Goal: Task Accomplishment & Management: Manage account settings

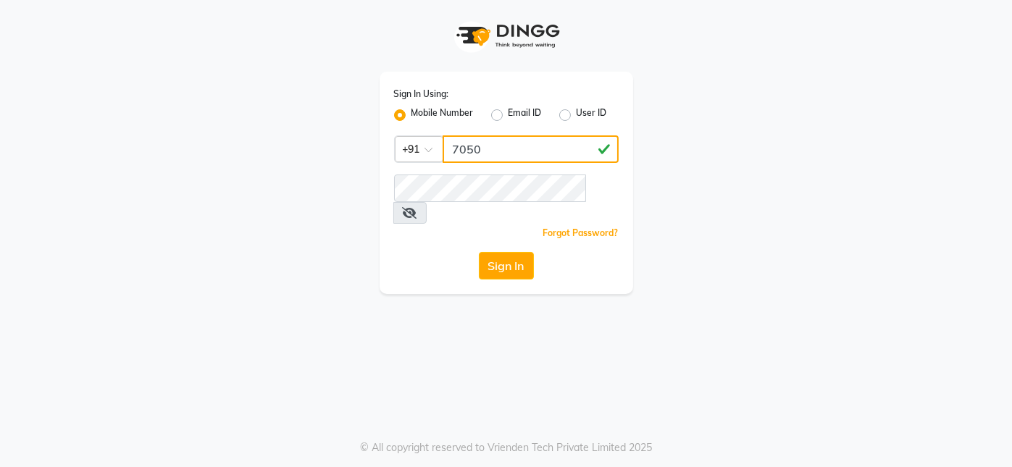
click at [529, 153] on input "7050" at bounding box center [531, 149] width 176 height 28
type input "7050660660"
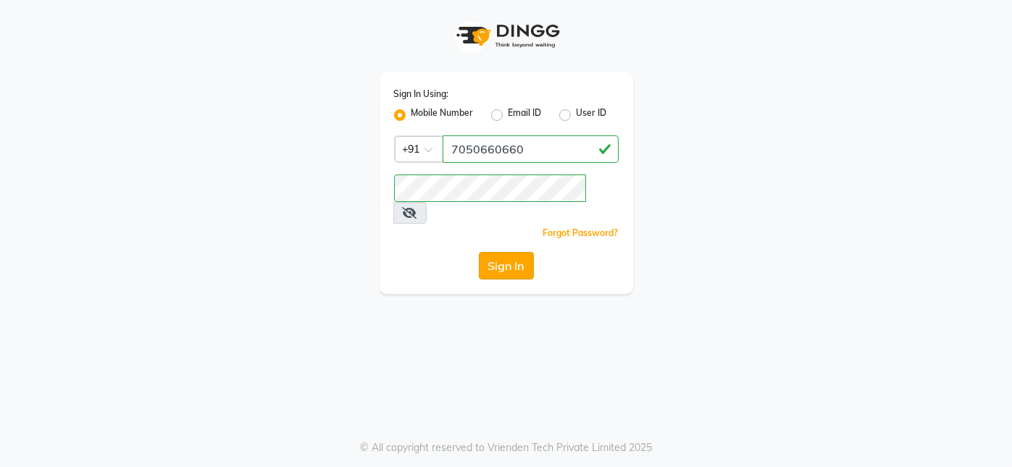
click at [517, 252] on button "Sign In" at bounding box center [506, 266] width 55 height 28
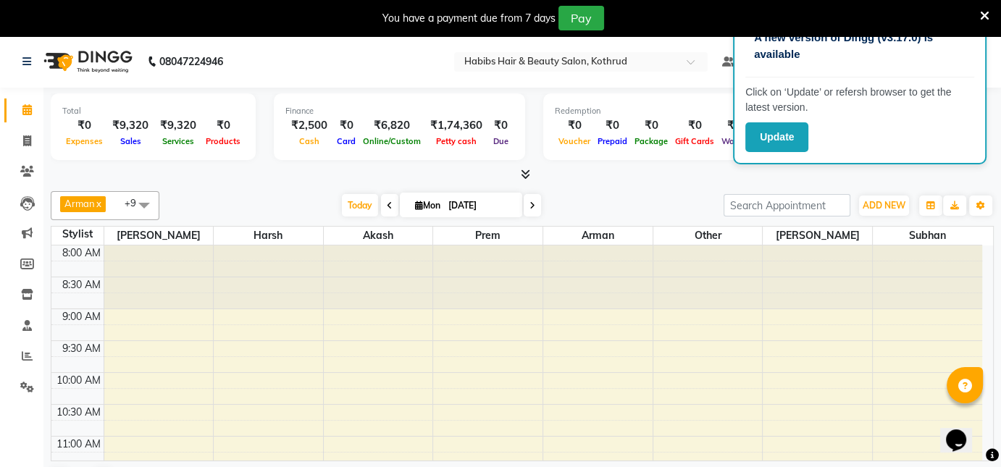
click at [816, 263] on div at bounding box center [817, 277] width 109 height 63
click at [989, 16] on div "You have a payment due from 7 days Pay" at bounding box center [500, 18] width 1001 height 36
drag, startPoint x: 989, startPoint y: 16, endPoint x: 981, endPoint y: 14, distance: 7.4
click at [981, 14] on div "You have a payment due from 7 days Pay" at bounding box center [500, 18] width 1001 height 36
click at [981, 14] on icon at bounding box center [984, 15] width 9 height 13
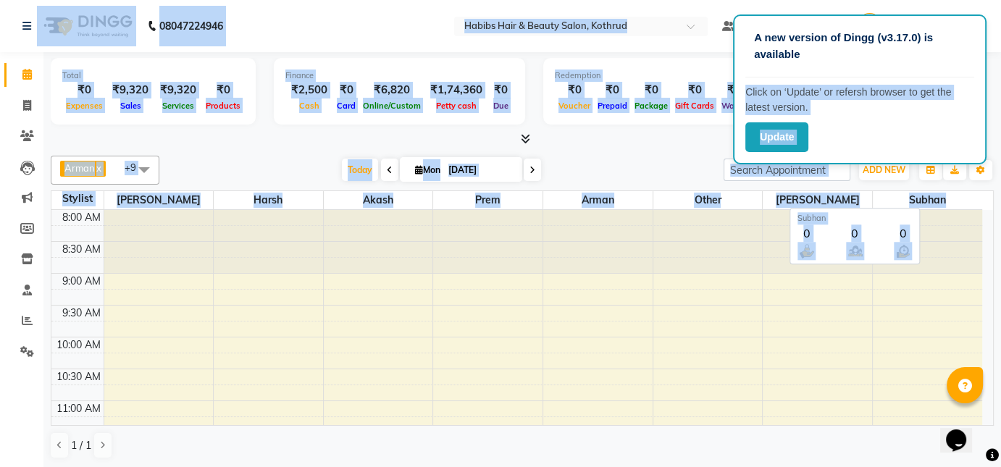
drag, startPoint x: 950, startPoint y: 50, endPoint x: 981, endPoint y: 203, distance: 156.0
click at [981, 203] on app-root "A new version of Dingg (v3.17.0) is available Click on ‘Update’ or refersh brow…" at bounding box center [500, 234] width 1001 height 469
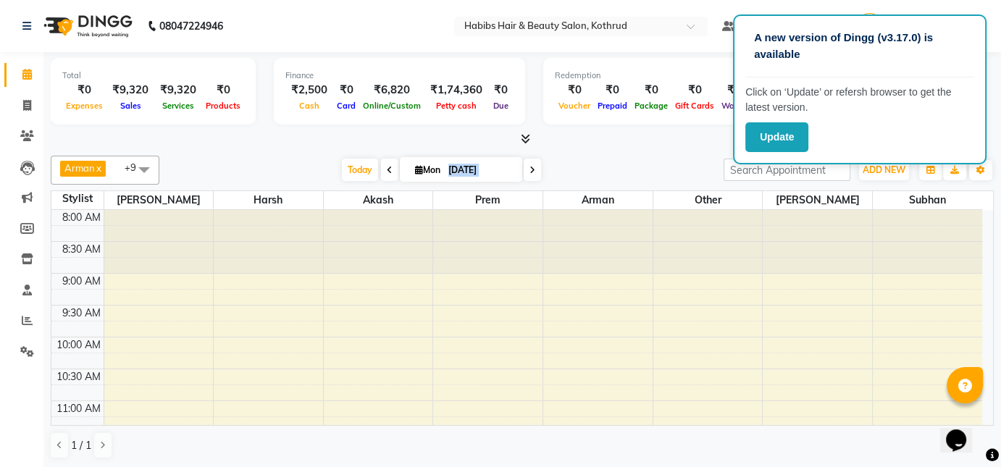
click at [703, 241] on div at bounding box center [707, 241] width 109 height 63
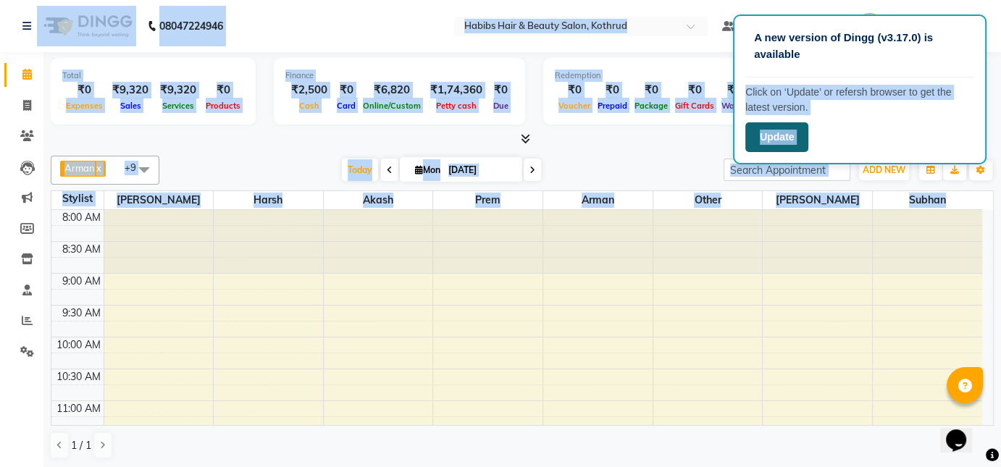
click at [774, 135] on button "Update" at bounding box center [776, 137] width 63 height 30
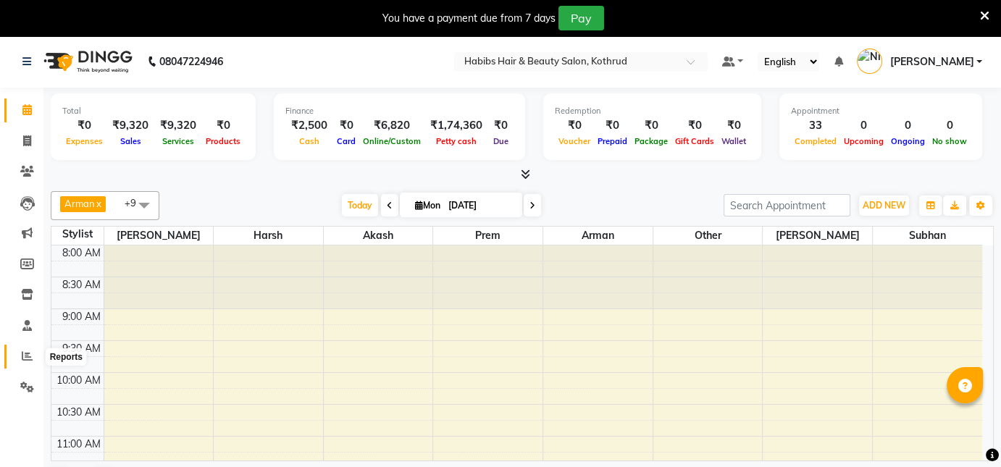
click at [28, 356] on icon at bounding box center [27, 356] width 11 height 11
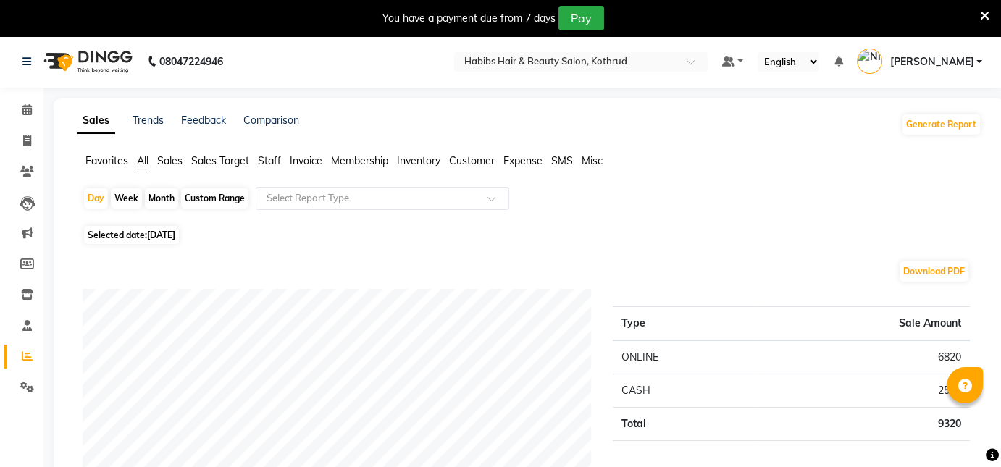
click at [162, 200] on div "Month" at bounding box center [161, 198] width 33 height 20
select select "9"
select select "2025"
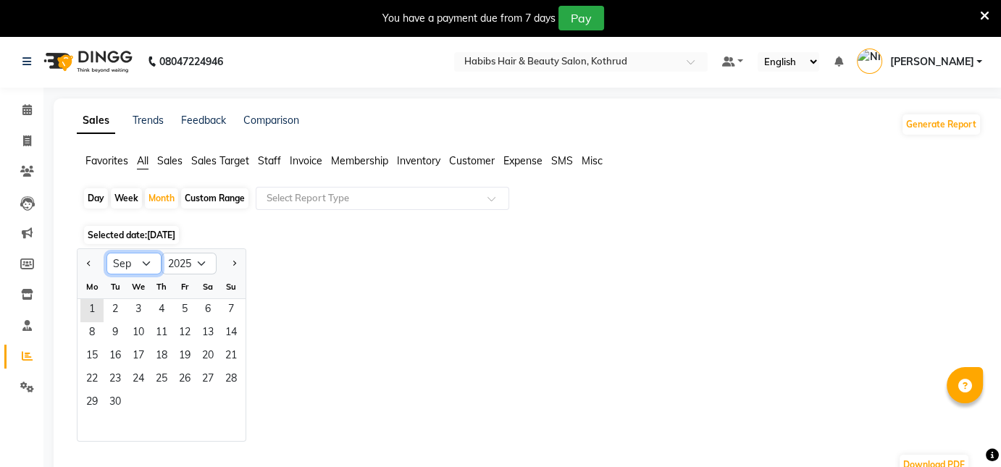
click at [141, 261] on select "Jan Feb Mar Apr May Jun [DATE] Aug Sep Oct Nov Dec" at bounding box center [133, 264] width 55 height 22
select select "8"
click at [106, 253] on select "Jan Feb Mar Apr May Jun [DATE] Aug Sep Oct Nov Dec" at bounding box center [133, 264] width 55 height 22
click at [185, 311] on span "1" at bounding box center [184, 310] width 23 height 23
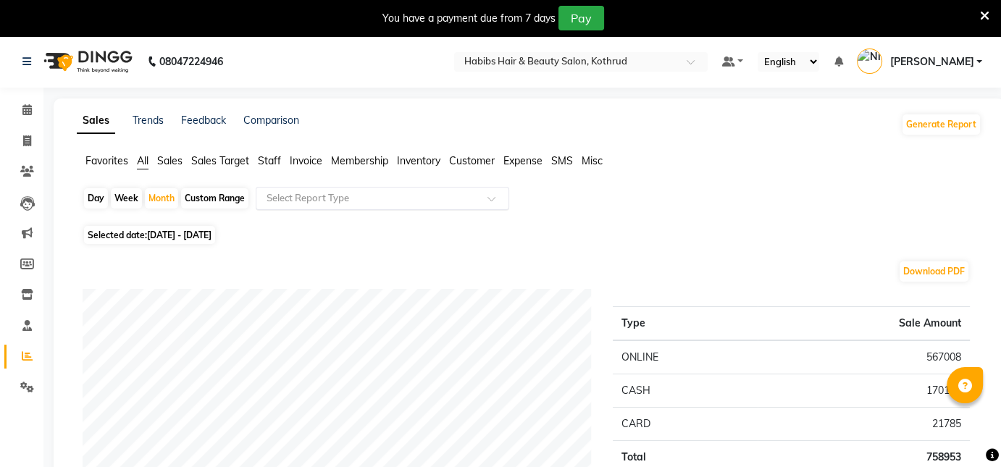
click at [389, 197] on input "text" at bounding box center [368, 198] width 209 height 14
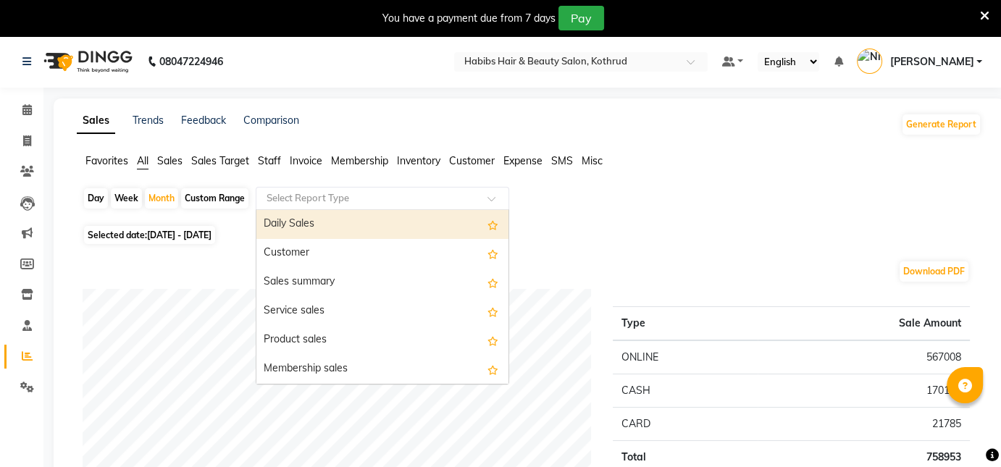
click at [312, 225] on div "Daily Sales" at bounding box center [382, 224] width 252 height 29
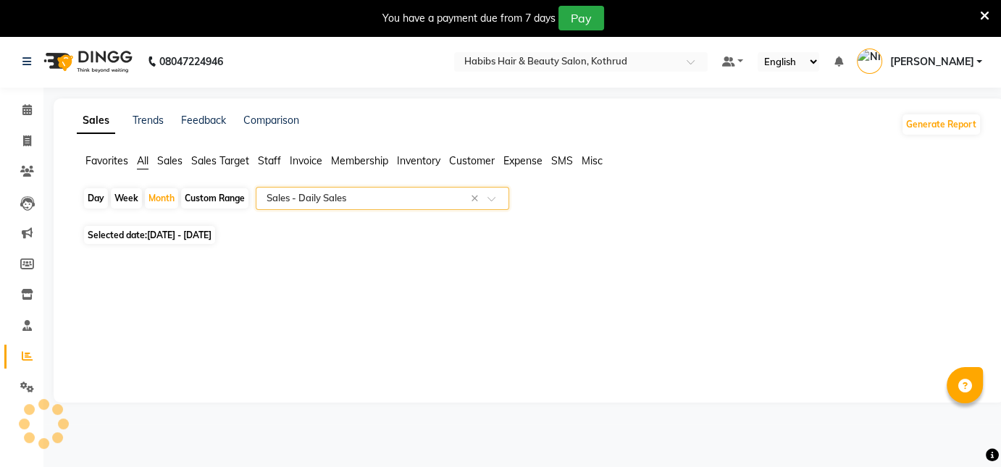
select select "full_report"
select select "csv"
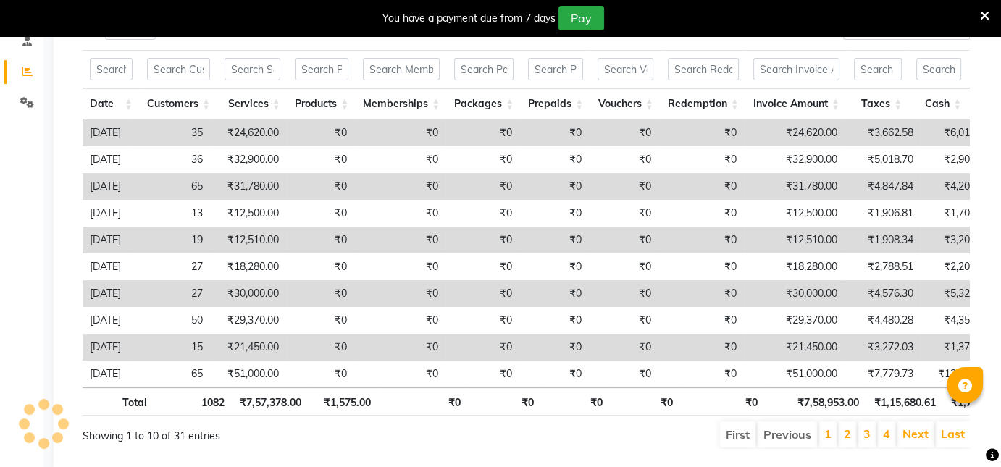
scroll to position [276, 0]
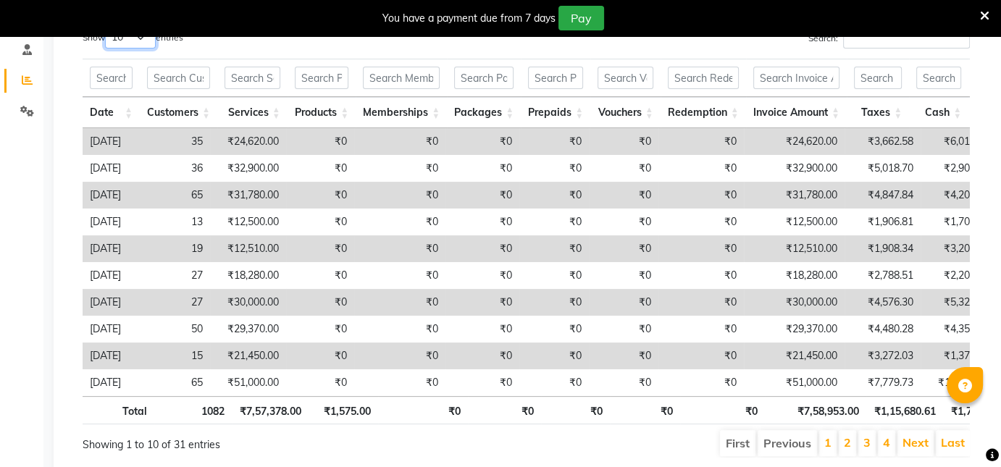
click at [136, 40] on select "10 25 50 100" at bounding box center [130, 37] width 51 height 22
select select "100"
click at [107, 26] on select "10 25 50 100" at bounding box center [130, 37] width 51 height 22
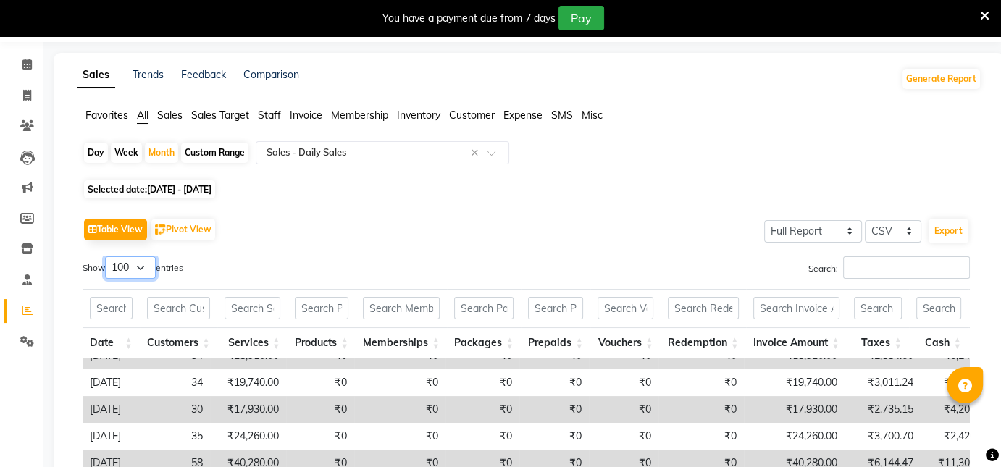
scroll to position [0, 0]
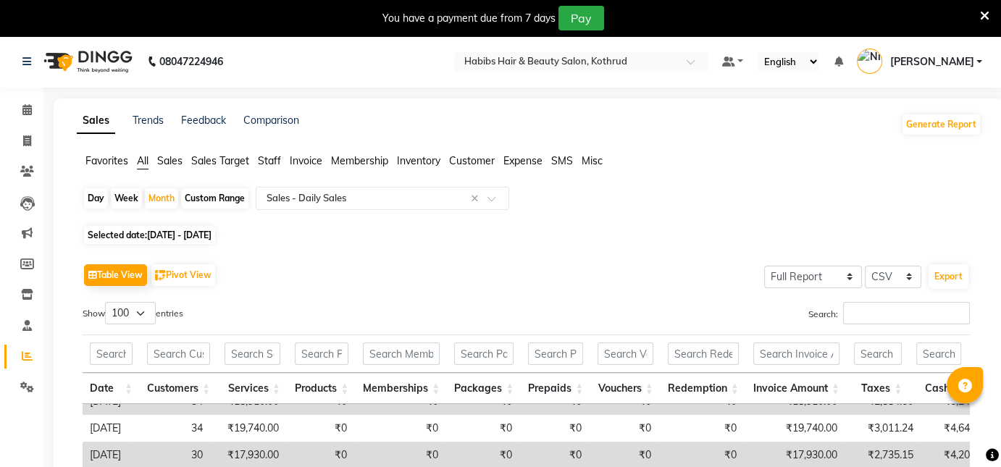
click at [130, 201] on div "Week" at bounding box center [126, 198] width 31 height 20
select select "8"
select select "2025"
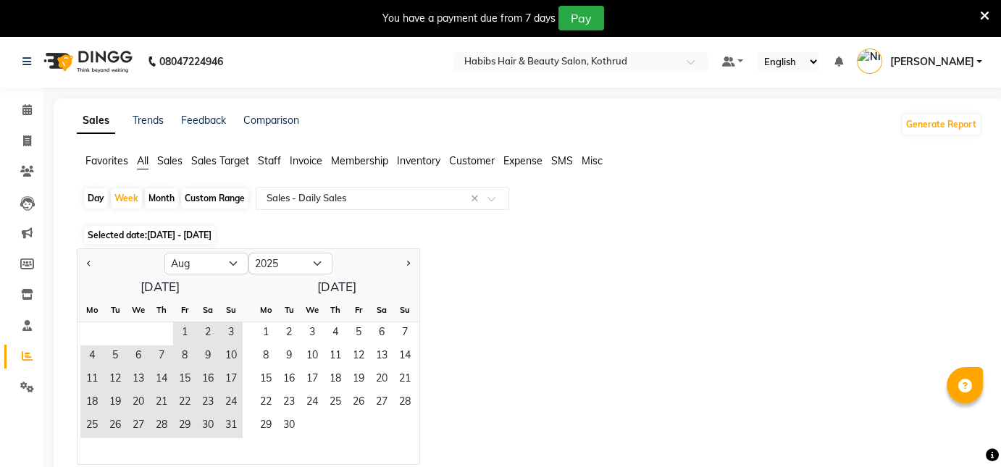
click at [164, 201] on div "Month" at bounding box center [161, 198] width 33 height 20
select select "8"
select select "2025"
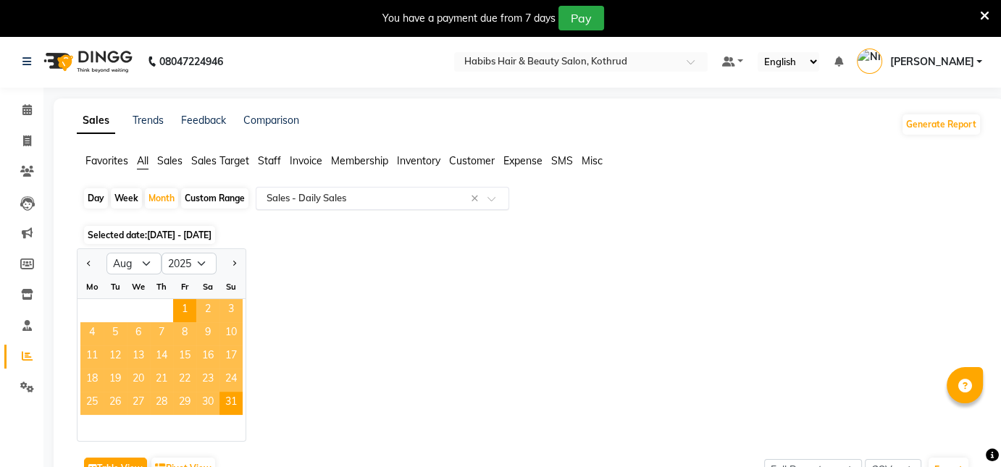
click at [307, 198] on input "text" at bounding box center [368, 198] width 209 height 14
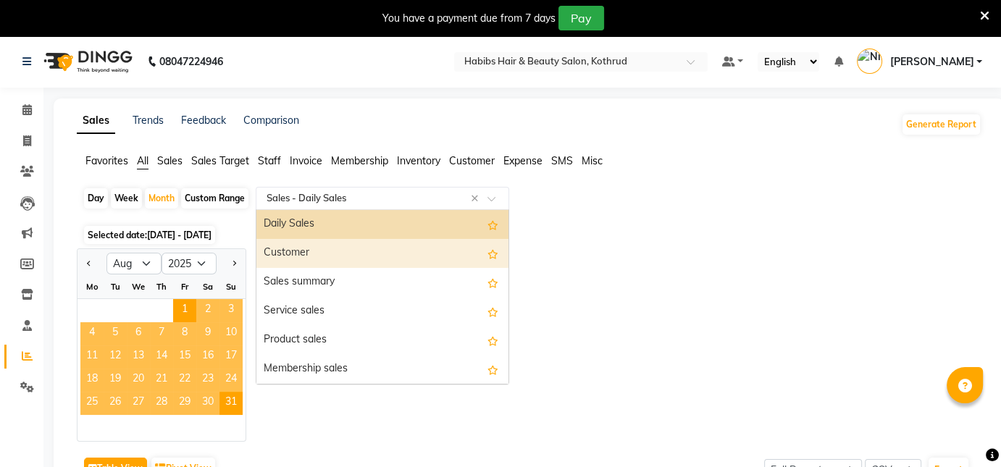
click at [300, 254] on div "Customer" at bounding box center [382, 253] width 252 height 29
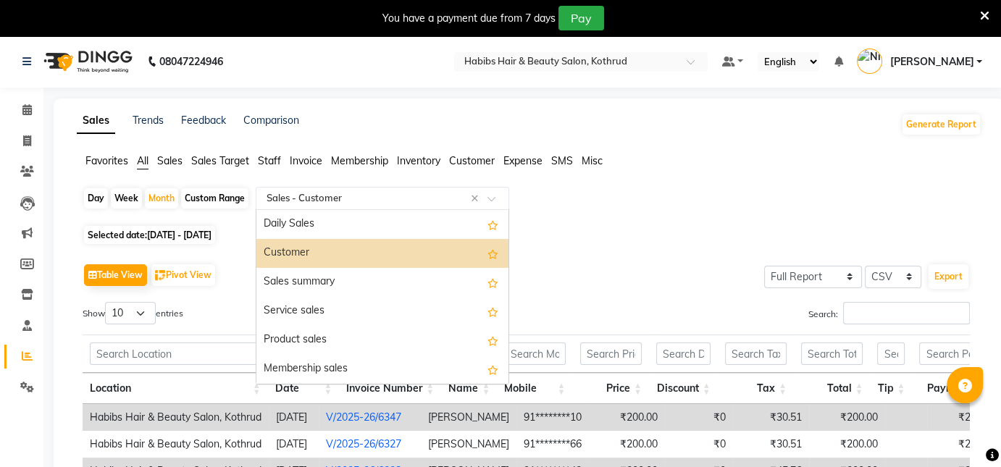
click at [336, 196] on input "text" at bounding box center [368, 198] width 209 height 14
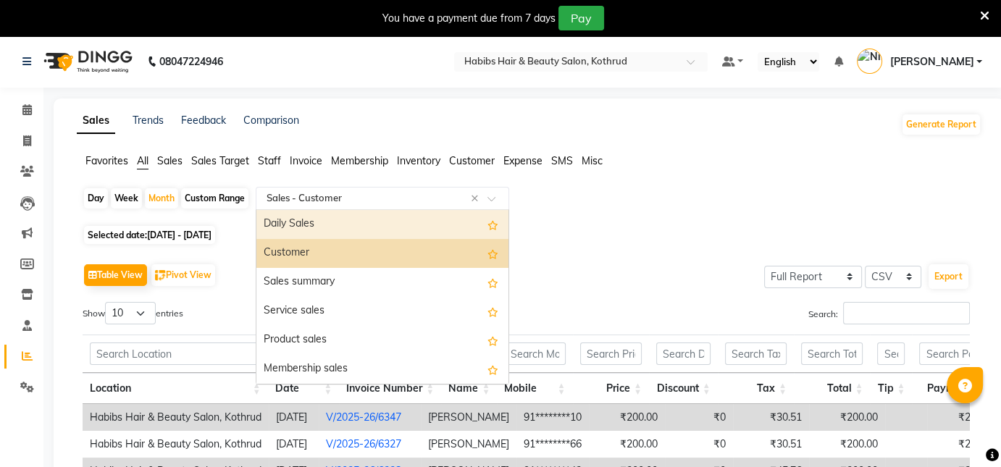
click at [314, 222] on div "Daily Sales" at bounding box center [382, 224] width 252 height 29
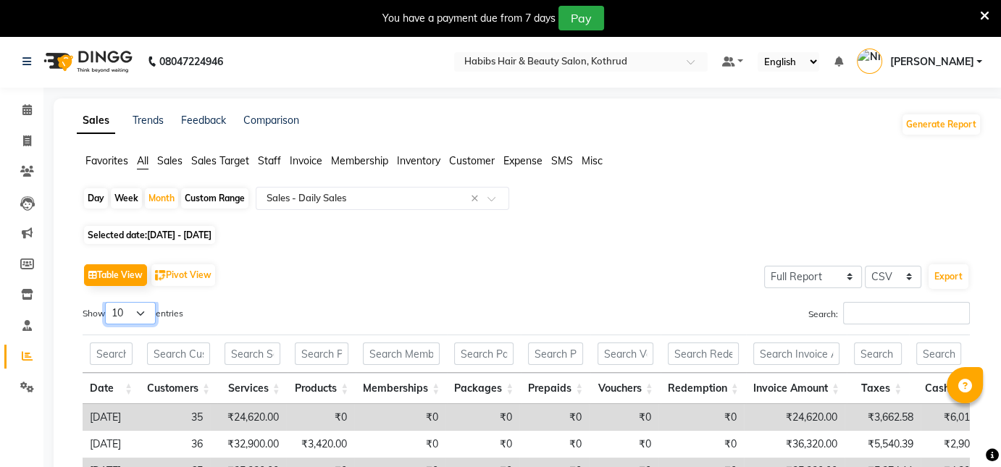
click at [125, 310] on select "10 25 50 100" at bounding box center [130, 313] width 51 height 22
select select "100"
click at [107, 302] on select "10 25 50 100" at bounding box center [130, 313] width 51 height 22
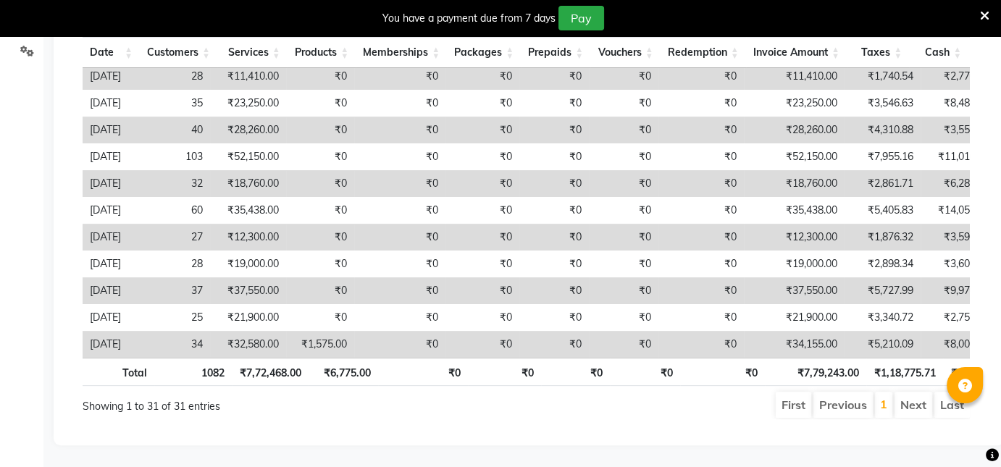
scroll to position [552, 0]
click at [983, 14] on icon at bounding box center [984, 15] width 9 height 13
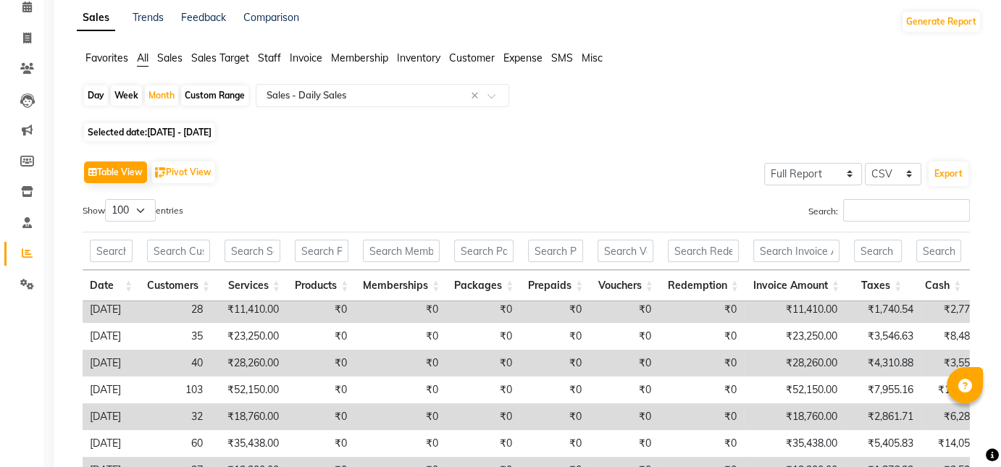
scroll to position [0, 0]
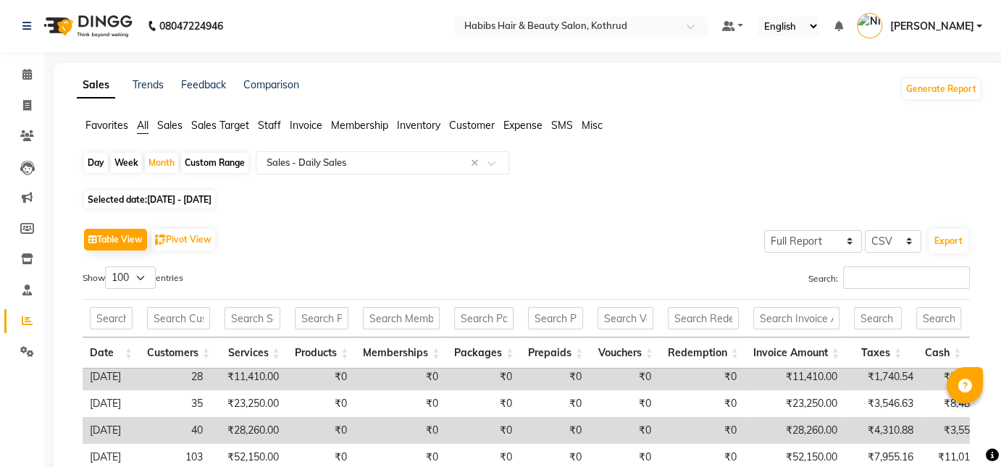
click at [128, 160] on div "Week" at bounding box center [126, 163] width 31 height 20
select select "8"
select select "2025"
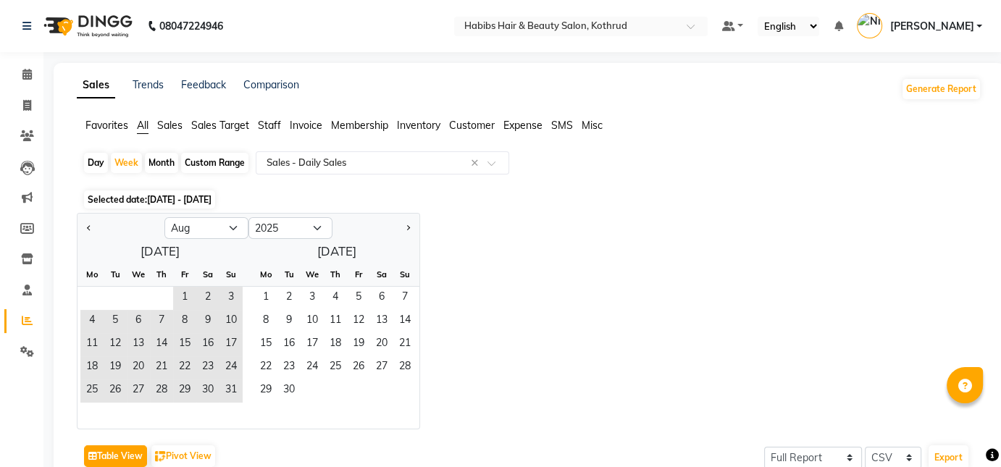
click at [160, 167] on div "Month" at bounding box center [161, 163] width 33 height 20
select select "8"
select select "2025"
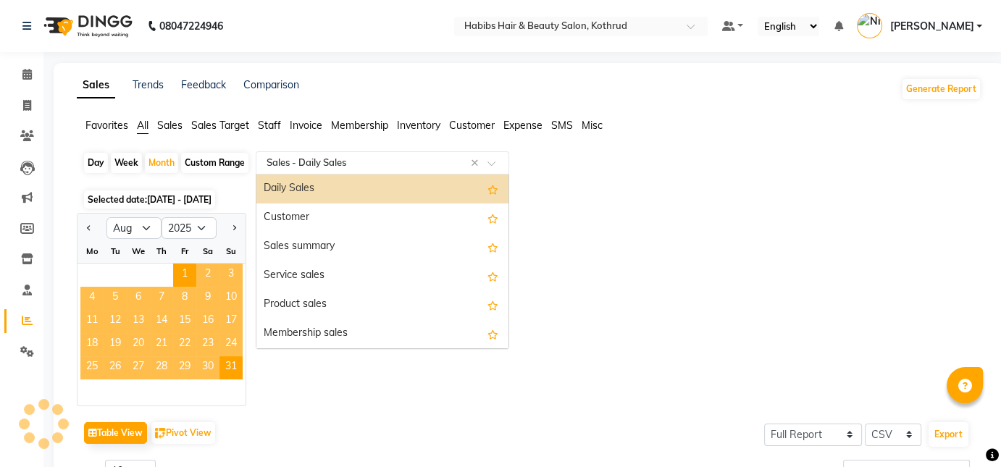
click at [343, 166] on input "text" at bounding box center [368, 163] width 209 height 14
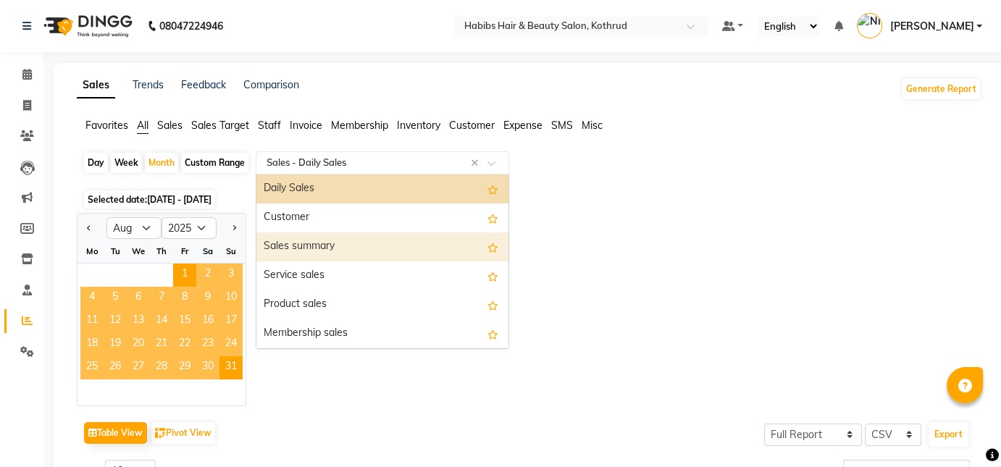
click at [311, 247] on div "Sales summary" at bounding box center [382, 246] width 252 height 29
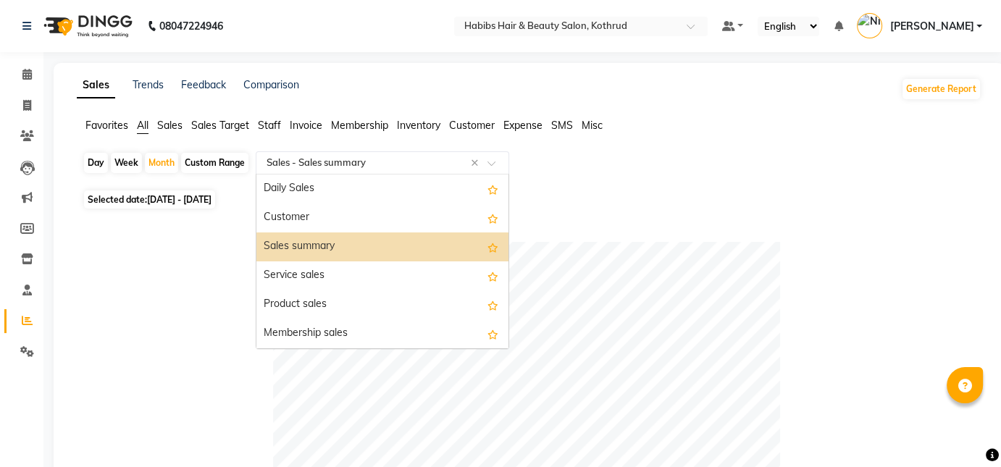
click at [385, 165] on input "text" at bounding box center [368, 163] width 209 height 14
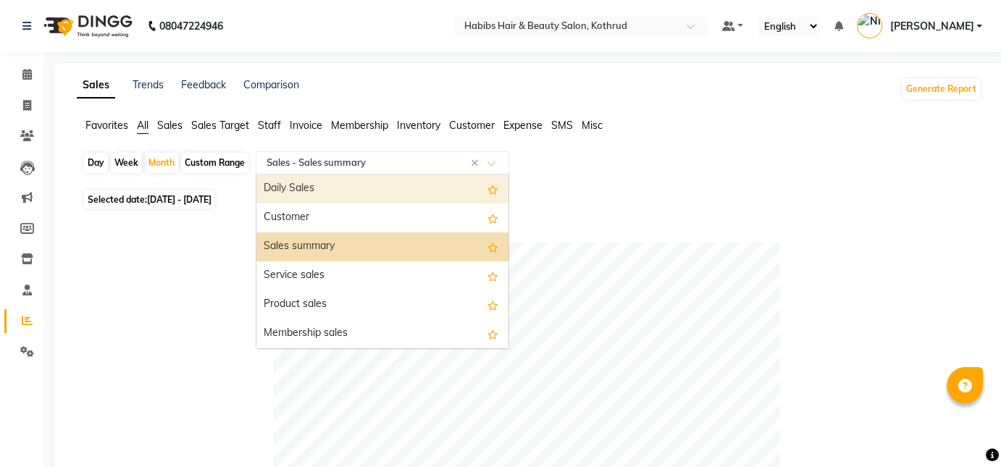
click at [325, 190] on div "Daily Sales" at bounding box center [382, 189] width 252 height 29
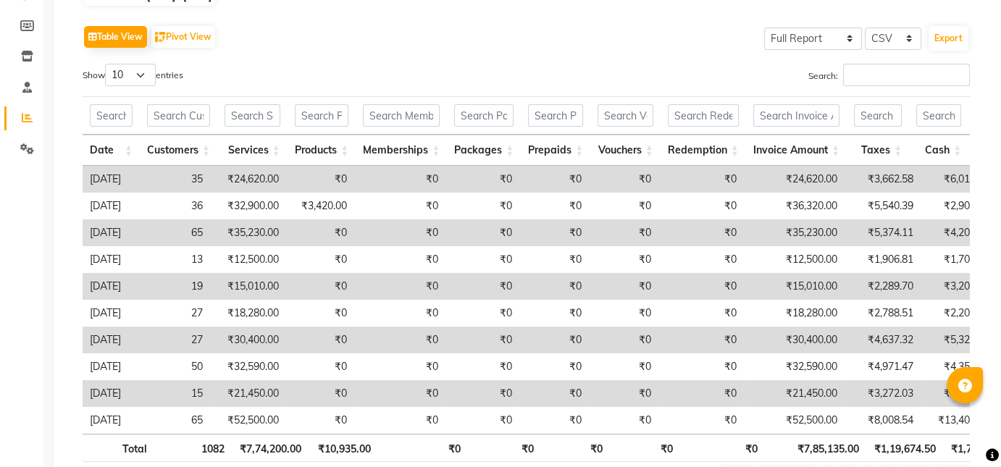
scroll to position [183, 0]
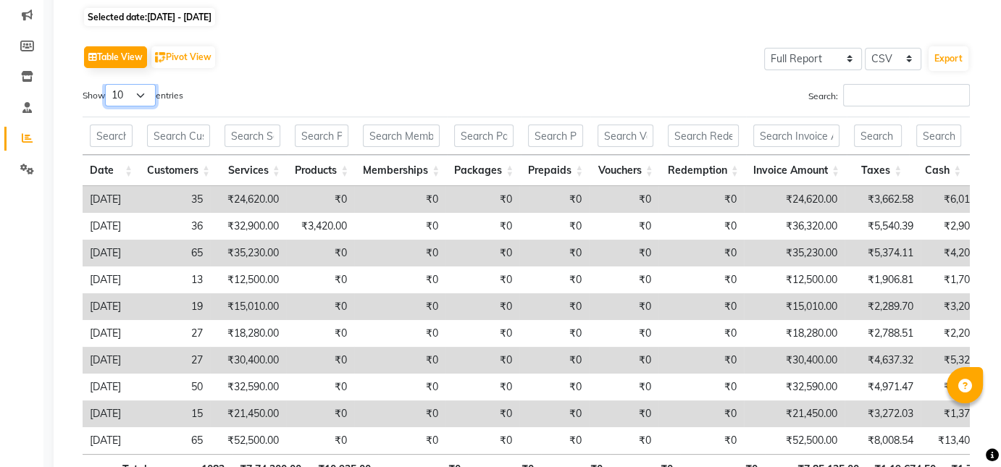
click at [138, 91] on select "10 25 50 100" at bounding box center [130, 95] width 51 height 22
select select "50"
click at [107, 84] on select "10 25 50 100" at bounding box center [130, 95] width 51 height 22
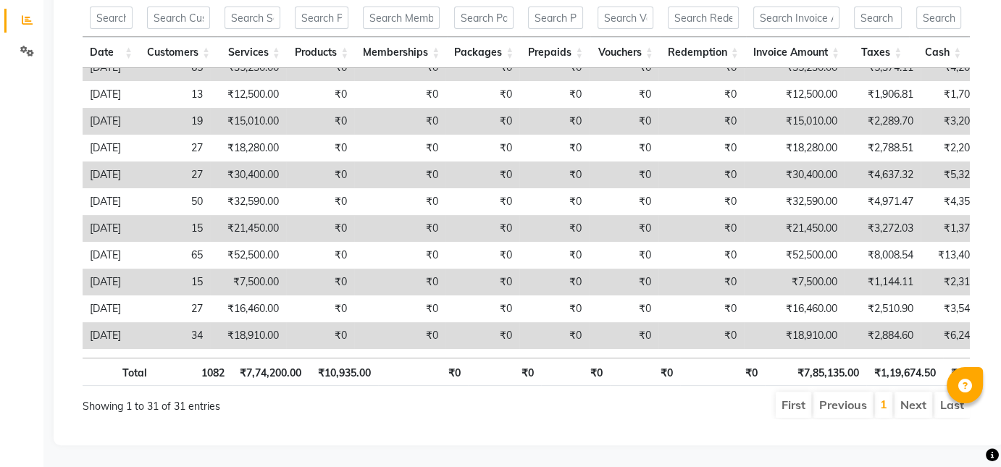
scroll to position [59, 0]
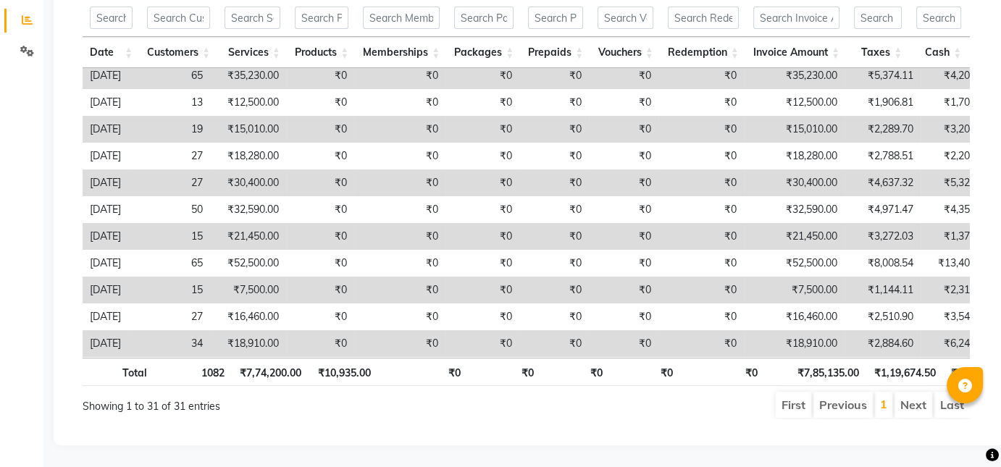
click at [285, 238] on td "₹21,450.00" at bounding box center [248, 236] width 76 height 27
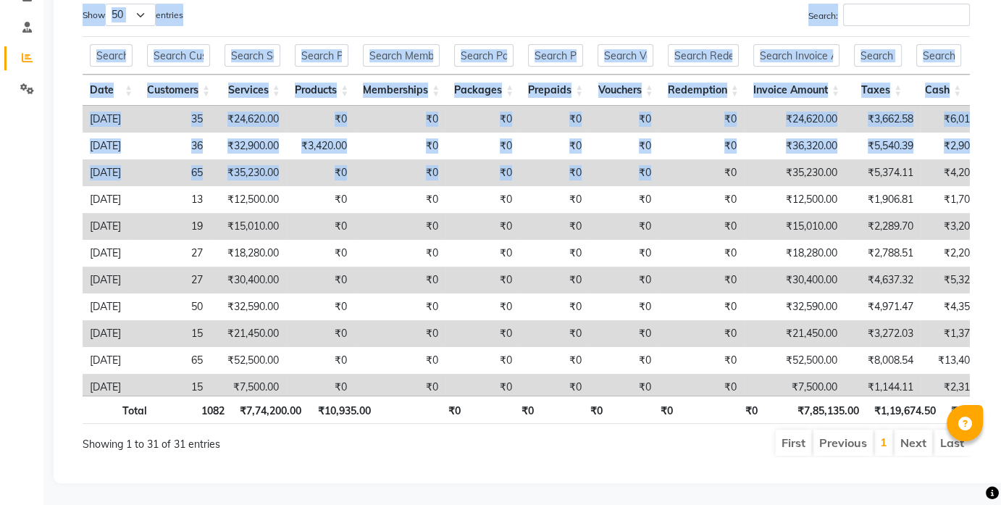
scroll to position [0, 0]
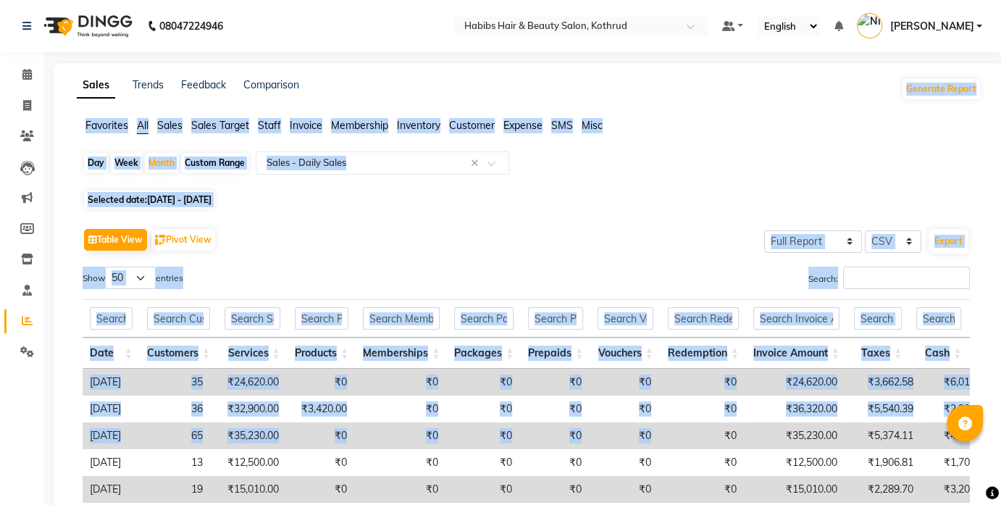
drag, startPoint x: 714, startPoint y: 151, endPoint x: 508, endPoint y: 80, distance: 217.4
click at [508, 80] on div "Sales Trends Feedback Comparison Generate Report Favorites All Sales Sales Targ…" at bounding box center [529, 404] width 951 height 683
click at [25, 98] on span at bounding box center [26, 106] width 25 height 17
select select "service"
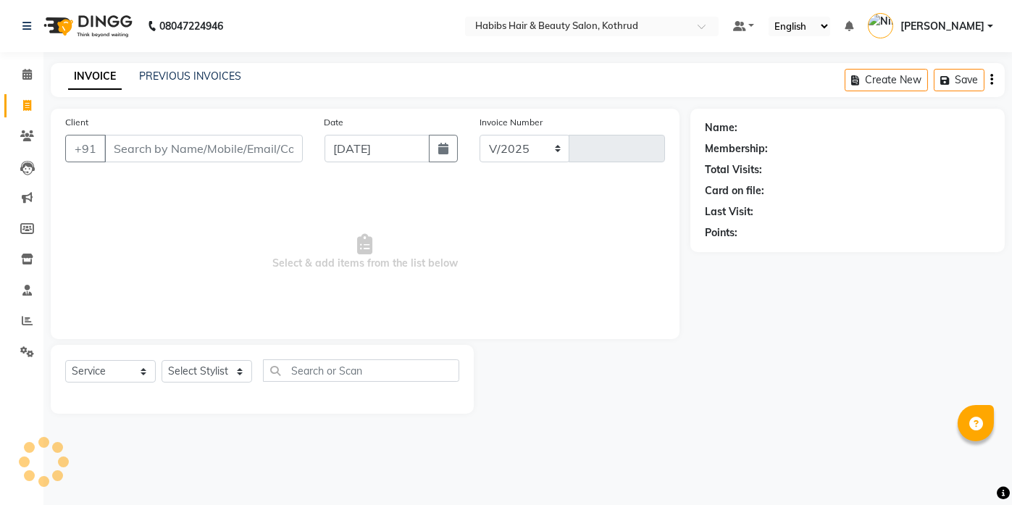
select select "4846"
type input "7788"
click at [23, 107] on icon at bounding box center [27, 105] width 8 height 11
select select "service"
type input "7788"
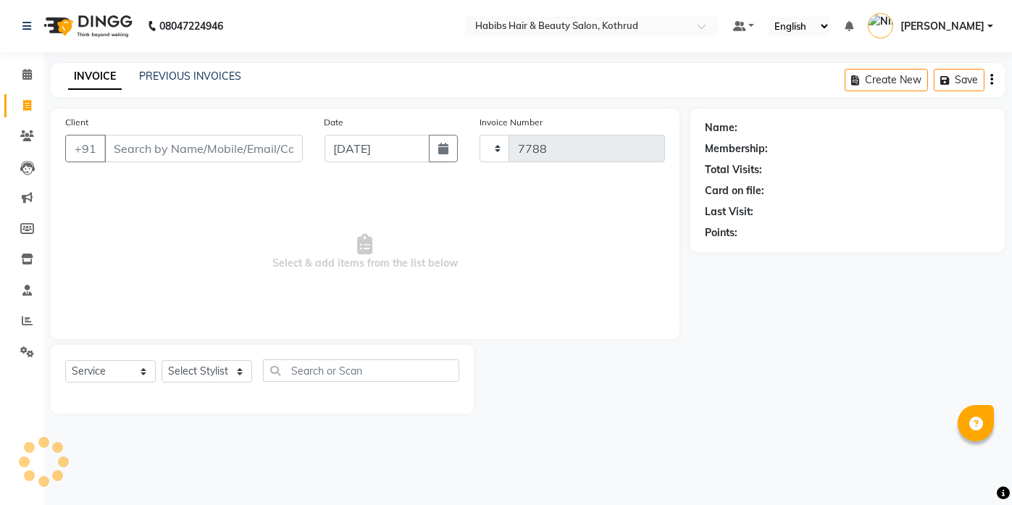
select select "4846"
click at [25, 107] on icon at bounding box center [27, 105] width 8 height 11
select select "4846"
select select "service"
click at [29, 78] on icon at bounding box center [26, 74] width 9 height 11
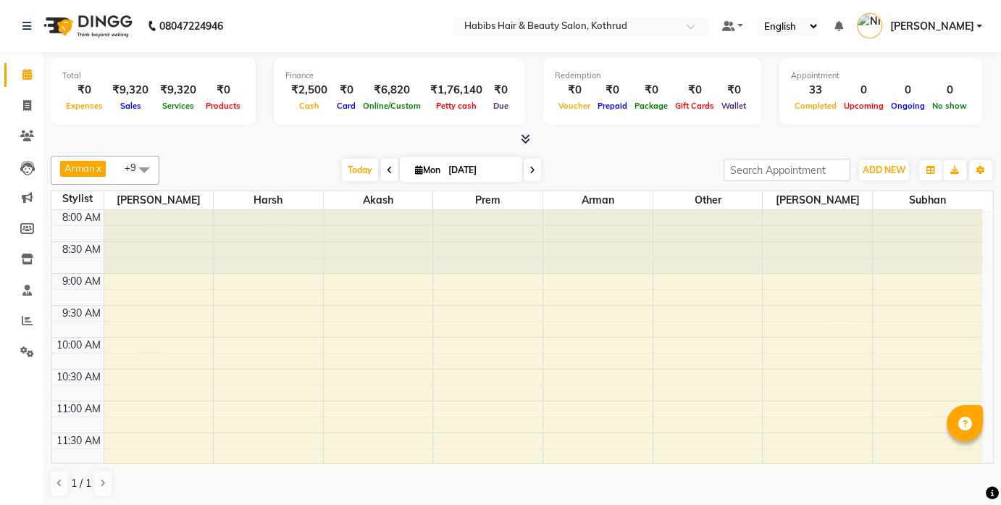
click at [958, 24] on span "[PERSON_NAME]" at bounding box center [931, 26] width 84 height 15
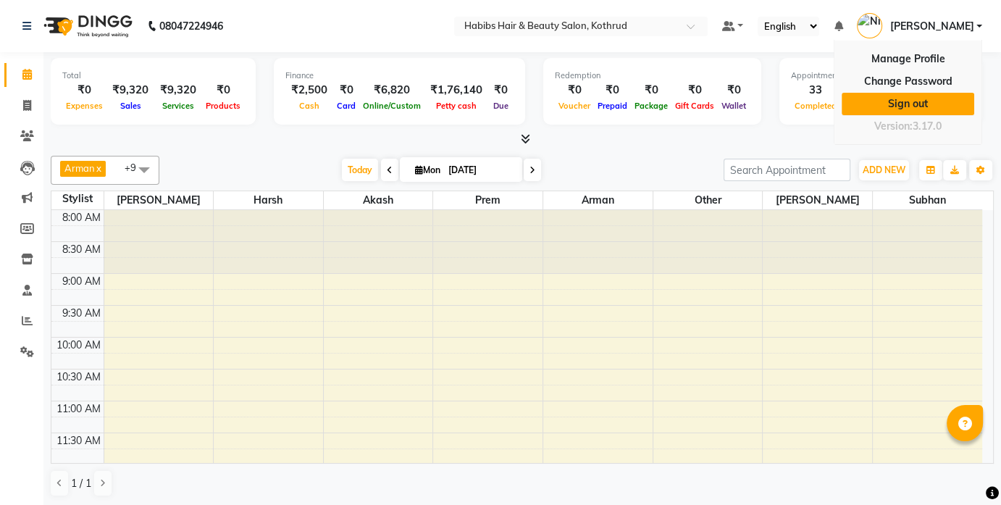
click at [921, 103] on link "Sign out" at bounding box center [908, 104] width 133 height 22
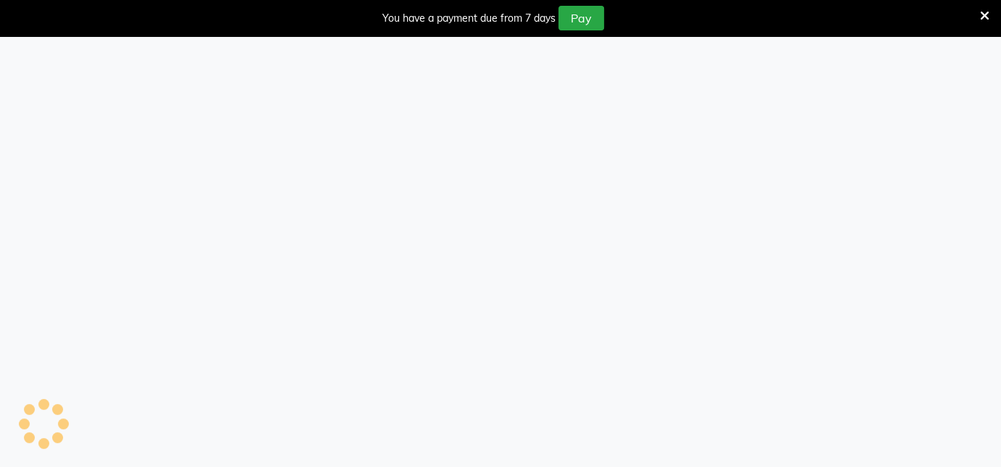
select select "service"
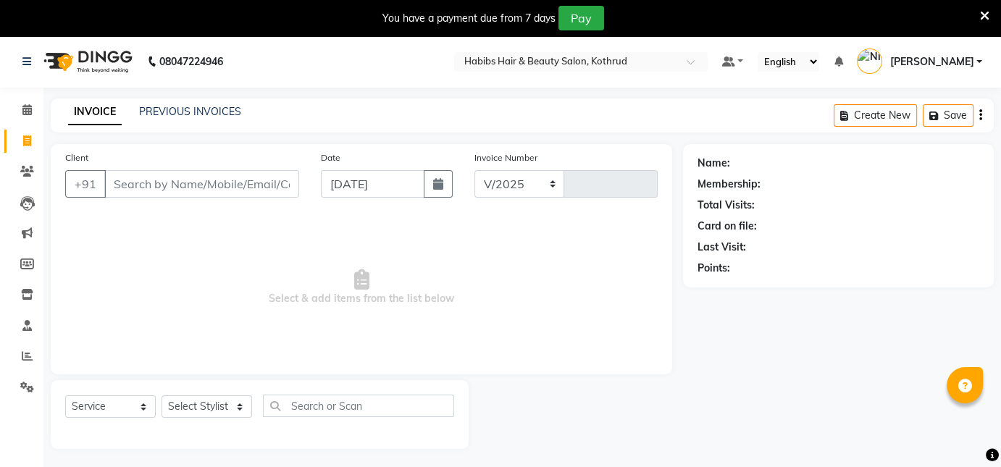
select select "4846"
type input "7772"
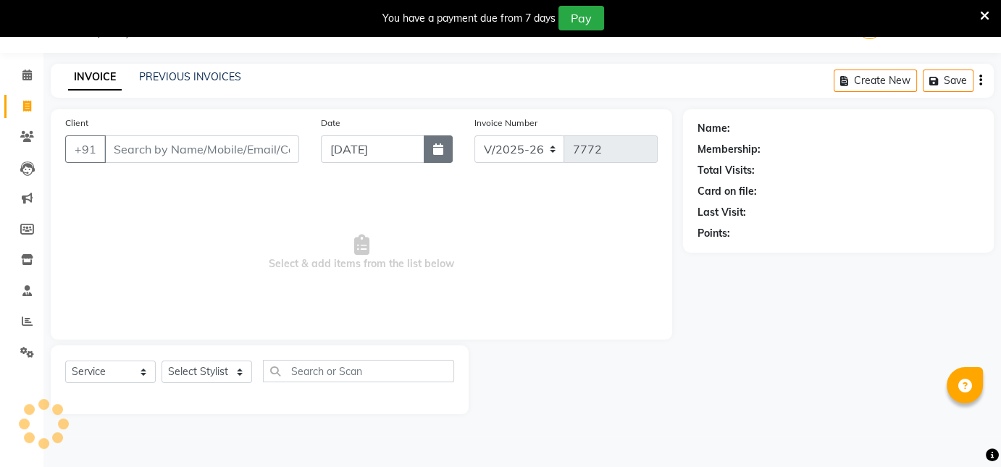
click at [440, 151] on icon "button" at bounding box center [438, 149] width 10 height 12
select select "9"
select select "2025"
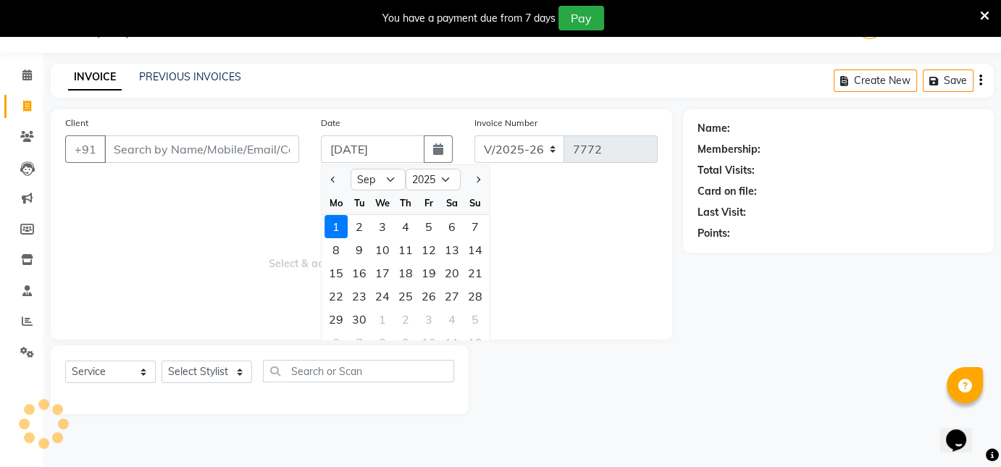
scroll to position [0, 0]
click at [384, 174] on select "Jan Feb Mar Apr May Jun [DATE] Aug Sep Oct Nov Dec" at bounding box center [378, 180] width 55 height 22
select select "8"
click at [351, 169] on select "Jan Feb Mar Apr May Jun [DATE] Aug Sep Oct Nov Dec" at bounding box center [378, 180] width 55 height 22
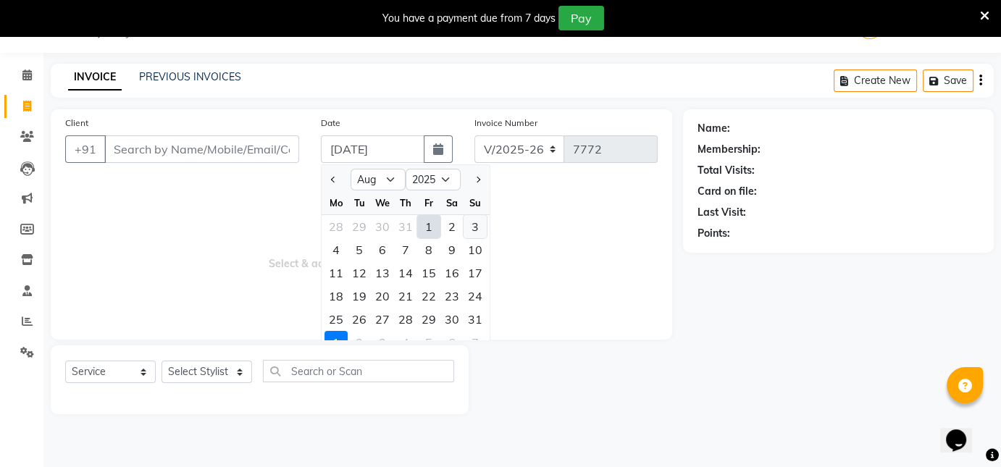
click at [478, 231] on div "3" at bounding box center [475, 226] width 23 height 23
type input "[DATE]"
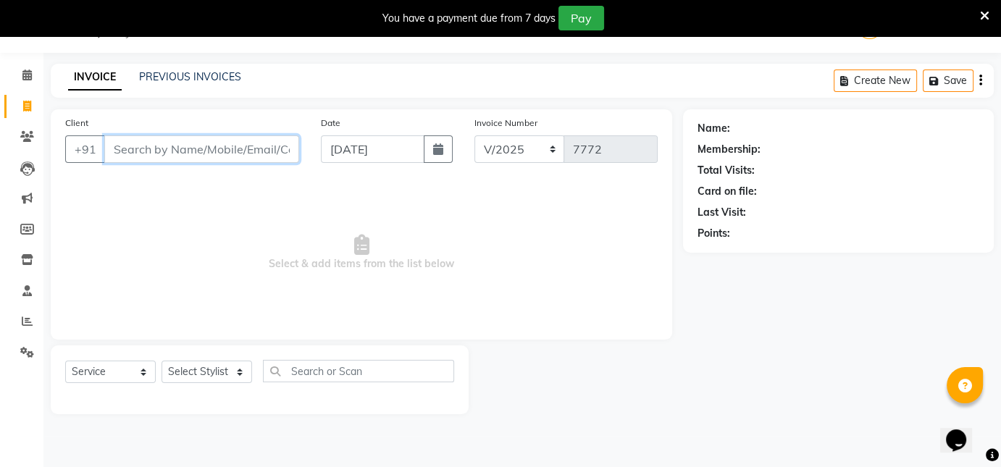
click at [133, 151] on input "Client" at bounding box center [201, 149] width 195 height 28
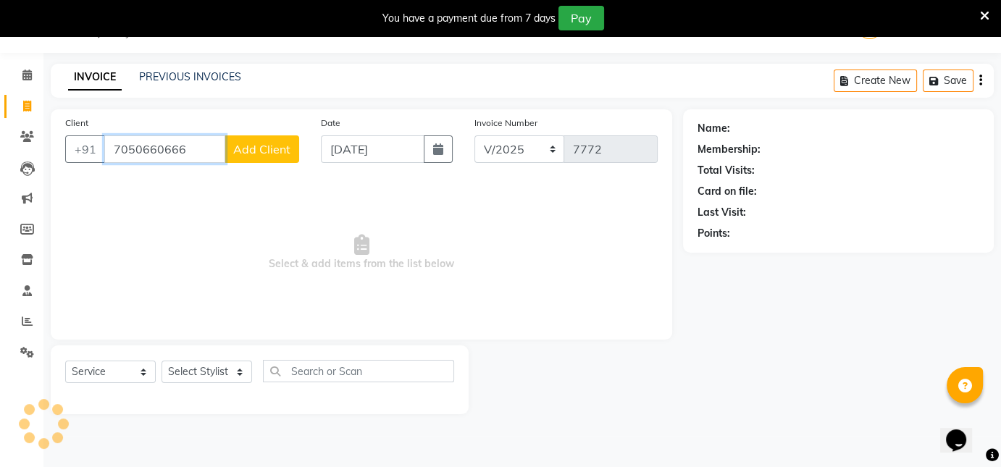
type input "7050660666"
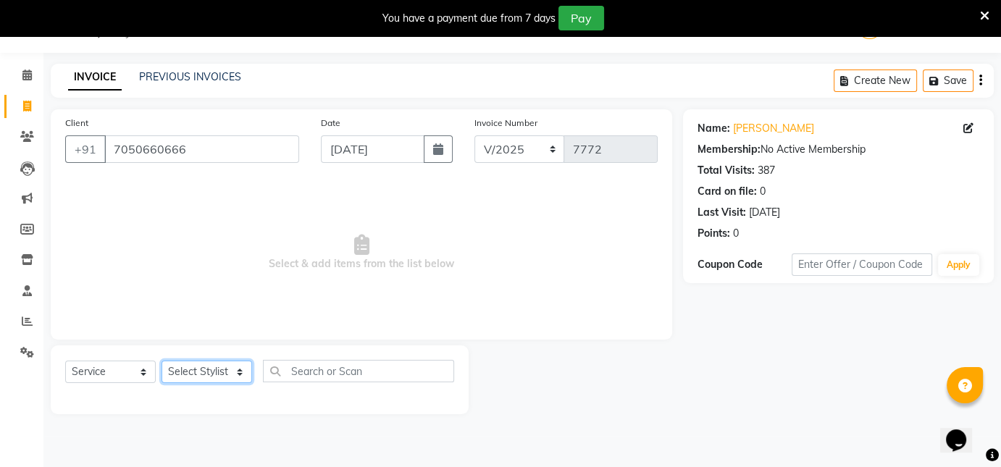
click at [195, 370] on select "Select Stylist Akash [PERSON_NAME] [PERSON_NAME] Other Poonam Prem [PERSON_NAME]" at bounding box center [207, 372] width 91 height 22
select select "43172"
click at [162, 361] on select "Select Stylist Akash [PERSON_NAME] [PERSON_NAME] Other Poonam Prem [PERSON_NAME]" at bounding box center [207, 372] width 91 height 22
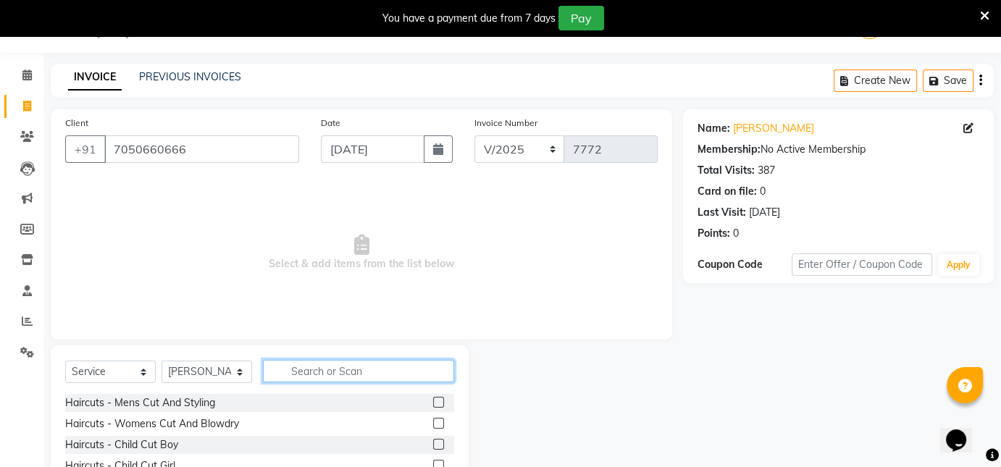
click at [305, 369] on input "text" at bounding box center [358, 371] width 191 height 22
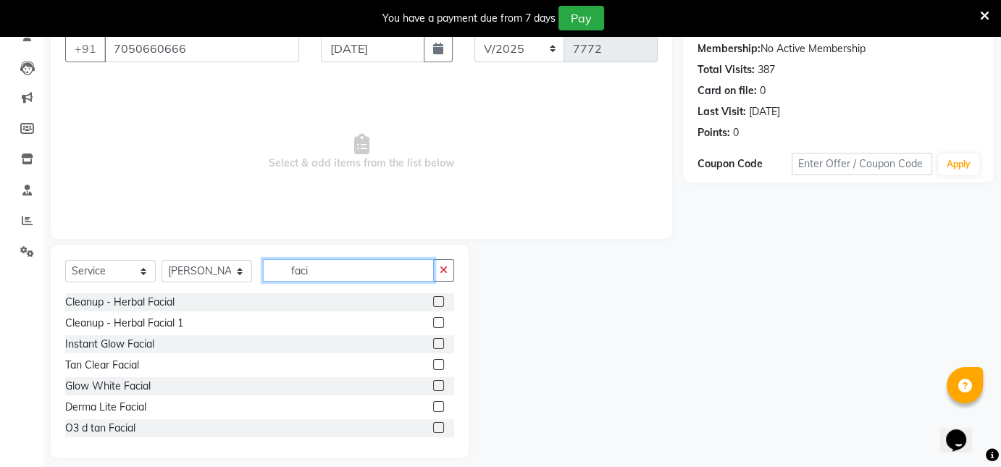
scroll to position [148, 0]
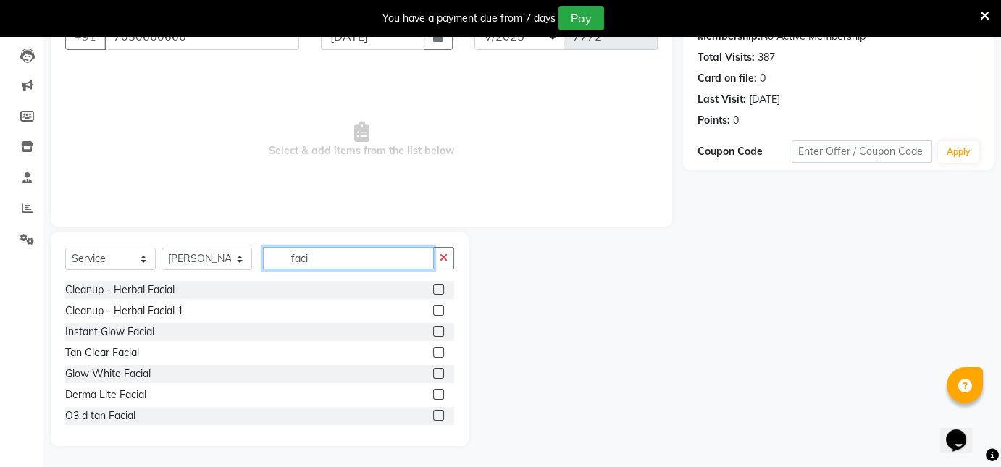
type input "faci"
click at [433, 411] on label at bounding box center [438, 415] width 11 height 11
click at [433, 411] on input "checkbox" at bounding box center [437, 415] width 9 height 9
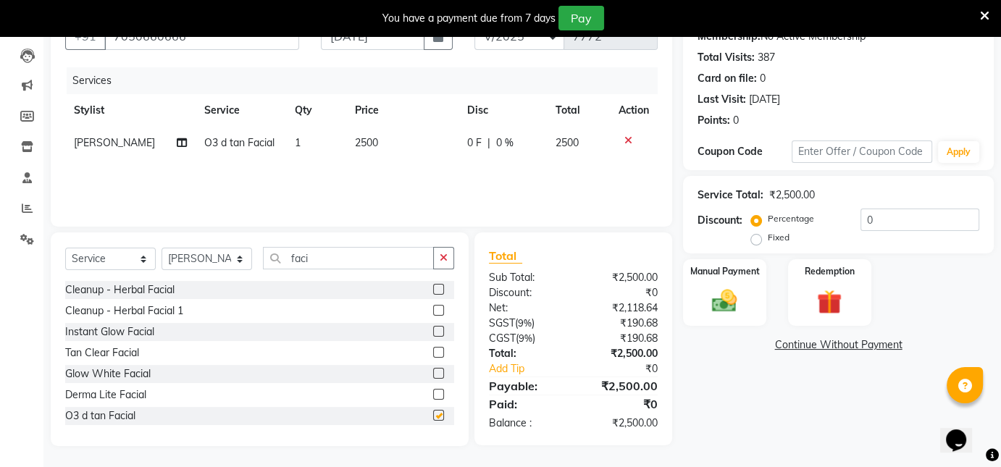
checkbox input "false"
click at [363, 141] on span "2500" at bounding box center [366, 142] width 23 height 13
select select "43172"
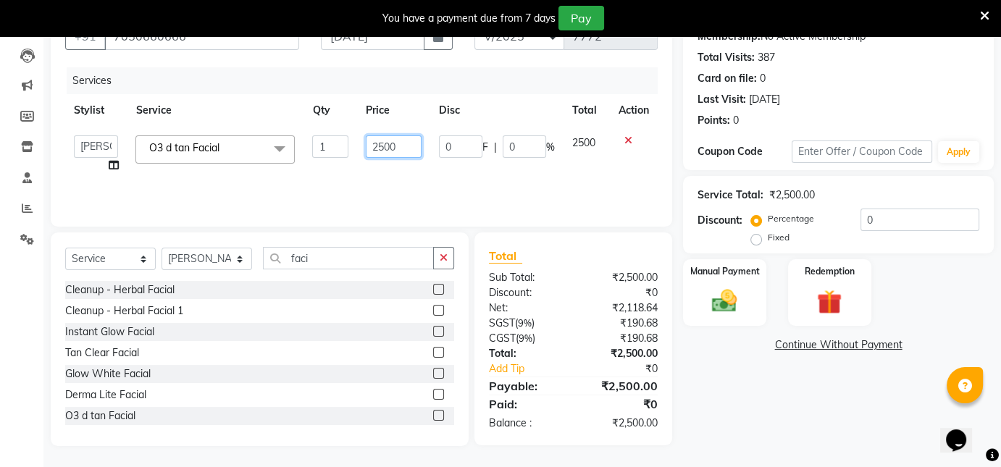
click at [387, 150] on input "2500" at bounding box center [394, 146] width 56 height 22
type input "3450"
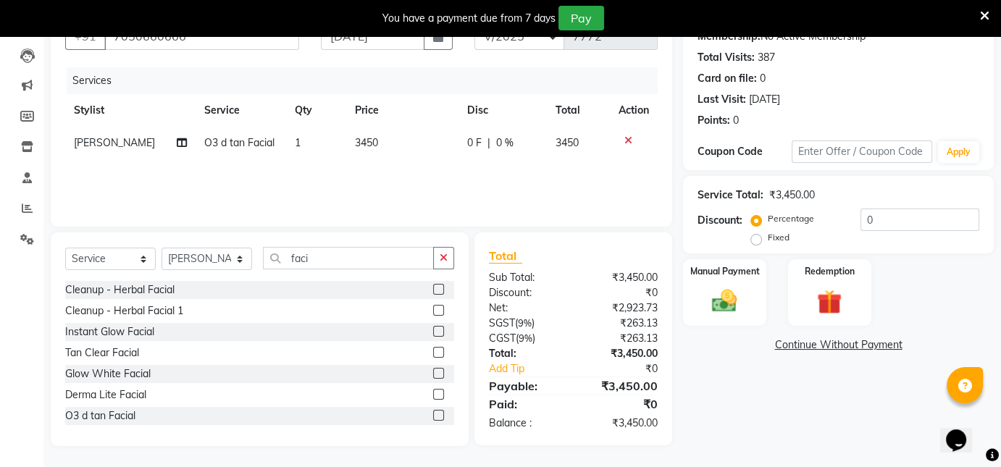
click at [718, 402] on div "Name: [PERSON_NAME] Membership: No Active Membership Total Visits: 387 Card on …" at bounding box center [844, 221] width 322 height 450
click at [741, 302] on img at bounding box center [724, 301] width 42 height 30
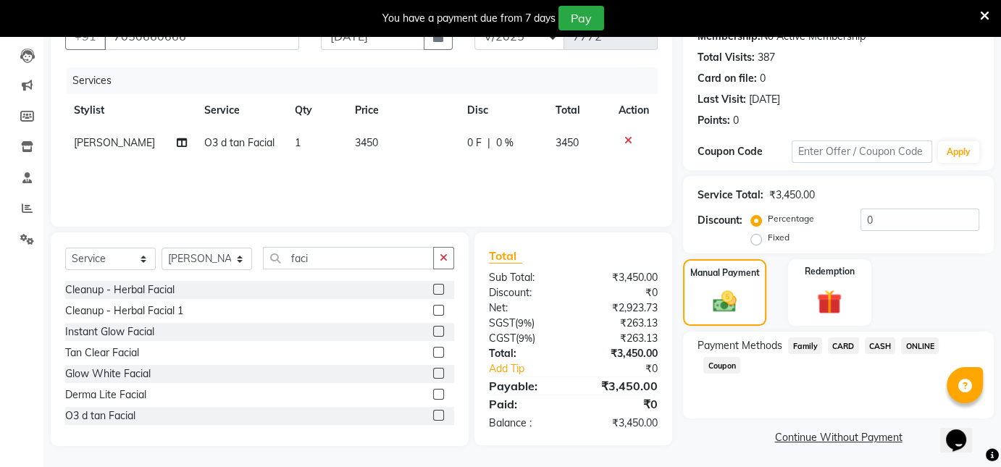
click at [922, 341] on span "ONLINE" at bounding box center [920, 346] width 38 height 17
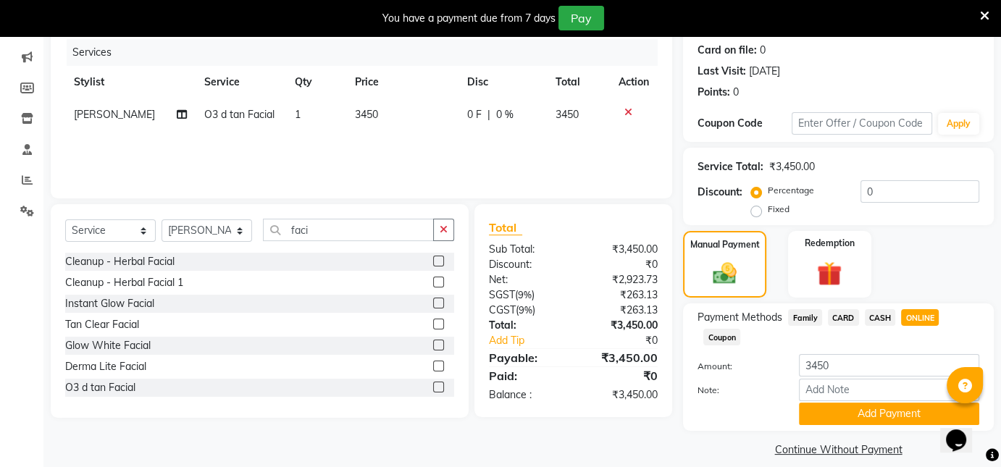
scroll to position [190, 0]
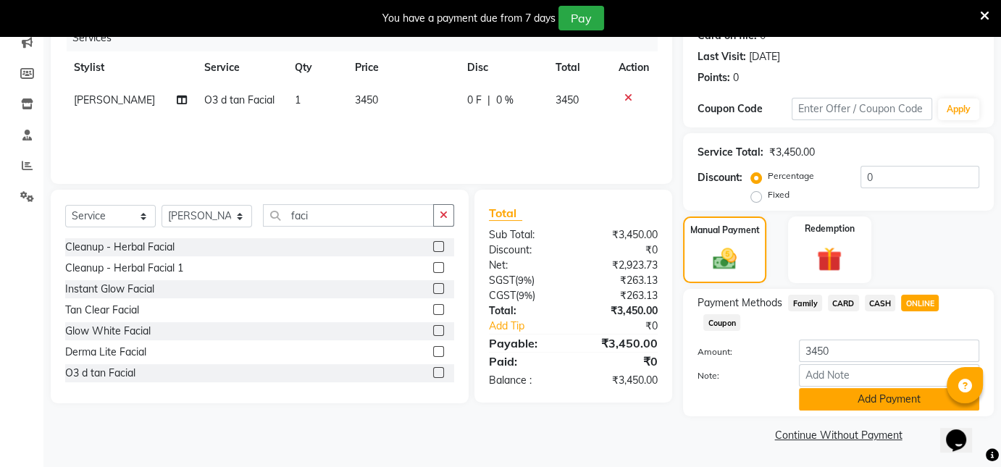
click at [889, 388] on button "Add Payment" at bounding box center [889, 399] width 180 height 22
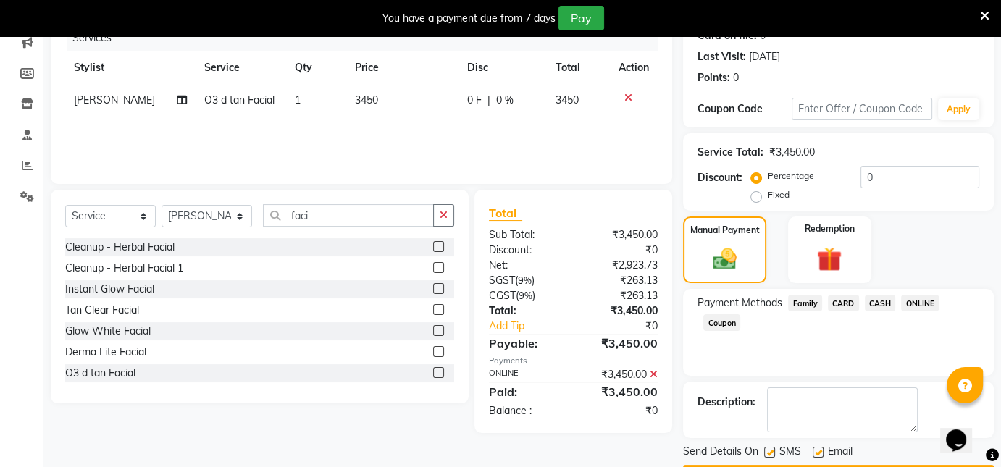
scroll to position [232, 0]
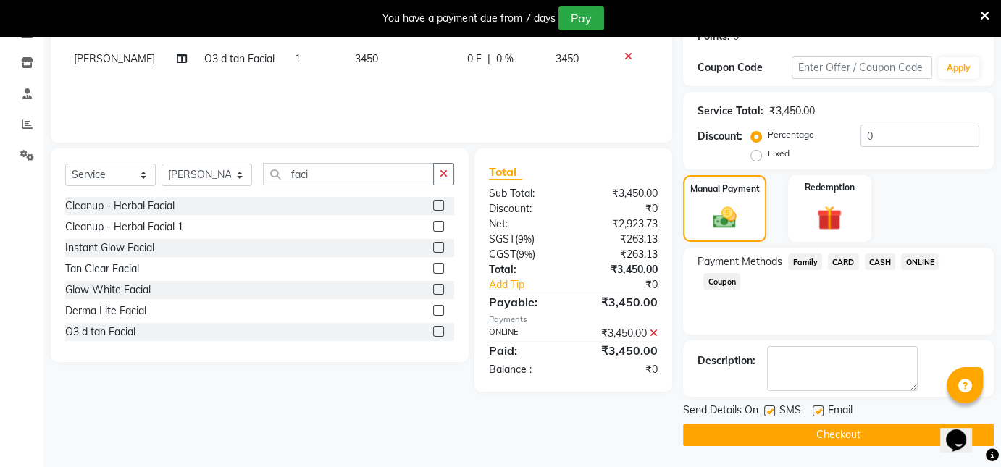
click at [817, 430] on button "Checkout" at bounding box center [838, 435] width 311 height 22
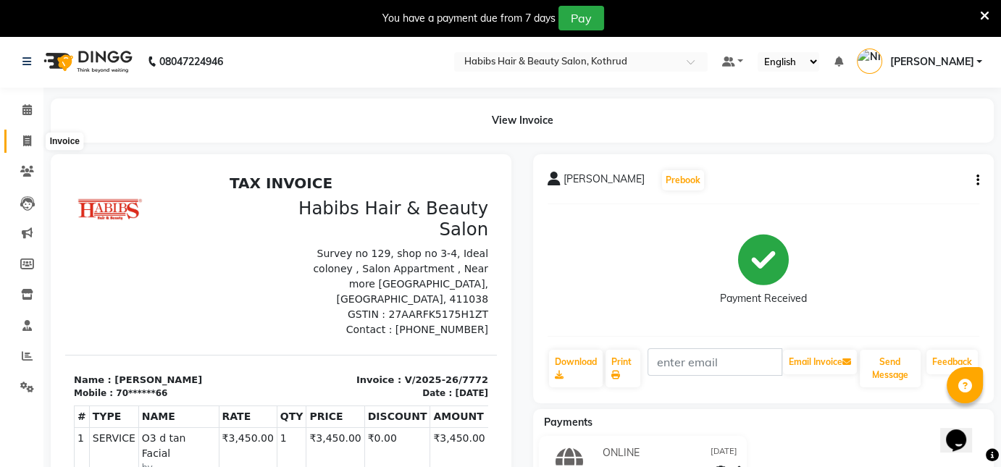
click at [23, 138] on icon at bounding box center [27, 140] width 8 height 11
select select "service"
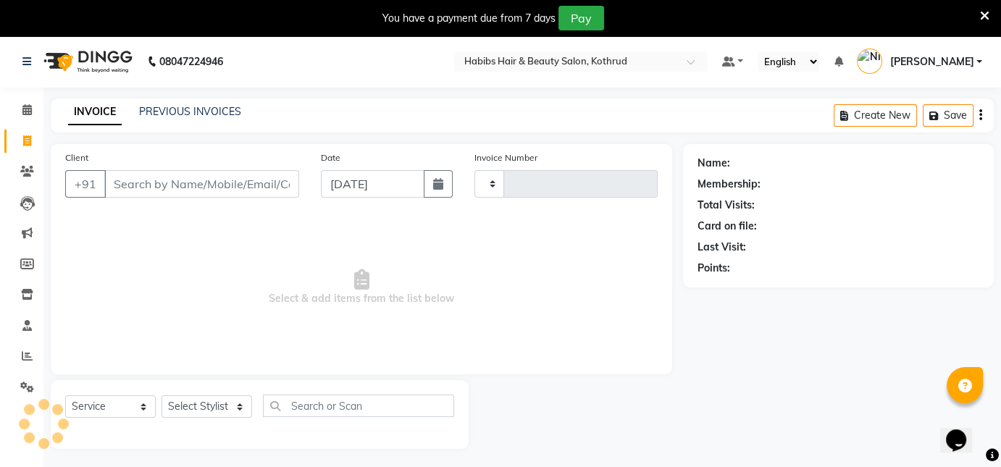
scroll to position [35, 0]
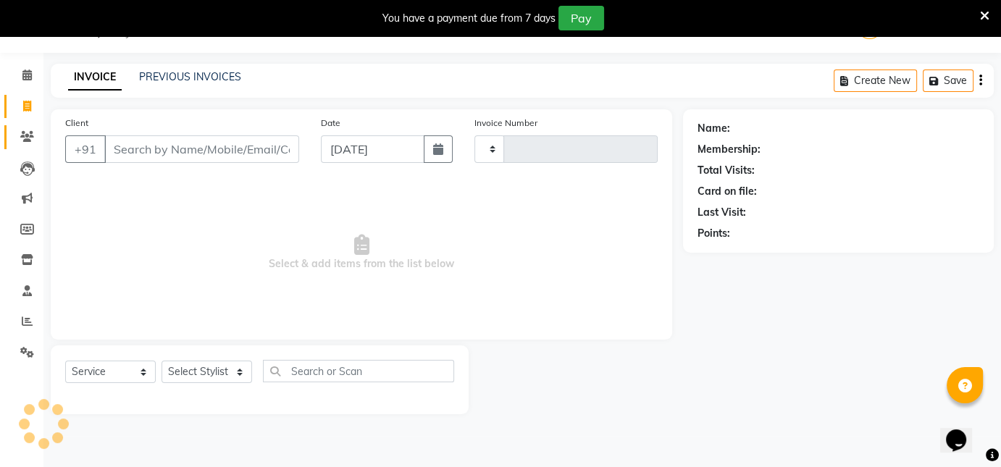
type input "7773"
select select "4846"
click at [443, 141] on button "button" at bounding box center [438, 149] width 29 height 28
select select "9"
select select "2025"
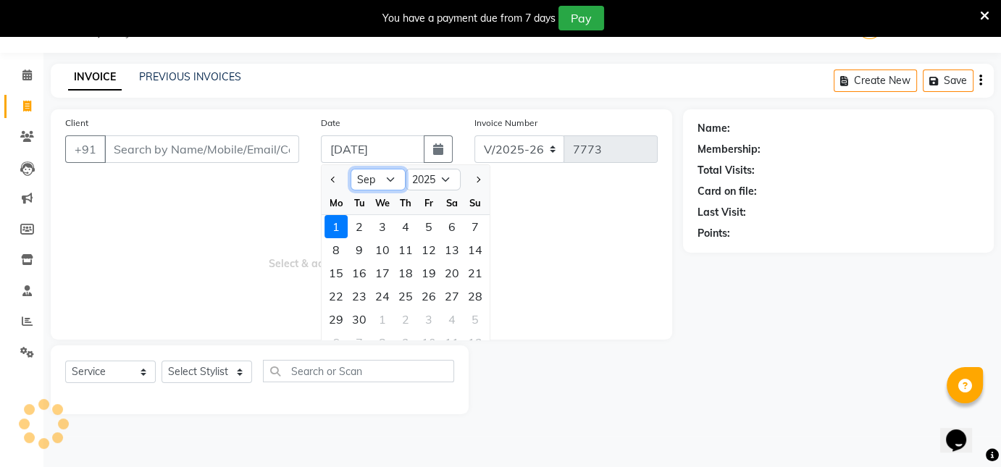
click at [386, 177] on select "Jan Feb Mar Apr May Jun [DATE] Aug Sep Oct Nov Dec" at bounding box center [378, 180] width 55 height 22
select select "8"
click at [351, 169] on select "Jan Feb Mar Apr May Jun [DATE] Aug Sep Oct Nov Dec" at bounding box center [378, 180] width 55 height 22
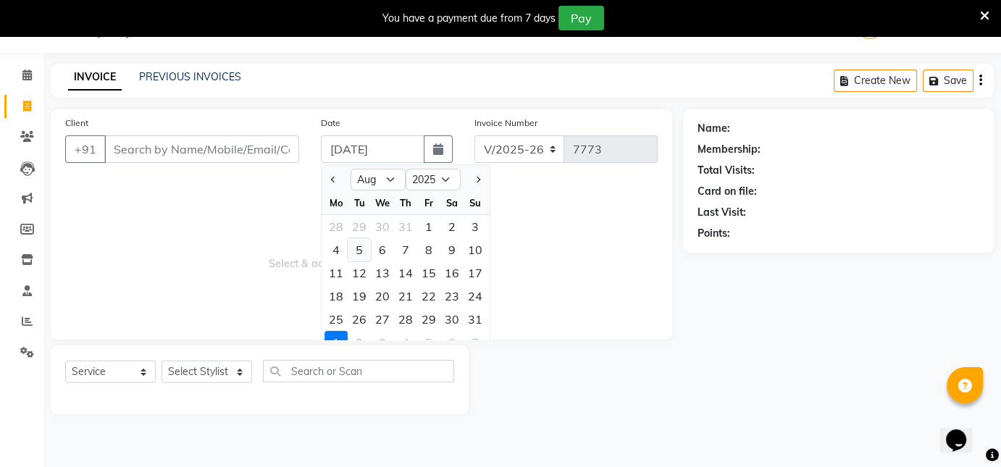
click at [364, 248] on div "5" at bounding box center [359, 249] width 23 height 23
type input "[DATE]"
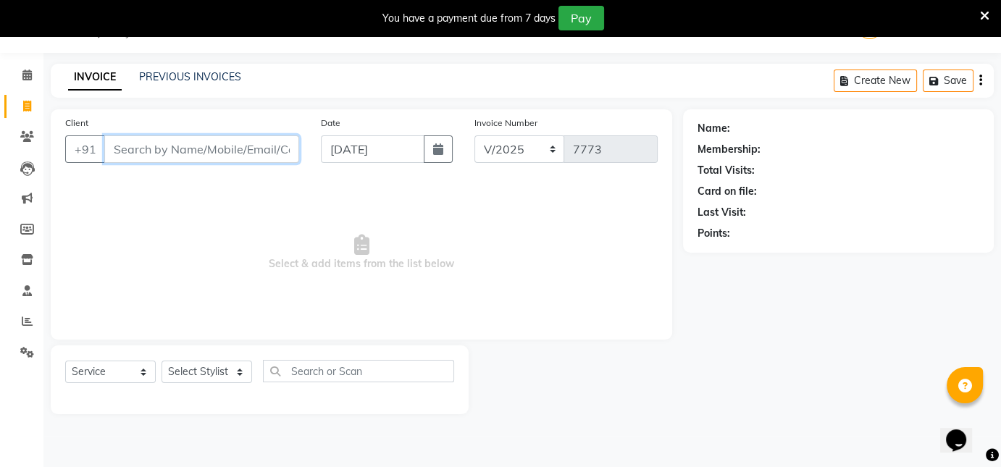
click at [186, 156] on input "Client" at bounding box center [201, 149] width 195 height 28
type input "7050660666"
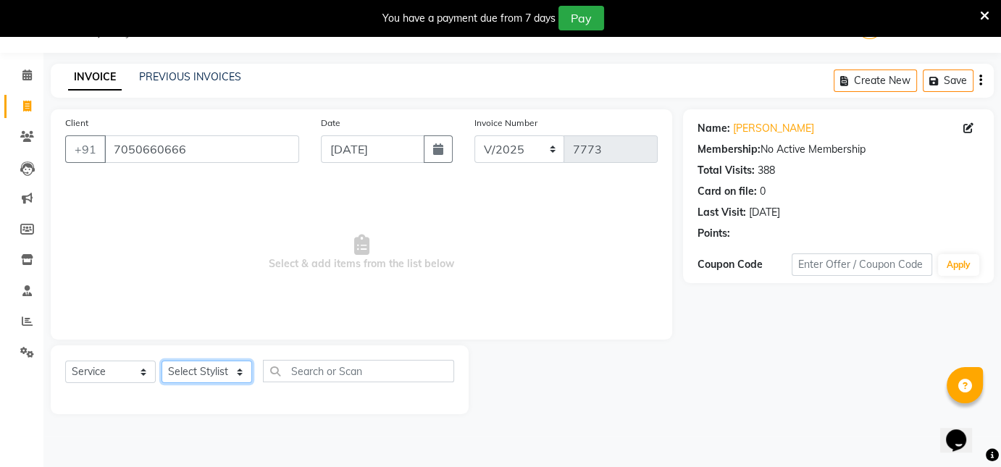
click at [209, 366] on select "Select Stylist Akash [PERSON_NAME] [PERSON_NAME] Other Poonam Prem [PERSON_NAME]" at bounding box center [207, 372] width 91 height 22
select select "30089"
click at [162, 361] on select "Select Stylist Akash [PERSON_NAME] [PERSON_NAME] Other Poonam Prem [PERSON_NAME]" at bounding box center [207, 372] width 91 height 22
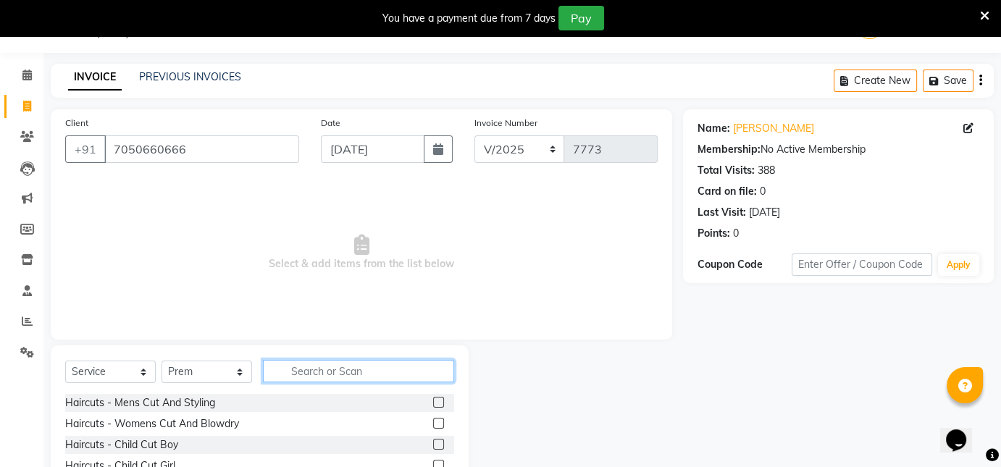
click at [330, 373] on input "text" at bounding box center [358, 371] width 191 height 22
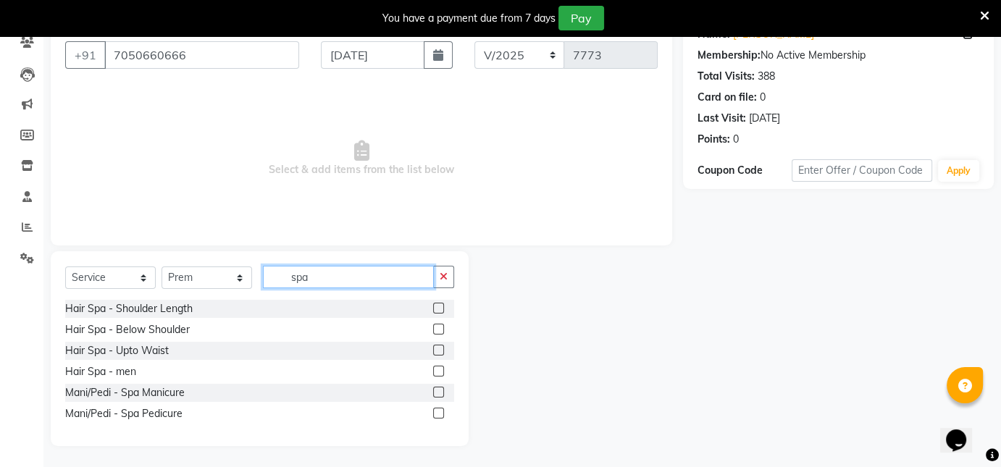
type input "spa"
click at [440, 348] on label at bounding box center [438, 350] width 11 height 11
click at [440, 348] on input "checkbox" at bounding box center [437, 350] width 9 height 9
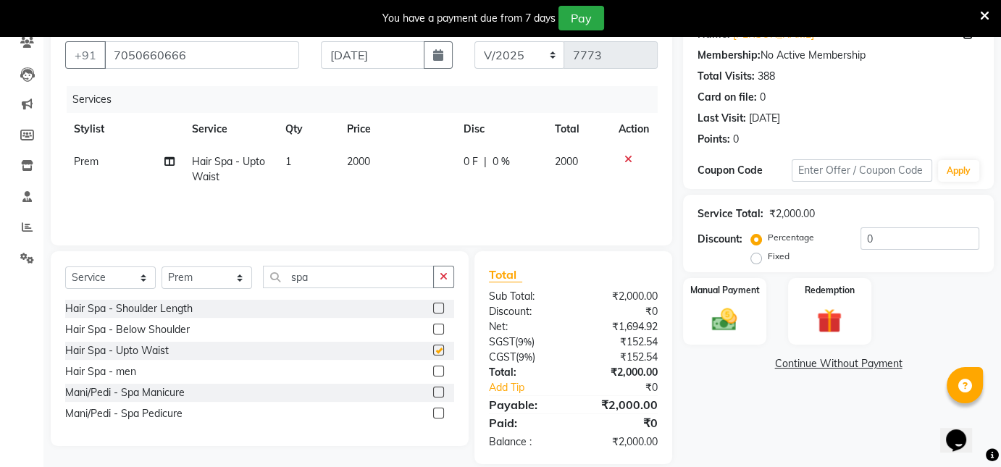
checkbox input "false"
click at [566, 162] on span "2000" at bounding box center [566, 161] width 23 height 13
select select "30089"
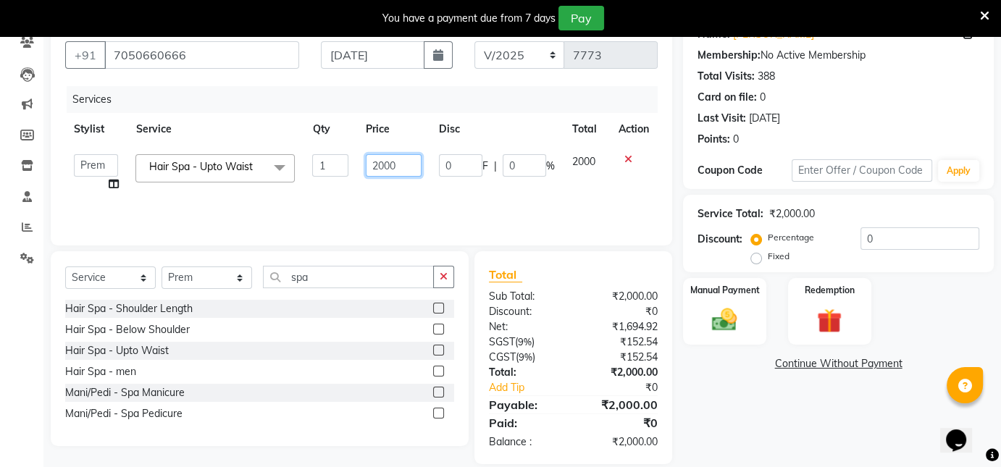
click at [385, 164] on input "2000" at bounding box center [394, 165] width 56 height 22
type input "2500"
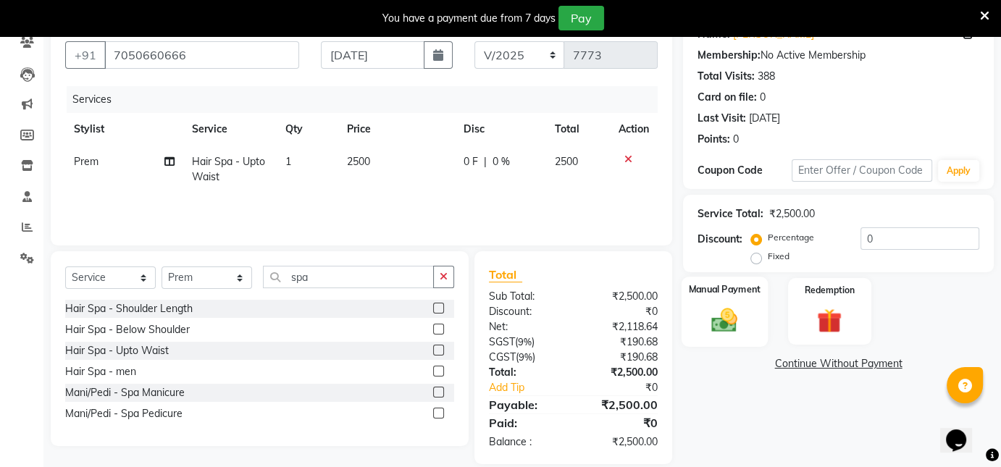
click at [718, 320] on img at bounding box center [724, 320] width 42 height 30
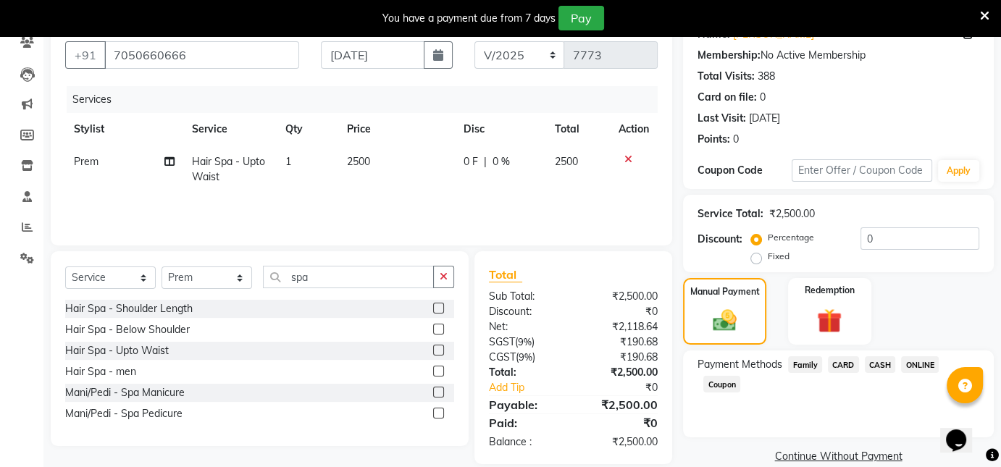
click at [929, 367] on span "ONLINE" at bounding box center [920, 364] width 38 height 17
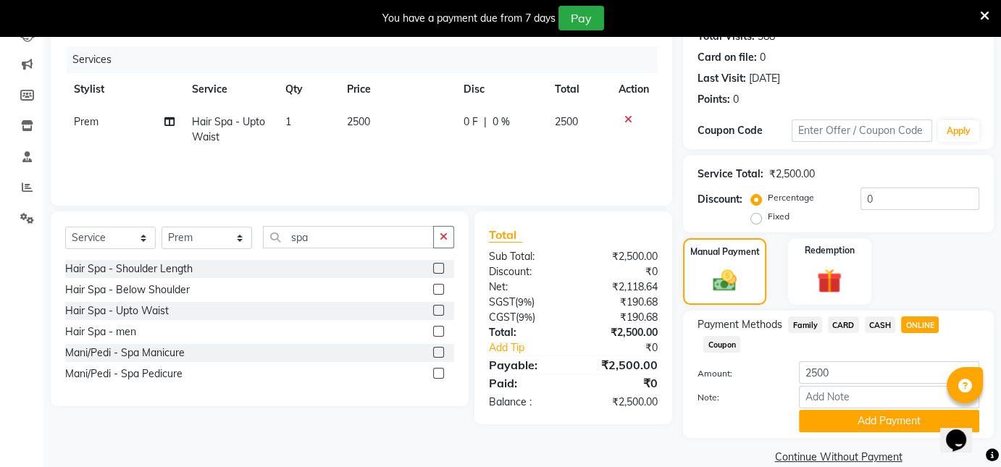
scroll to position [190, 0]
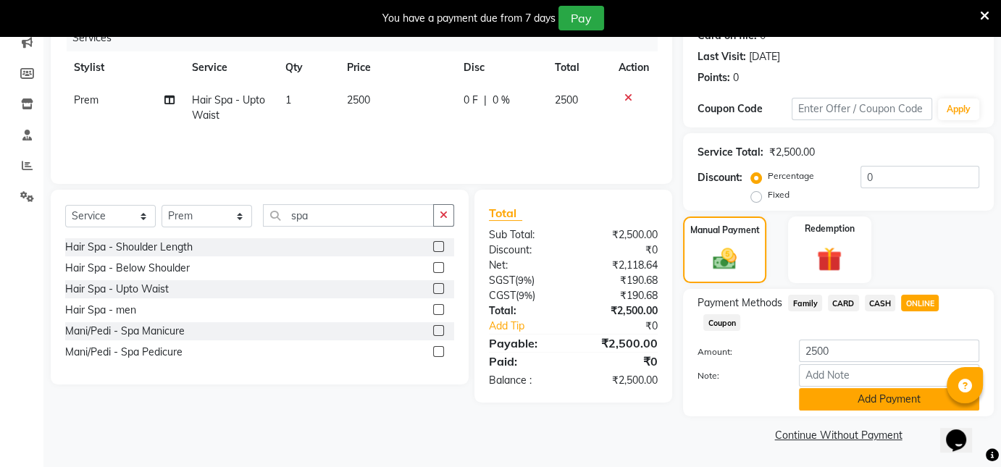
click at [915, 394] on button "Add Payment" at bounding box center [889, 399] width 180 height 22
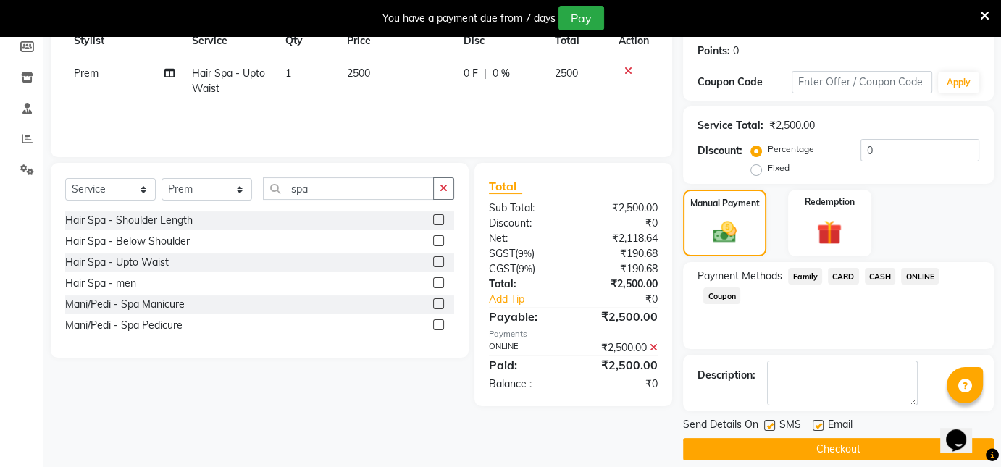
scroll to position [232, 0]
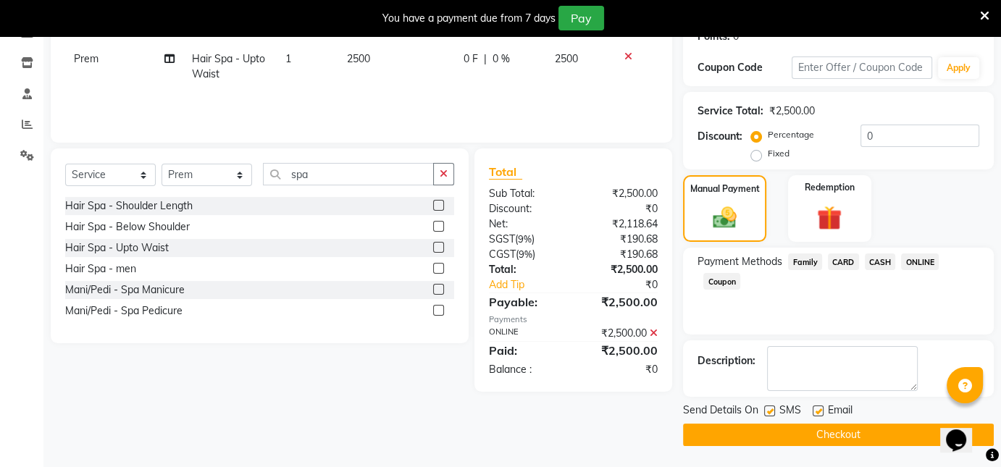
click at [847, 432] on button "Checkout" at bounding box center [838, 435] width 311 height 22
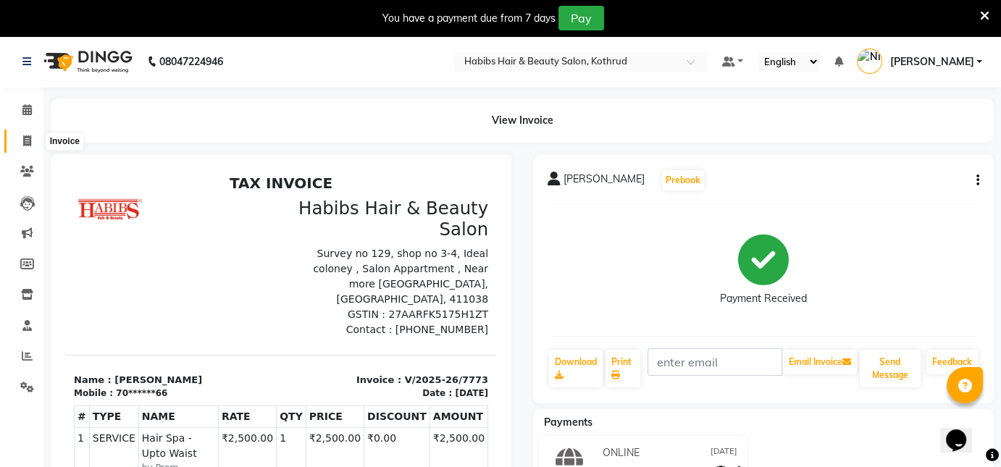
click at [29, 144] on icon at bounding box center [27, 140] width 8 height 11
select select "service"
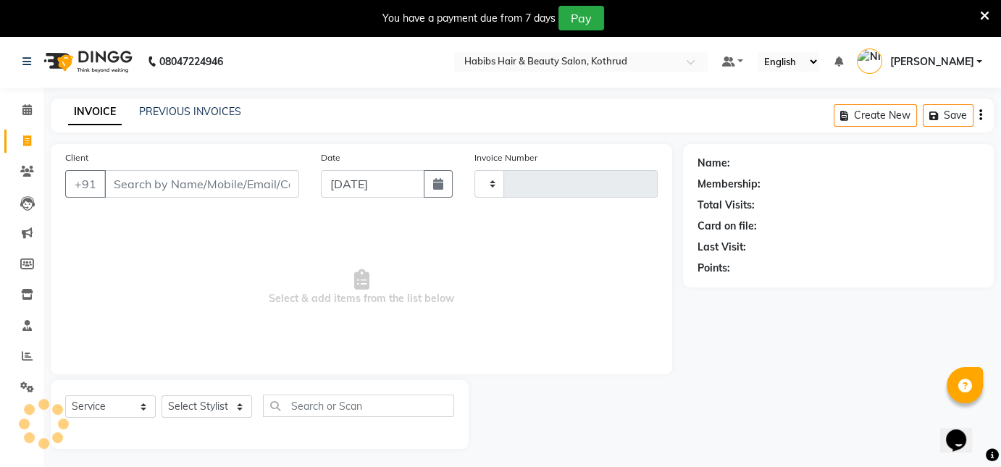
scroll to position [35, 0]
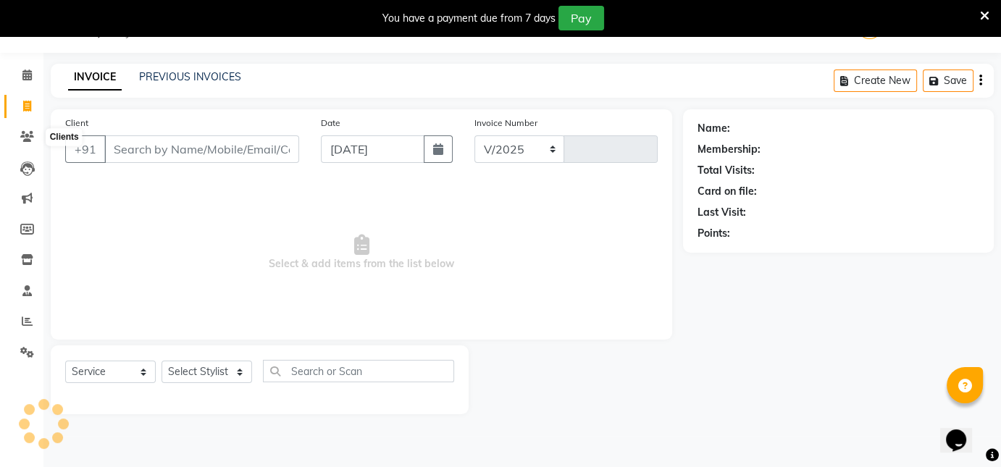
select select "4846"
type input "7774"
click at [443, 139] on button "button" at bounding box center [438, 149] width 29 height 28
select select "9"
select select "2025"
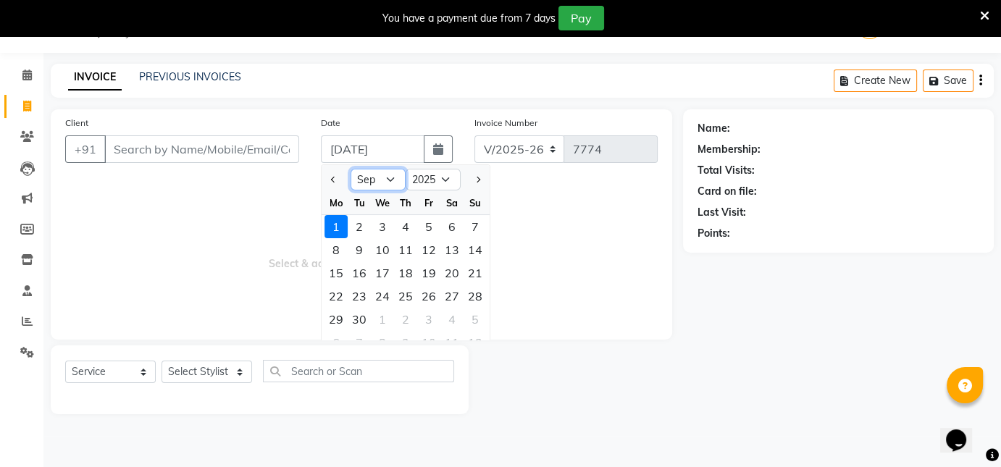
click at [389, 176] on select "Jan Feb Mar Apr May Jun [DATE] Aug Sep Oct Nov Dec" at bounding box center [378, 180] width 55 height 22
select select "8"
click at [351, 169] on select "Jan Feb Mar Apr May Jun [DATE] Aug Sep Oct Nov Dec" at bounding box center [378, 180] width 55 height 22
click at [454, 225] on div "2" at bounding box center [451, 226] width 23 height 23
type input "[DATE]"
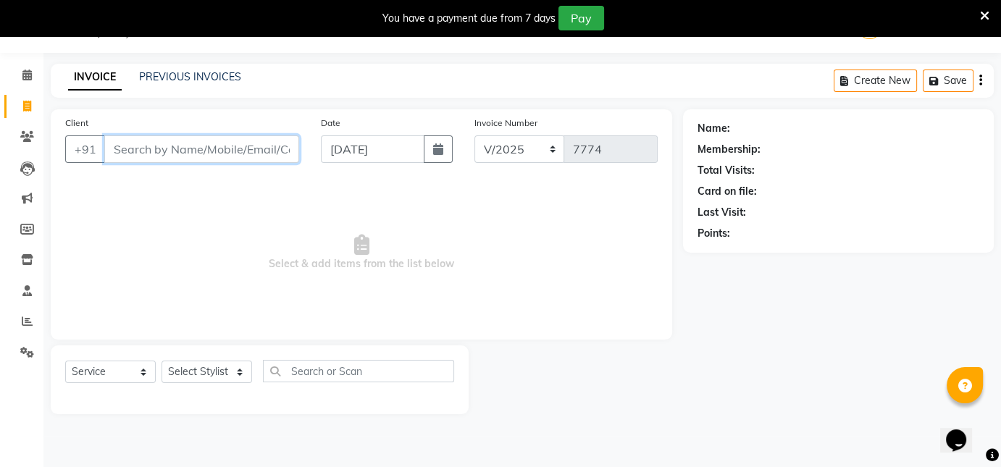
click at [167, 154] on input "Client" at bounding box center [201, 149] width 195 height 28
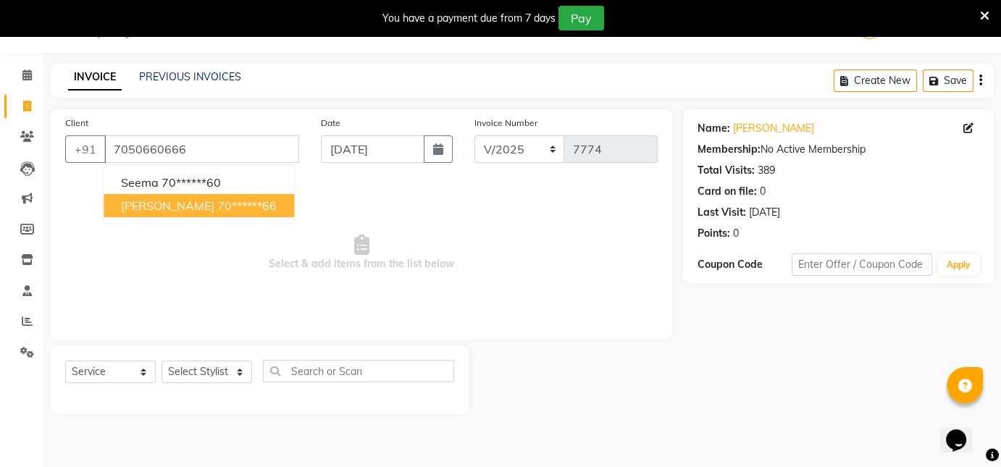
click at [166, 196] on button "Habib 70******66" at bounding box center [199, 205] width 190 height 23
type input "70******66"
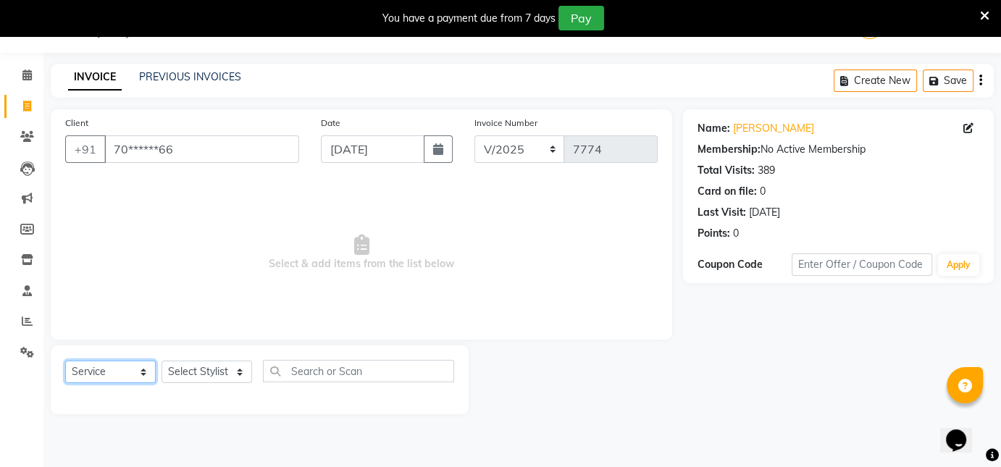
click at [129, 372] on select "Select Service Product Membership Package Voucher Prepaid Gift Card" at bounding box center [110, 372] width 91 height 22
select select "product"
click at [65, 361] on select "Select Service Product Membership Package Voucher Prepaid Gift Card" at bounding box center [110, 372] width 91 height 22
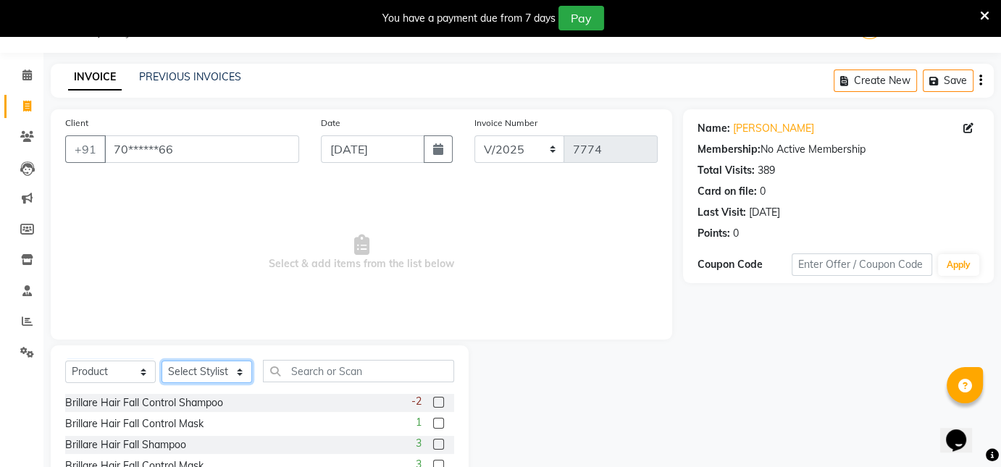
click at [198, 372] on select "Select Stylist Akash [PERSON_NAME] [PERSON_NAME] Other Poonam Prem [PERSON_NAME]" at bounding box center [207, 372] width 91 height 22
select select "30088"
click at [162, 361] on select "Select Stylist Akash [PERSON_NAME] [PERSON_NAME] Other Poonam Prem [PERSON_NAME]" at bounding box center [207, 372] width 91 height 22
click at [307, 365] on input "text" at bounding box center [358, 371] width 191 height 22
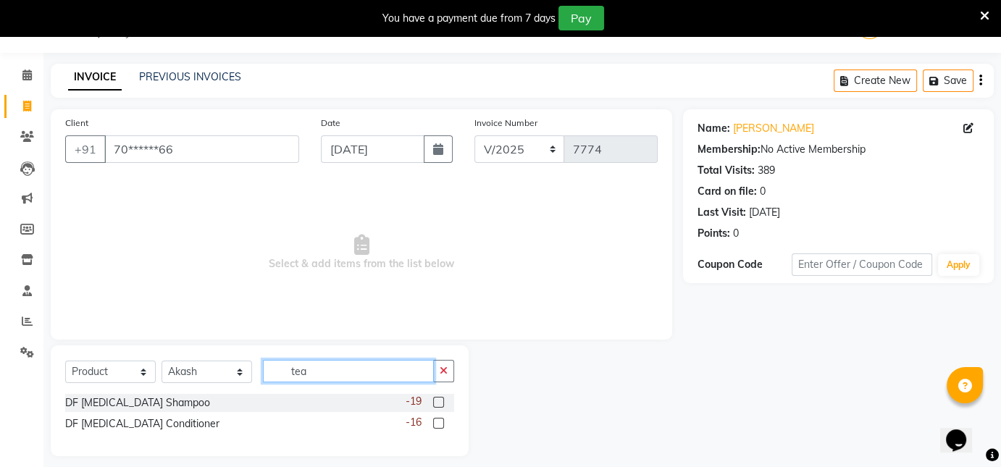
type input "tea"
click at [444, 403] on div "-19" at bounding box center [430, 403] width 49 height 18
click at [437, 403] on label at bounding box center [438, 402] width 11 height 11
click at [437, 403] on input "checkbox" at bounding box center [437, 402] width 9 height 9
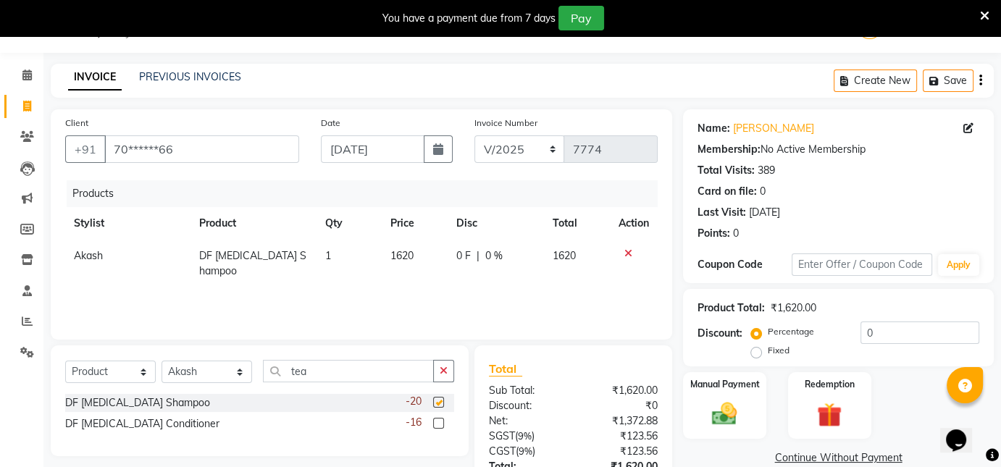
checkbox input "false"
click at [439, 425] on label at bounding box center [438, 423] width 11 height 11
click at [439, 425] on input "checkbox" at bounding box center [437, 423] width 9 height 9
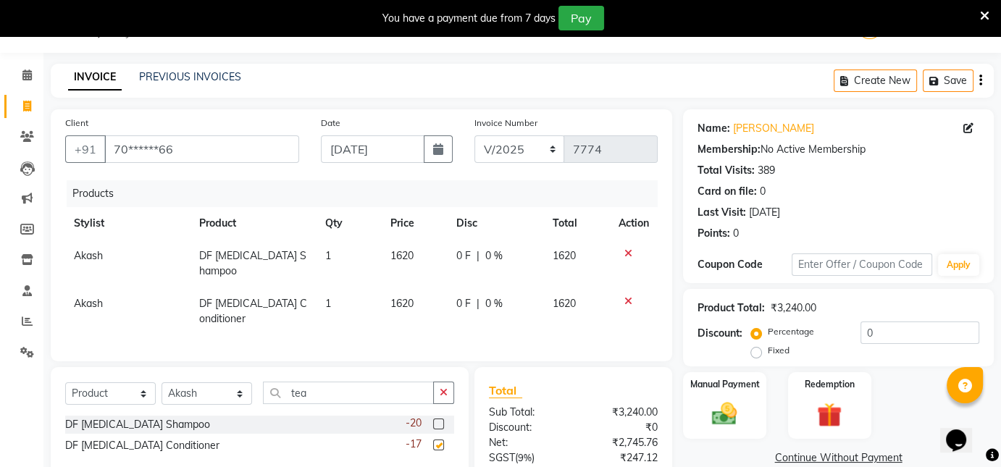
checkbox input "false"
click at [405, 253] on span "1620" at bounding box center [401, 255] width 23 height 13
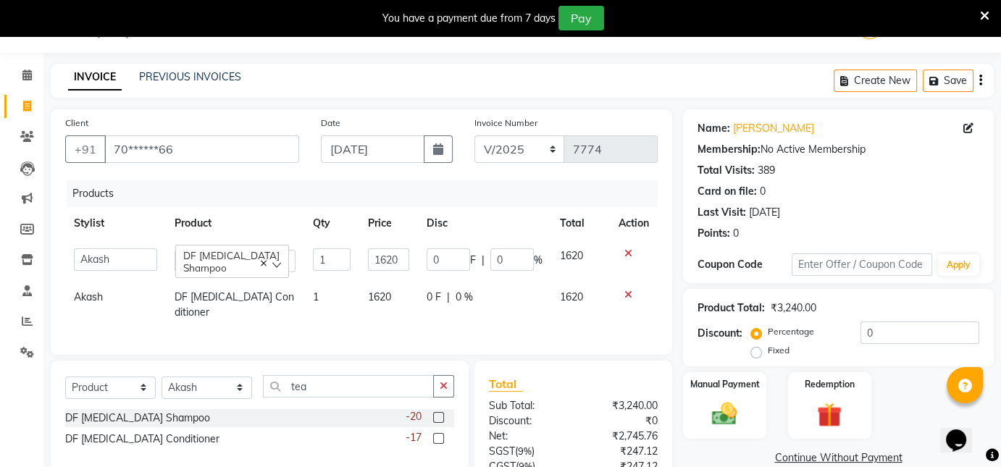
click at [408, 261] on td "1620" at bounding box center [388, 260] width 59 height 41
click at [400, 254] on input "1620" at bounding box center [388, 259] width 41 height 22
type input "1"
type input "1800"
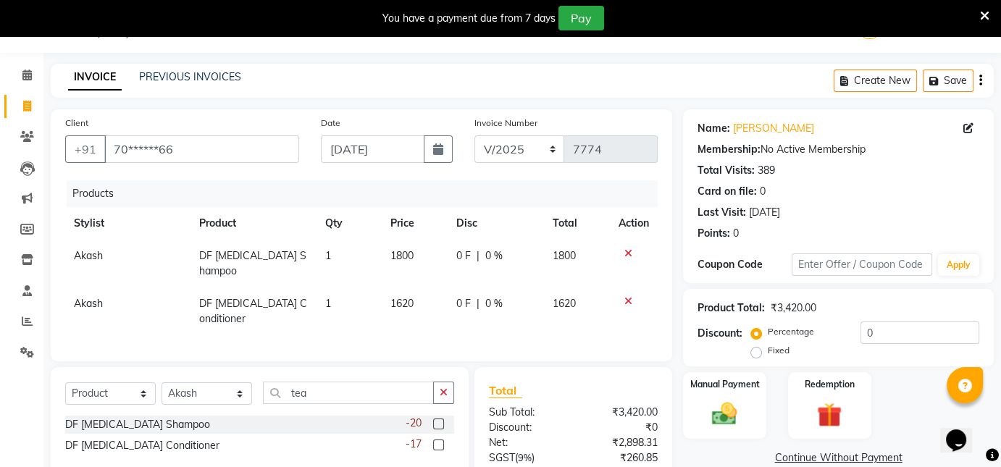
click at [896, 406] on div "Manual Payment Redemption" at bounding box center [838, 405] width 332 height 67
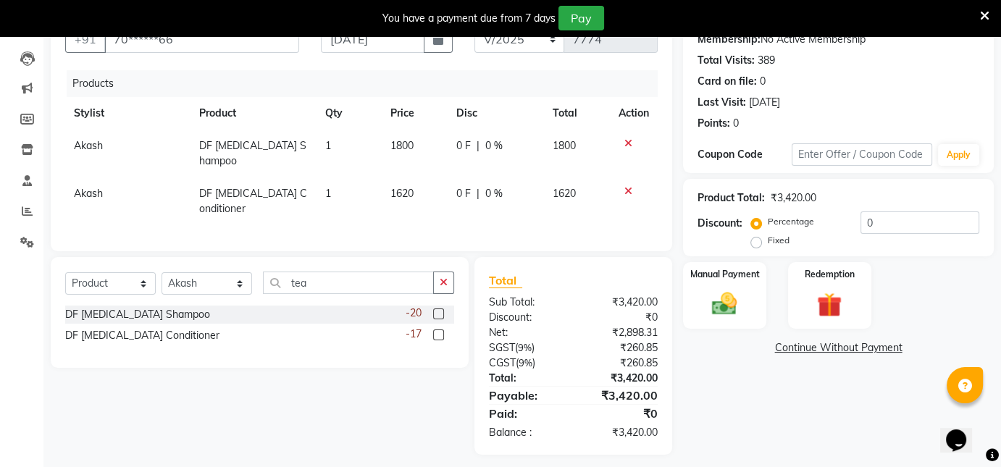
scroll to position [164, 0]
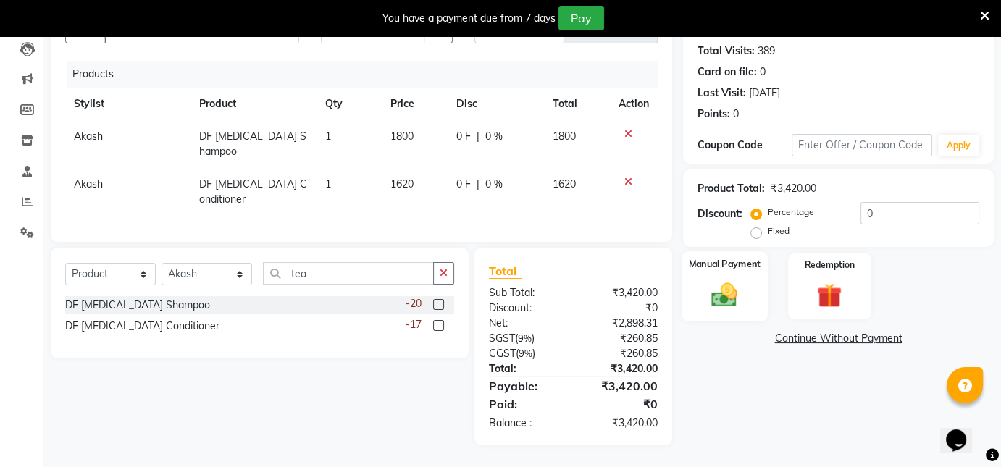
click at [742, 286] on img at bounding box center [724, 295] width 42 height 30
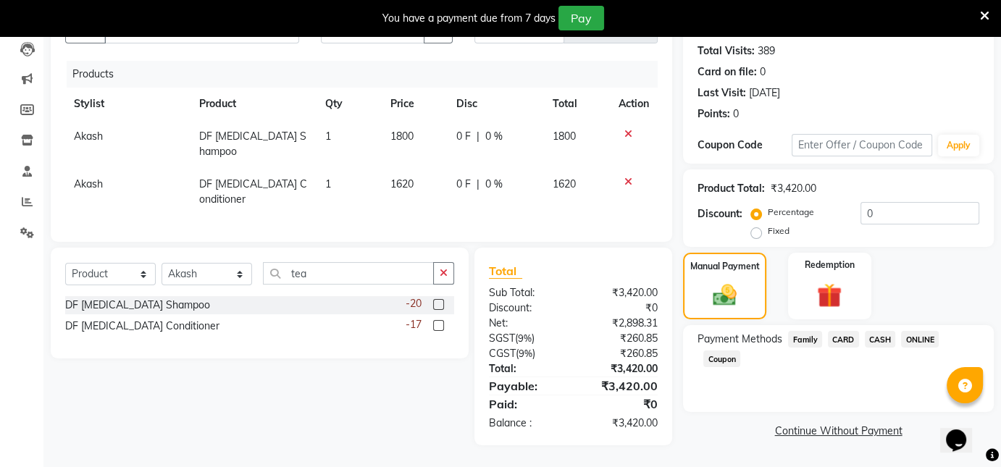
click at [848, 331] on span "CARD" at bounding box center [843, 339] width 31 height 17
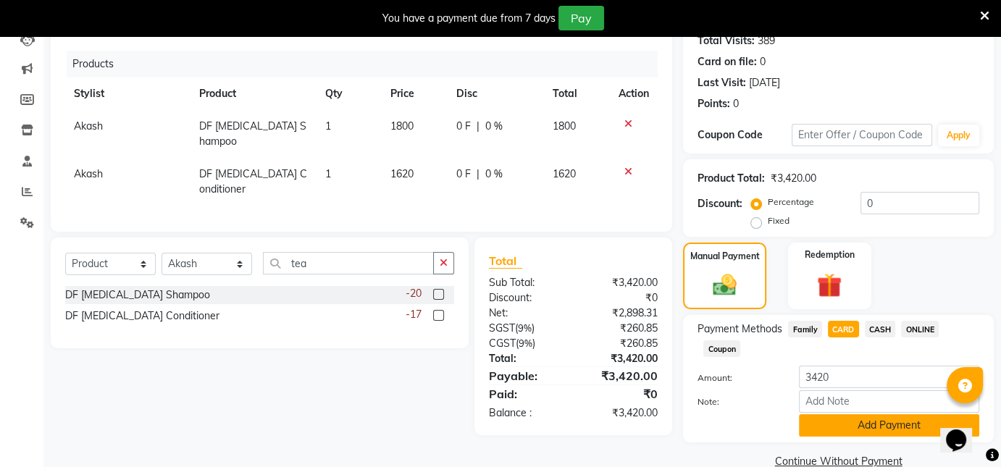
click at [837, 419] on button "Add Payment" at bounding box center [889, 425] width 180 height 22
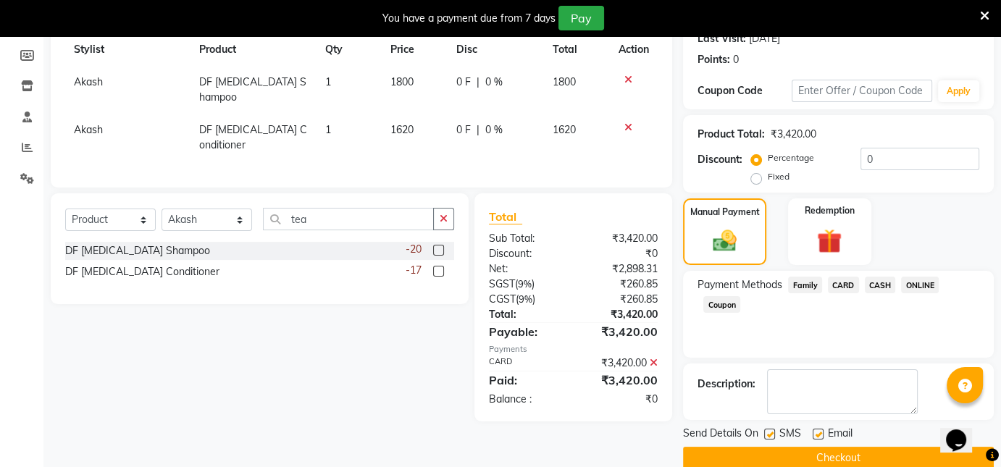
scroll to position [232, 0]
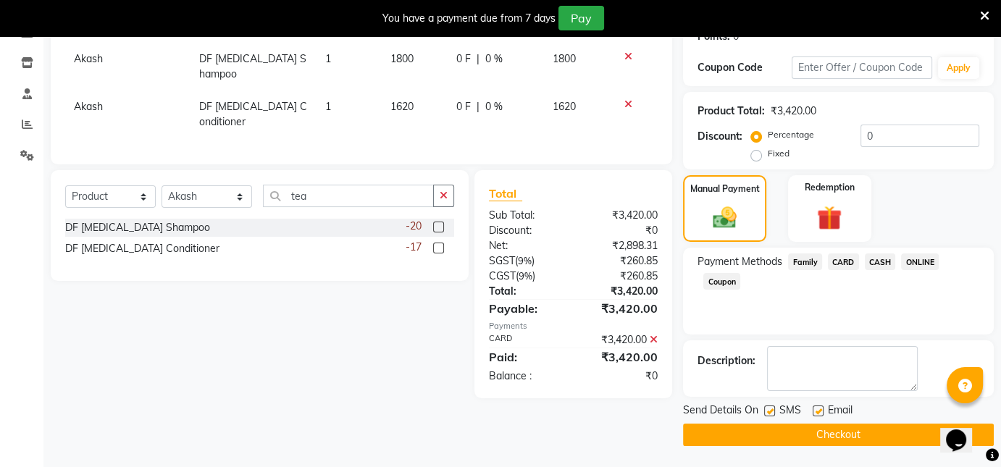
click at [803, 440] on button "Checkout" at bounding box center [838, 435] width 311 height 22
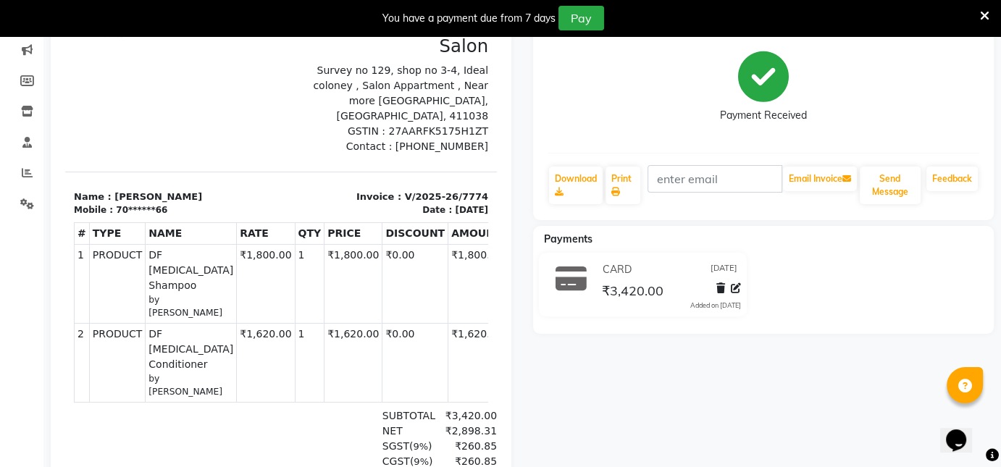
scroll to position [174, 0]
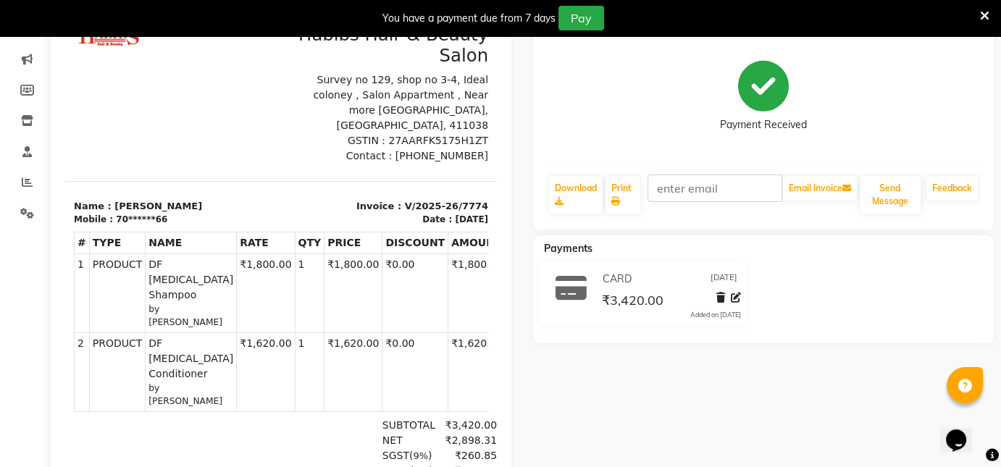
click at [983, 18] on icon at bounding box center [984, 15] width 9 height 13
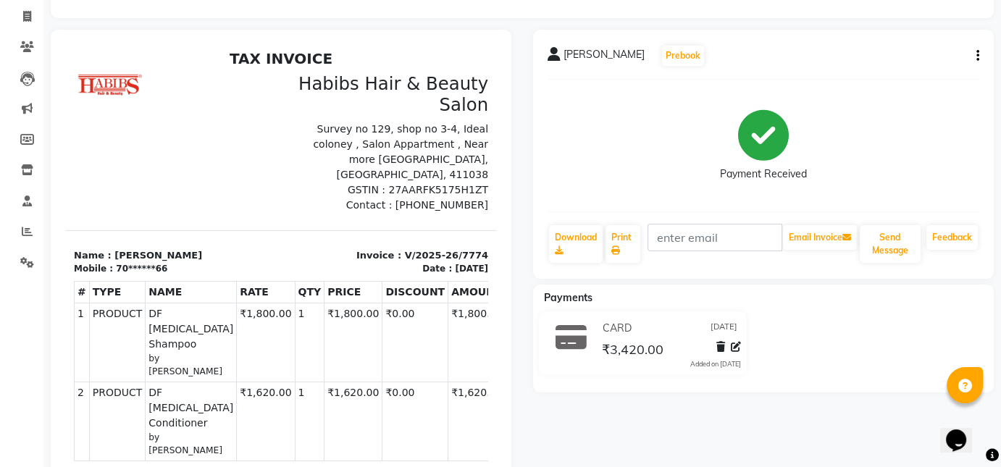
scroll to position [87, 0]
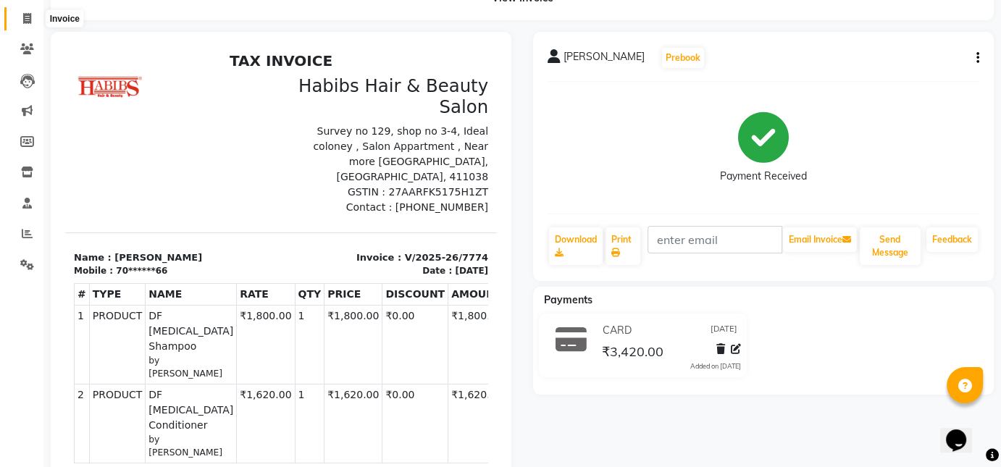
click at [20, 14] on span at bounding box center [26, 19] width 25 height 17
select select "4846"
select select "service"
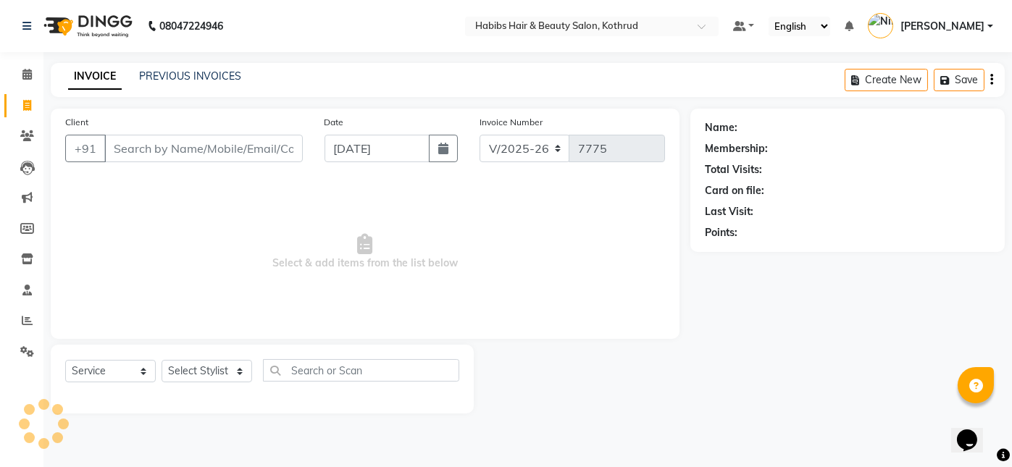
click at [448, 144] on icon "button" at bounding box center [443, 149] width 10 height 12
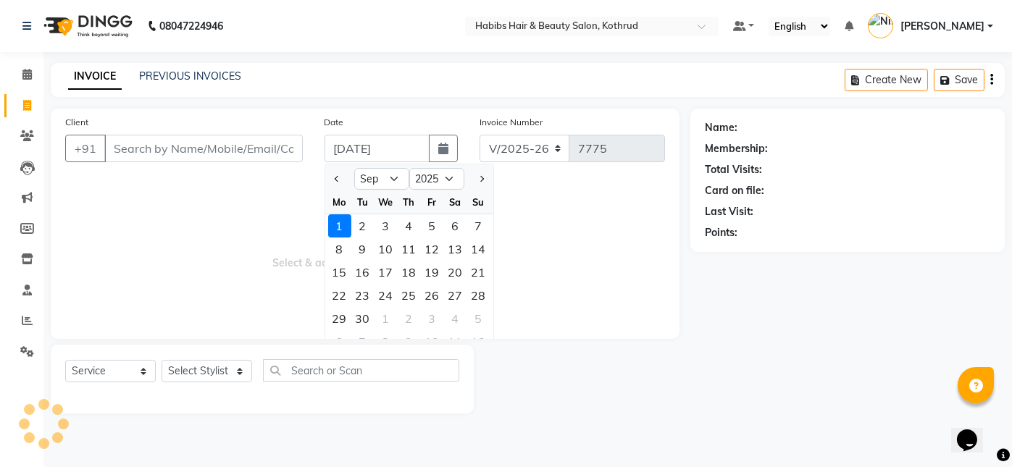
click at [448, 144] on icon "button" at bounding box center [443, 149] width 10 height 12
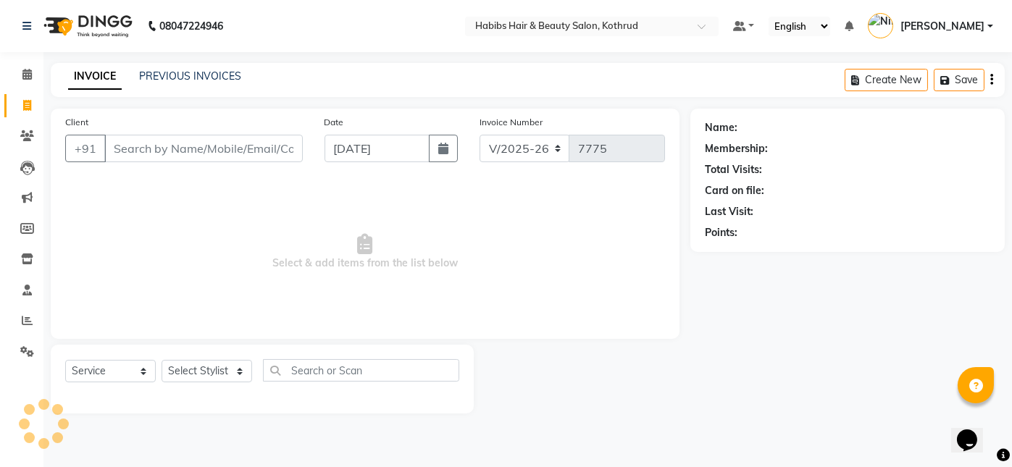
click at [448, 144] on icon "button" at bounding box center [443, 149] width 10 height 12
select select "9"
select select "2025"
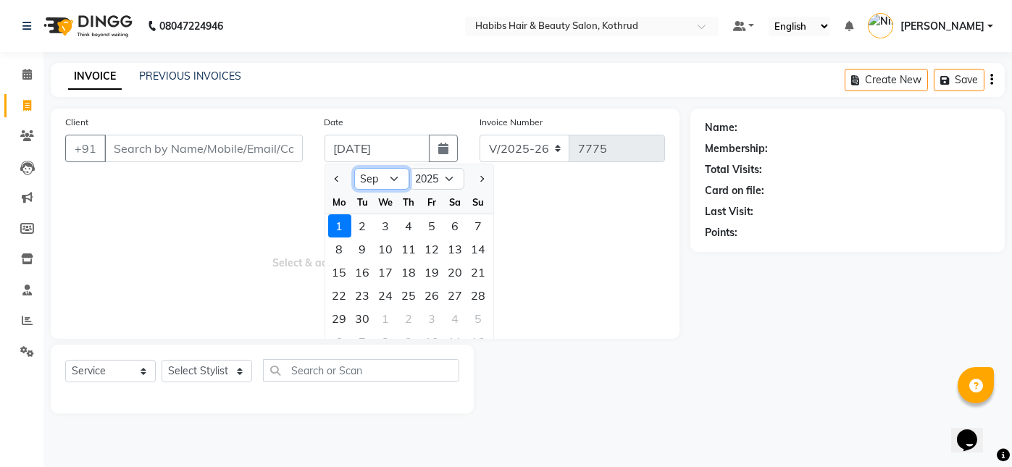
click at [369, 180] on select "Jan Feb Mar Apr May Jun [DATE] Aug Sep Oct Nov Dec" at bounding box center [381, 179] width 55 height 22
select select "8"
click at [354, 168] on select "Jan Feb Mar Apr May Jun [DATE] Aug Sep Oct Nov Dec" at bounding box center [381, 179] width 55 height 22
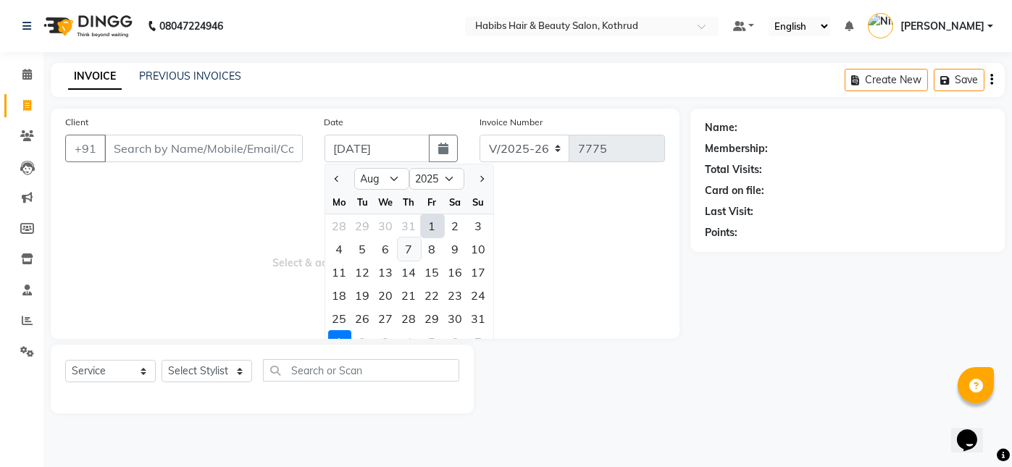
click at [407, 251] on div "7" at bounding box center [409, 249] width 23 height 23
type input "[DATE]"
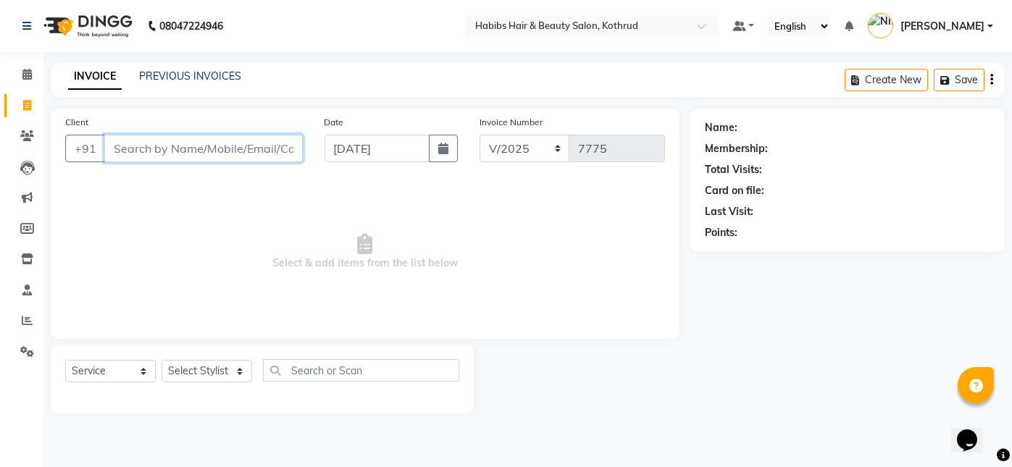
click at [148, 148] on input "Client" at bounding box center [203, 149] width 198 height 28
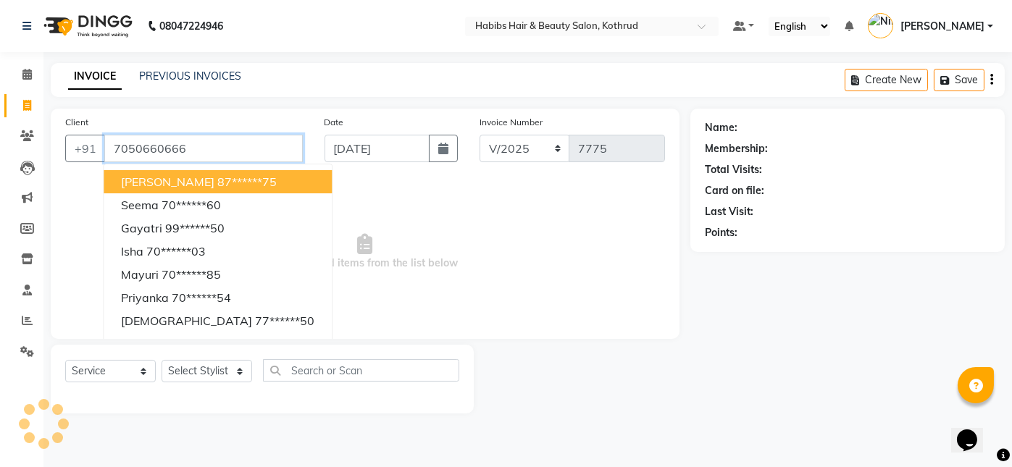
type input "7050660666"
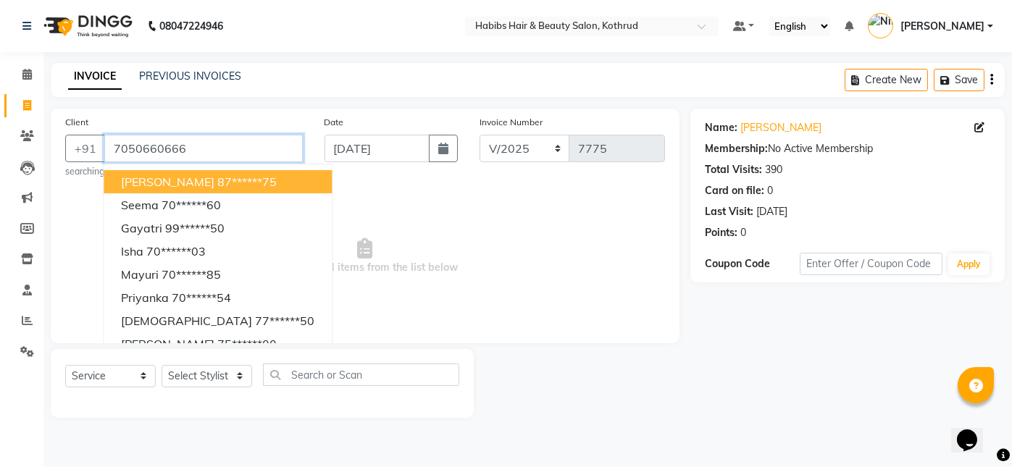
click at [203, 150] on input "7050660666" at bounding box center [203, 149] width 198 height 28
click at [65, 210] on span "Select & add items from the list below" at bounding box center [365, 256] width 600 height 145
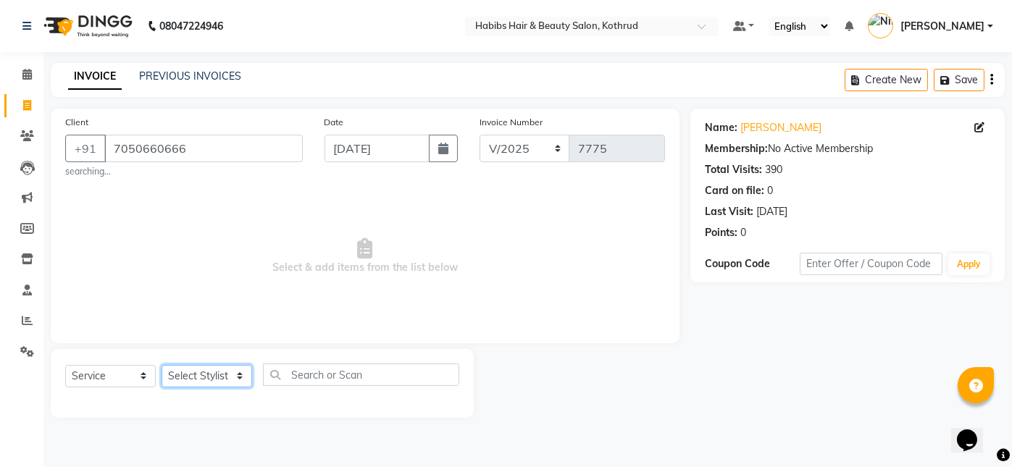
click at [217, 380] on select "Select Stylist Akash [PERSON_NAME] [PERSON_NAME] Other Poonam Prem [PERSON_NAME]" at bounding box center [207, 376] width 91 height 22
select select "30088"
click at [162, 365] on select "Select Stylist Akash [PERSON_NAME] [PERSON_NAME] Other Poonam Prem [PERSON_NAME]" at bounding box center [207, 376] width 91 height 22
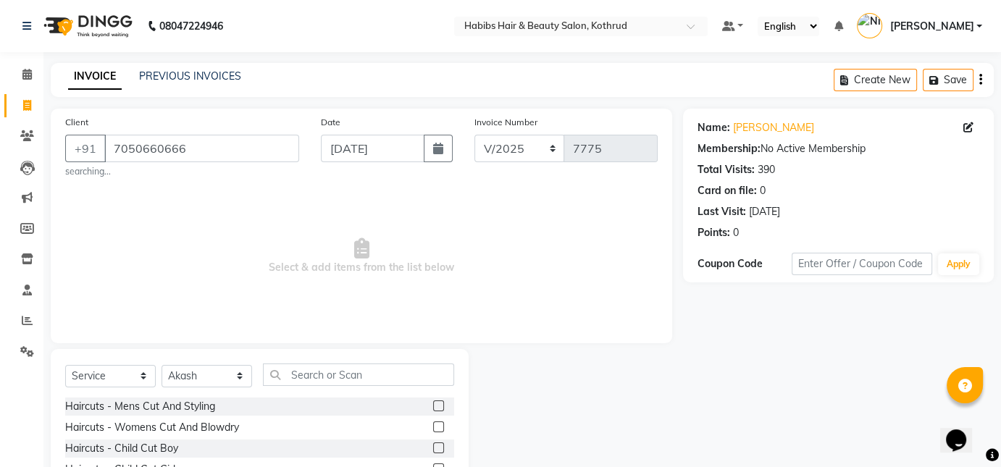
click at [209, 185] on span "Select & add items from the list below" at bounding box center [361, 256] width 592 height 145
click at [309, 376] on input "text" at bounding box center [358, 375] width 191 height 22
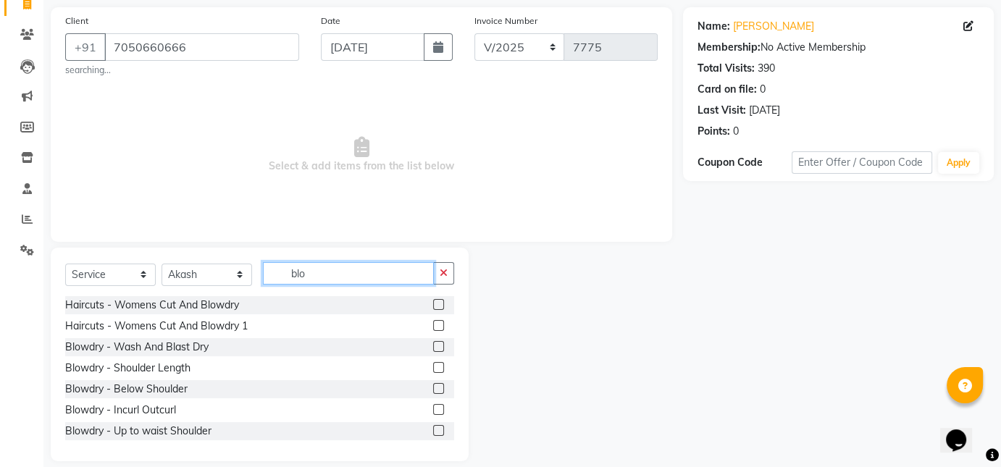
scroll to position [117, 0]
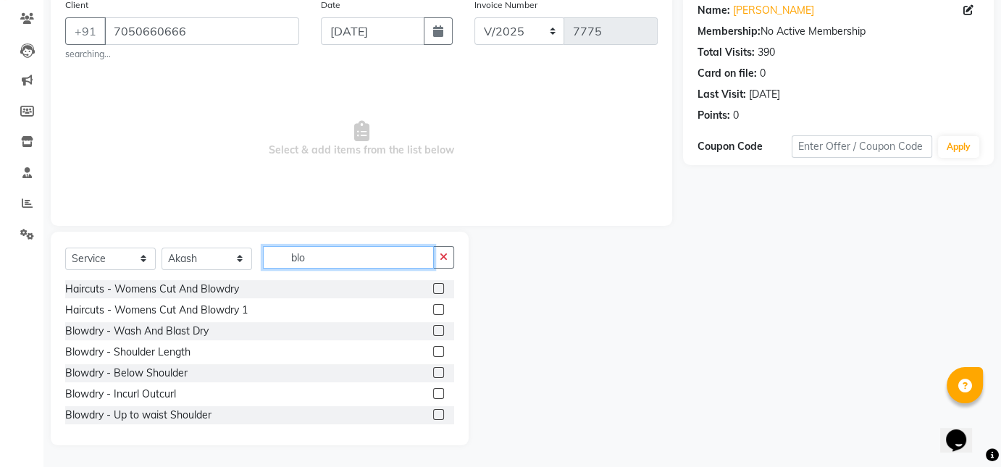
type input "blo"
click at [433, 352] on label at bounding box center [438, 351] width 11 height 11
click at [433, 352] on input "checkbox" at bounding box center [437, 352] width 9 height 9
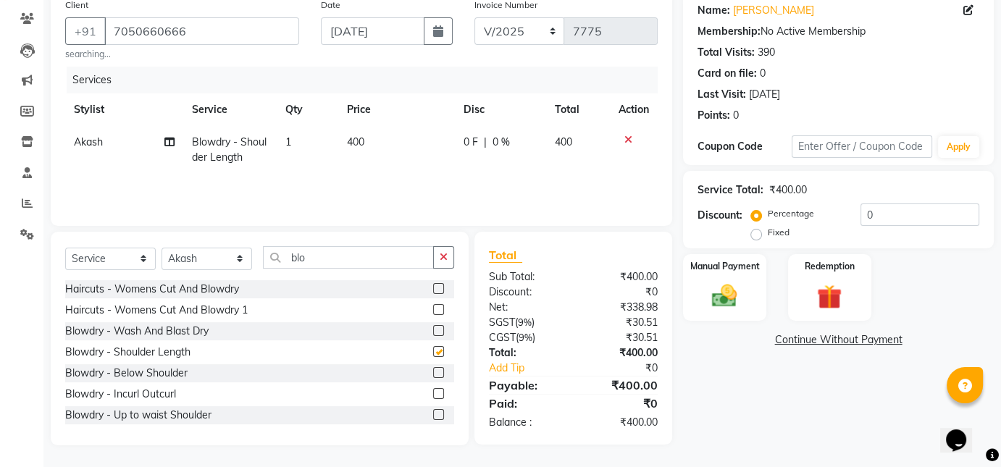
checkbox input "false"
click at [747, 289] on div "Manual Payment" at bounding box center [725, 288] width 86 height 70
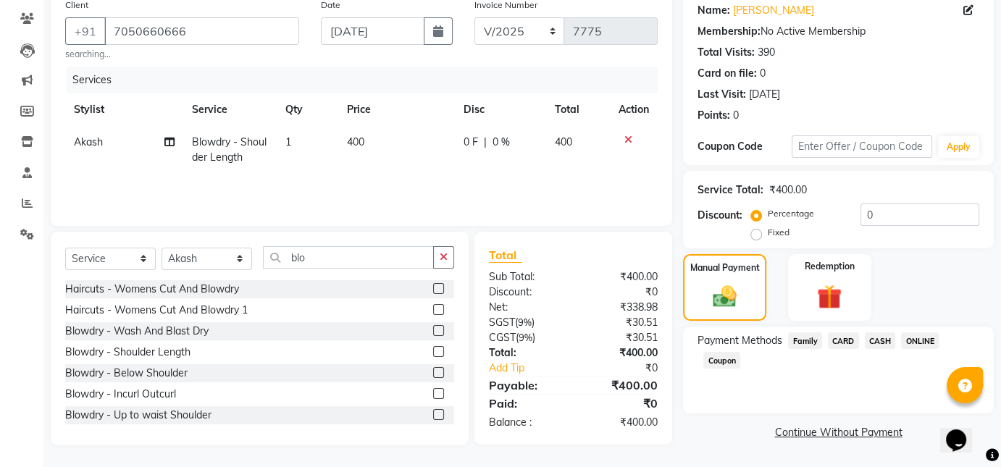
click at [919, 343] on span "ONLINE" at bounding box center [920, 340] width 38 height 17
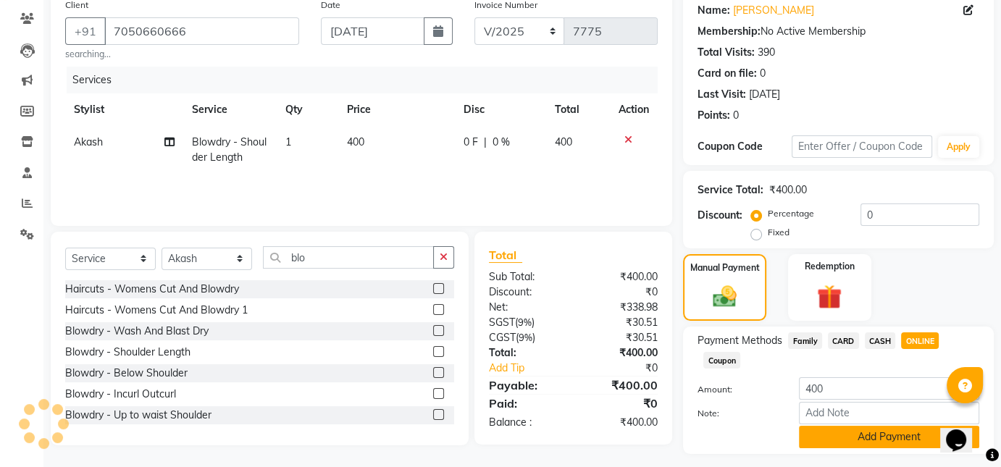
click at [862, 440] on button "Add Payment" at bounding box center [889, 437] width 180 height 22
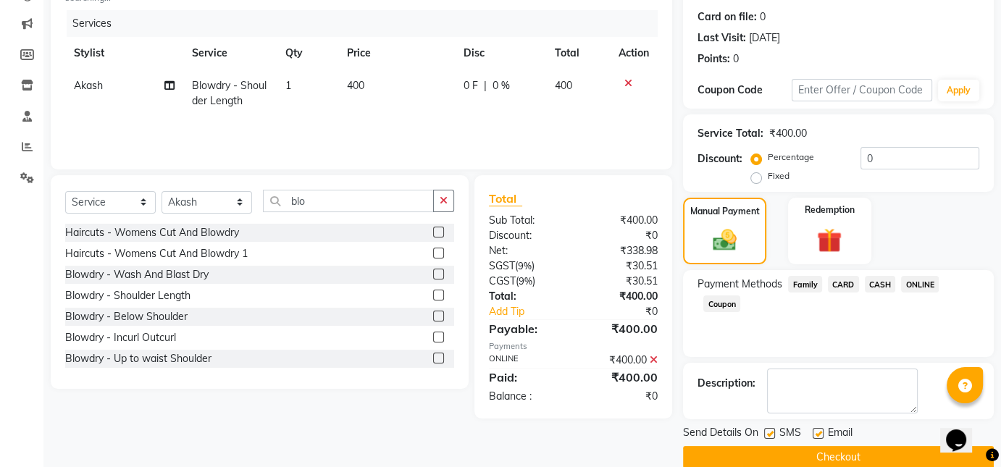
scroll to position [196, 0]
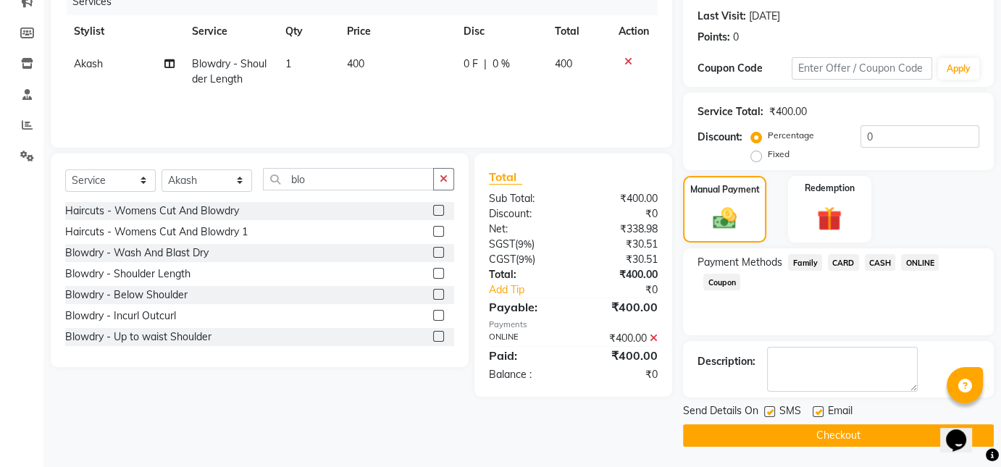
click at [846, 436] on button "Checkout" at bounding box center [838, 435] width 311 height 22
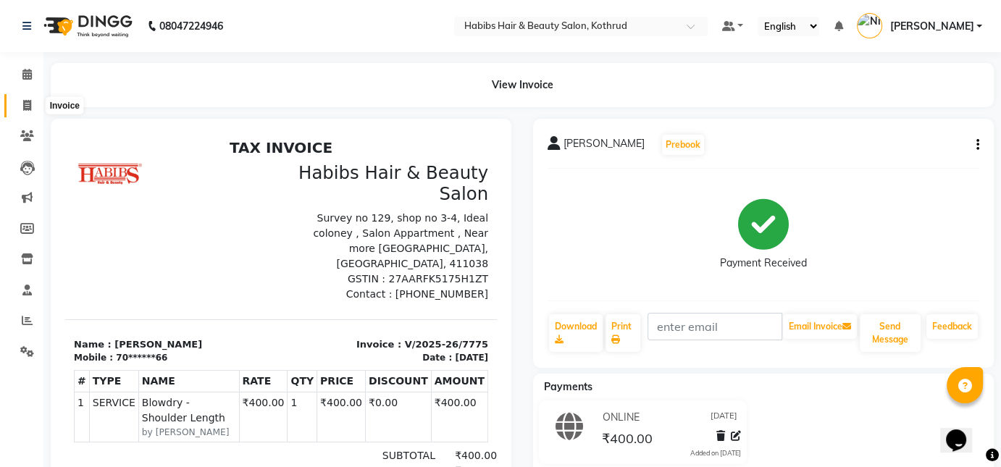
click at [27, 112] on span at bounding box center [26, 106] width 25 height 17
select select "service"
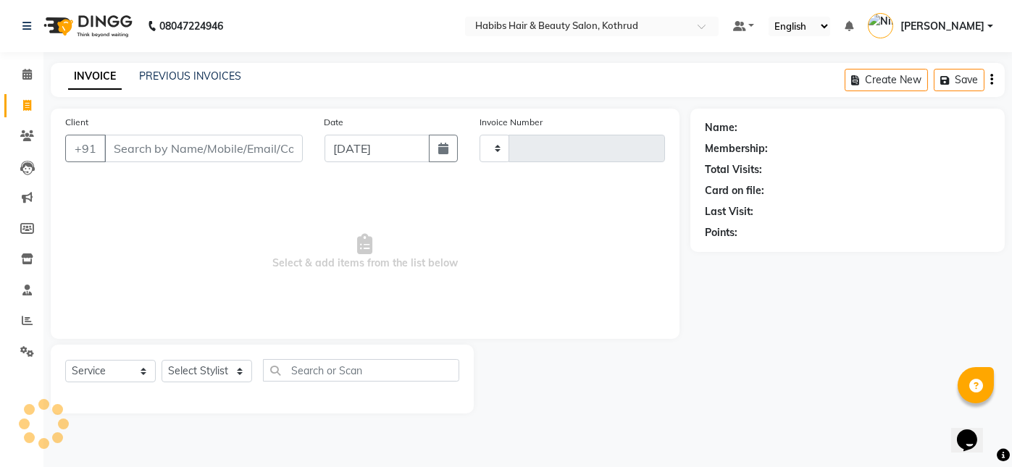
type input "7776"
select select "4846"
click at [440, 146] on icon "button" at bounding box center [443, 149] width 10 height 12
select select "9"
select select "2025"
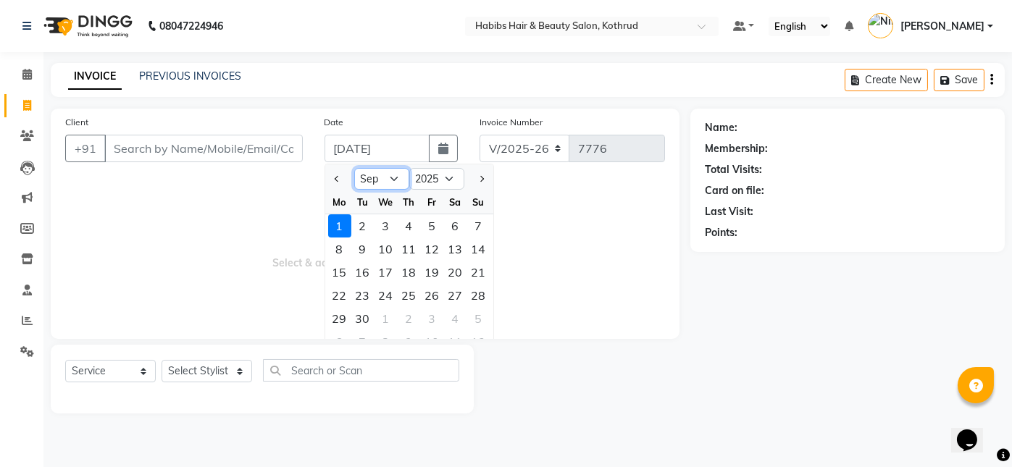
click at [377, 181] on select "Jan Feb Mar Apr May Jun [DATE] Aug Sep Oct Nov Dec" at bounding box center [381, 179] width 55 height 22
select select "8"
click at [354, 168] on select "Jan Feb Mar Apr May Jun [DATE] Aug Sep Oct Nov Dec" at bounding box center [381, 179] width 55 height 22
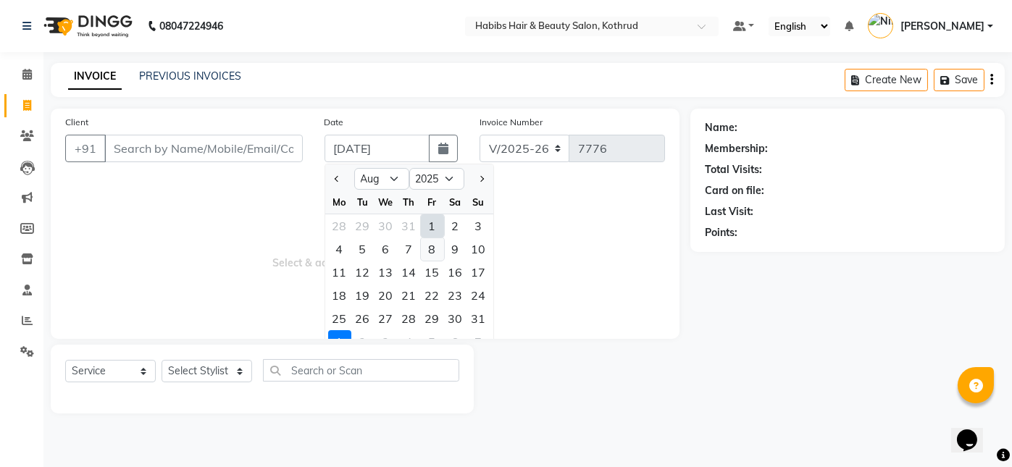
click at [433, 247] on div "8" at bounding box center [432, 249] width 23 height 23
type input "[DATE]"
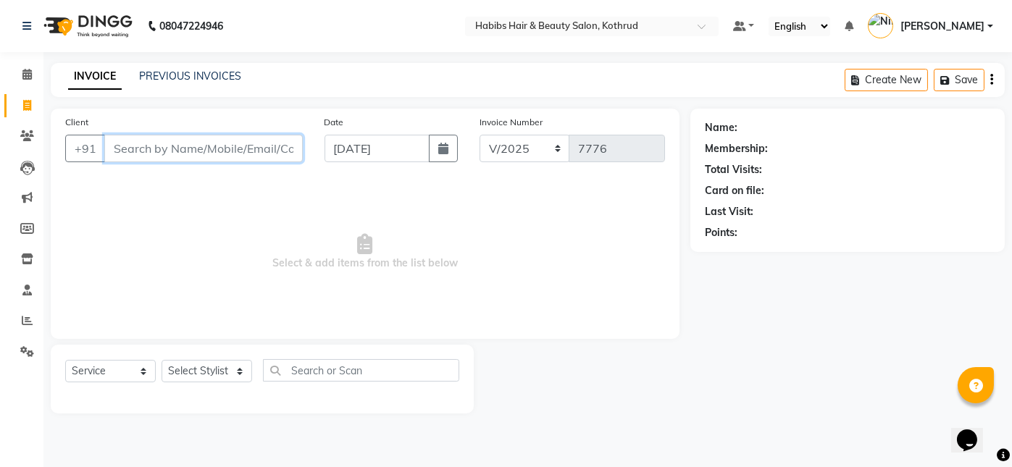
click at [209, 154] on input "Client" at bounding box center [203, 149] width 198 height 28
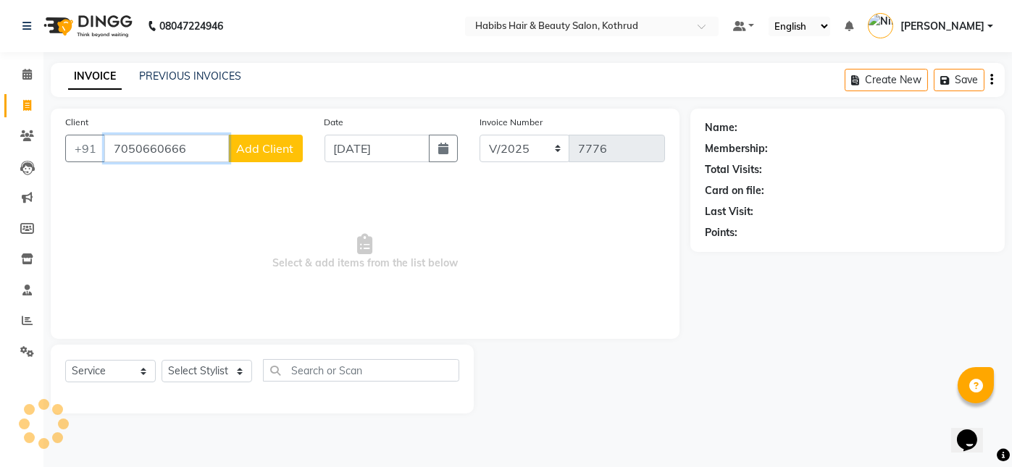
type input "7050660666"
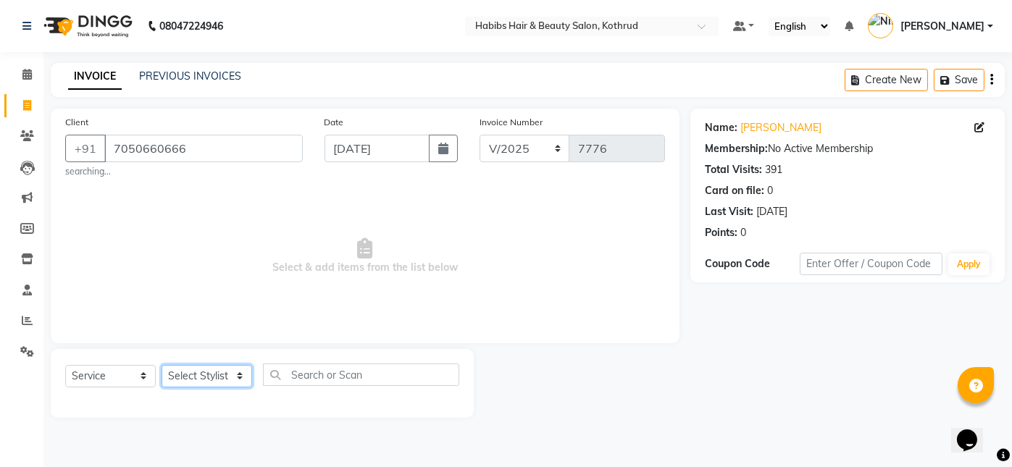
click at [215, 374] on select "Select Stylist Akash [PERSON_NAME] [PERSON_NAME] Other Poonam Prem [PERSON_NAME]" at bounding box center [207, 376] width 91 height 22
select select "77984"
click at [162, 365] on select "Select Stylist Akash [PERSON_NAME] [PERSON_NAME] Other Poonam Prem [PERSON_NAME]" at bounding box center [207, 376] width 91 height 22
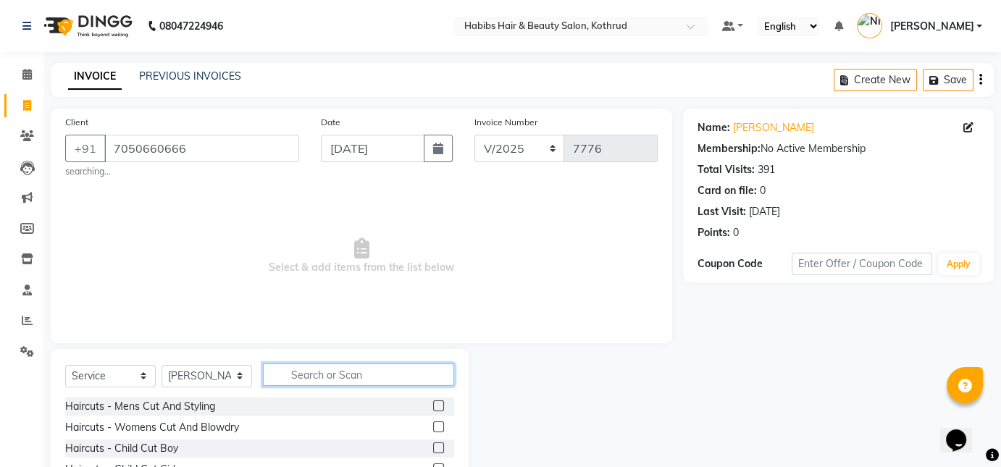
click at [312, 380] on input "text" at bounding box center [358, 375] width 191 height 22
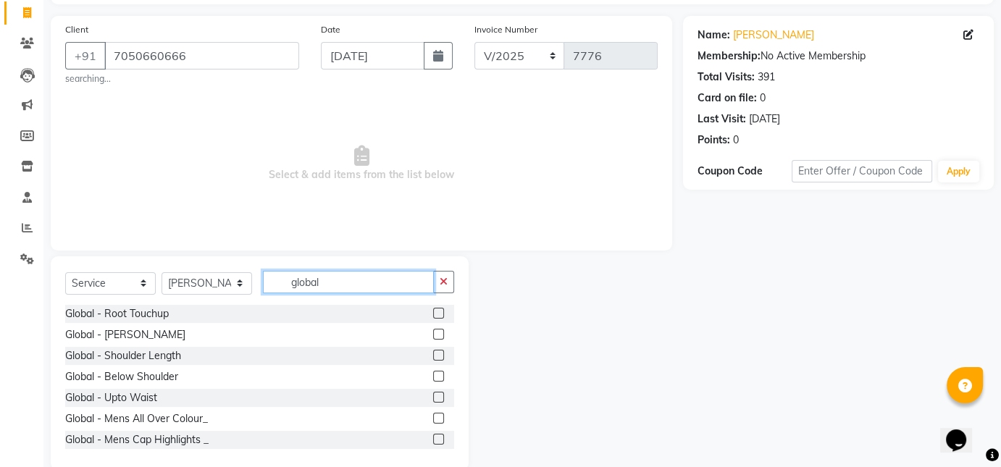
scroll to position [117, 0]
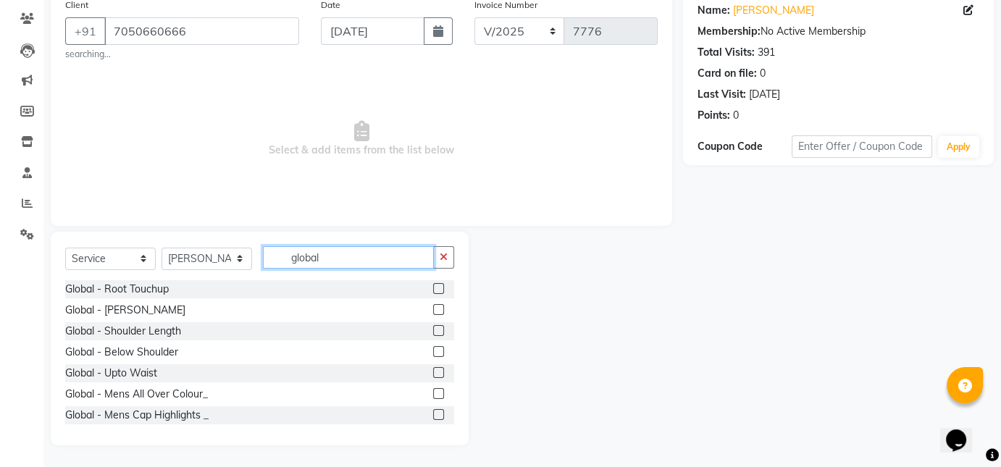
type input "global"
click at [433, 417] on label at bounding box center [438, 414] width 11 height 11
click at [433, 417] on input "checkbox" at bounding box center [437, 415] width 9 height 9
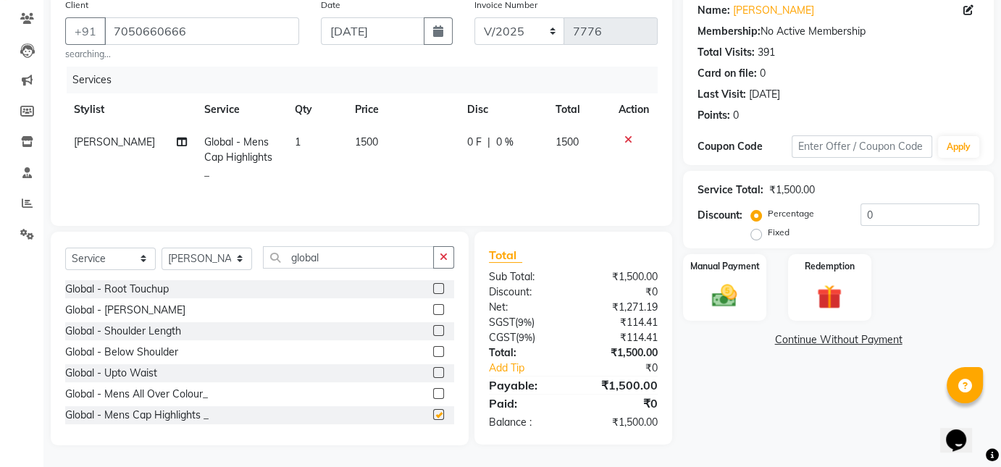
checkbox input "false"
click at [357, 141] on span "1500" at bounding box center [366, 141] width 23 height 13
select select "77984"
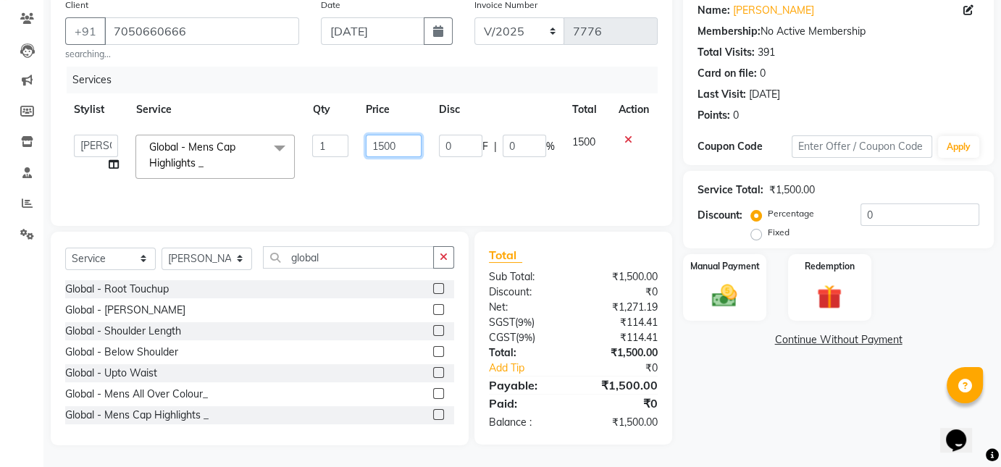
click at [382, 147] on input "1500" at bounding box center [394, 146] width 56 height 22
type input "1200"
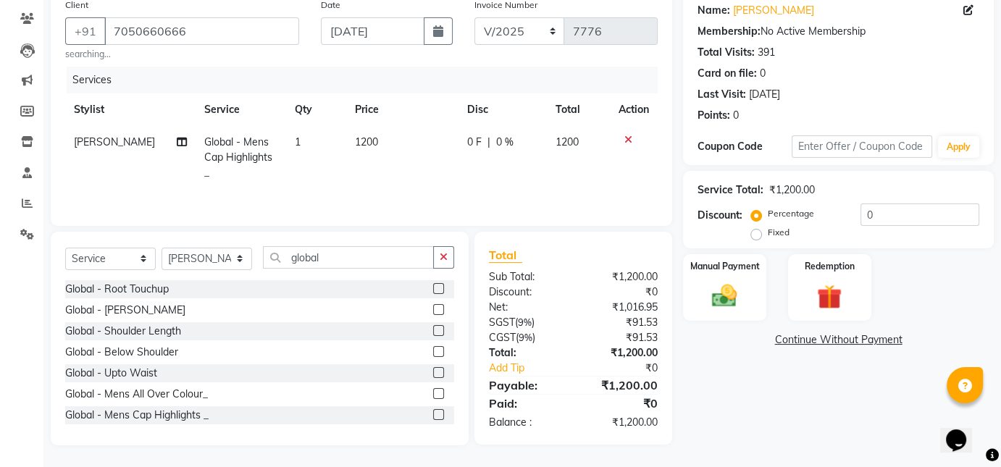
click at [713, 366] on div "Name: Habib Membership: No Active Membership Total Visits: 391 Card on file: 0 …" at bounding box center [844, 218] width 322 height 454
click at [213, 256] on select "Select Stylist Akash [PERSON_NAME] [PERSON_NAME] Other Poonam Prem [PERSON_NAME]" at bounding box center [207, 259] width 91 height 22
select select "30089"
click at [162, 248] on select "Select Stylist Akash [PERSON_NAME] [PERSON_NAME] Other Poonam Prem [PERSON_NAME]" at bounding box center [207, 259] width 91 height 22
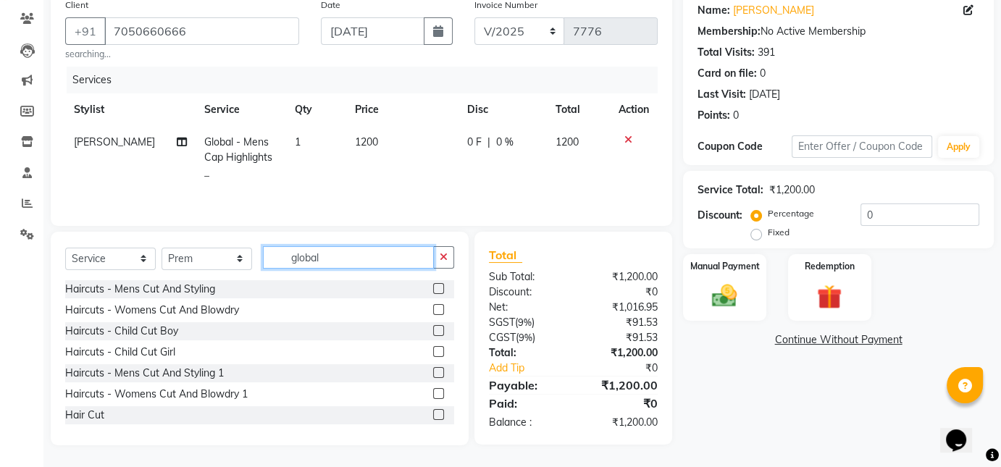
click at [334, 262] on input "global" at bounding box center [348, 257] width 171 height 22
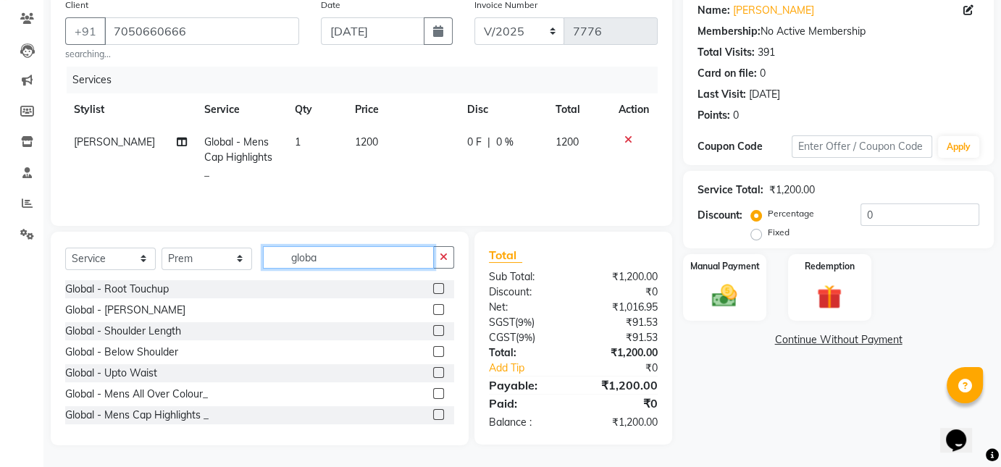
type input "global"
click at [433, 290] on label at bounding box center [438, 288] width 11 height 11
click at [433, 290] on input "checkbox" at bounding box center [437, 289] width 9 height 9
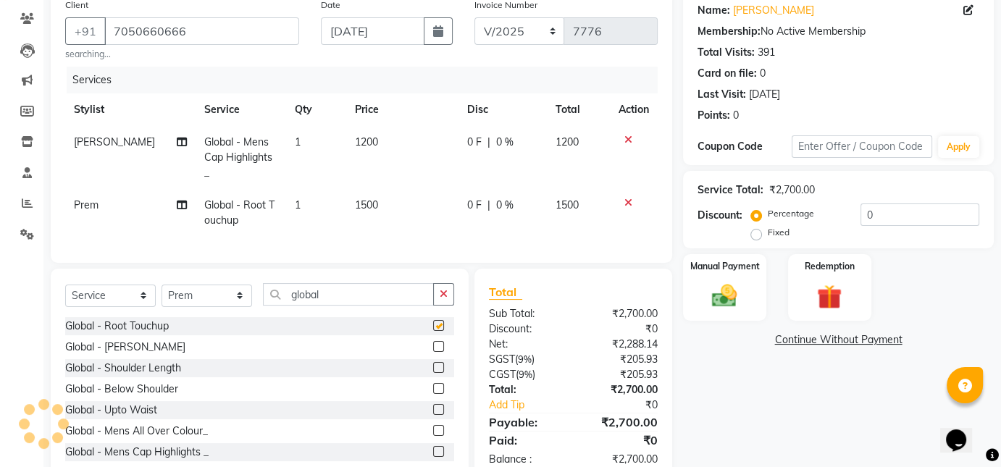
checkbox input "false"
click at [361, 198] on span "1500" at bounding box center [366, 204] width 23 height 13
select select "30089"
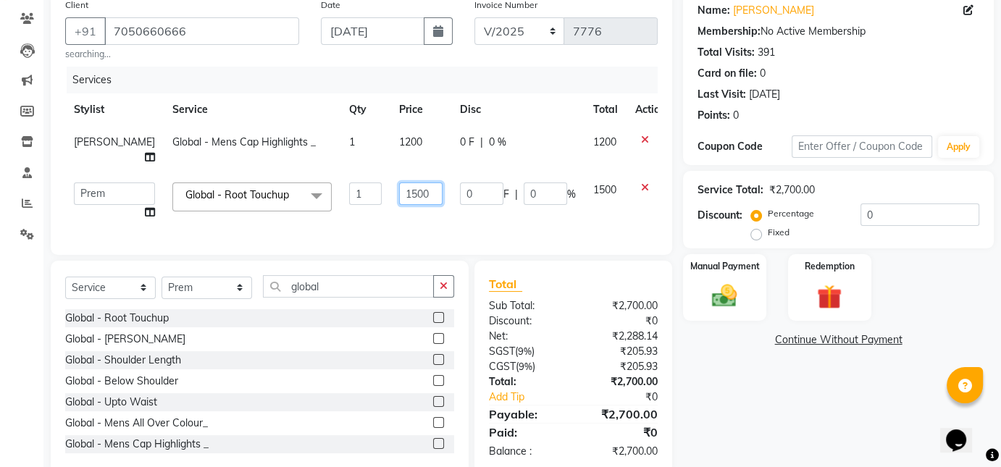
click at [399, 183] on input "1500" at bounding box center [420, 194] width 43 height 22
type input "2020"
click at [788, 380] on div "Name: [PERSON_NAME] Membership: No Active Membership Total Visits: 391 Card on …" at bounding box center [844, 232] width 322 height 483
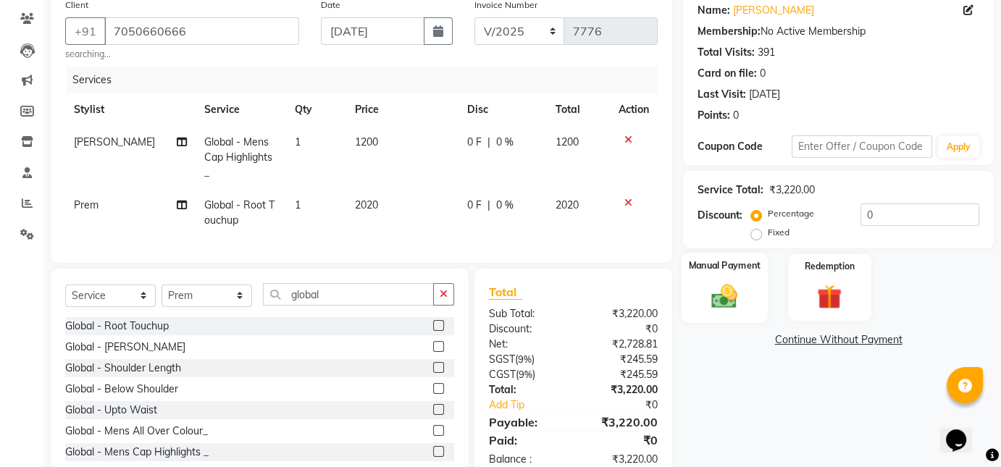
click at [724, 291] on img at bounding box center [724, 296] width 42 height 30
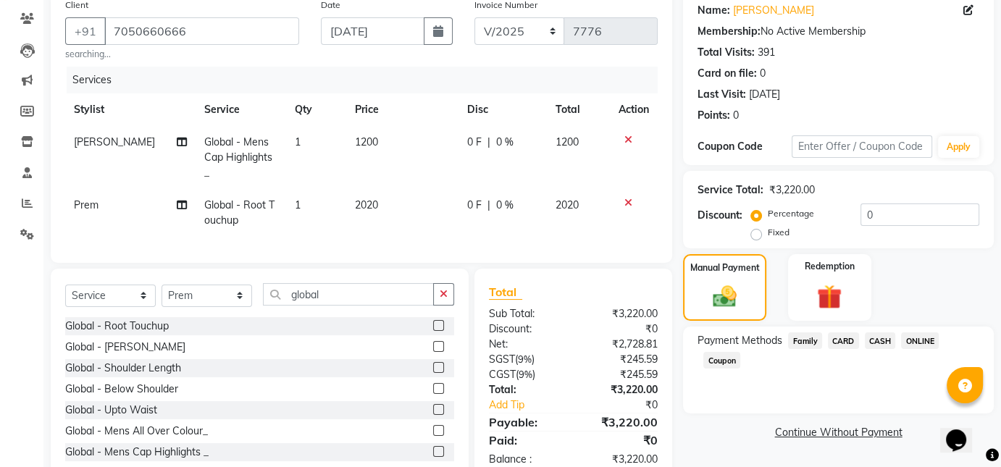
click at [917, 344] on span "ONLINE" at bounding box center [920, 340] width 38 height 17
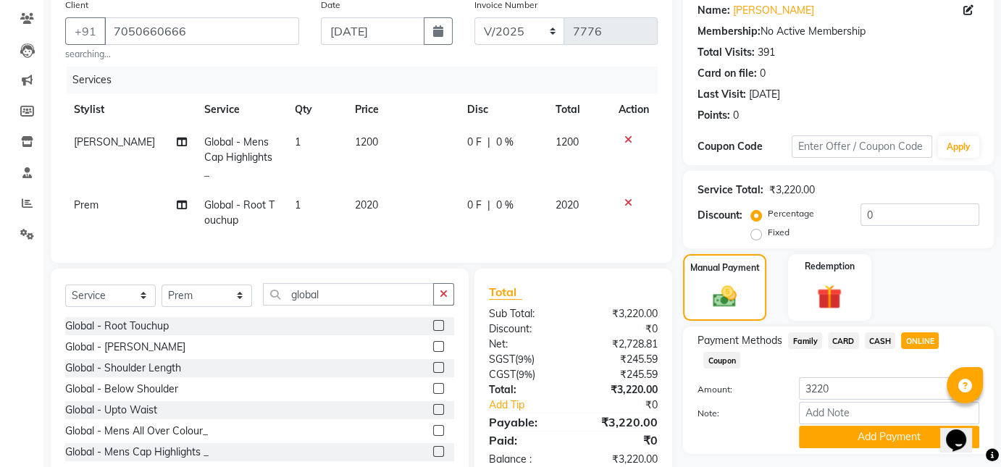
scroll to position [155, 0]
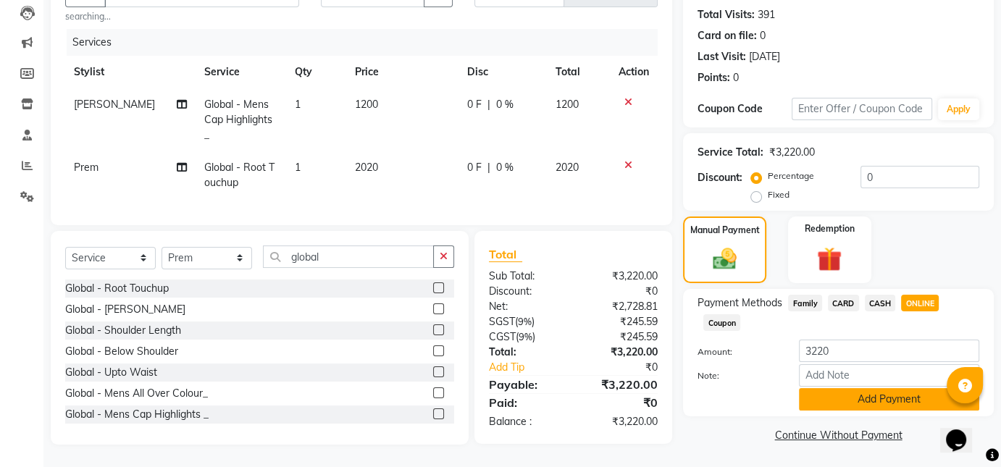
click at [899, 401] on button "Add Payment" at bounding box center [889, 399] width 180 height 22
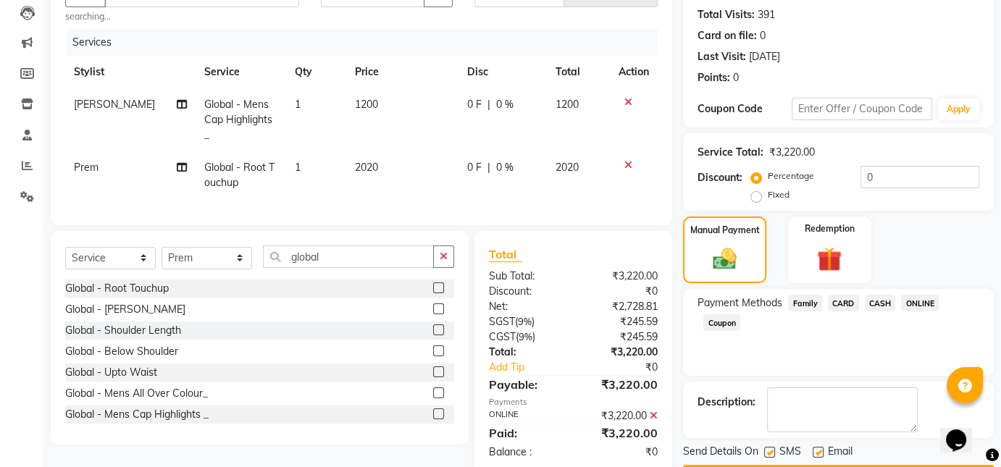
scroll to position [196, 0]
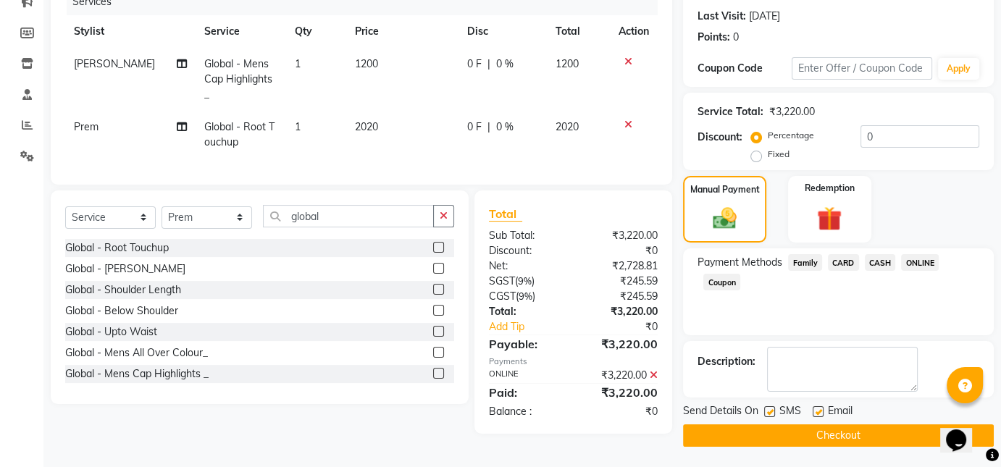
click at [866, 430] on button "Checkout" at bounding box center [838, 435] width 311 height 22
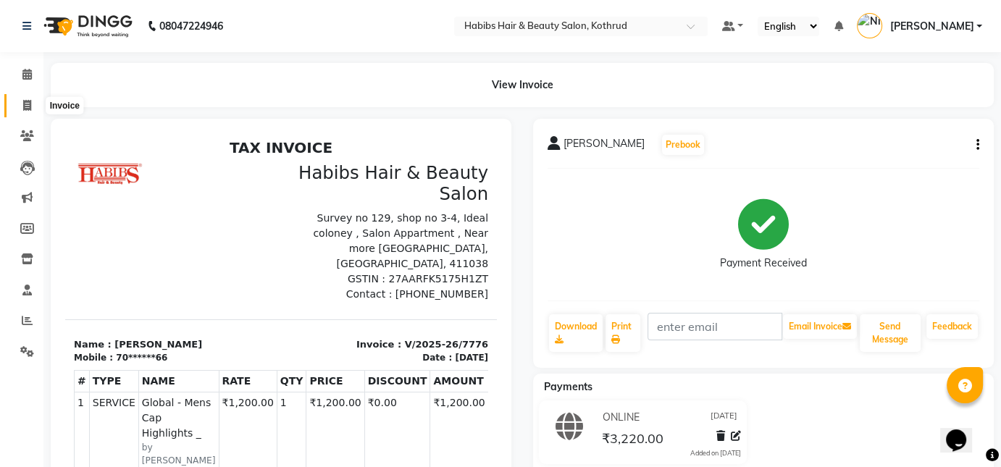
click at [24, 104] on icon at bounding box center [27, 105] width 8 height 11
select select "service"
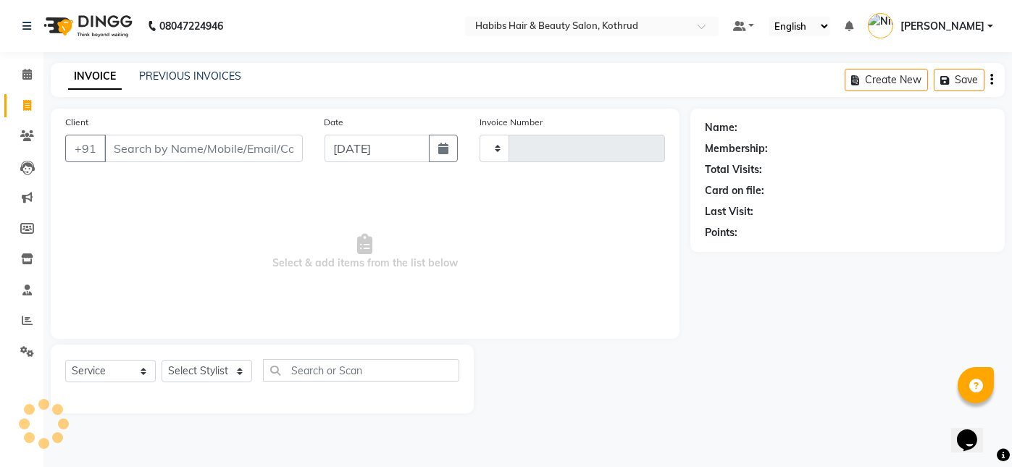
type input "7777"
select select "4846"
type input "7050660666"
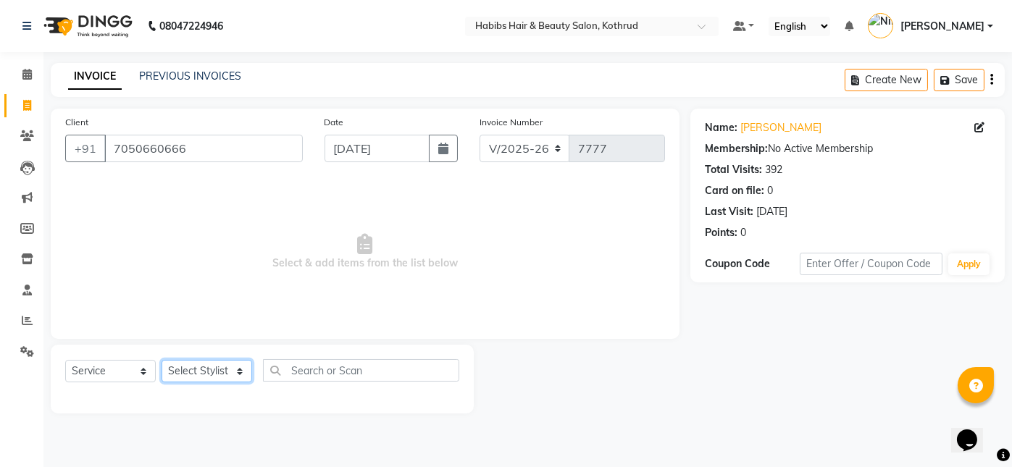
click at [212, 373] on select "Select Stylist Akash [PERSON_NAME] [PERSON_NAME] Other Poonam Prem [PERSON_NAME]" at bounding box center [207, 371] width 91 height 22
select select "30088"
click at [162, 360] on select "Select Stylist Akash [PERSON_NAME] [PERSON_NAME] Other Poonam Prem [PERSON_NAME]" at bounding box center [207, 371] width 91 height 22
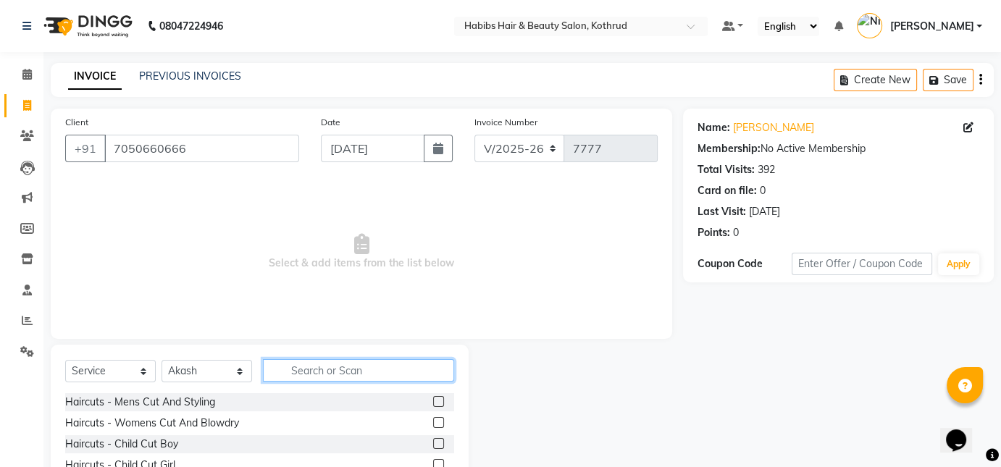
click at [330, 372] on input "text" at bounding box center [358, 370] width 191 height 22
type input "c"
type input "tou"
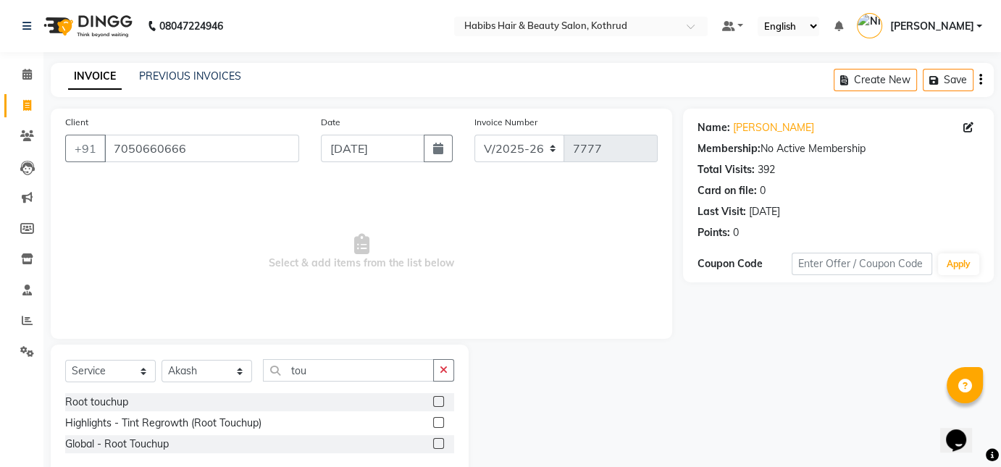
click at [438, 403] on label at bounding box center [438, 401] width 11 height 11
click at [438, 403] on input "checkbox" at bounding box center [437, 402] width 9 height 9
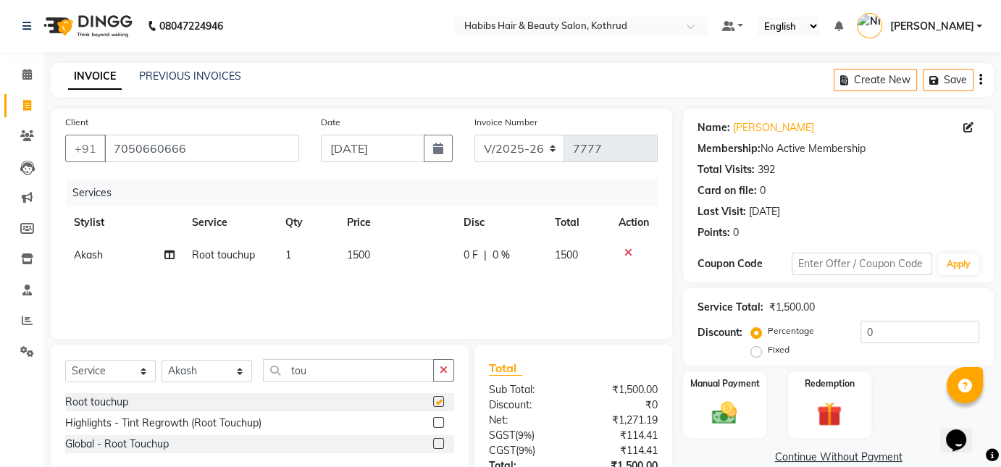
checkbox input "false"
click at [435, 146] on icon "button" at bounding box center [438, 149] width 10 height 12
select select "9"
select select "2025"
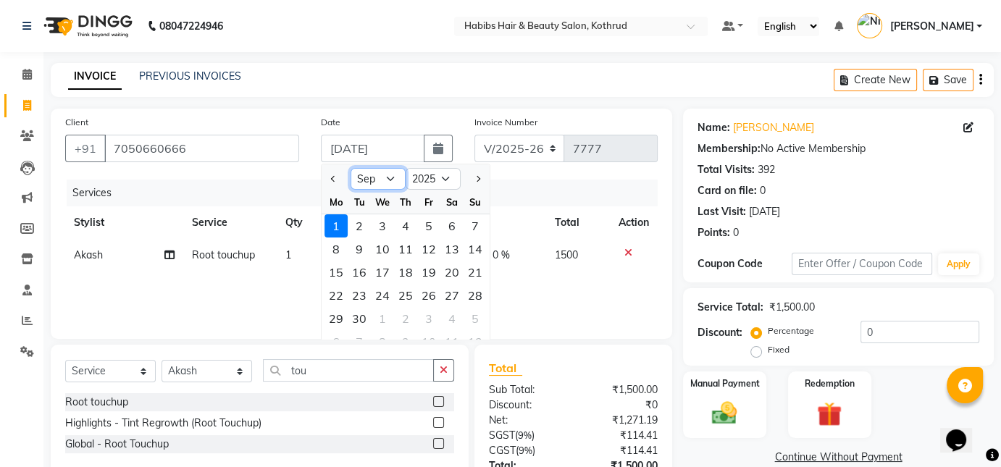
click at [395, 174] on select "Jan Feb Mar Apr May Jun [DATE] Aug Sep Oct Nov Dec" at bounding box center [378, 179] width 55 height 22
select select "8"
click at [351, 168] on select "Jan Feb Mar Apr May Jun [DATE] Aug Sep Oct Nov Dec" at bounding box center [378, 179] width 55 height 22
click at [479, 251] on div "10" at bounding box center [475, 249] width 23 height 23
type input "[DATE]"
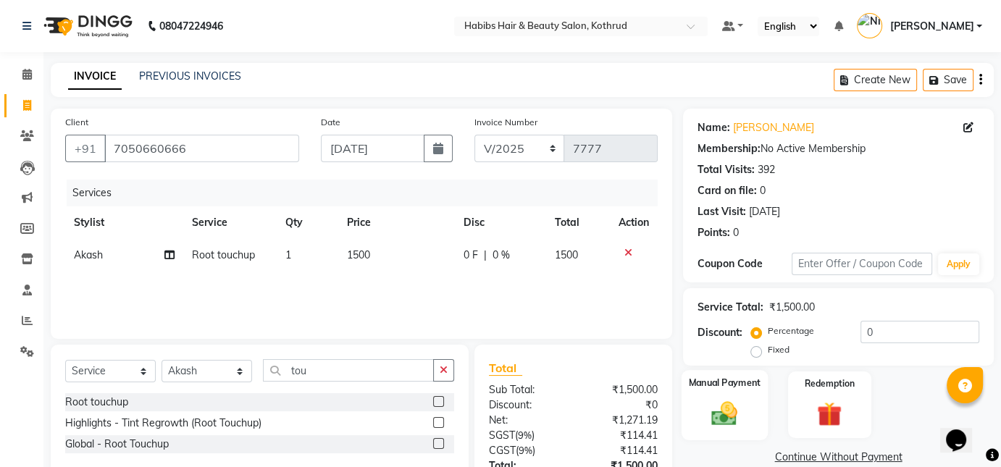
click at [717, 410] on img at bounding box center [724, 413] width 42 height 30
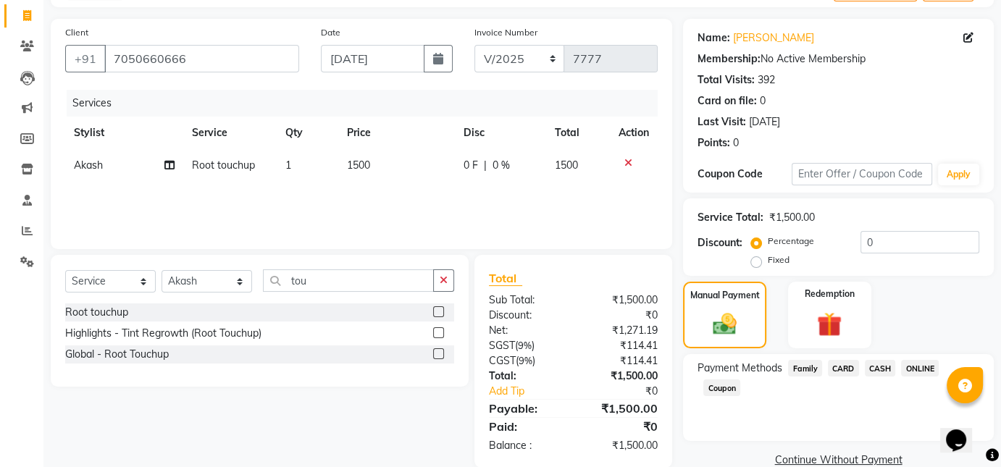
scroll to position [114, 0]
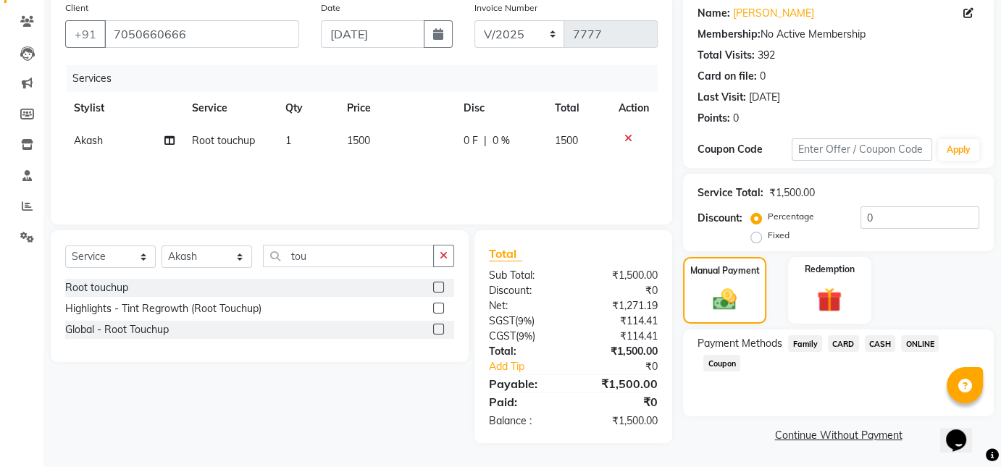
click at [929, 336] on span "ONLINE" at bounding box center [920, 343] width 38 height 17
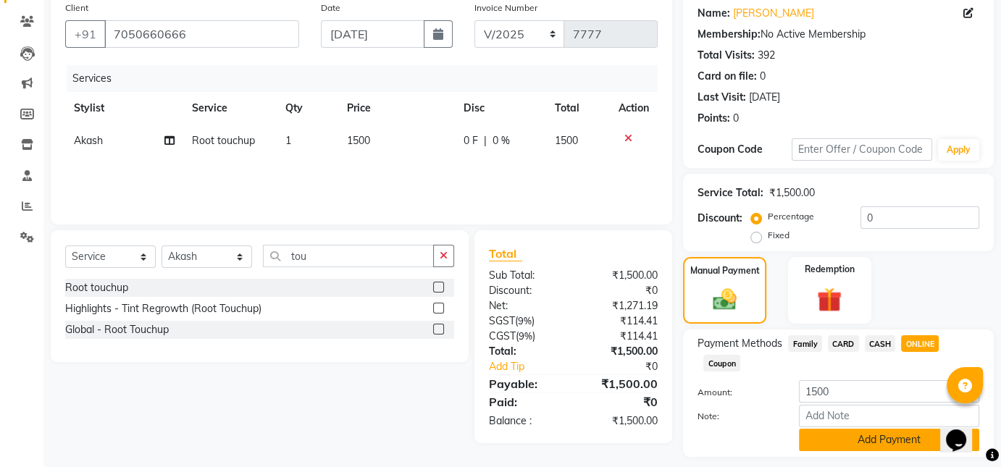
click at [850, 437] on button "Add Payment" at bounding box center [889, 440] width 180 height 22
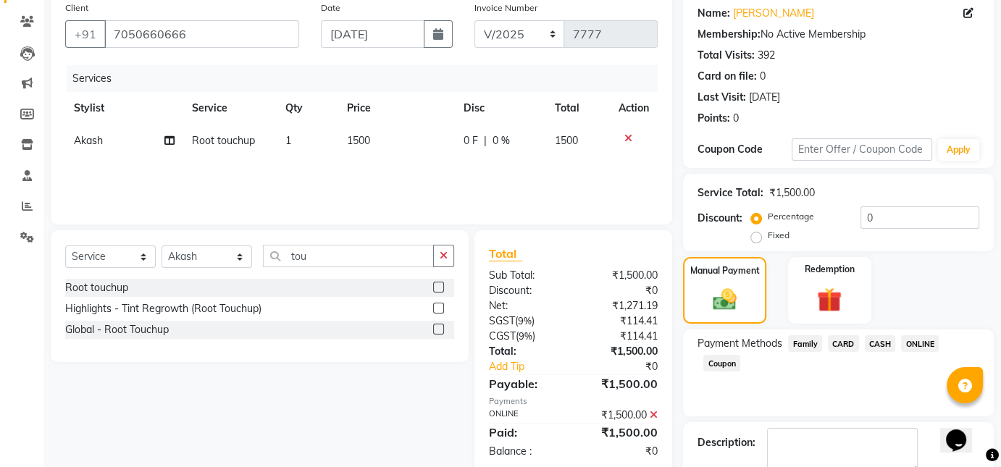
scroll to position [196, 0]
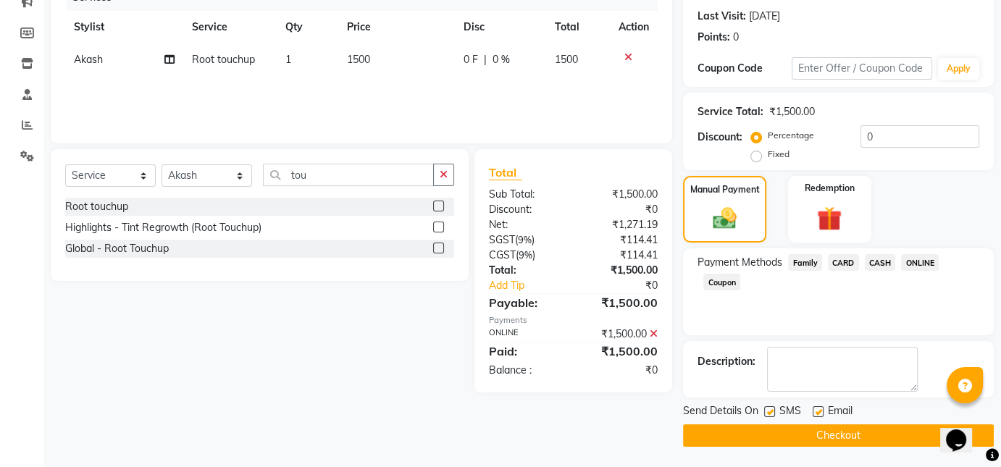
click at [882, 437] on button "Checkout" at bounding box center [838, 435] width 311 height 22
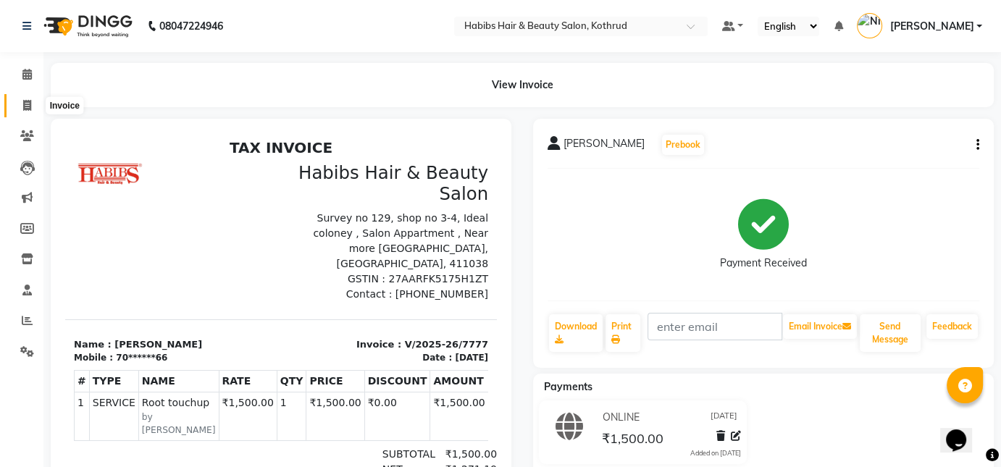
click at [32, 108] on span at bounding box center [26, 106] width 25 height 17
select select "service"
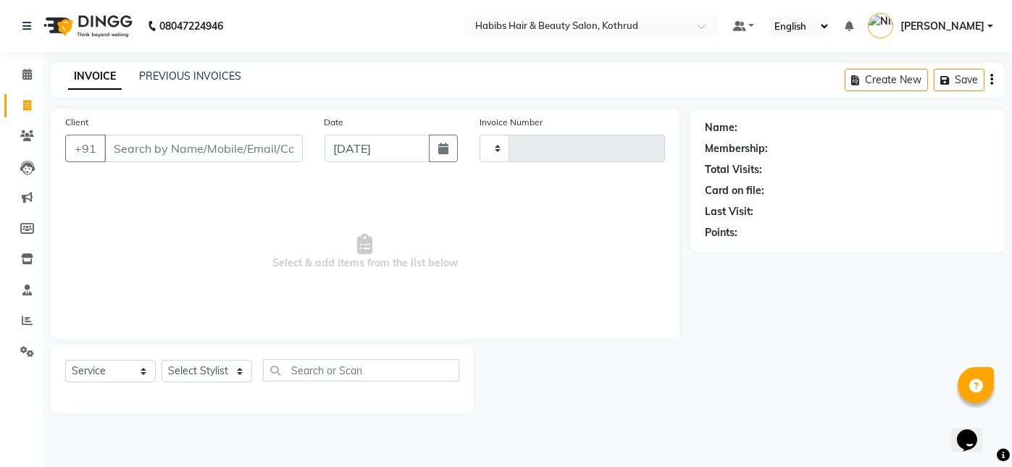
type input "7778"
select select "4846"
click at [440, 144] on icon "button" at bounding box center [443, 149] width 10 height 12
select select "9"
select select "2025"
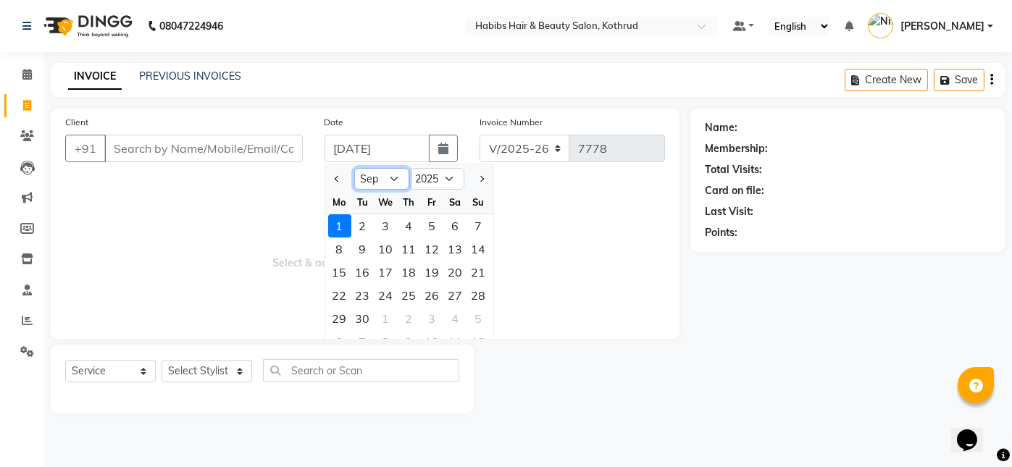
click at [384, 175] on select "Jan Feb Mar Apr May Jun [DATE] Aug Sep Oct Nov Dec" at bounding box center [381, 179] width 55 height 22
select select "8"
click at [354, 168] on select "Jan Feb Mar Apr May Jun [DATE] Aug Sep Oct Nov Dec" at bounding box center [381, 179] width 55 height 22
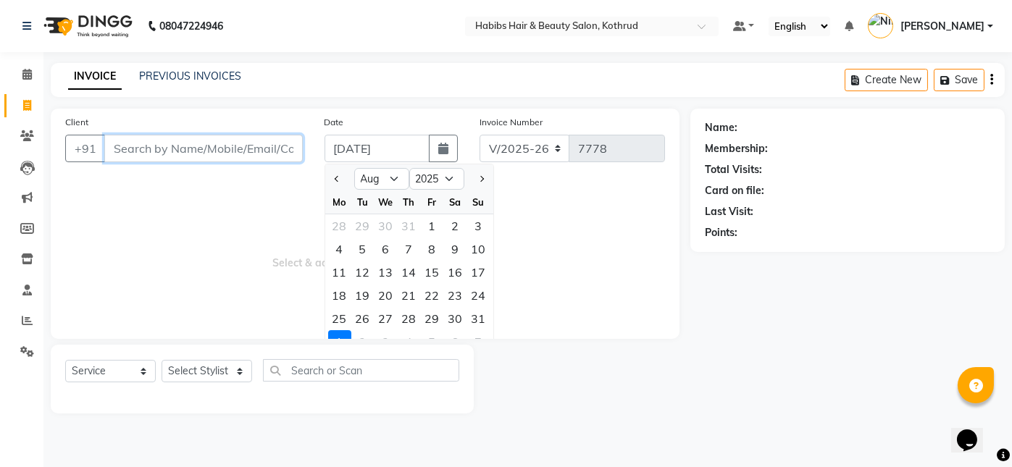
click at [235, 148] on input "Client" at bounding box center [203, 149] width 198 height 28
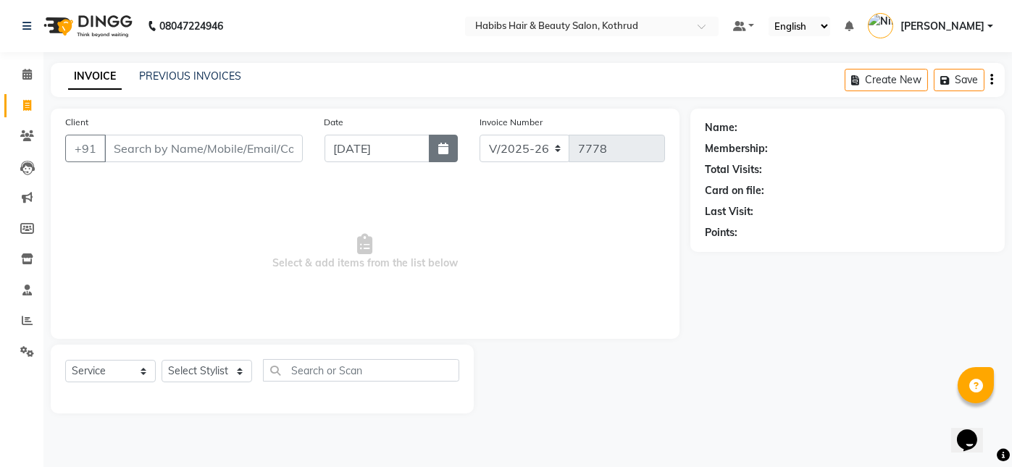
click at [450, 151] on button "button" at bounding box center [443, 149] width 29 height 28
select select "9"
select select "2025"
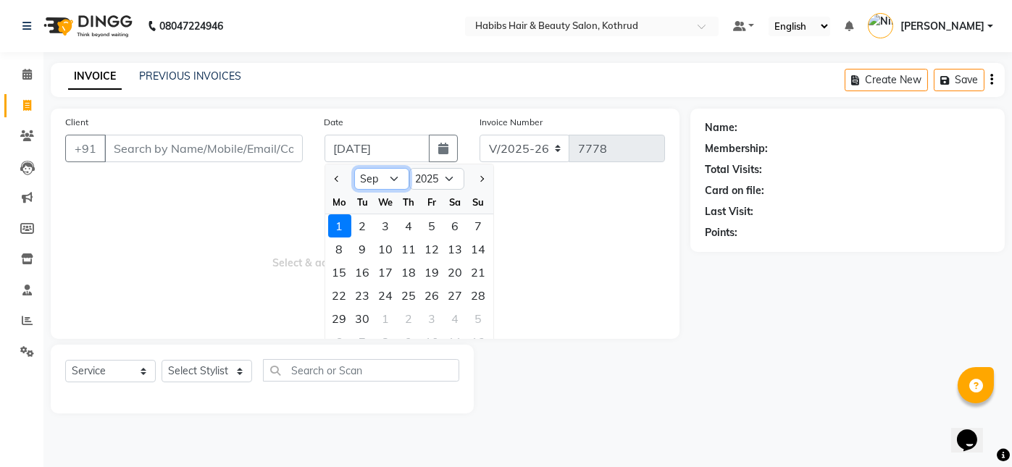
click at [382, 180] on select "Jan Feb Mar Apr May Jun [DATE] Aug Sep Oct Nov Dec" at bounding box center [381, 179] width 55 height 22
select select "8"
click at [354, 168] on select "Jan Feb Mar Apr May Jun [DATE] Aug Sep Oct Nov Dec" at bounding box center [381, 179] width 55 height 22
click at [404, 272] on div "14" at bounding box center [409, 272] width 23 height 23
type input "[DATE]"
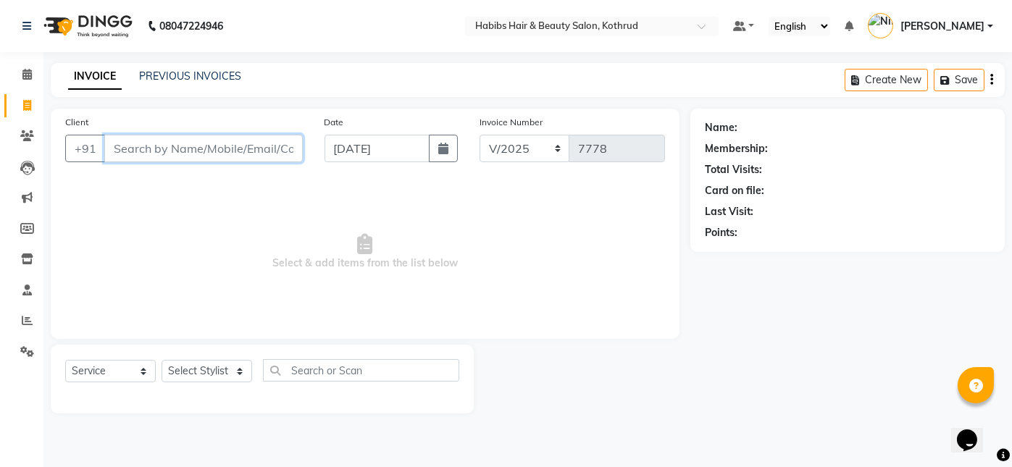
click at [171, 151] on input "Client" at bounding box center [203, 149] width 198 height 28
type input "7050660666"
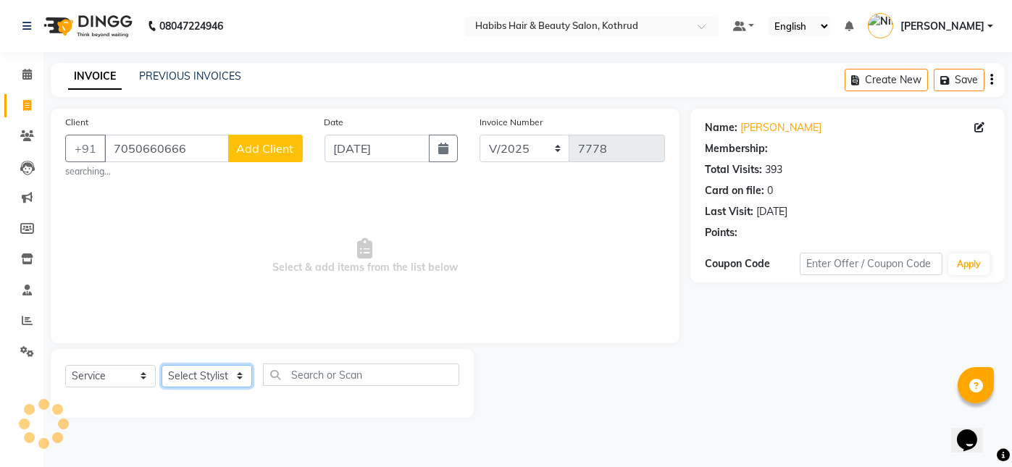
click at [192, 383] on select "Select Stylist Akash [PERSON_NAME] [PERSON_NAME] Other Poonam Prem [PERSON_NAME]" at bounding box center [207, 376] width 91 height 22
select select "43172"
click at [162, 365] on select "Select Stylist Akash [PERSON_NAME] [PERSON_NAME] Other Poonam Prem [PERSON_NAME]" at bounding box center [207, 376] width 91 height 22
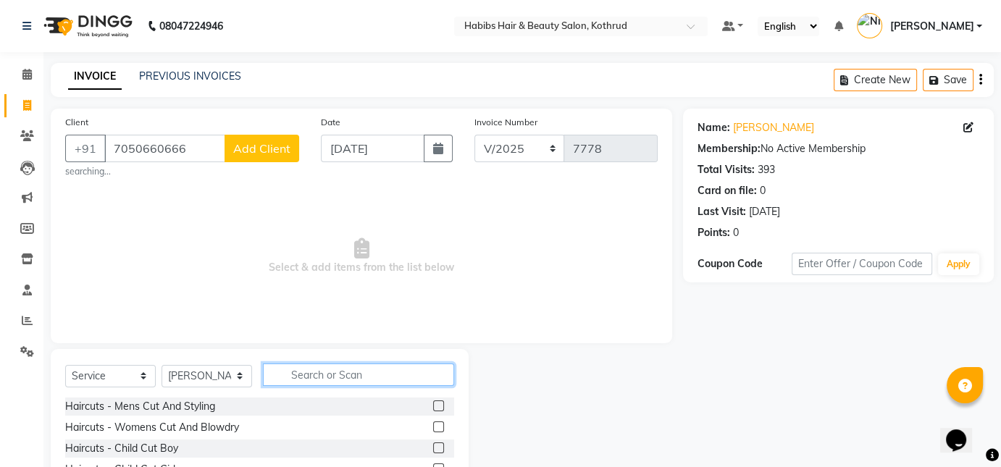
click at [296, 377] on input "text" at bounding box center [358, 375] width 191 height 22
type input "thre"
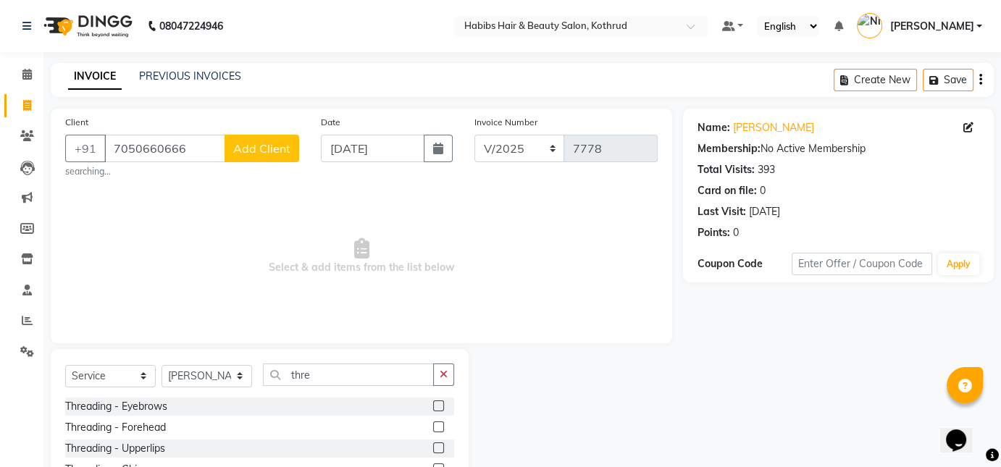
click at [433, 405] on label at bounding box center [438, 406] width 11 height 11
click at [433, 405] on input "checkbox" at bounding box center [437, 406] width 9 height 9
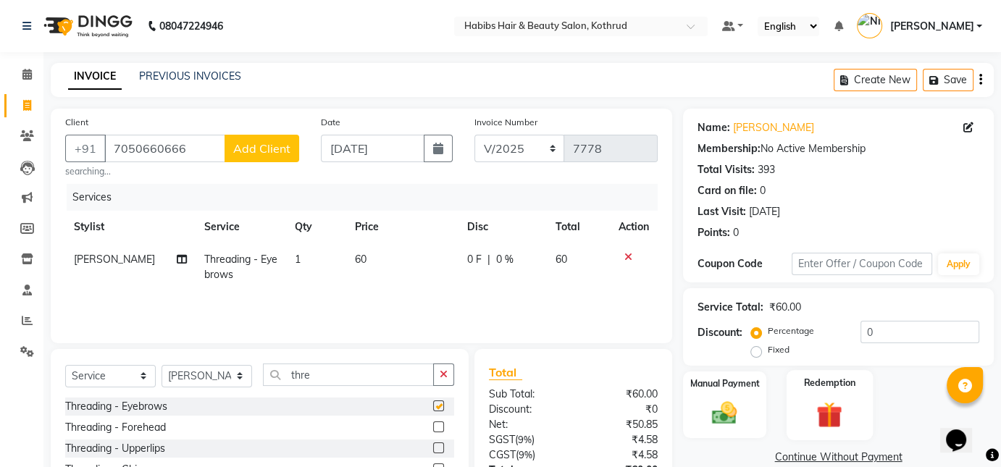
checkbox input "false"
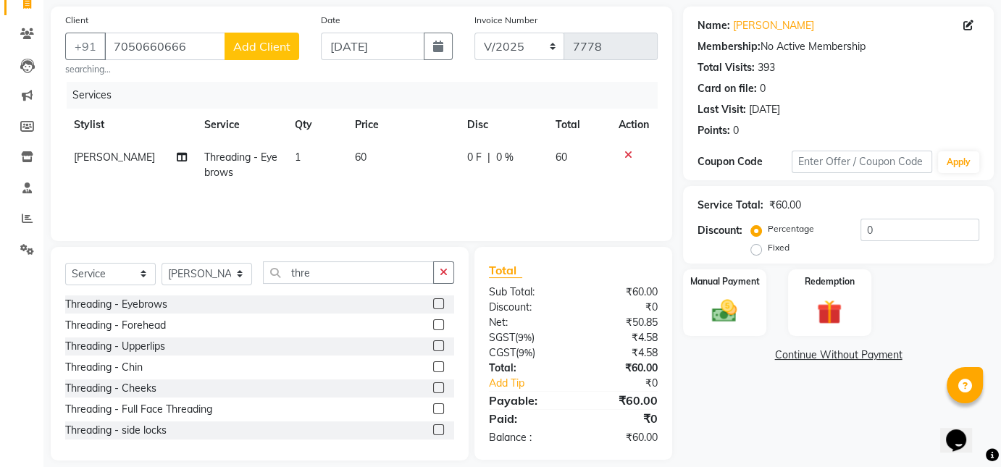
scroll to position [117, 0]
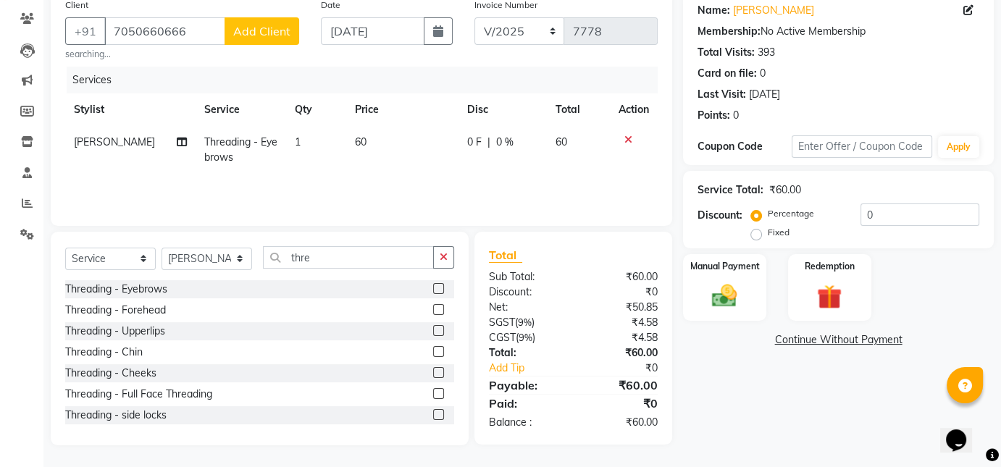
click at [433, 417] on label at bounding box center [438, 414] width 11 height 11
click at [433, 417] on input "checkbox" at bounding box center [437, 415] width 9 height 9
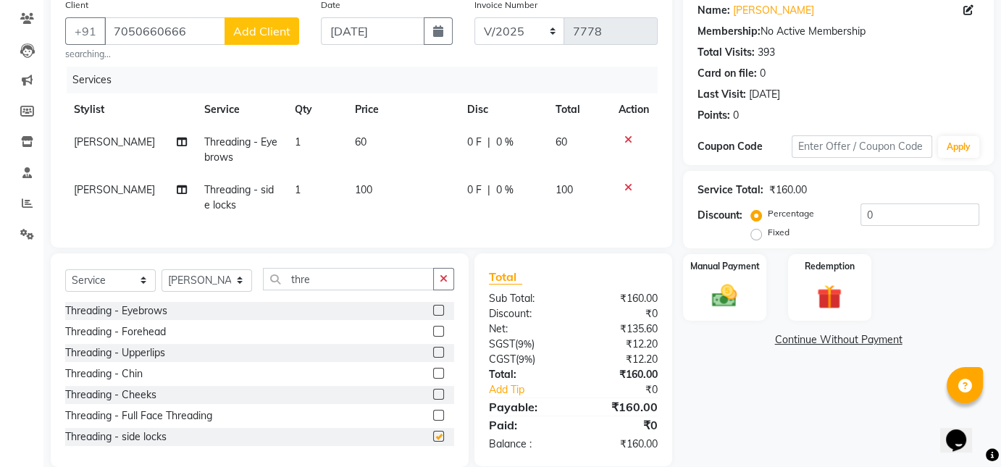
checkbox input "false"
click at [362, 187] on span "100" at bounding box center [363, 189] width 17 height 13
select select "43172"
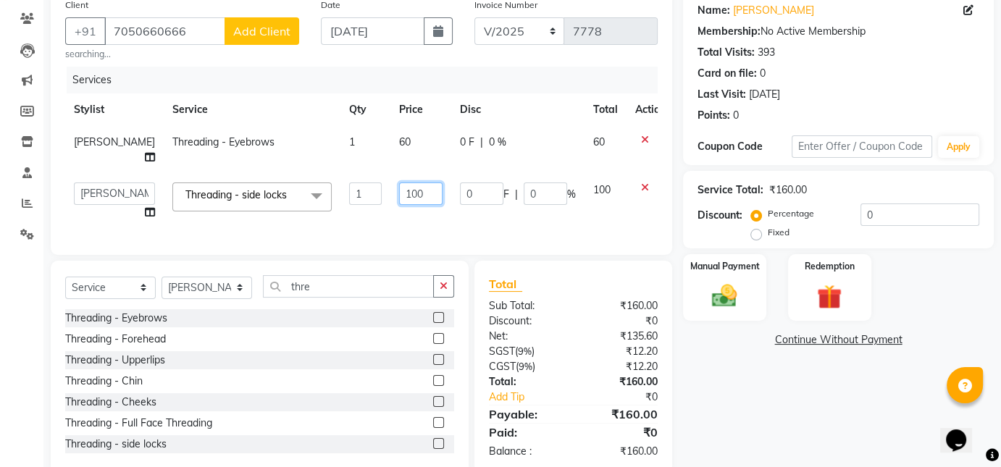
click at [399, 196] on input "100" at bounding box center [420, 194] width 43 height 22
type input "150"
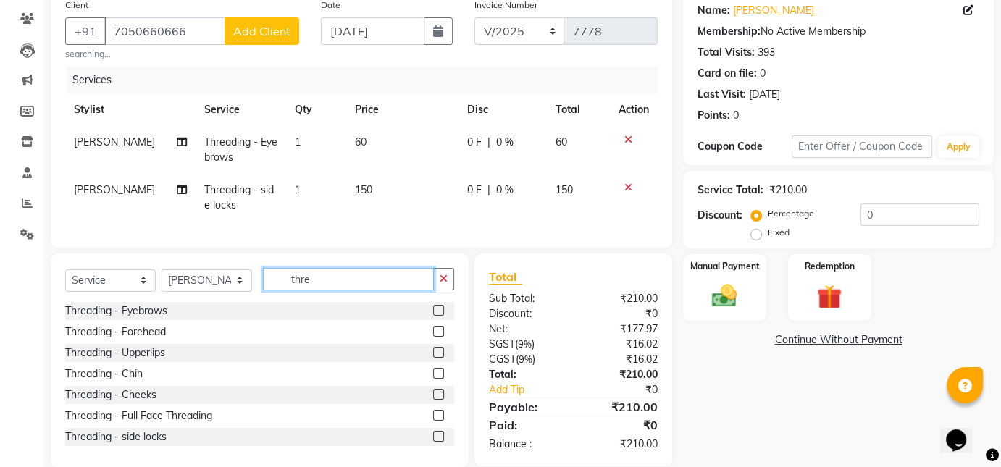
click at [388, 290] on input "thre" at bounding box center [348, 279] width 171 height 22
type input "t"
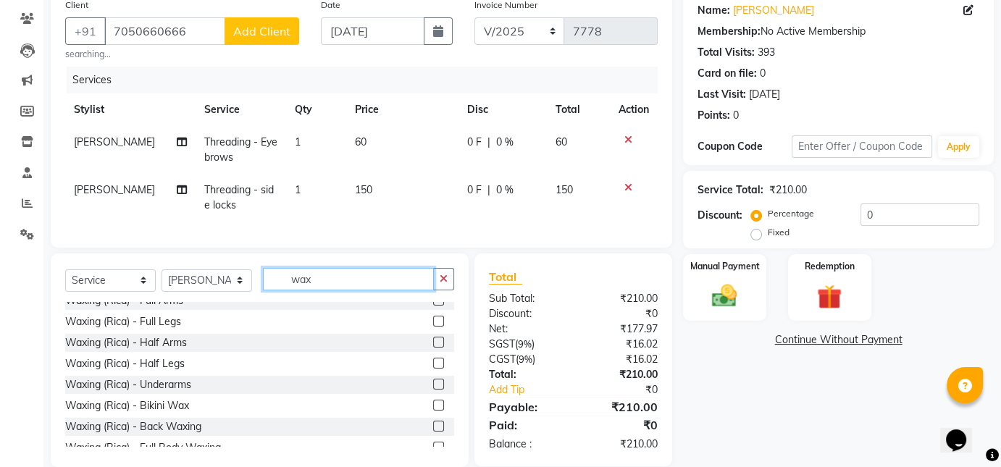
scroll to position [0, 0]
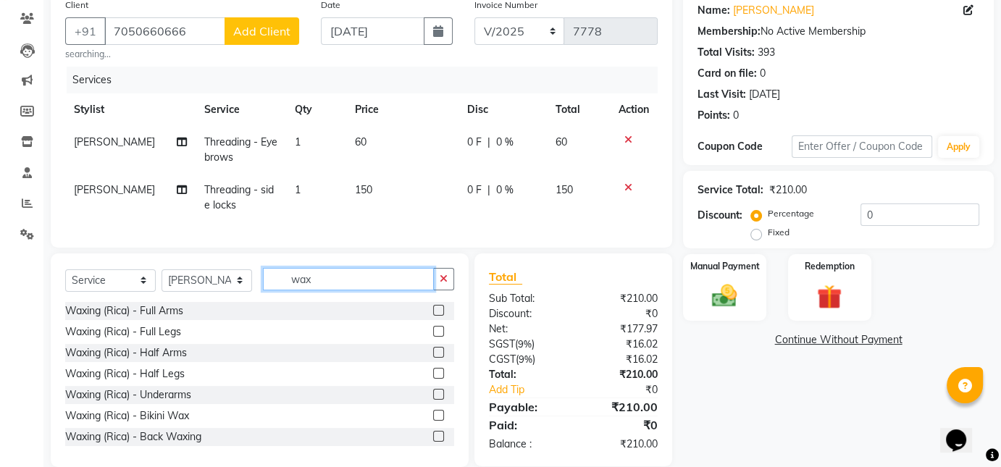
type input "wax"
click at [433, 316] on label at bounding box center [438, 310] width 11 height 11
click at [433, 316] on input "checkbox" at bounding box center [437, 310] width 9 height 9
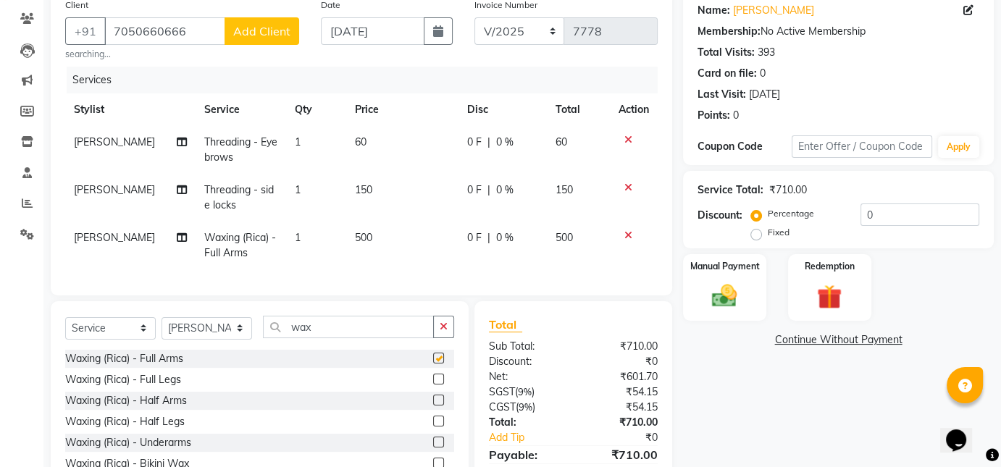
checkbox input "false"
click at [224, 340] on select "Select Stylist Akash [PERSON_NAME] [PERSON_NAME] Other Poonam Prem [PERSON_NAME]" at bounding box center [207, 328] width 91 height 22
select select "30092"
click at [162, 327] on select "Select Stylist Akash [PERSON_NAME] [PERSON_NAME] Other Poonam Prem [PERSON_NAME]" at bounding box center [207, 328] width 91 height 22
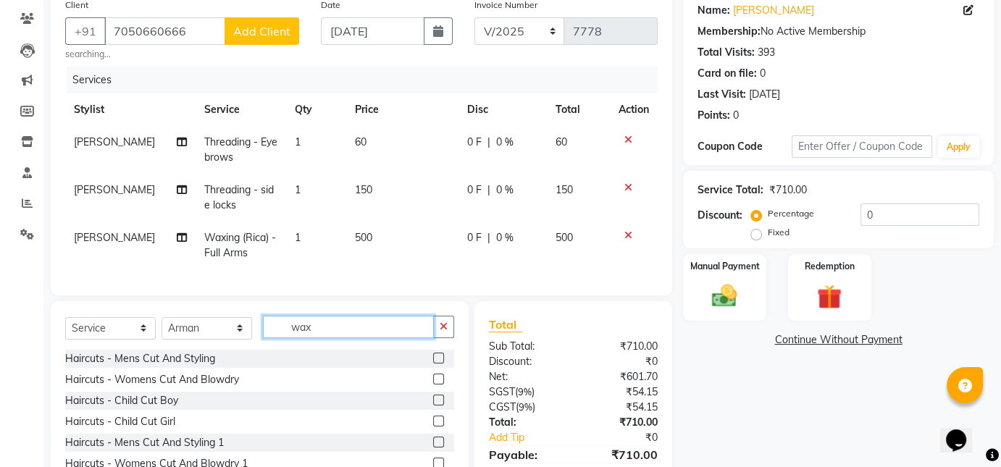
click at [317, 338] on input "wax" at bounding box center [348, 327] width 171 height 22
type input "w"
type input "cut"
click at [433, 364] on label at bounding box center [438, 358] width 11 height 11
click at [433, 364] on input "checkbox" at bounding box center [437, 358] width 9 height 9
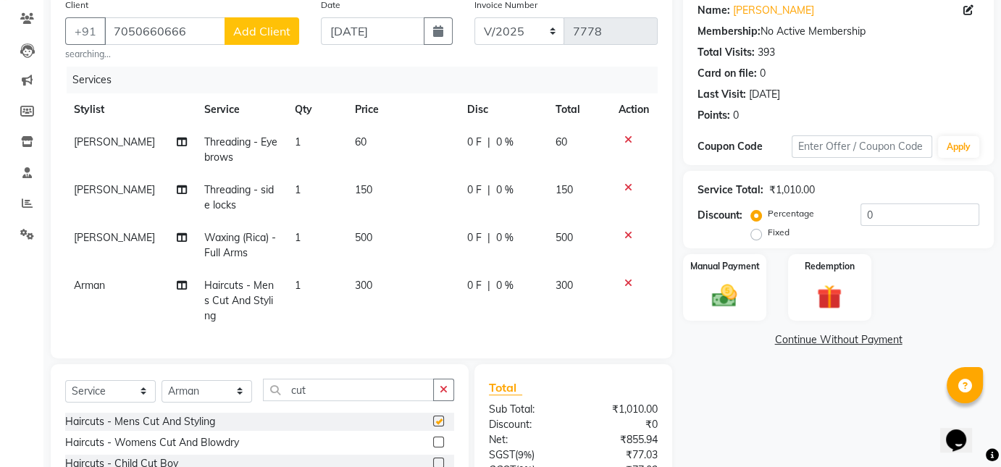
checkbox input "false"
click at [206, 387] on select "Select Stylist Akash [PERSON_NAME] [PERSON_NAME] Other Poonam Prem [PERSON_NAME]" at bounding box center [207, 391] width 91 height 22
select select "30087"
click at [162, 380] on select "Select Stylist Akash [PERSON_NAME] [PERSON_NAME] Other Poonam Prem [PERSON_NAME]" at bounding box center [207, 391] width 91 height 22
click at [322, 386] on input "cut" at bounding box center [348, 390] width 171 height 22
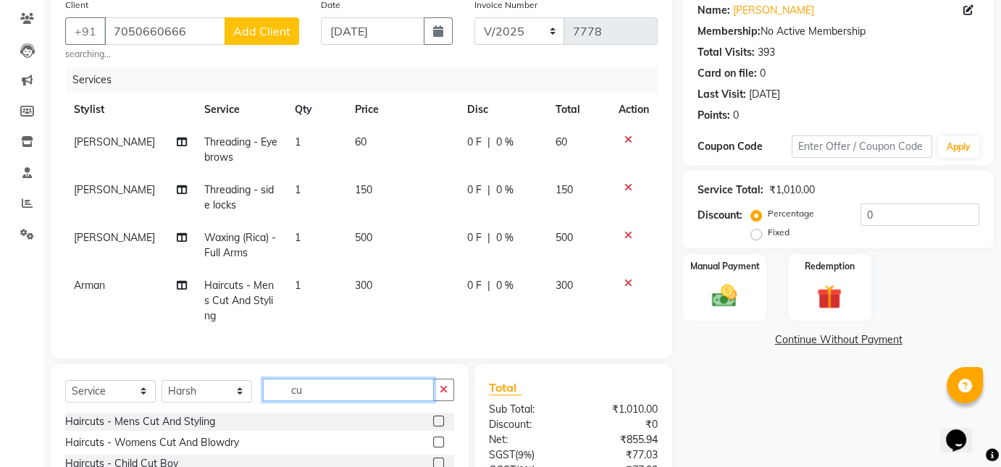
type input "cut"
click at [433, 417] on label at bounding box center [438, 421] width 11 height 11
click at [433, 417] on input "checkbox" at bounding box center [437, 421] width 9 height 9
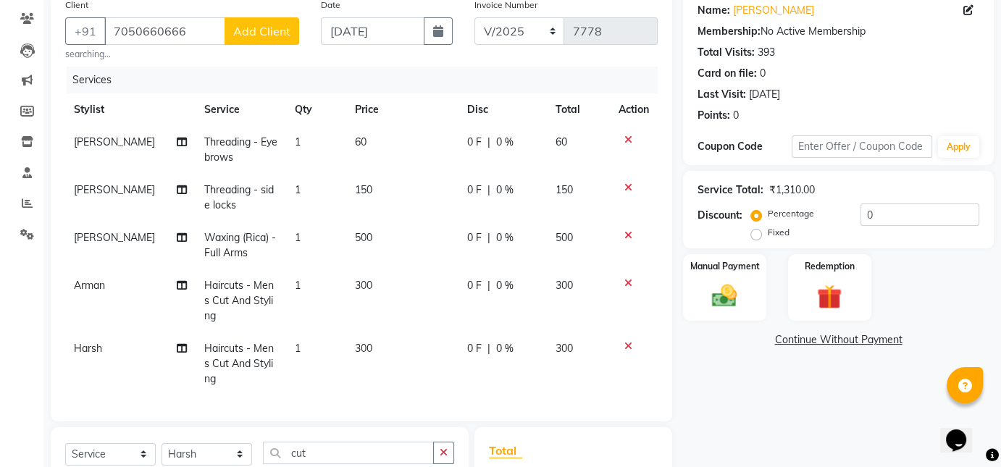
checkbox input "false"
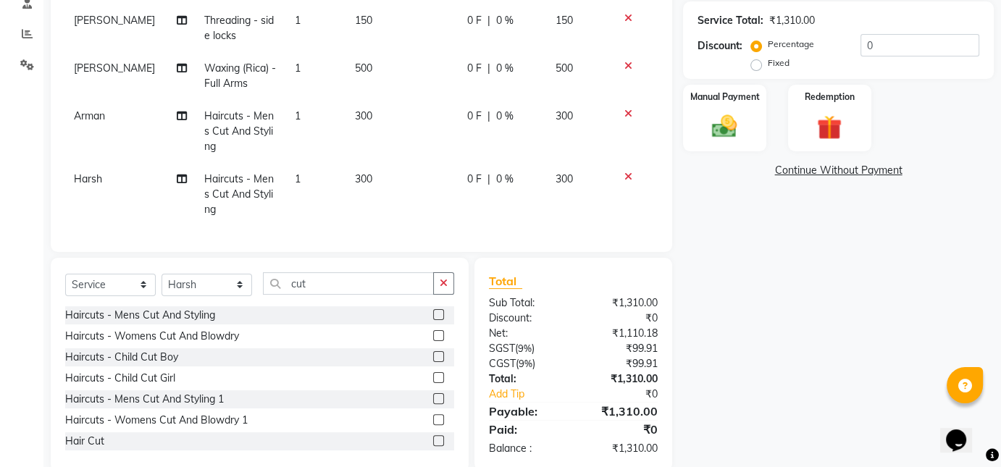
scroll to position [293, 0]
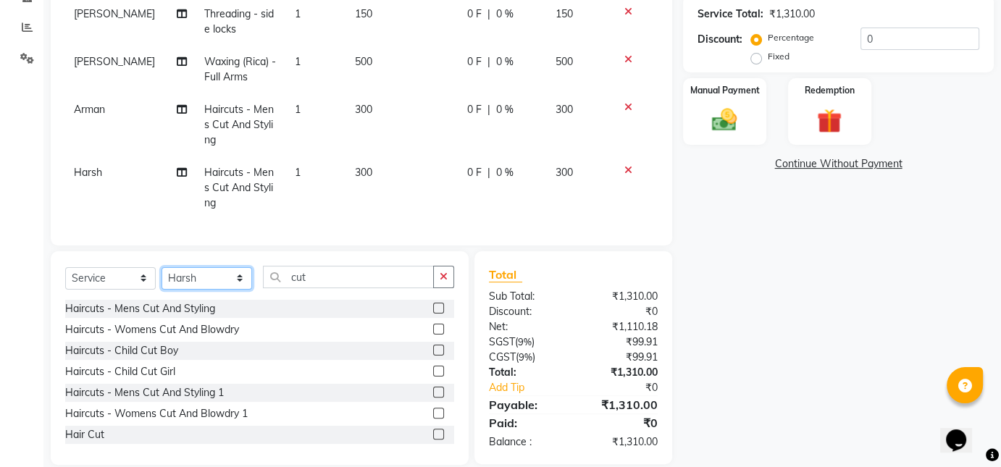
click at [203, 267] on select "Select Stylist Akash [PERSON_NAME] [PERSON_NAME] Other Poonam Prem [PERSON_NAME]" at bounding box center [207, 278] width 91 height 22
select select "77984"
click at [162, 267] on select "Select Stylist Akash [PERSON_NAME] [PERSON_NAME] Other Poonam Prem [PERSON_NAME]" at bounding box center [207, 278] width 91 height 22
click at [328, 266] on input "cut" at bounding box center [348, 277] width 171 height 22
click at [433, 408] on label at bounding box center [438, 413] width 11 height 11
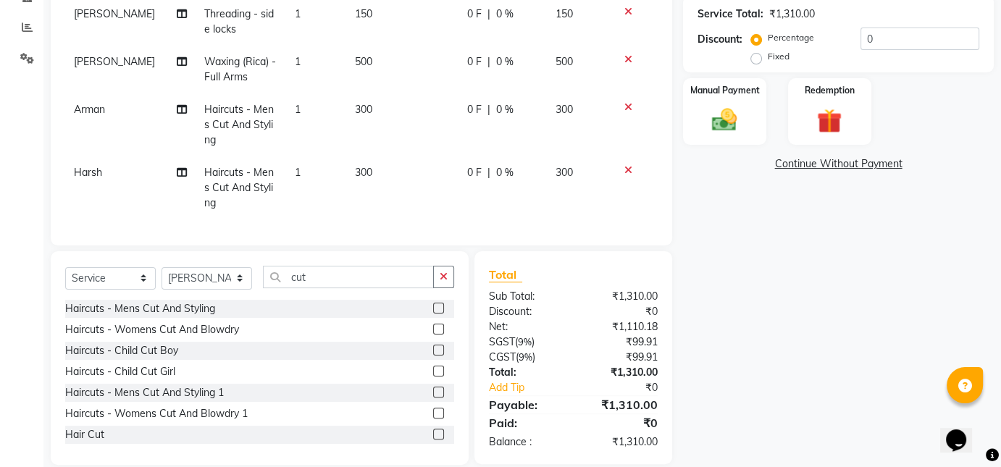
click at [433, 409] on input "checkbox" at bounding box center [437, 413] width 9 height 9
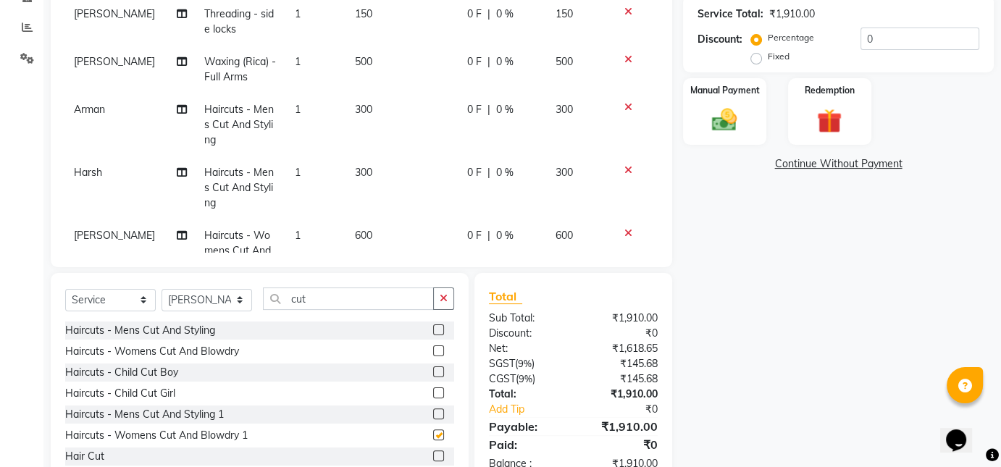
checkbox input "false"
click at [355, 235] on span "600" at bounding box center [363, 235] width 17 height 13
select select "77984"
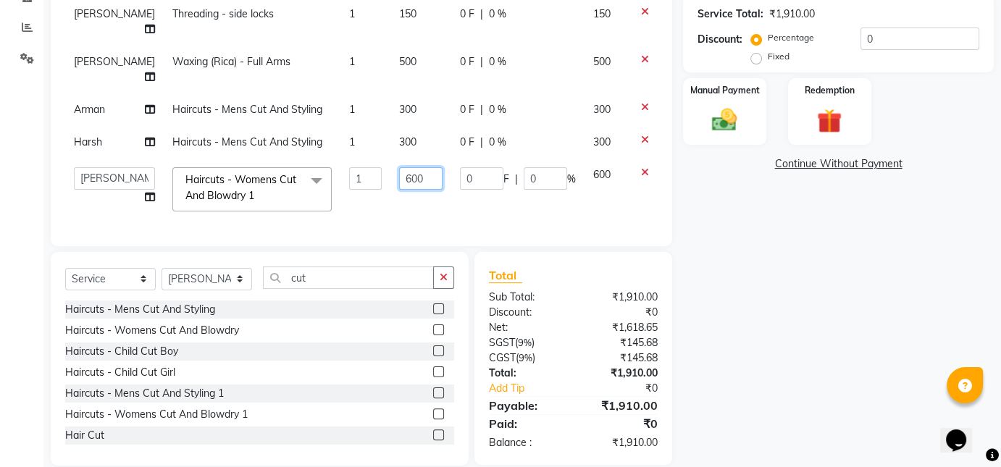
click at [399, 175] on input "600" at bounding box center [420, 178] width 43 height 22
type input "400"
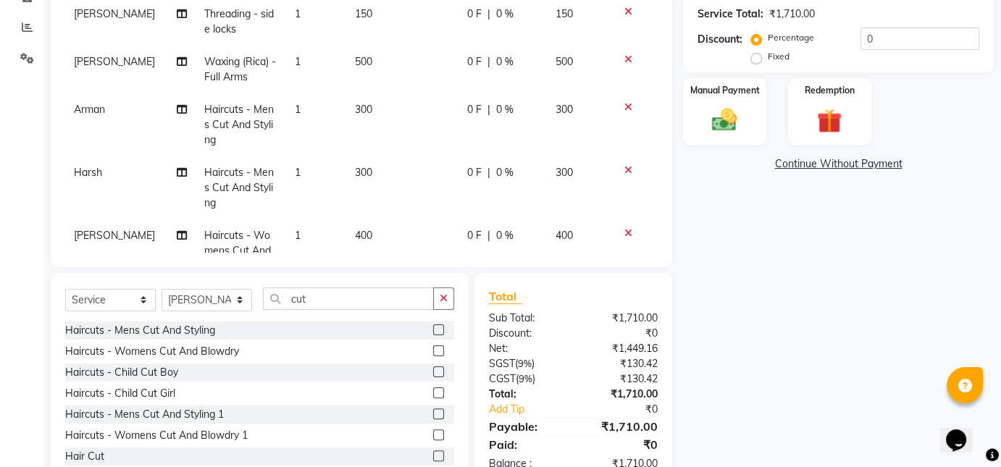
click at [720, 255] on div "Name: [PERSON_NAME] Membership: No Active Membership Total Visits: 393 Card on …" at bounding box center [844, 150] width 322 height 671
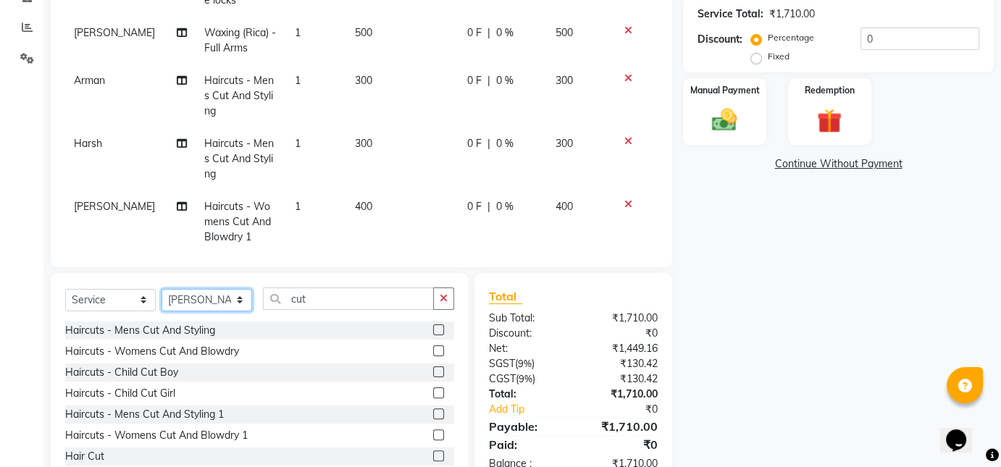
click at [214, 300] on select "Select Stylist Akash [PERSON_NAME] [PERSON_NAME] Other Poonam Prem [PERSON_NAME]" at bounding box center [207, 300] width 91 height 22
select select "30088"
click at [162, 289] on select "Select Stylist Akash [PERSON_NAME] [PERSON_NAME] Other Poonam Prem [PERSON_NAME]" at bounding box center [207, 300] width 91 height 22
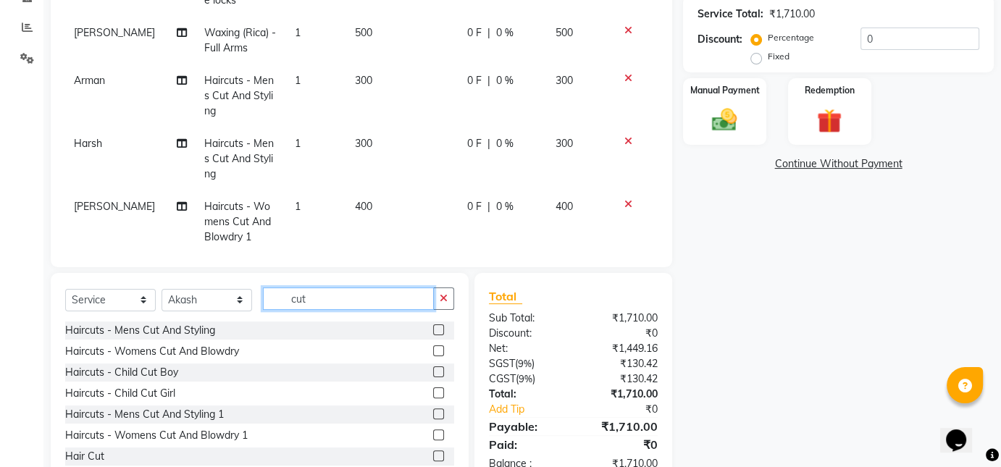
click at [335, 293] on input "cut" at bounding box center [348, 299] width 171 height 22
type input "cut"
click at [433, 326] on label at bounding box center [438, 329] width 11 height 11
click at [433, 326] on input "checkbox" at bounding box center [437, 330] width 9 height 9
click at [433, 330] on label at bounding box center [438, 329] width 11 height 11
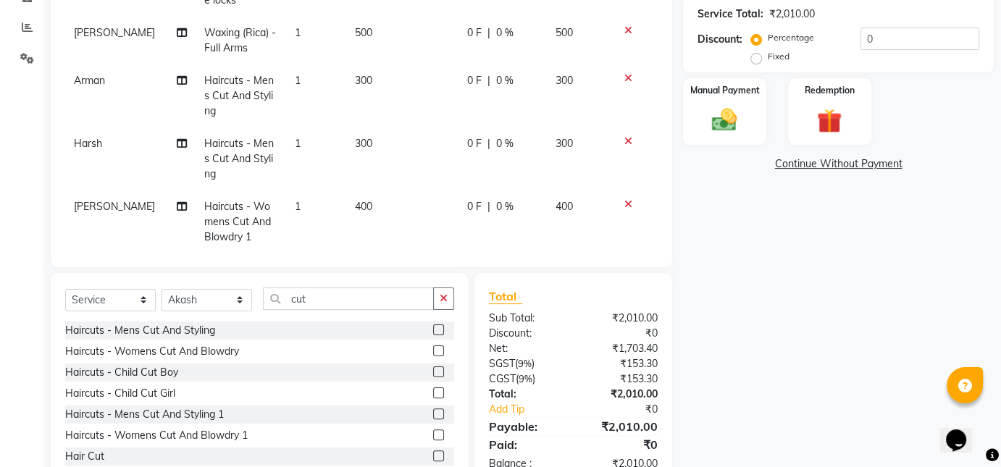
click at [433, 330] on input "checkbox" at bounding box center [437, 330] width 9 height 9
checkbox input "false"
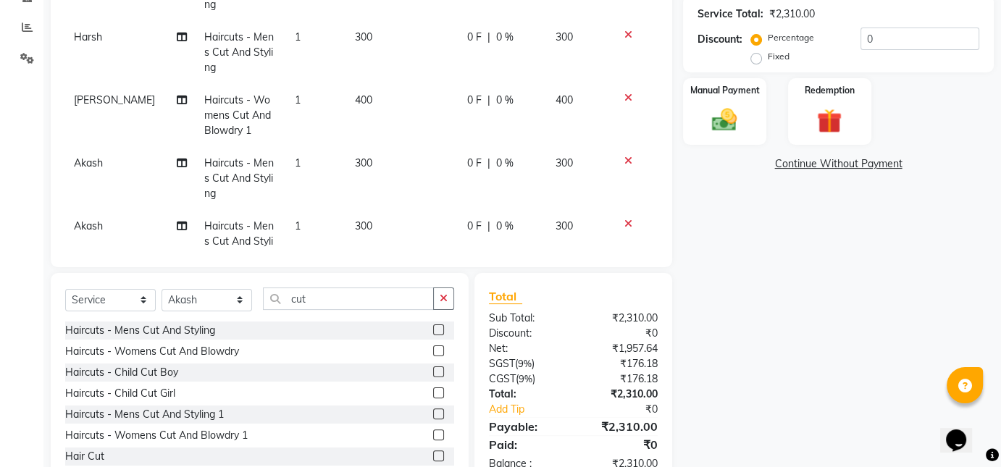
scroll to position [145, 0]
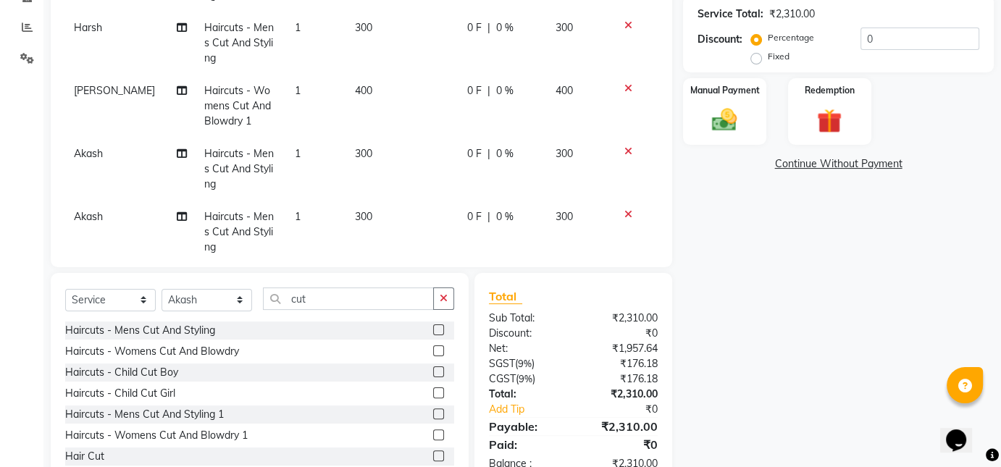
click at [624, 152] on icon at bounding box center [628, 151] width 8 height 10
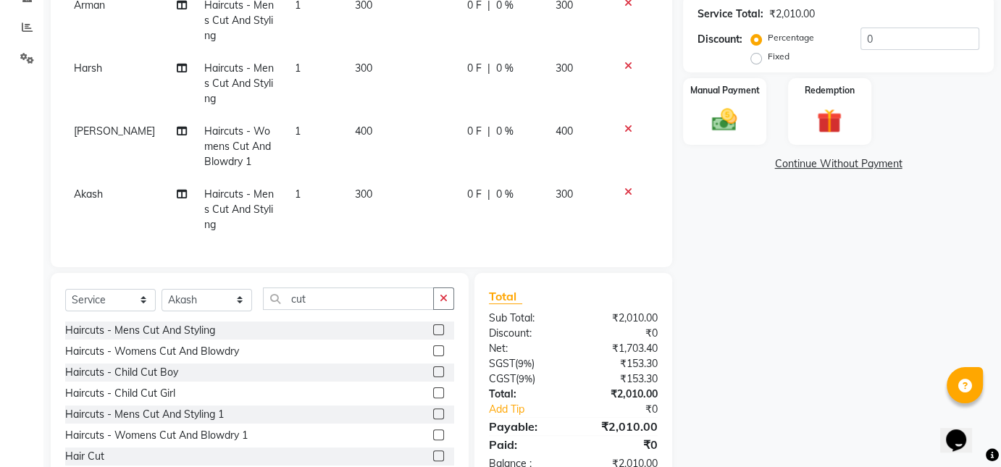
click at [624, 187] on icon at bounding box center [628, 192] width 8 height 10
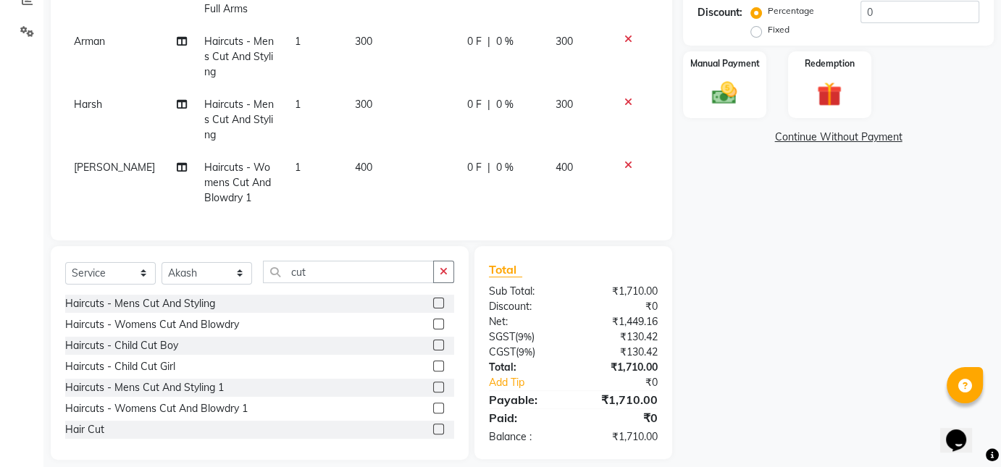
scroll to position [334, 0]
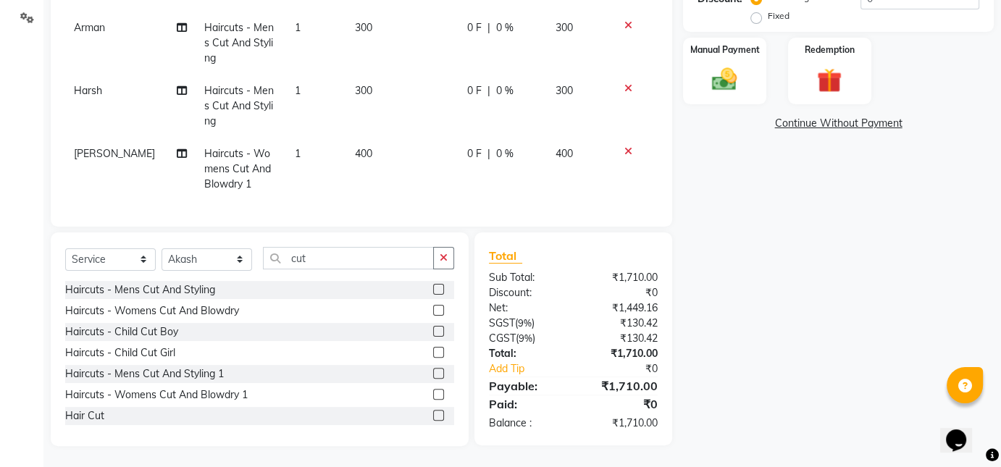
click at [433, 415] on label at bounding box center [438, 415] width 11 height 11
click at [433, 415] on input "checkbox" at bounding box center [437, 415] width 9 height 9
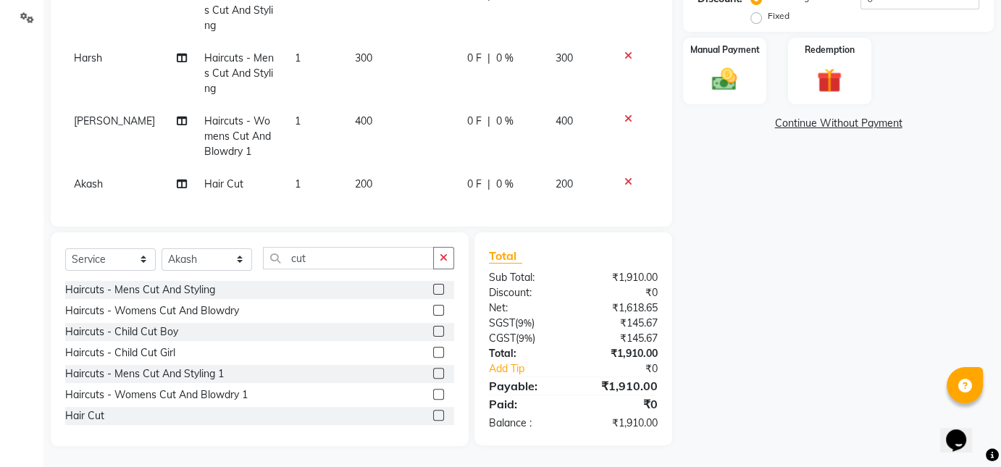
checkbox input "false"
click at [210, 262] on select "Select Stylist Akash [PERSON_NAME] [PERSON_NAME] Other Poonam Prem [PERSON_NAME]" at bounding box center [207, 259] width 91 height 22
select select "30089"
click at [162, 248] on select "Select Stylist Akash [PERSON_NAME] [PERSON_NAME] Other Poonam Prem [PERSON_NAME]" at bounding box center [207, 259] width 91 height 22
click at [433, 416] on label at bounding box center [438, 415] width 11 height 11
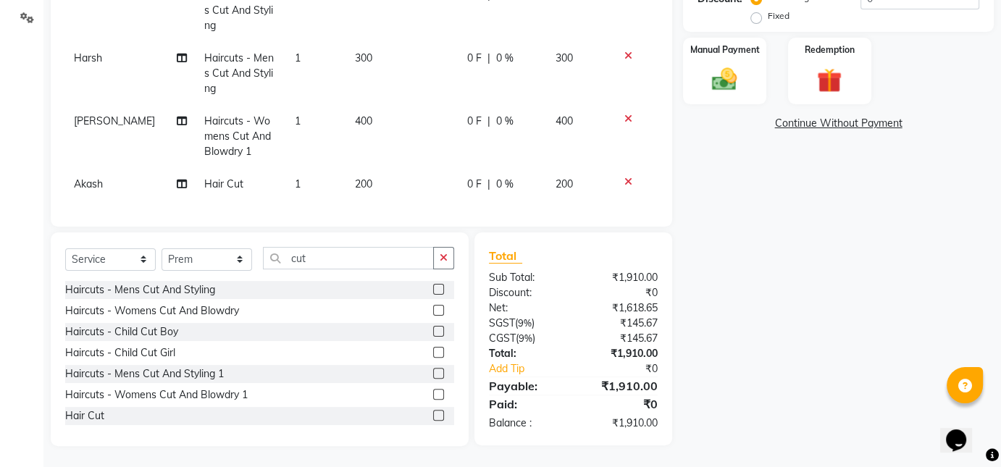
click at [433, 416] on input "checkbox" at bounding box center [437, 415] width 9 height 9
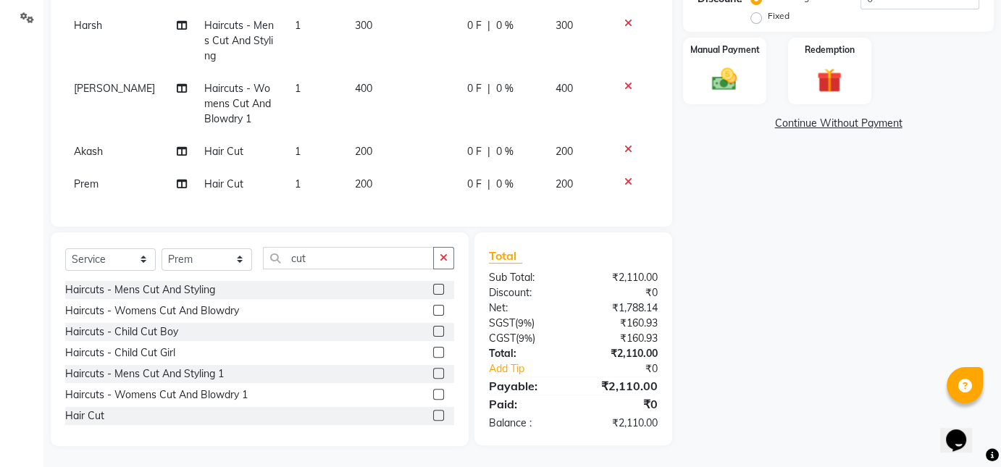
checkbox input "false"
click at [196, 259] on select "Select Stylist Akash [PERSON_NAME] [PERSON_NAME] Other Poonam Prem [PERSON_NAME]" at bounding box center [207, 259] width 91 height 22
select select "30092"
click at [162, 248] on select "Select Stylist Akash [PERSON_NAME] [PERSON_NAME] Other Poonam Prem [PERSON_NAME]" at bounding box center [207, 259] width 91 height 22
click at [204, 88] on span "Haircuts - Womens Cut And Blowdry 1" at bounding box center [237, 103] width 67 height 43
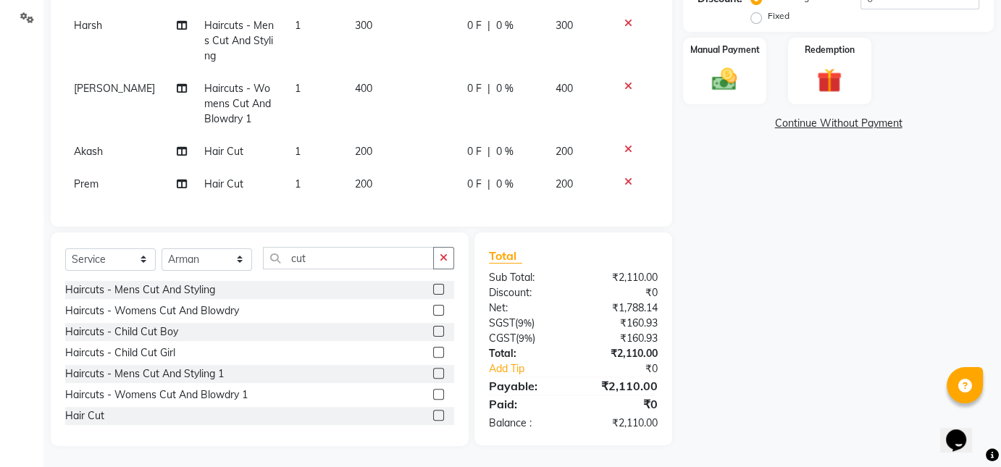
select select "77984"
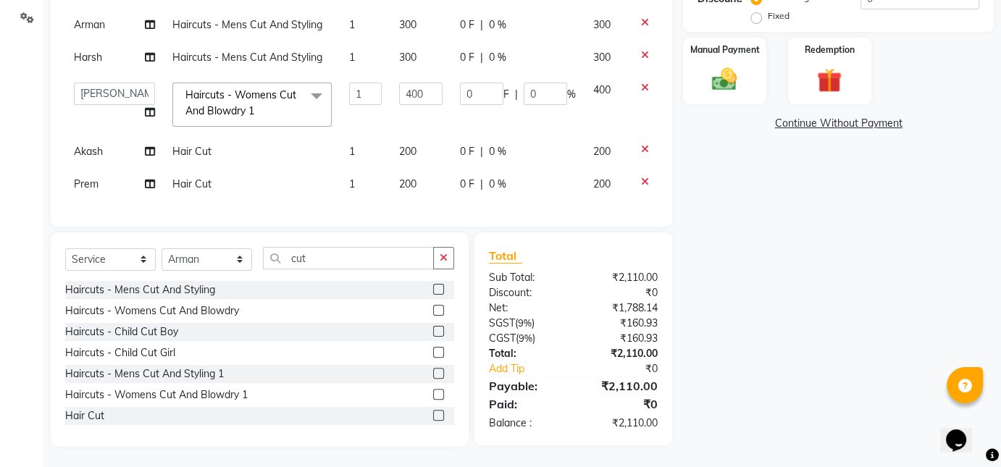
scroll to position [54, 0]
click at [322, 262] on input "cut" at bounding box center [348, 258] width 171 height 22
type input "c"
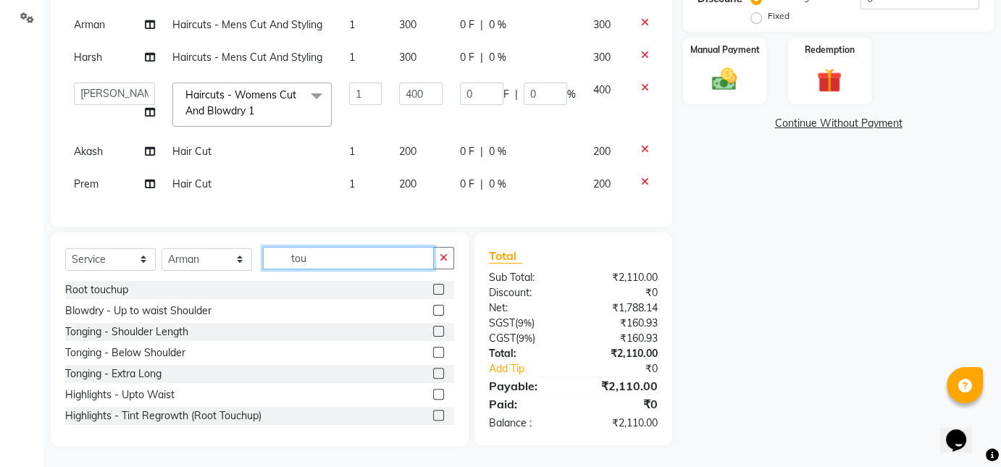
scroll to position [333, 0]
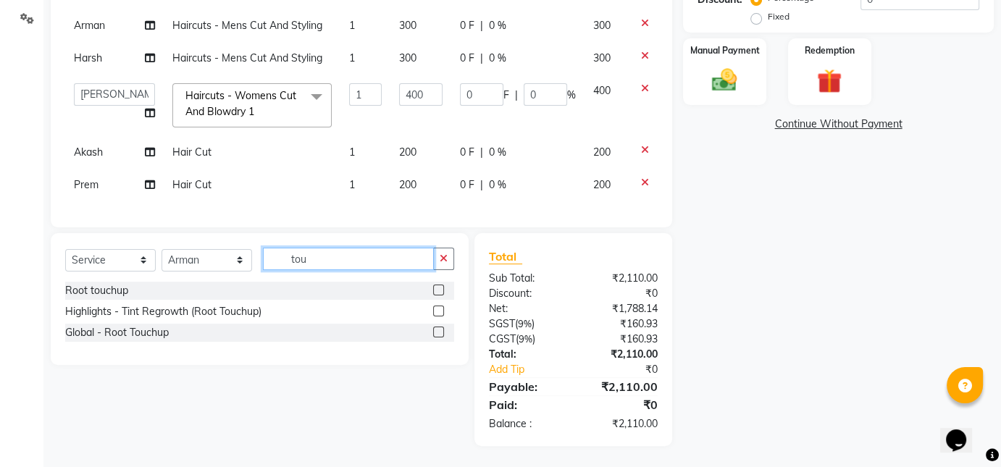
type input "tou"
click at [437, 290] on label at bounding box center [438, 290] width 11 height 11
click at [437, 290] on input "checkbox" at bounding box center [437, 290] width 9 height 9
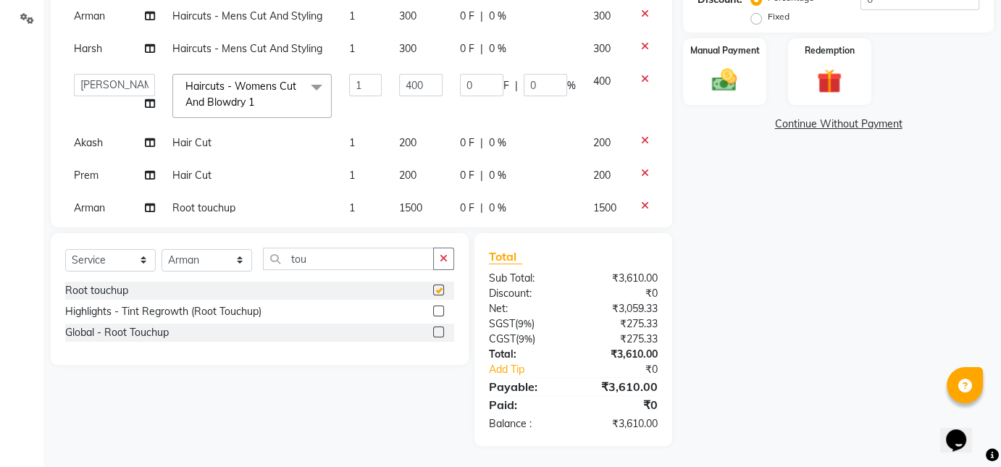
scroll to position [87, 0]
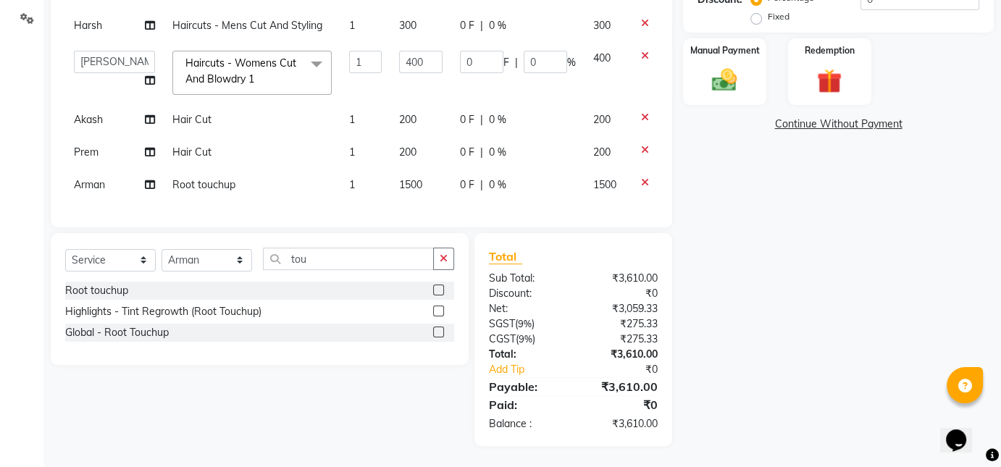
checkbox input "false"
click at [399, 178] on span "1500" at bounding box center [410, 184] width 23 height 13
select select "30092"
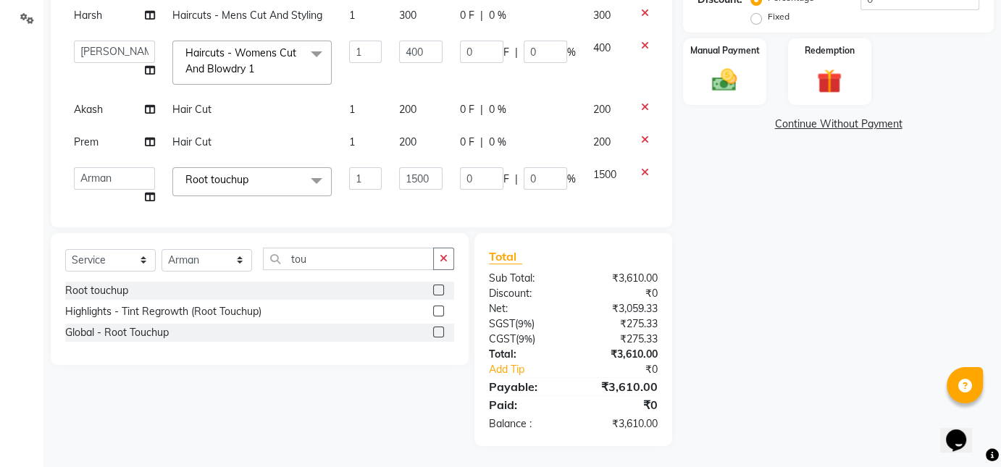
scroll to position [109, 0]
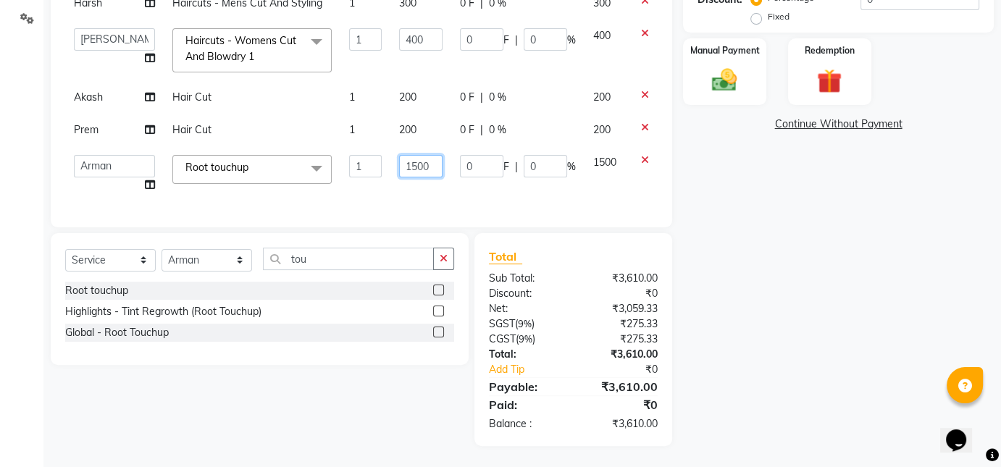
click at [399, 155] on input "1500" at bounding box center [420, 166] width 43 height 22
type input "2100"
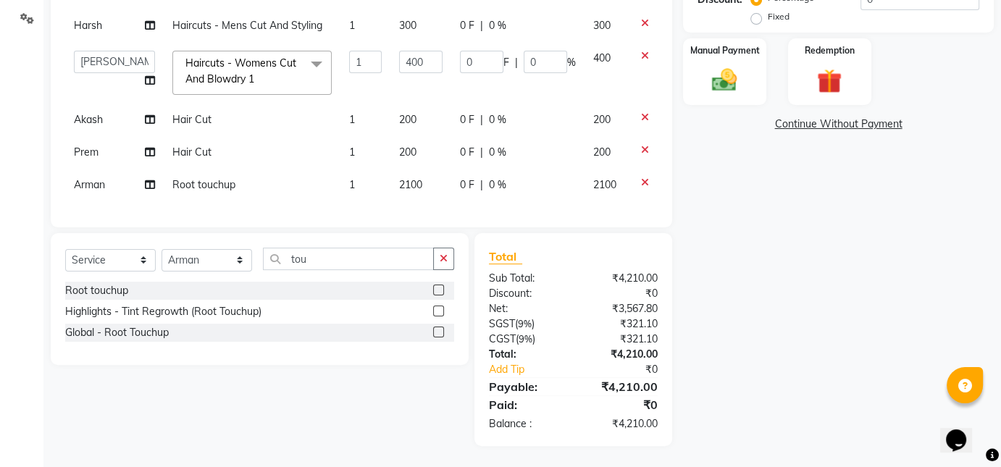
click at [726, 253] on div "Name: [PERSON_NAME] Membership: No Active Membership Total Visits: 393 Card on …" at bounding box center [844, 110] width 322 height 671
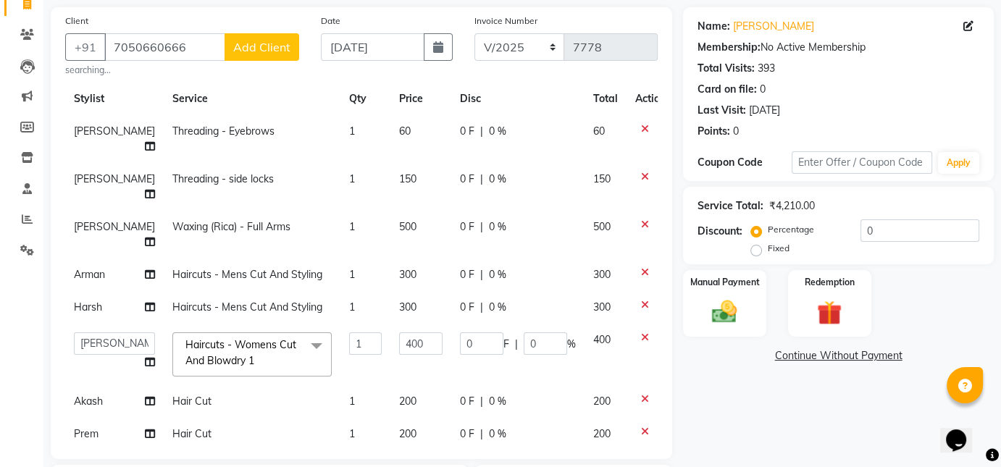
scroll to position [0, 0]
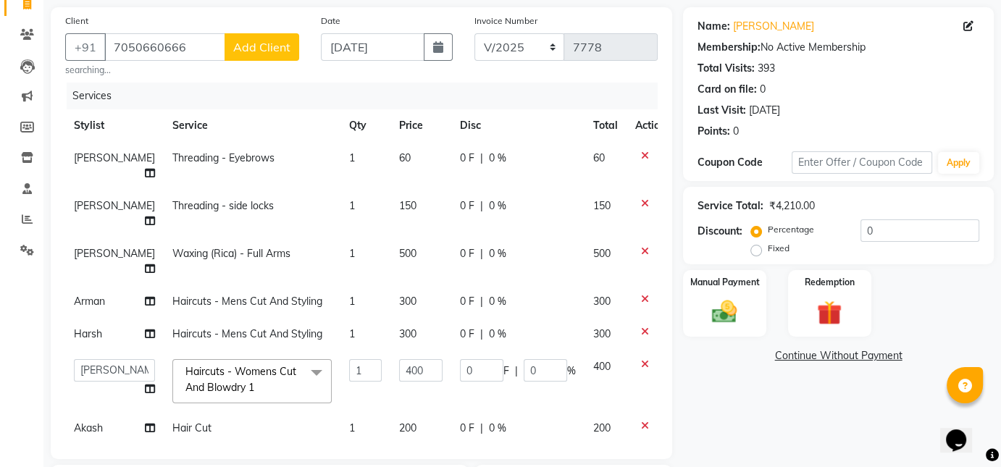
click at [399, 161] on span "60" at bounding box center [405, 157] width 12 height 13
select select "43172"
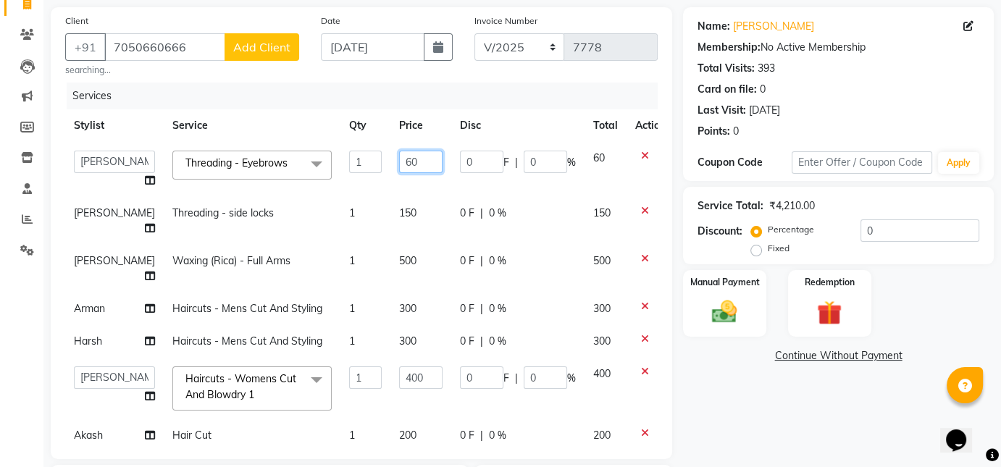
click at [399, 163] on input "60" at bounding box center [420, 162] width 43 height 22
type input "70"
click at [784, 414] on div "Name: [PERSON_NAME] Membership: No Active Membership Total Visits: 393 Card on …" at bounding box center [844, 342] width 322 height 671
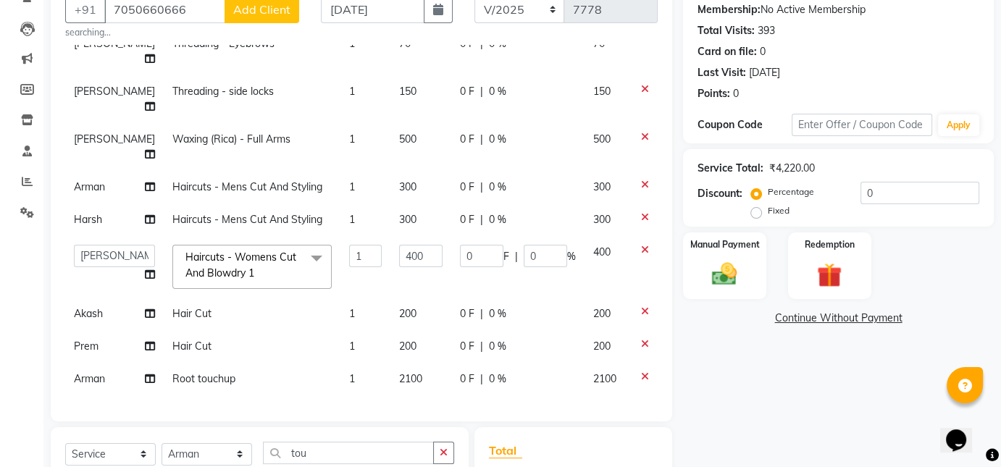
scroll to position [110, 0]
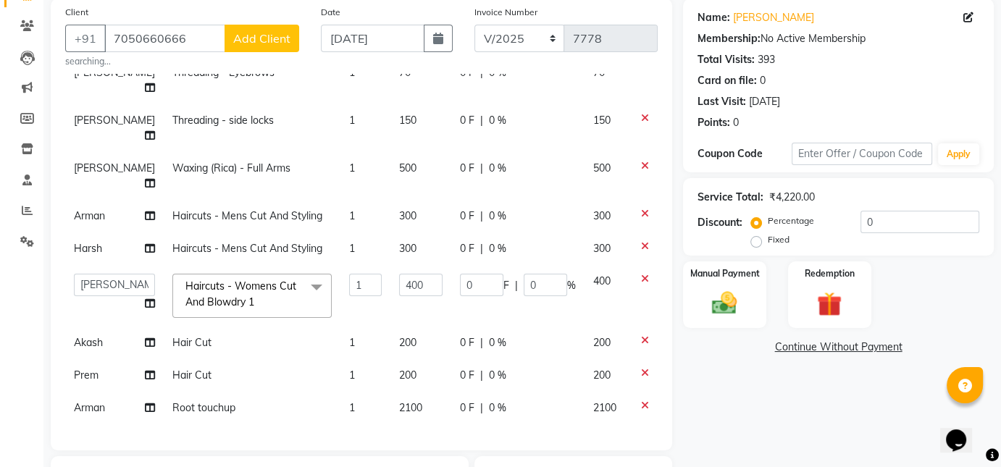
click at [399, 242] on span "300" at bounding box center [407, 248] width 17 height 13
select select "30087"
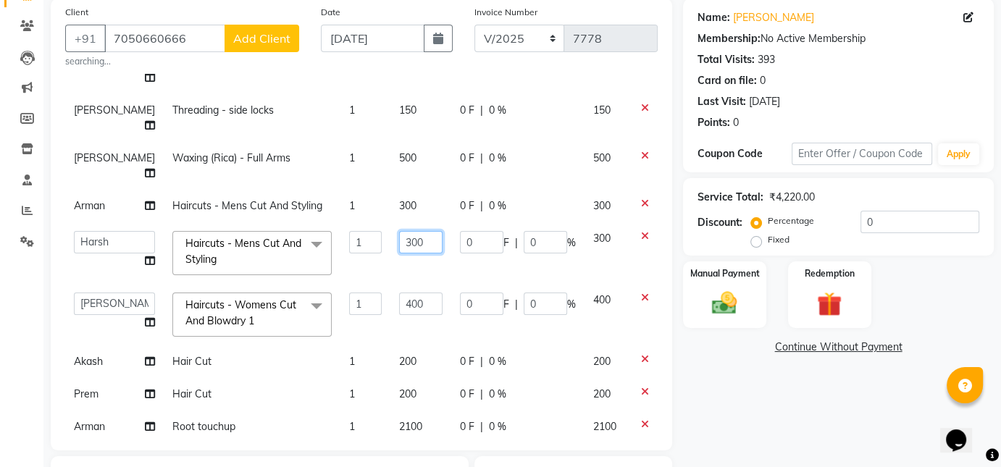
click at [399, 241] on input "300" at bounding box center [420, 242] width 43 height 22
type input "200"
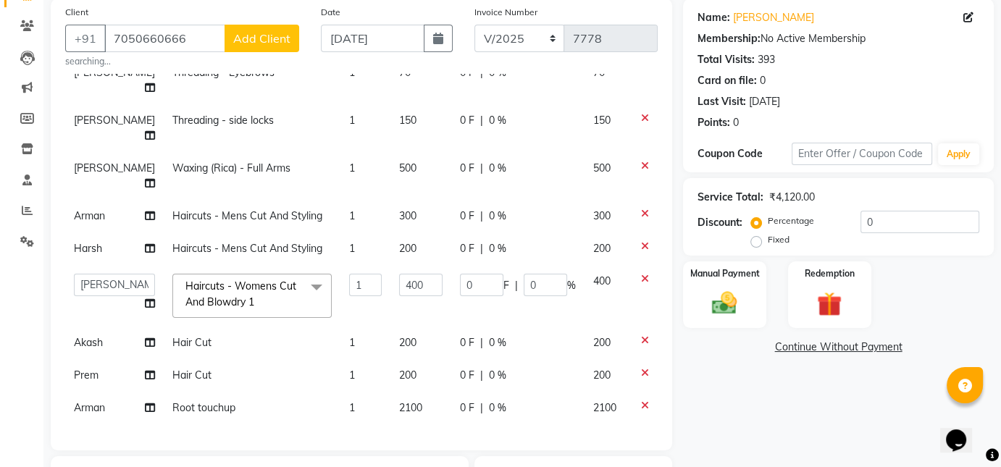
click at [734, 401] on div "Name: [PERSON_NAME] Membership: No Active Membership Total Visits: 393 Card on …" at bounding box center [844, 334] width 322 height 671
click at [399, 209] on span "300" at bounding box center [407, 215] width 17 height 13
select select "30092"
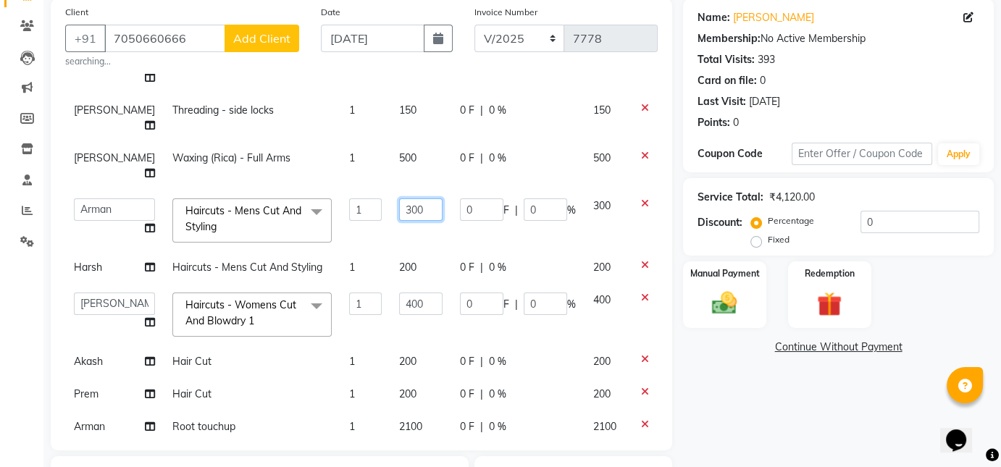
click at [399, 210] on input "300" at bounding box center [420, 209] width 43 height 22
type input "200"
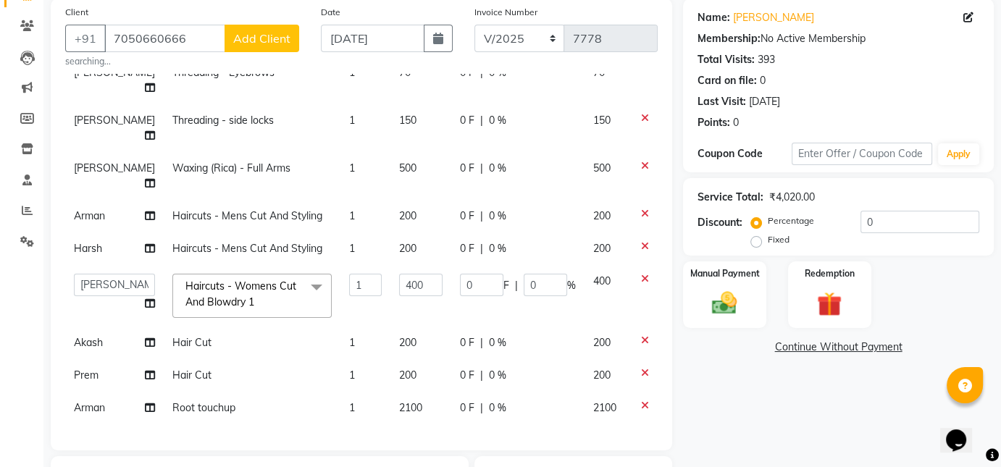
click at [718, 398] on div "Name: [PERSON_NAME] Membership: No Active Membership Total Visits: 393 Card on …" at bounding box center [844, 334] width 322 height 671
click at [738, 293] on img at bounding box center [724, 303] width 42 height 30
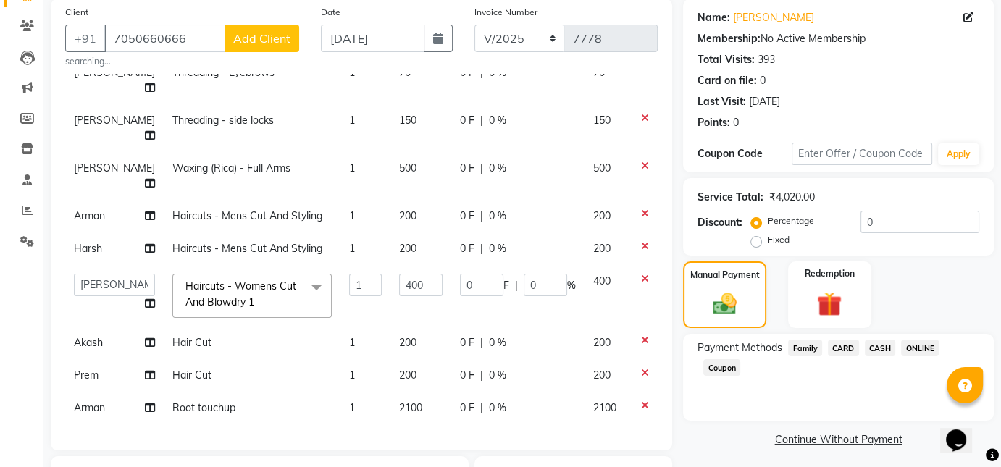
click at [915, 350] on span "ONLINE" at bounding box center [920, 348] width 38 height 17
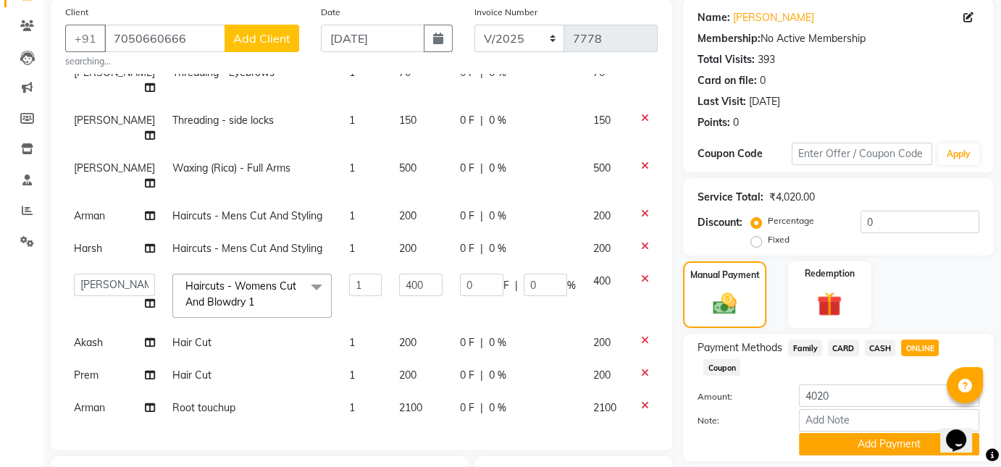
scroll to position [333, 0]
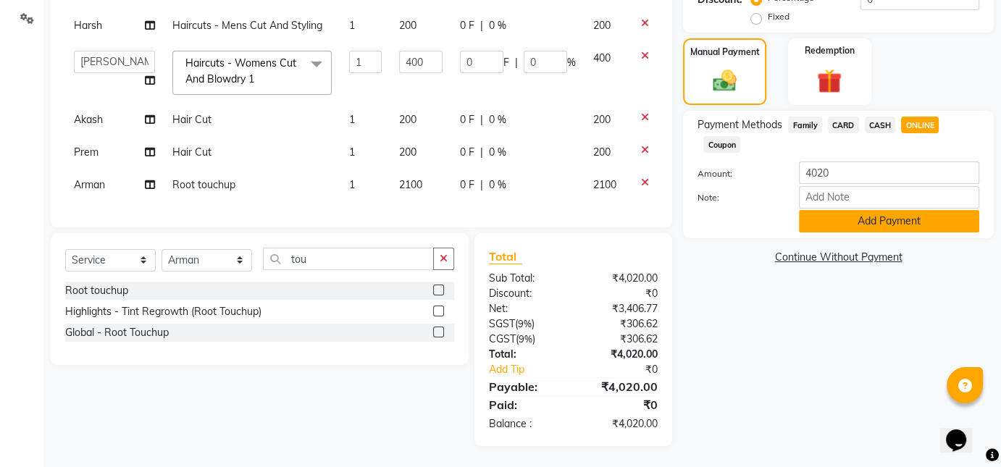
click at [886, 211] on button "Add Payment" at bounding box center [889, 221] width 180 height 22
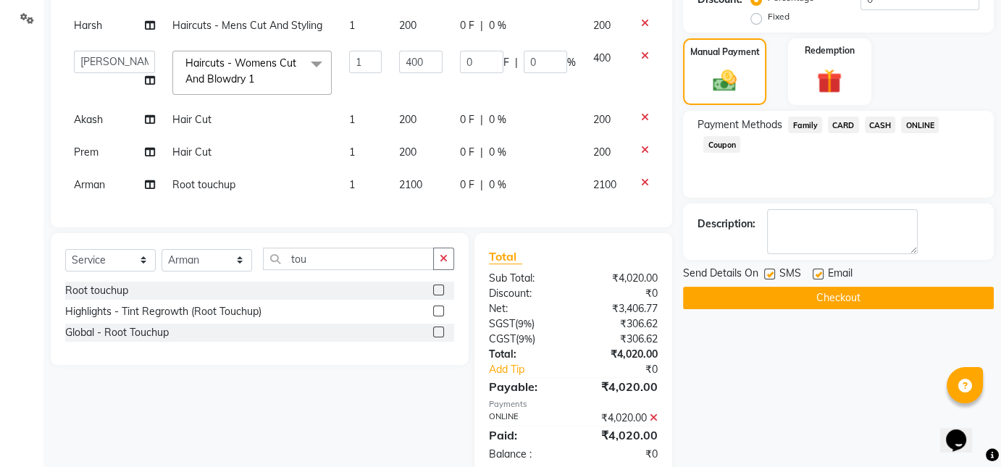
click at [826, 305] on button "Checkout" at bounding box center [838, 298] width 311 height 22
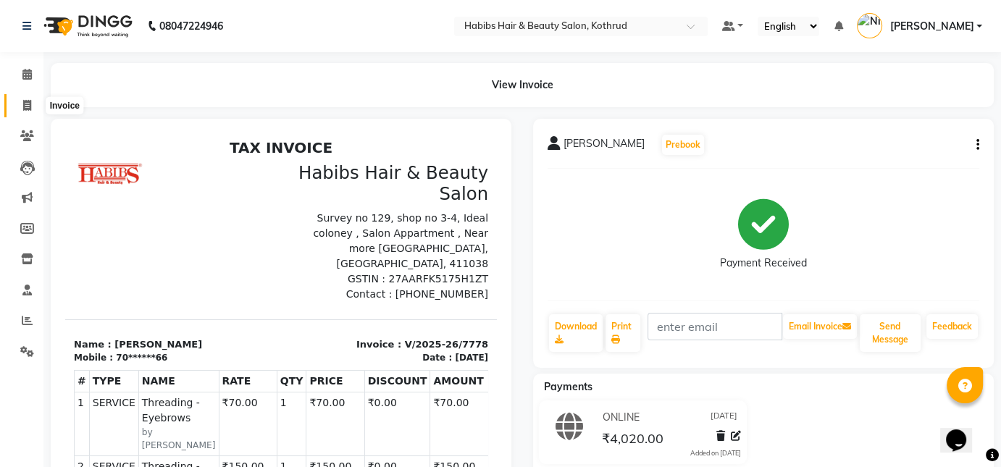
click at [29, 107] on icon at bounding box center [27, 105] width 8 height 11
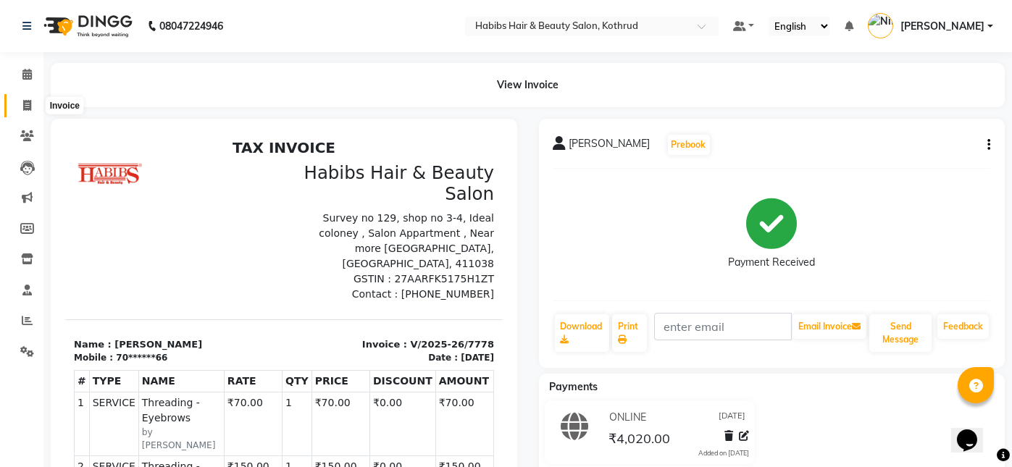
select select "service"
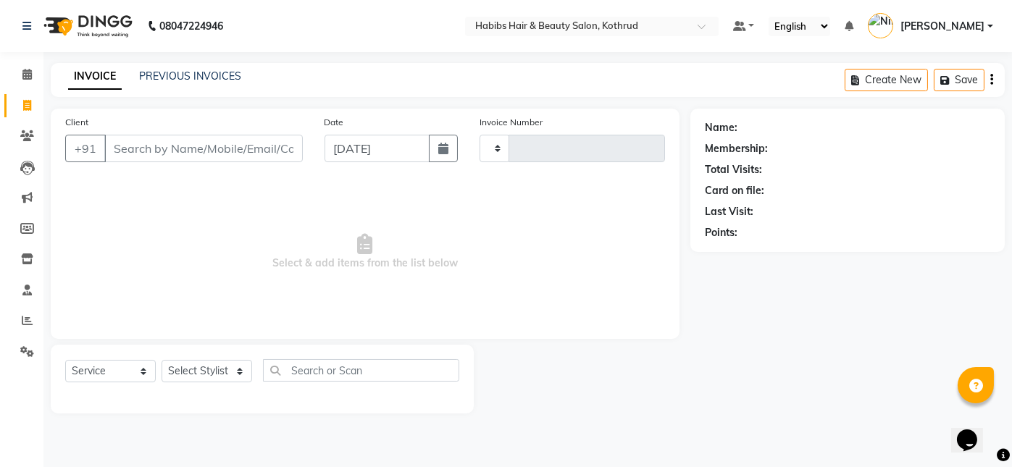
type input "7779"
select select "4846"
click at [443, 154] on button "button" at bounding box center [443, 149] width 29 height 28
select select "9"
select select "2025"
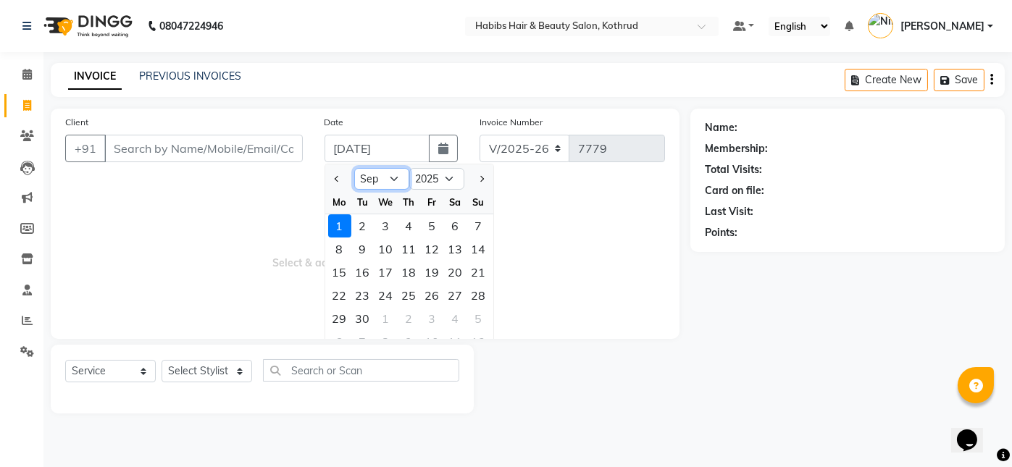
click at [393, 180] on select "Jan Feb Mar Apr May Jun [DATE] Aug Sep Oct Nov Dec" at bounding box center [381, 179] width 55 height 22
select select "8"
click at [354, 168] on select "Jan Feb Mar Apr May Jun [DATE] Aug Sep Oct Nov Dec" at bounding box center [381, 179] width 55 height 22
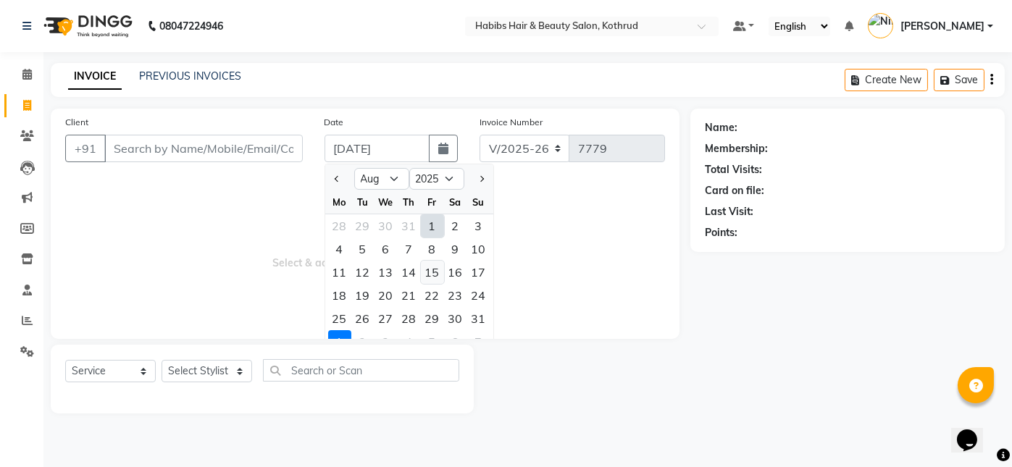
click at [430, 270] on div "15" at bounding box center [432, 272] width 23 height 23
type input "[DATE]"
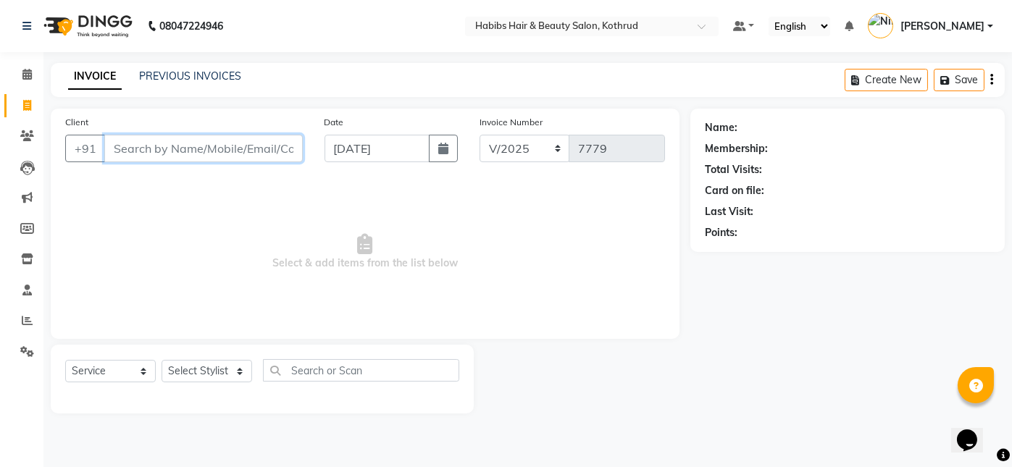
click at [158, 153] on input "Client" at bounding box center [203, 149] width 198 height 28
type input "7050660666"
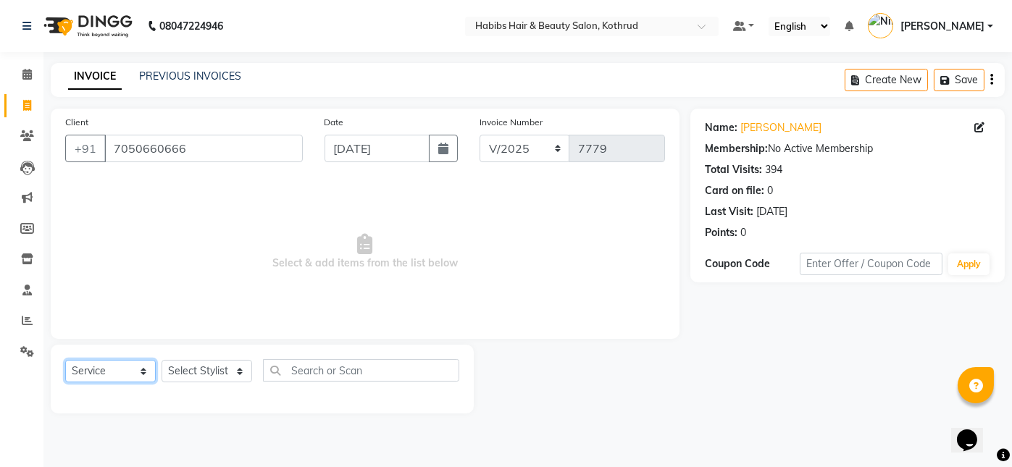
click at [110, 366] on select "Select Service Product Membership Package Voucher Prepaid Gift Card" at bounding box center [110, 371] width 91 height 22
select select "product"
click at [65, 360] on select "Select Service Product Membership Package Voucher Prepaid Gift Card" at bounding box center [110, 371] width 91 height 22
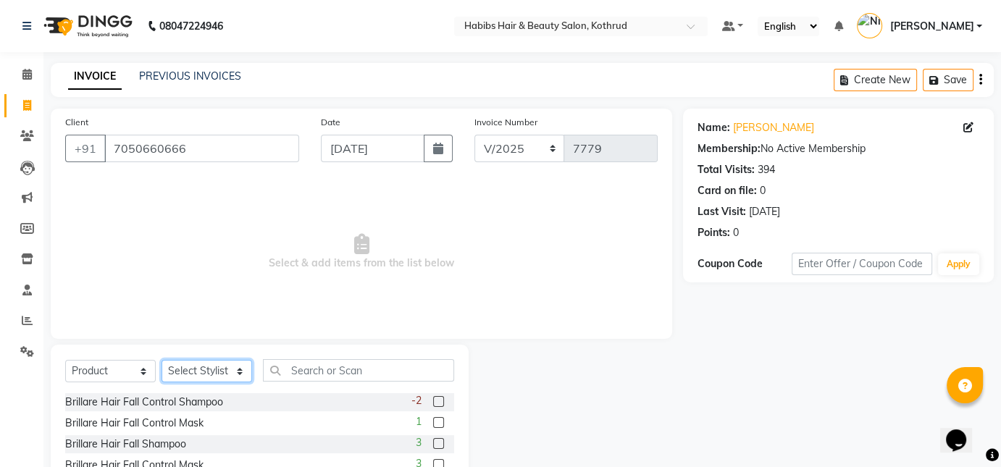
click at [191, 370] on select "Select Stylist Akash [PERSON_NAME] [PERSON_NAME] Other Poonam Prem [PERSON_NAME]" at bounding box center [207, 371] width 91 height 22
select select "33994"
click at [162, 360] on select "Select Stylist Akash [PERSON_NAME] [PERSON_NAME] Other Poonam Prem [PERSON_NAME]" at bounding box center [207, 371] width 91 height 22
click at [298, 375] on input "text" at bounding box center [358, 370] width 191 height 22
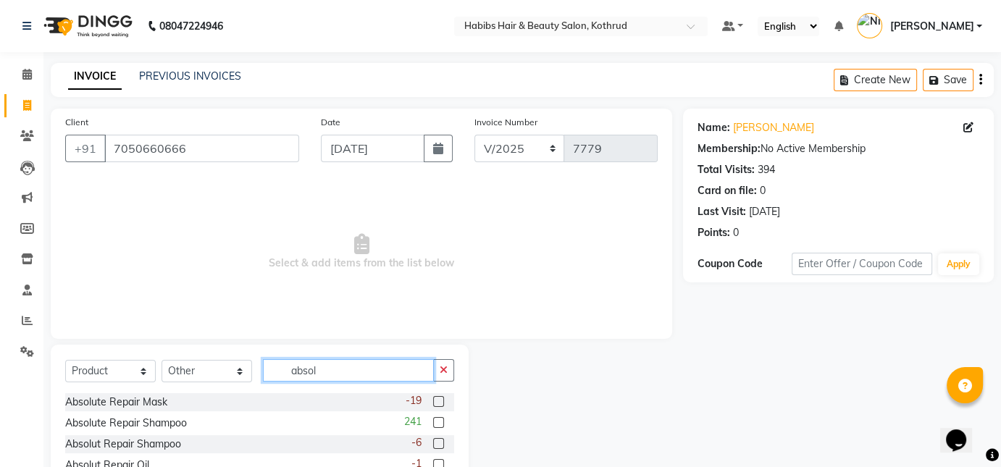
type input "absol"
click at [439, 398] on label at bounding box center [438, 401] width 11 height 11
click at [439, 398] on input "checkbox" at bounding box center [437, 402] width 9 height 9
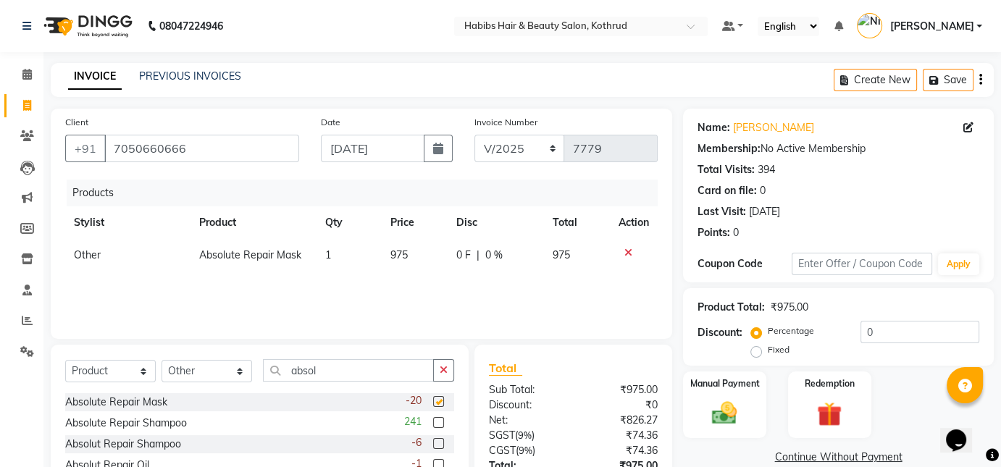
checkbox input "false"
click at [439, 424] on label at bounding box center [438, 422] width 11 height 11
click at [439, 424] on input "checkbox" at bounding box center [437, 423] width 9 height 9
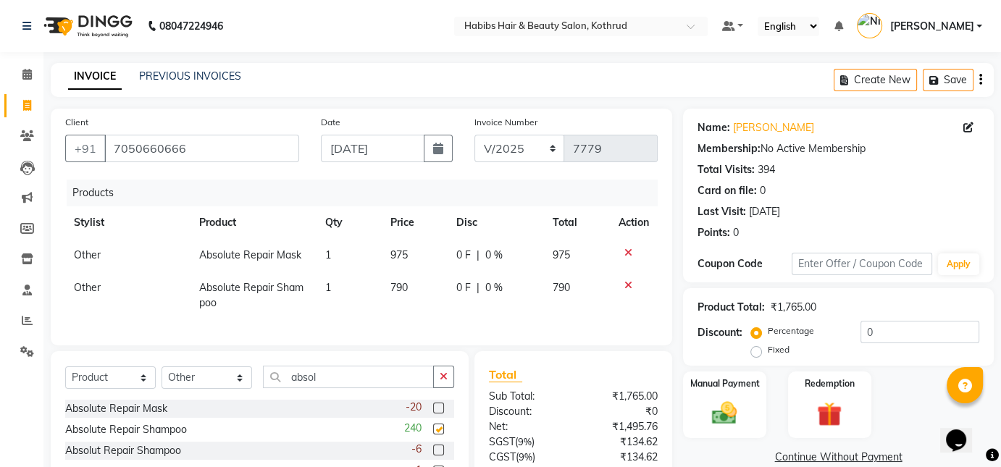
checkbox input "false"
click at [407, 258] on span "975" at bounding box center [398, 254] width 17 height 13
select select "33994"
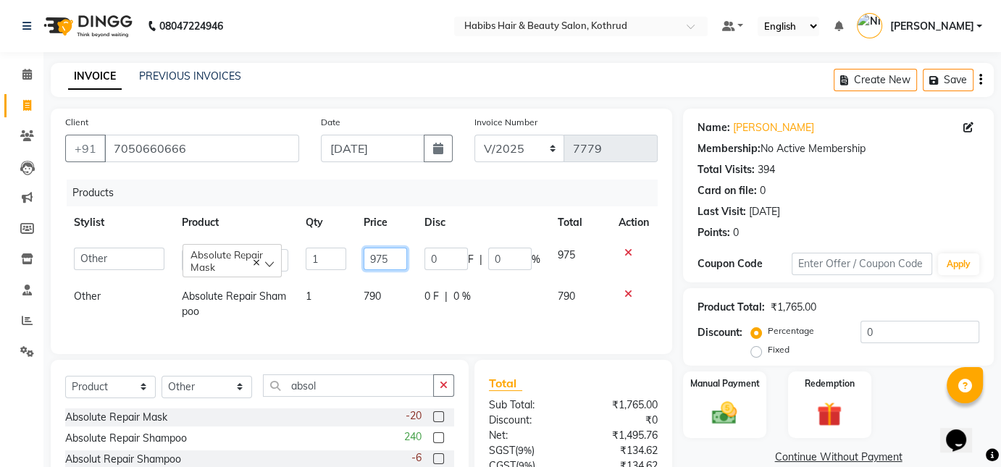
click at [393, 257] on input "975" at bounding box center [385, 259] width 43 height 22
type input "990"
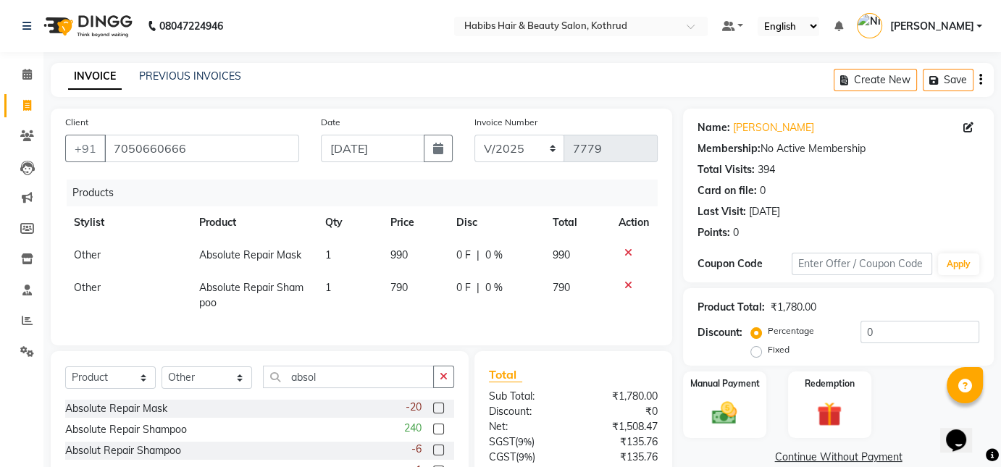
click at [589, 331] on div "Products Stylist Product Qty Price Disc Total Action Other Absolute Repair Mask…" at bounding box center [361, 255] width 592 height 151
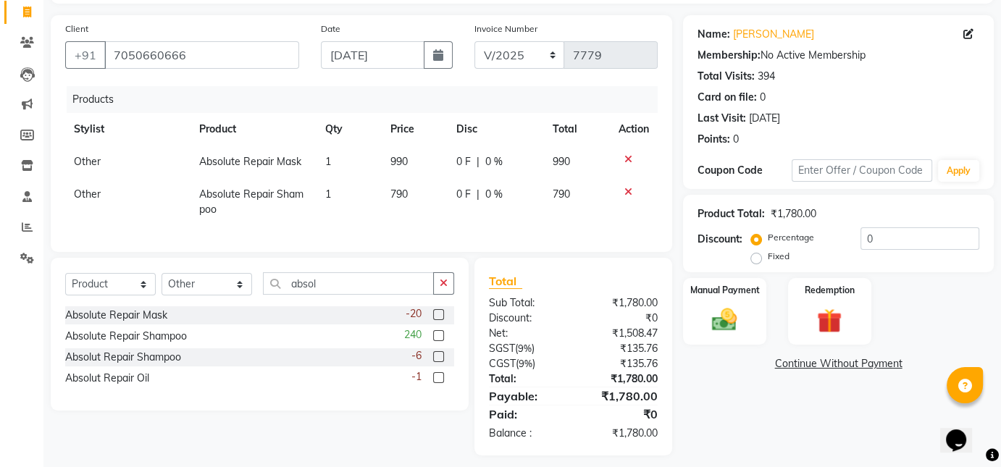
scroll to position [114, 0]
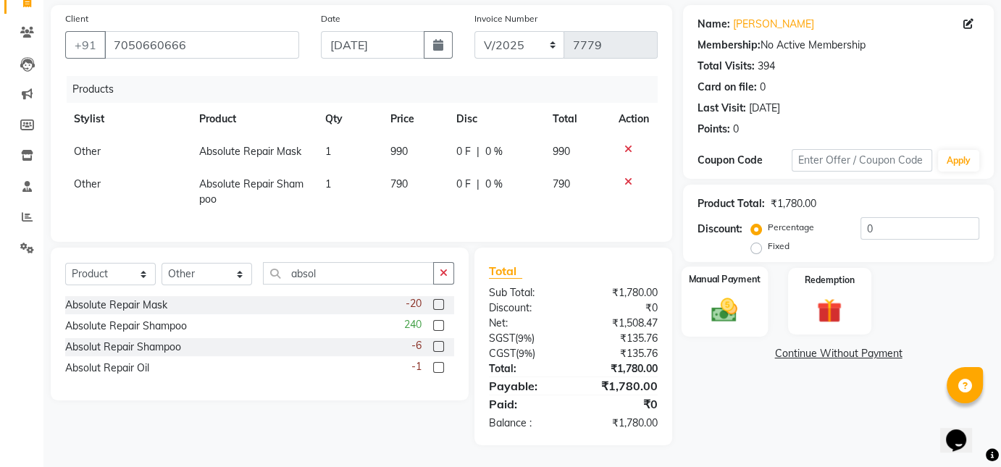
click at [721, 295] on img at bounding box center [724, 310] width 42 height 30
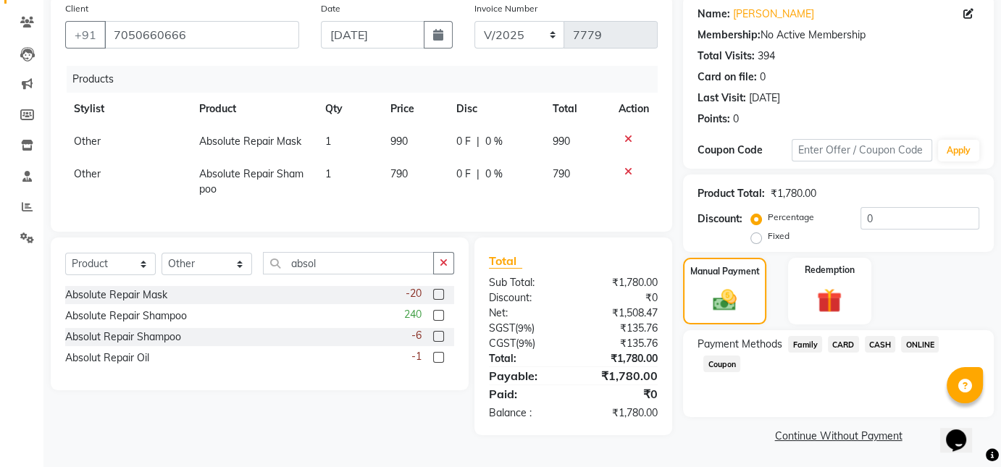
click at [873, 343] on span "CASH" at bounding box center [880, 344] width 31 height 17
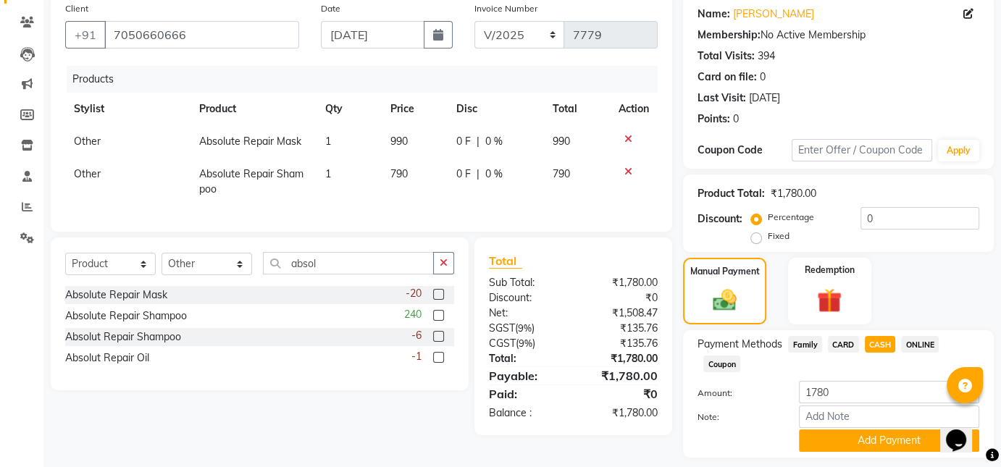
scroll to position [155, 0]
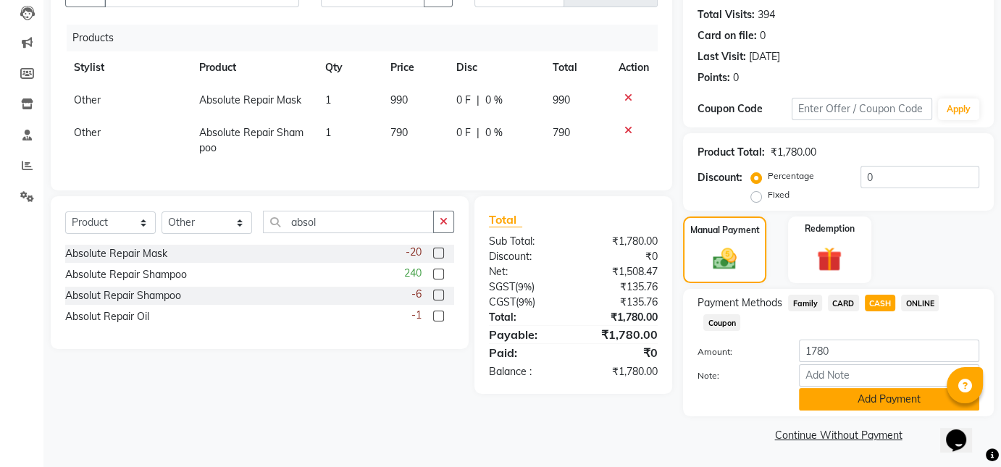
click at [908, 395] on button "Add Payment" at bounding box center [889, 399] width 180 height 22
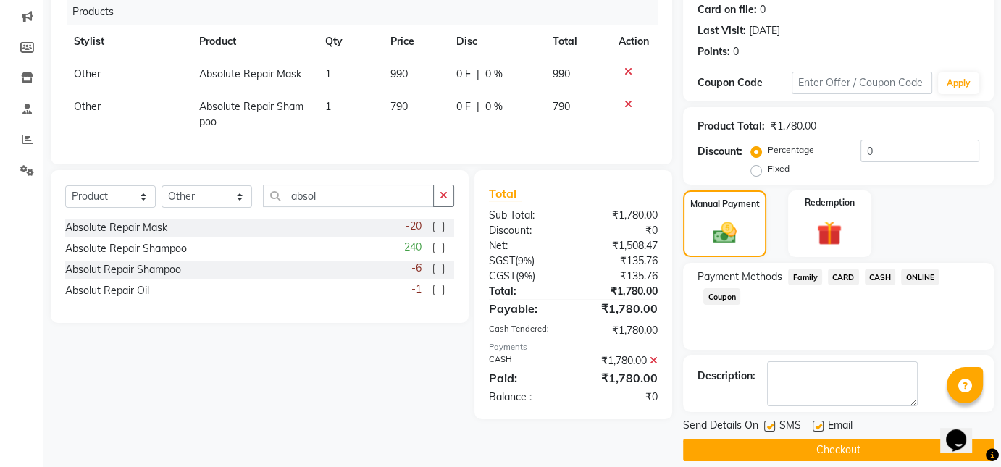
scroll to position [196, 0]
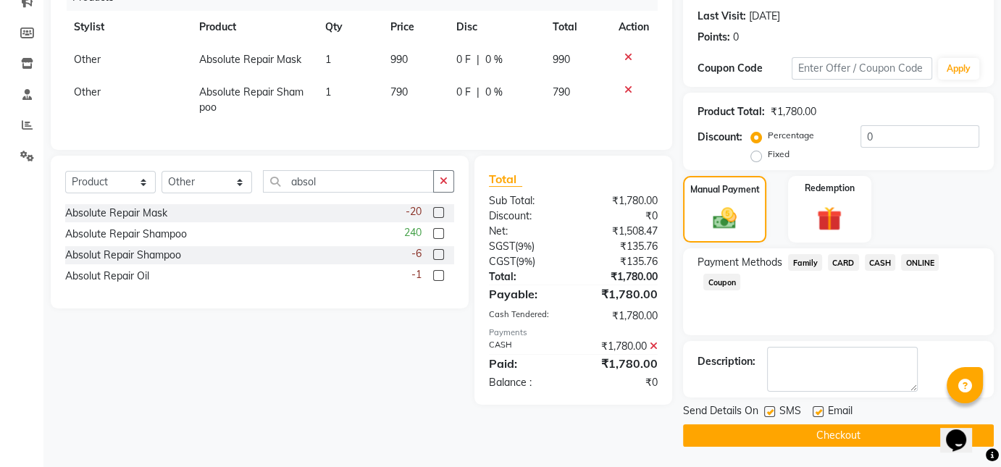
click at [834, 433] on button "Checkout" at bounding box center [838, 435] width 311 height 22
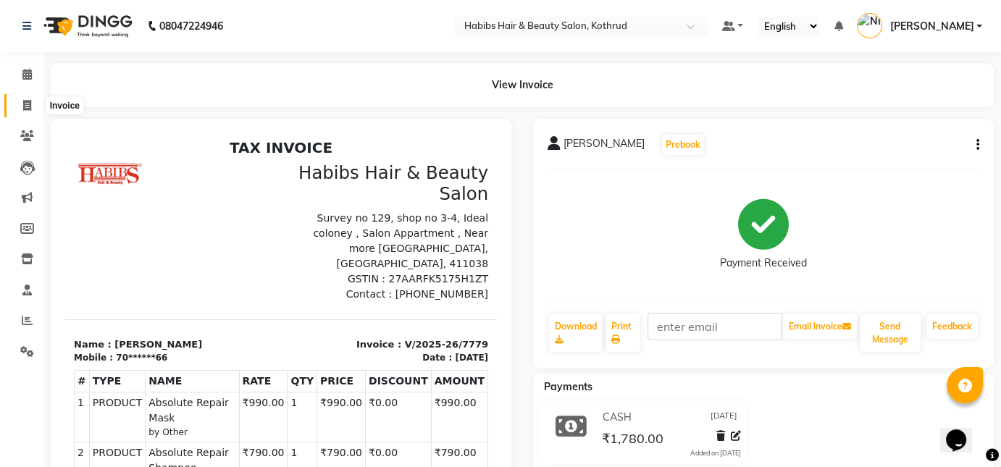
click at [33, 105] on span at bounding box center [26, 106] width 25 height 17
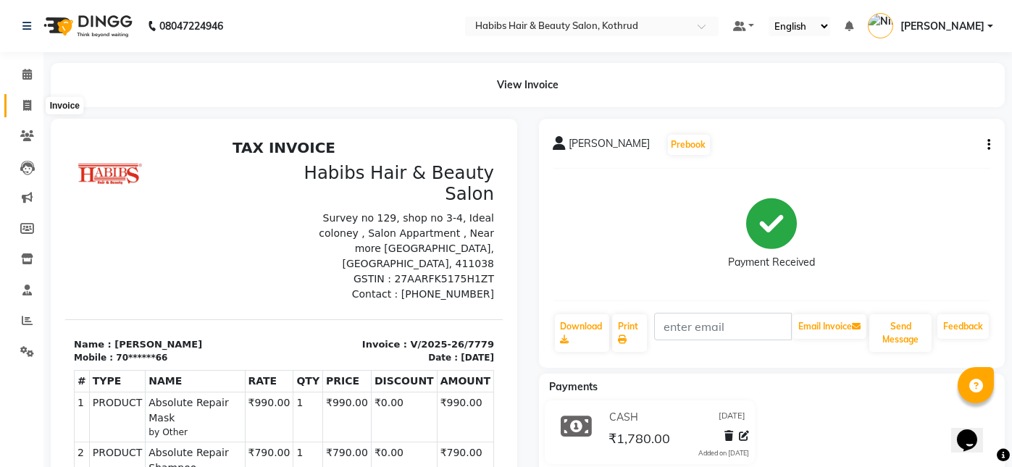
select select "service"
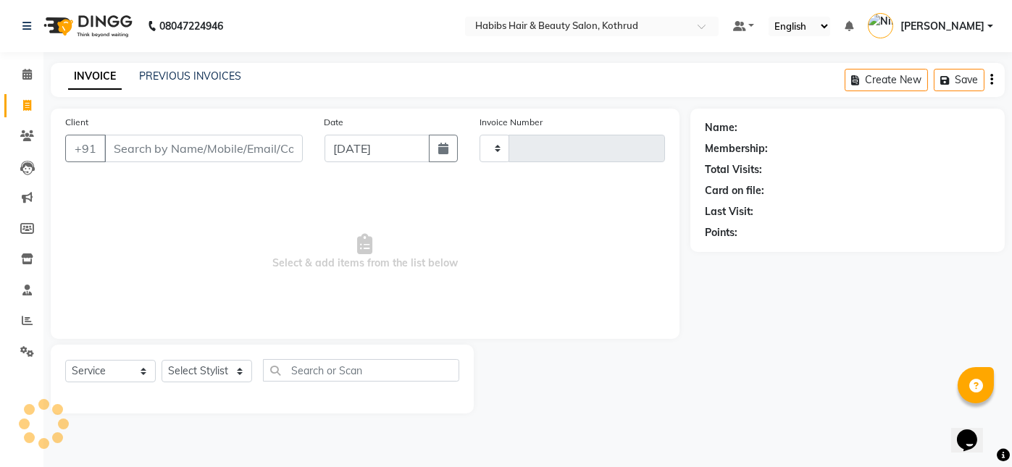
type input "7780"
select select "4846"
click at [440, 149] on icon "button" at bounding box center [443, 149] width 10 height 12
select select "9"
select select "2025"
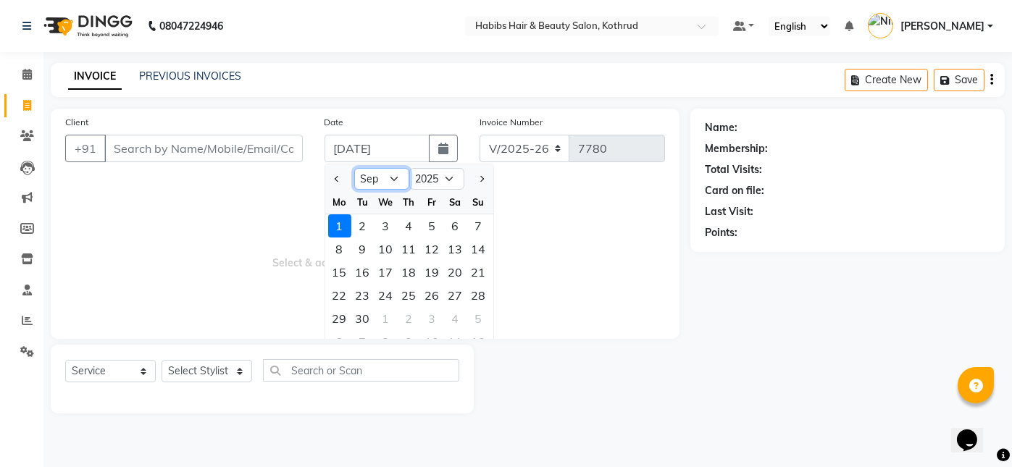
click at [380, 177] on select "Jan Feb Mar Apr May Jun [DATE] Aug Sep Oct Nov Dec" at bounding box center [381, 179] width 55 height 22
select select "8"
click at [354, 168] on select "Jan Feb Mar Apr May Jun [DATE] Aug Sep Oct Nov Dec" at bounding box center [381, 179] width 55 height 22
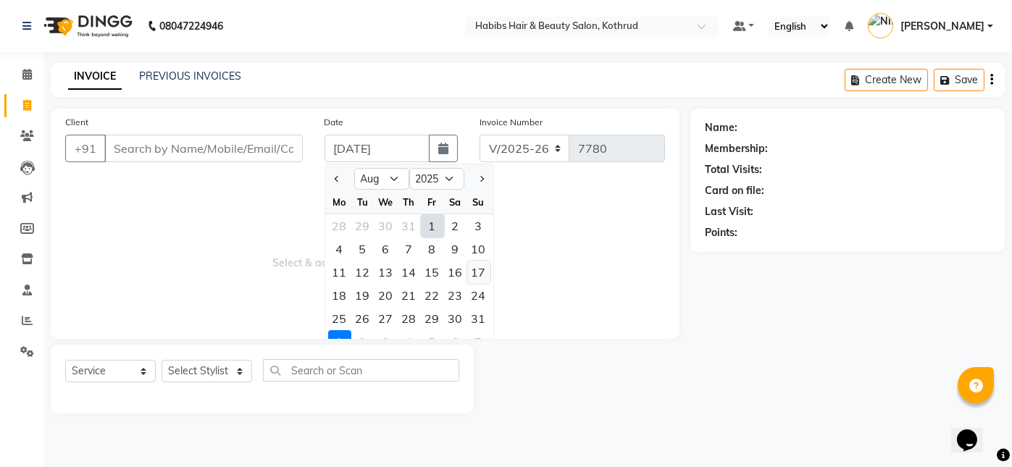
click at [473, 272] on div "17" at bounding box center [478, 272] width 23 height 23
type input "[DATE]"
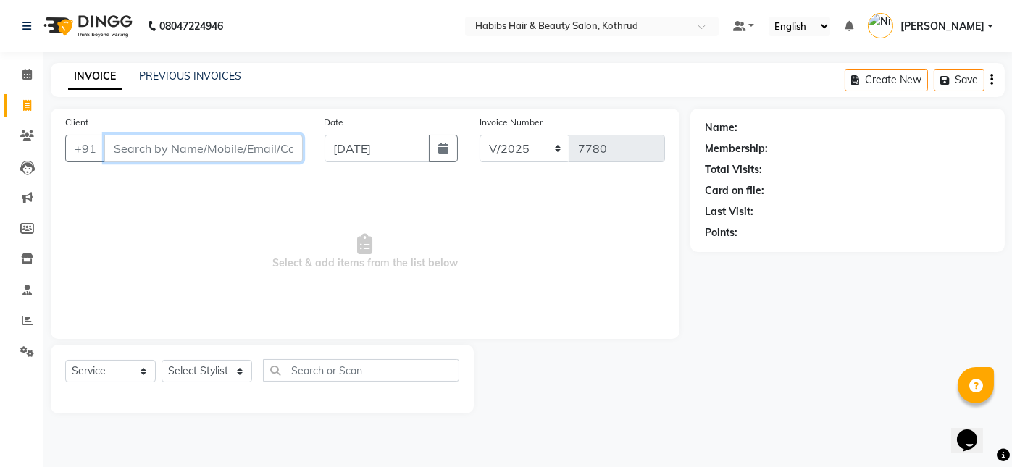
click at [143, 143] on input "Client" at bounding box center [203, 149] width 198 height 28
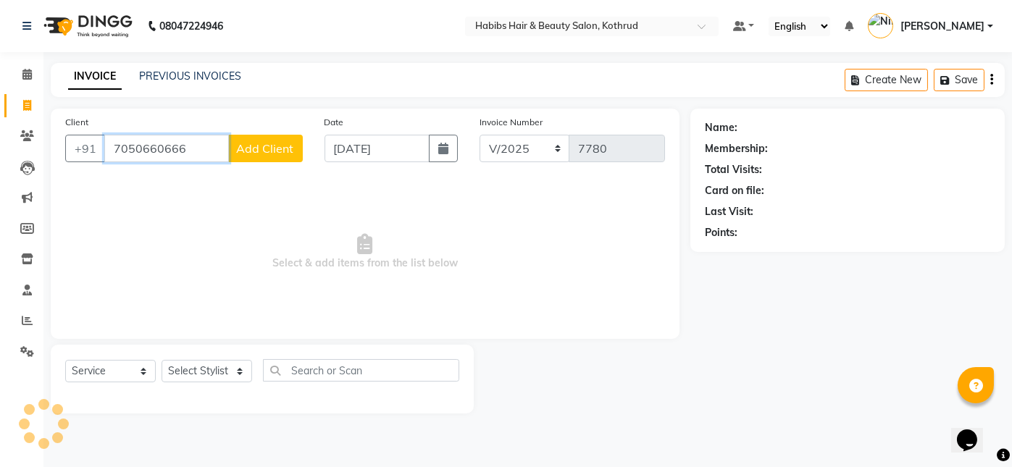
type input "7050660666"
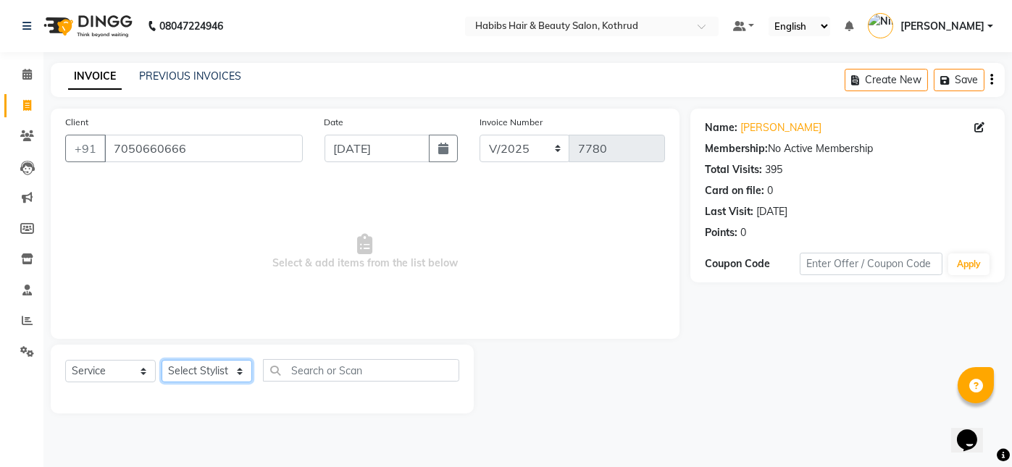
click at [191, 371] on select "Select Stylist Akash [PERSON_NAME] [PERSON_NAME] Other Poonam Prem [PERSON_NAME]" at bounding box center [207, 371] width 91 height 22
select select "30087"
click at [162, 360] on select "Select Stylist Akash [PERSON_NAME] [PERSON_NAME] Other Poonam Prem [PERSON_NAME]" at bounding box center [207, 371] width 91 height 22
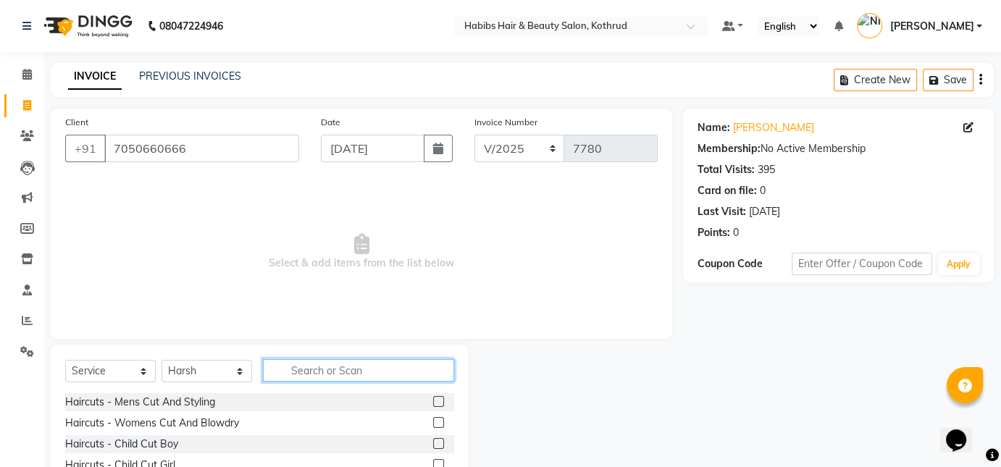
click at [317, 366] on input "text" at bounding box center [358, 370] width 191 height 22
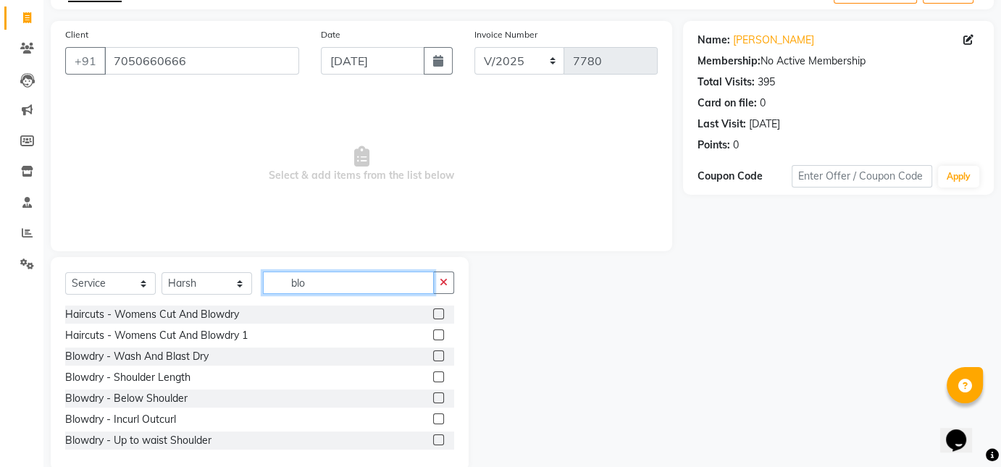
scroll to position [112, 0]
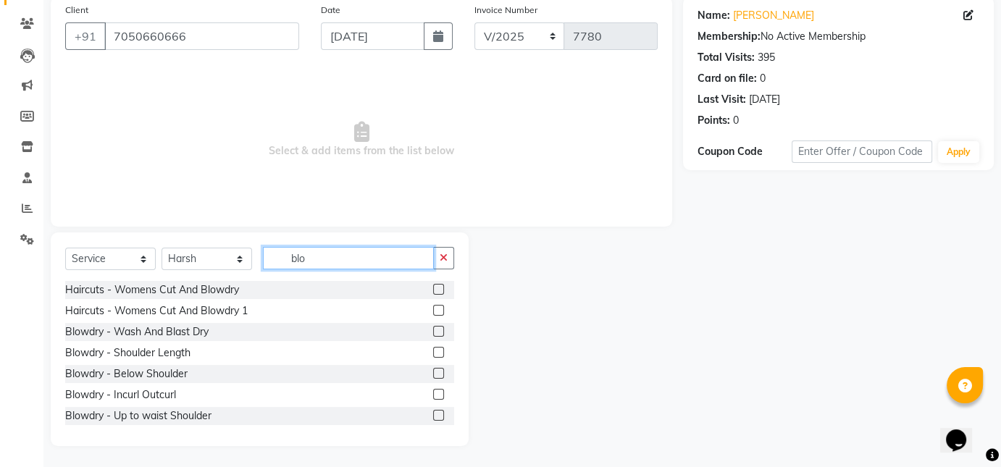
type input "blo"
click at [433, 375] on label at bounding box center [438, 373] width 11 height 11
click at [433, 375] on input "checkbox" at bounding box center [437, 373] width 9 height 9
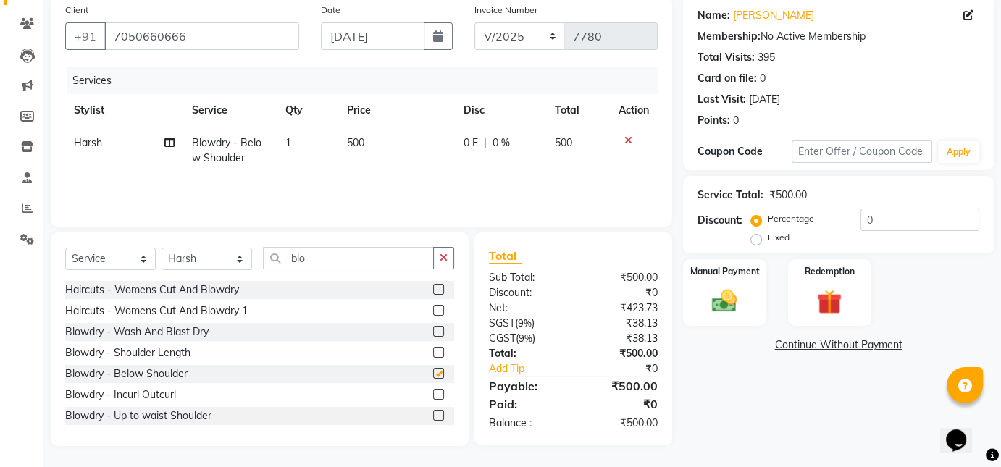
checkbox input "false"
click at [737, 286] on img at bounding box center [724, 301] width 42 height 30
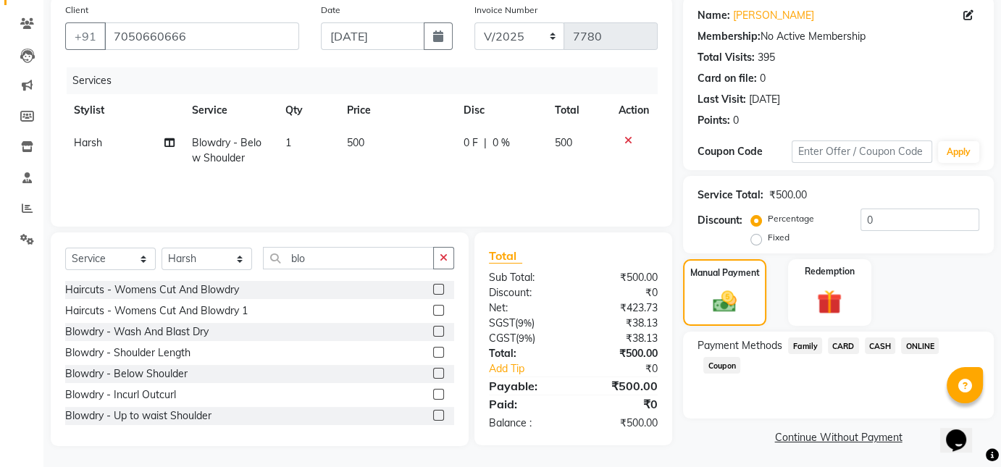
click at [916, 347] on span "ONLINE" at bounding box center [920, 346] width 38 height 17
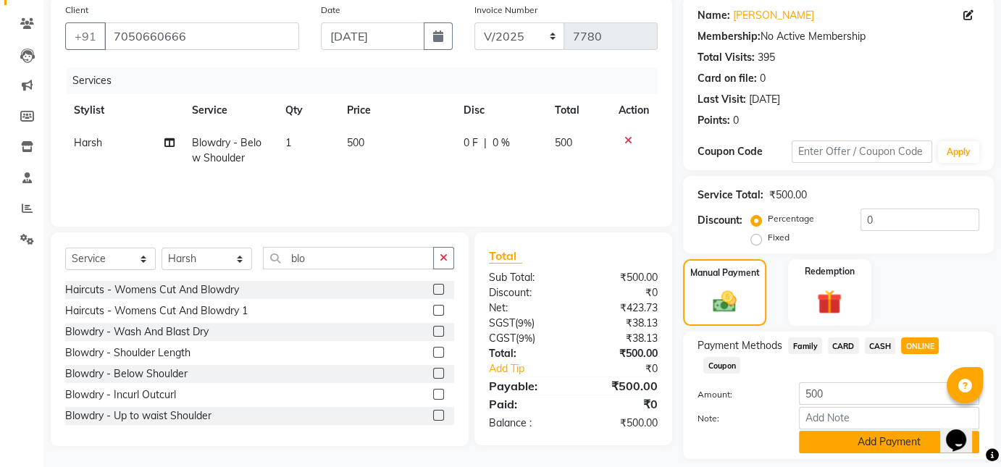
click at [873, 437] on button "Add Payment" at bounding box center [889, 442] width 180 height 22
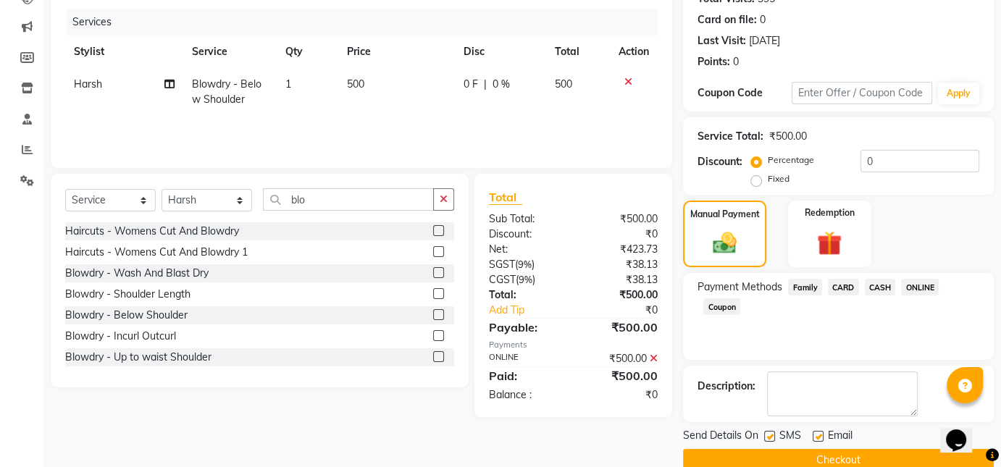
scroll to position [196, 0]
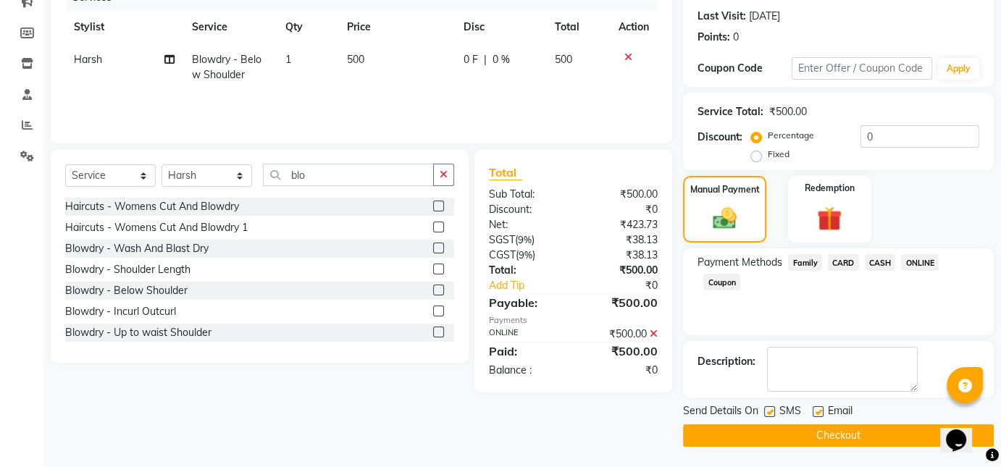
click at [852, 435] on button "Checkout" at bounding box center [838, 435] width 311 height 22
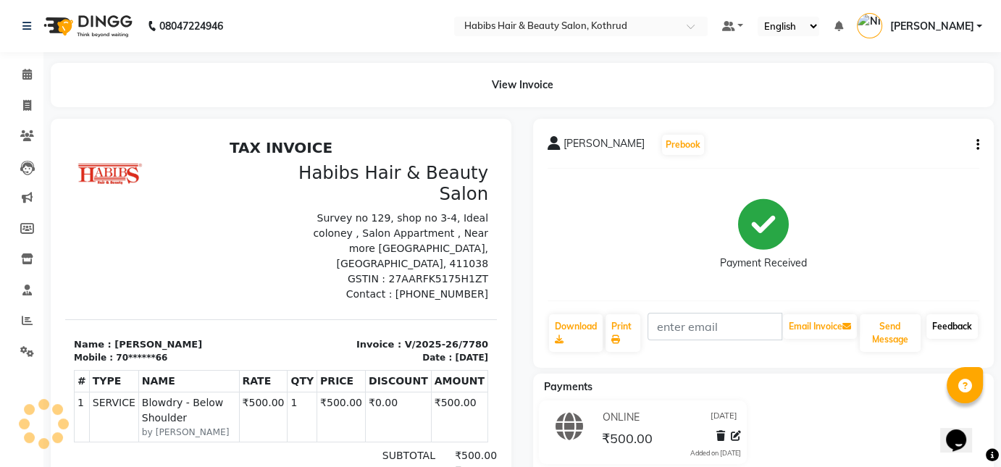
click at [963, 328] on link "Feedback" at bounding box center [951, 326] width 51 height 25
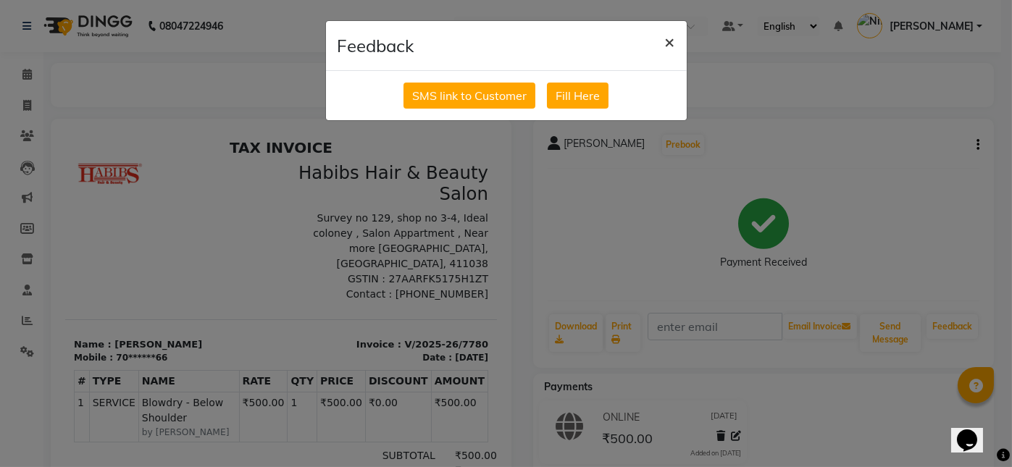
click at [671, 46] on span "×" at bounding box center [670, 41] width 10 height 22
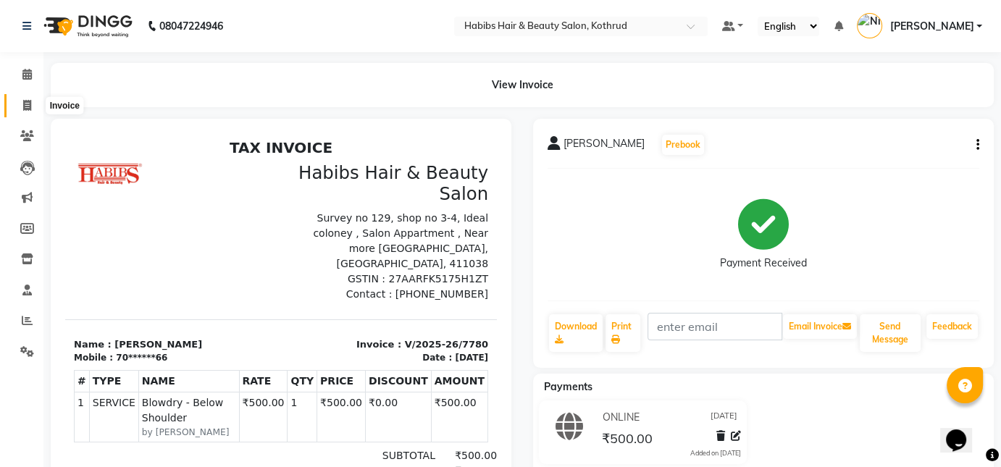
click at [29, 106] on icon at bounding box center [27, 105] width 8 height 11
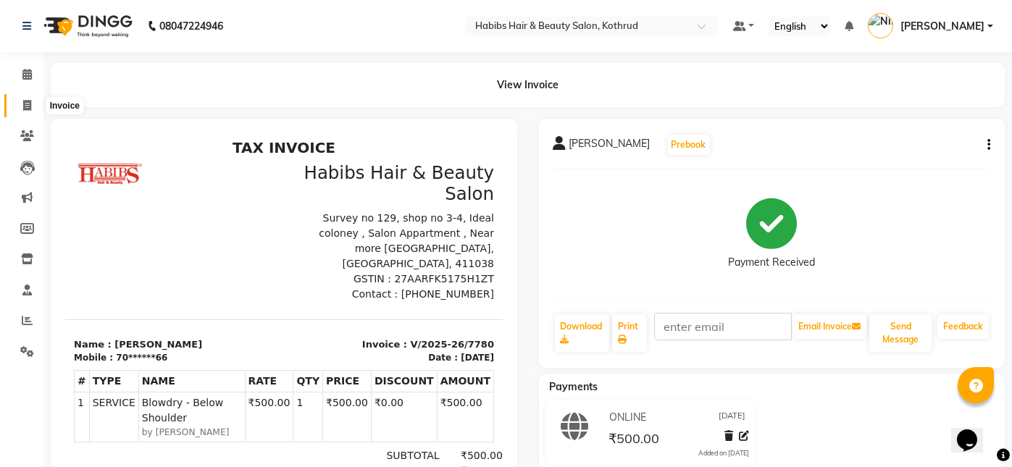
select select "4846"
select select "service"
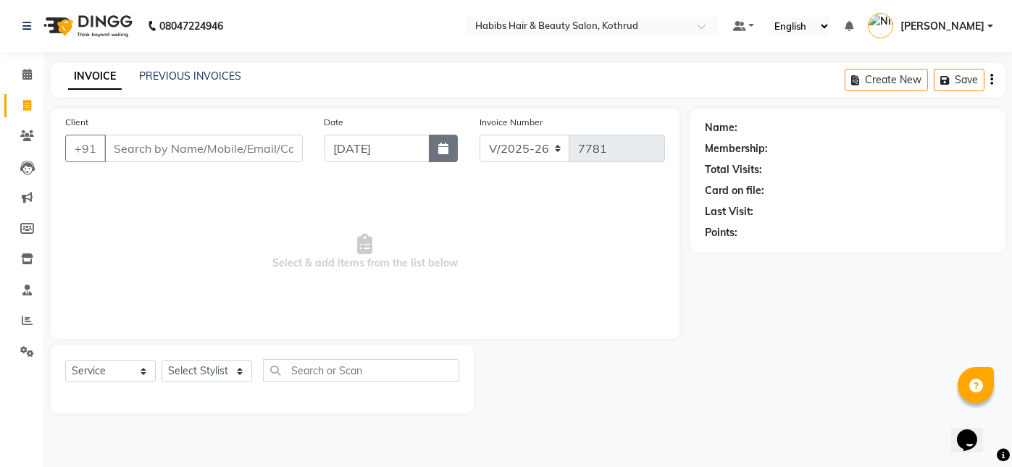
click at [446, 144] on icon "button" at bounding box center [443, 149] width 10 height 12
select select "9"
select select "2025"
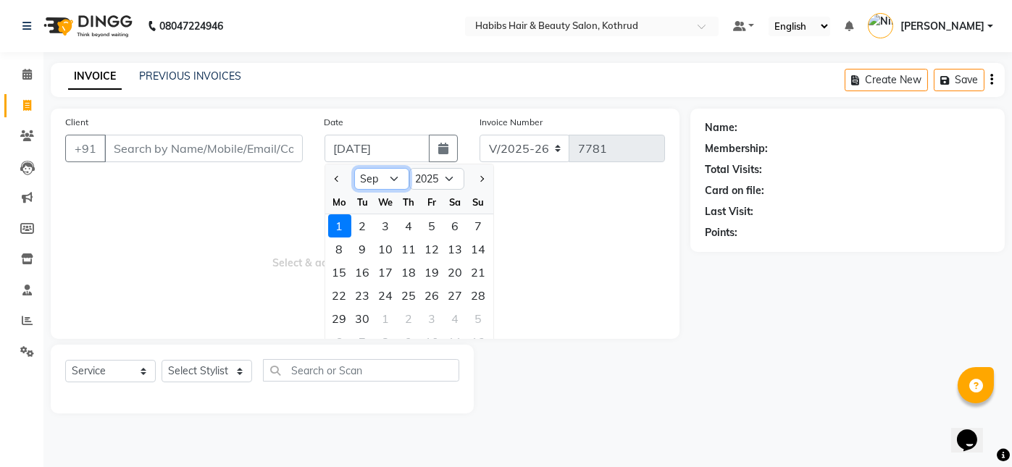
click at [385, 175] on select "Jan Feb Mar Apr May Jun [DATE] Aug Sep Oct Nov Dec" at bounding box center [381, 179] width 55 height 22
select select "8"
click at [354, 168] on select "Jan Feb Mar Apr May Jun [DATE] Aug Sep Oct Nov Dec" at bounding box center [381, 179] width 55 height 22
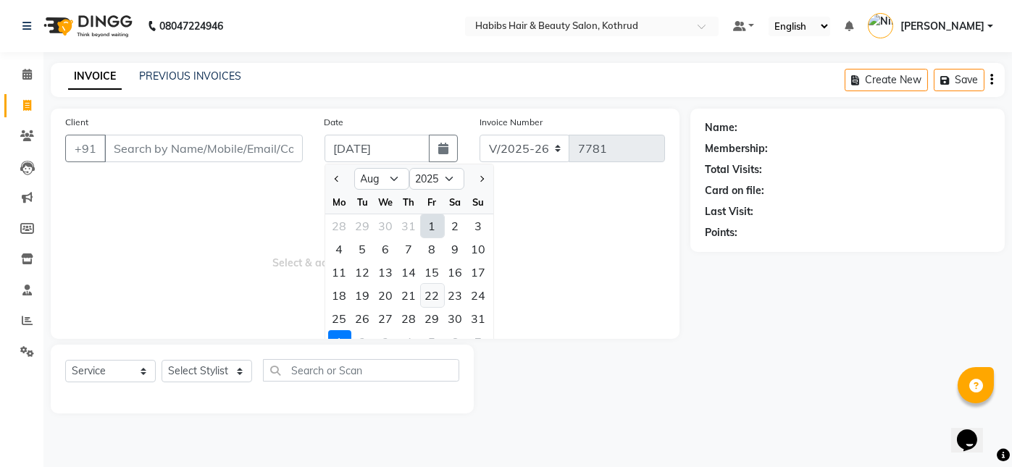
click at [438, 296] on div "22" at bounding box center [432, 295] width 23 height 23
type input "[DATE]"
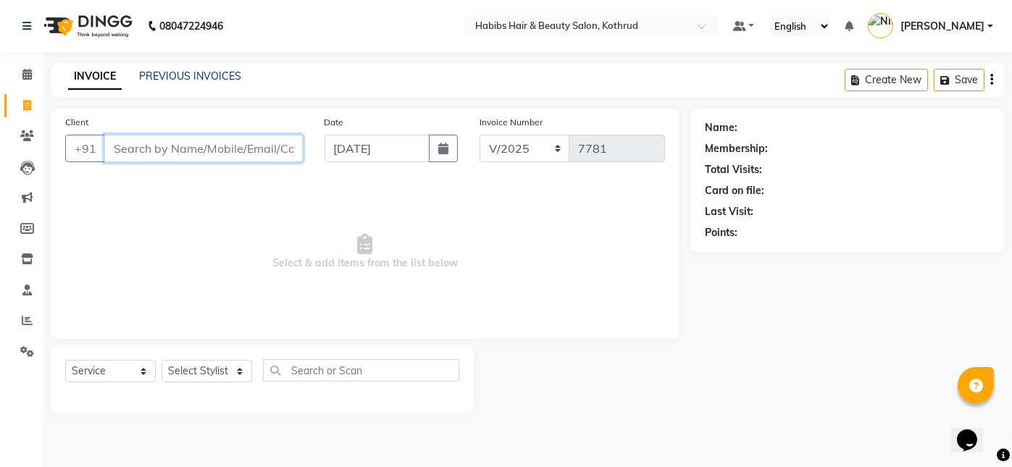
click at [193, 152] on input "Client" at bounding box center [203, 149] width 198 height 28
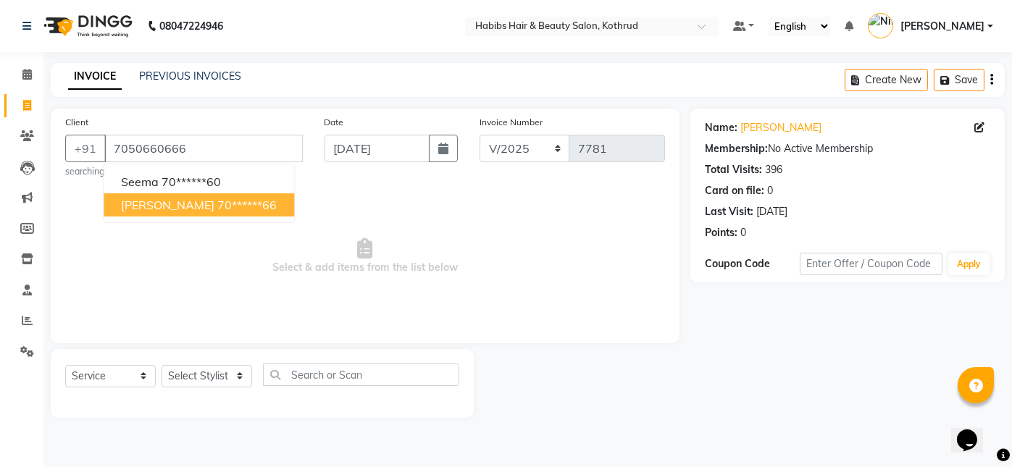
click at [217, 206] on ngb-highlight "70******66" at bounding box center [246, 205] width 59 height 14
type input "70******66"
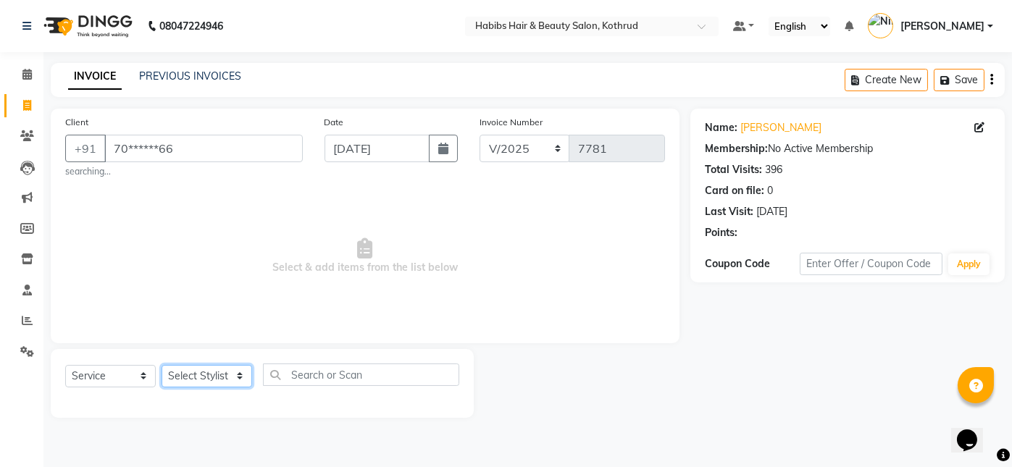
click at [187, 378] on select "Select Stylist Akash [PERSON_NAME] [PERSON_NAME] Other Poonam Prem [PERSON_NAME]" at bounding box center [207, 376] width 91 height 22
select select "43172"
click at [162, 365] on select "Select Stylist Akash [PERSON_NAME] [PERSON_NAME] Other Poonam Prem [PERSON_NAME]" at bounding box center [207, 376] width 91 height 22
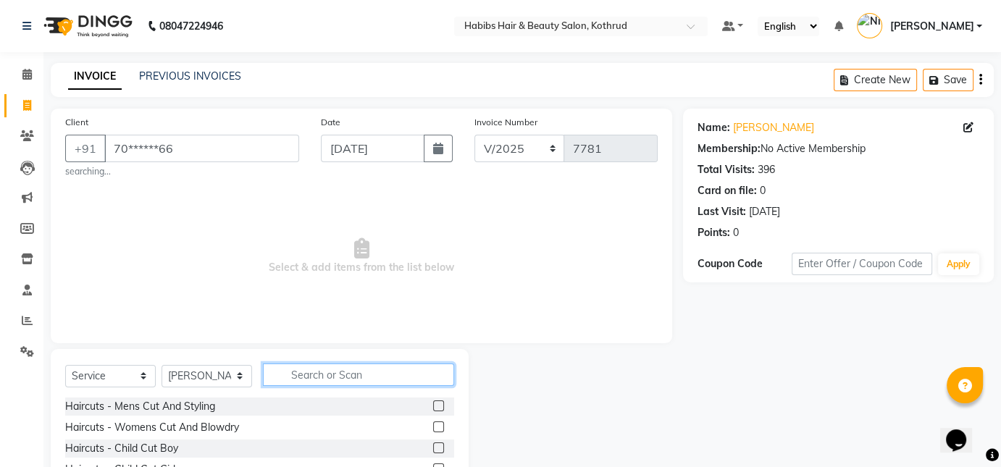
click at [313, 378] on input "text" at bounding box center [358, 375] width 191 height 22
type input "thre"
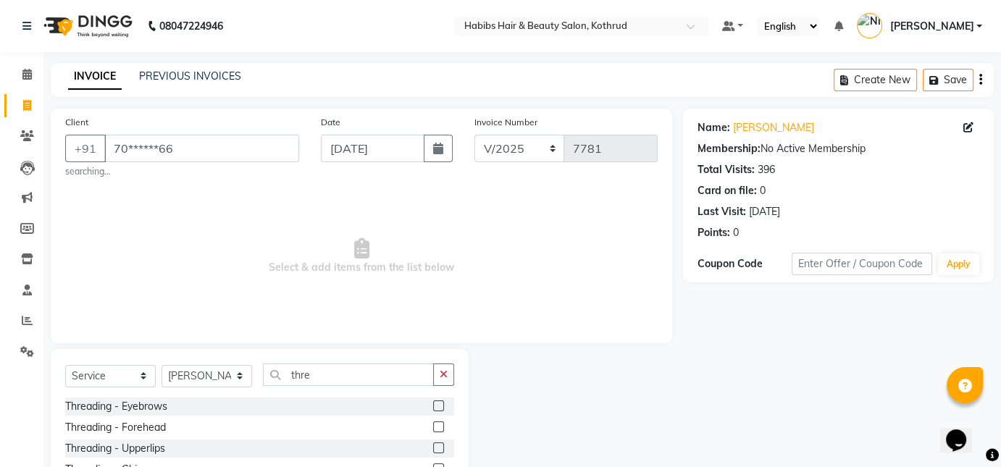
click at [433, 409] on label at bounding box center [438, 406] width 11 height 11
click at [433, 409] on input "checkbox" at bounding box center [437, 406] width 9 height 9
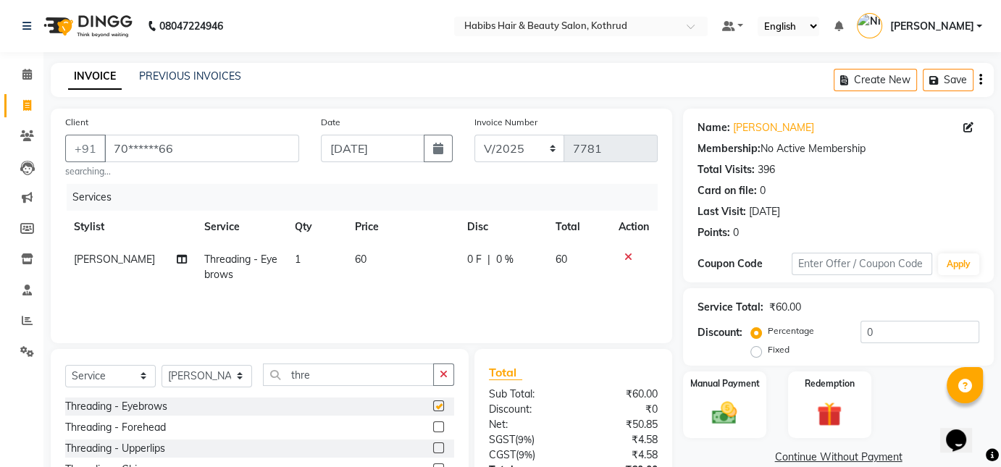
checkbox input "false"
click at [433, 430] on label at bounding box center [438, 427] width 11 height 11
click at [433, 430] on input "checkbox" at bounding box center [437, 427] width 9 height 9
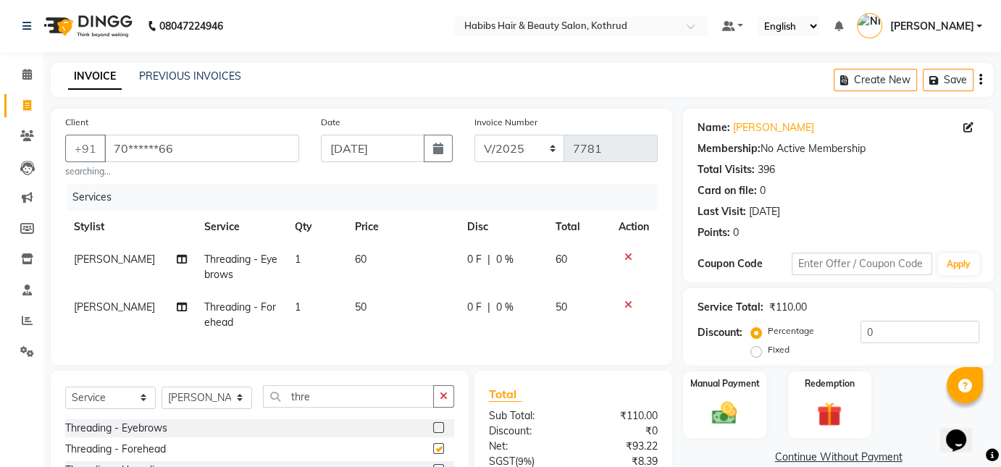
checkbox input "false"
click at [732, 416] on img at bounding box center [724, 413] width 42 height 30
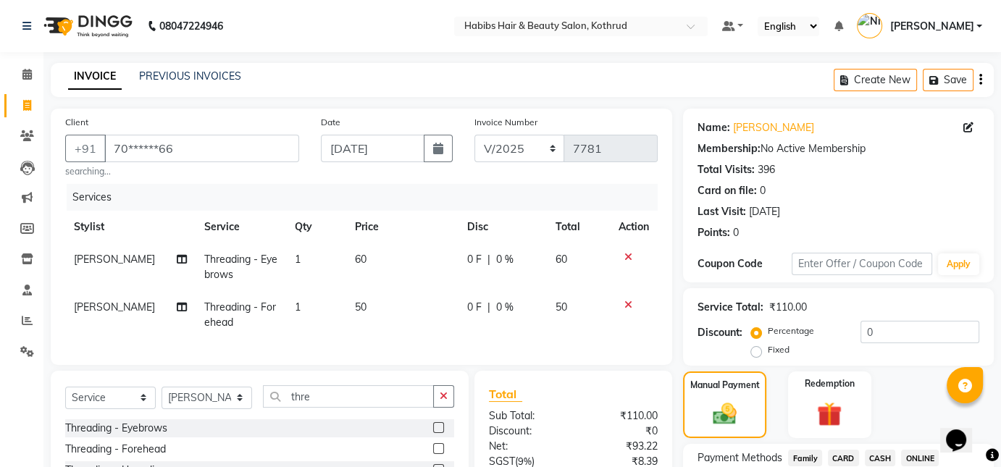
scroll to position [150, 0]
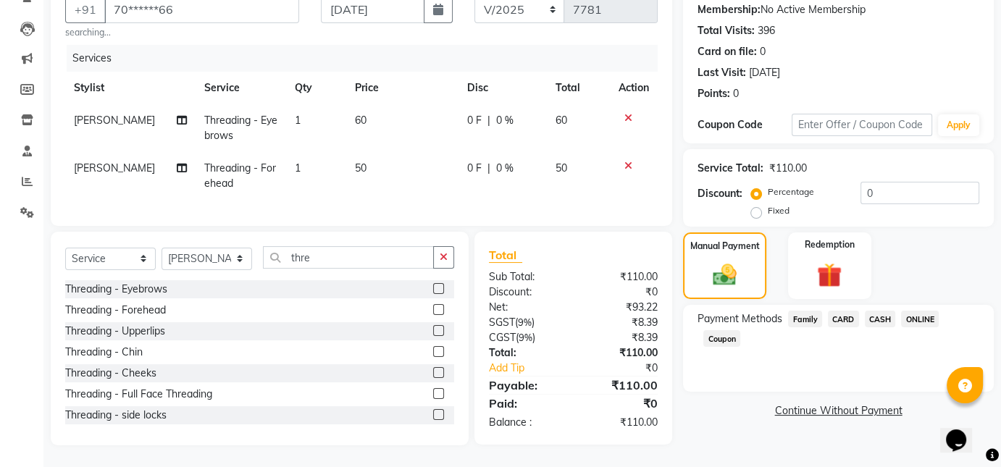
click at [919, 311] on span "ONLINE" at bounding box center [920, 319] width 38 height 17
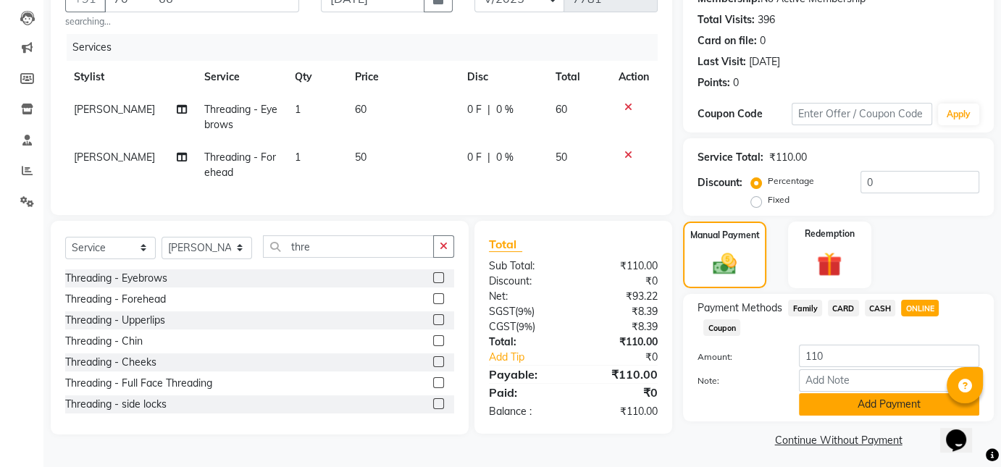
click at [854, 412] on button "Add Payment" at bounding box center [889, 404] width 180 height 22
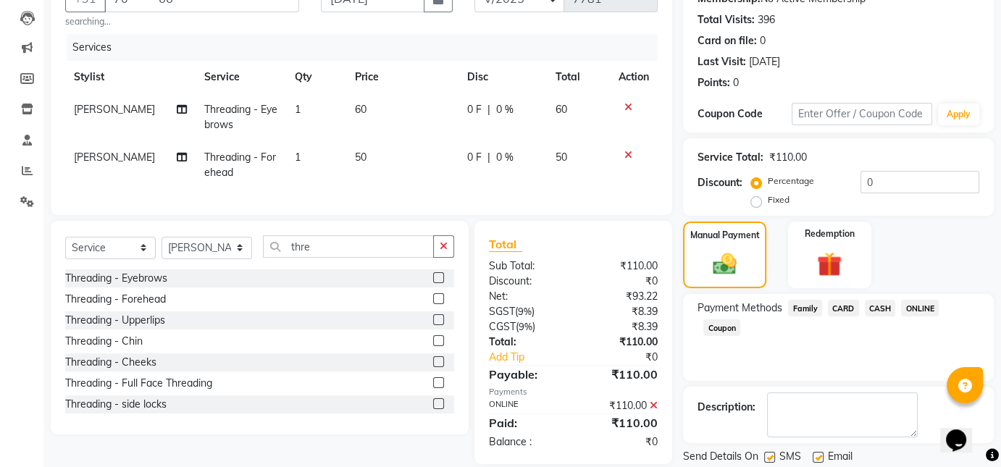
scroll to position [196, 0]
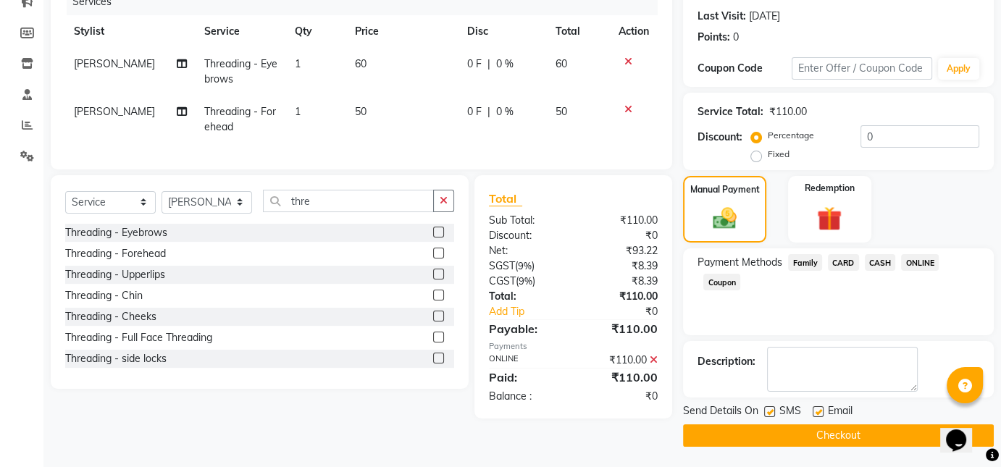
click at [842, 434] on button "Checkout" at bounding box center [838, 435] width 311 height 22
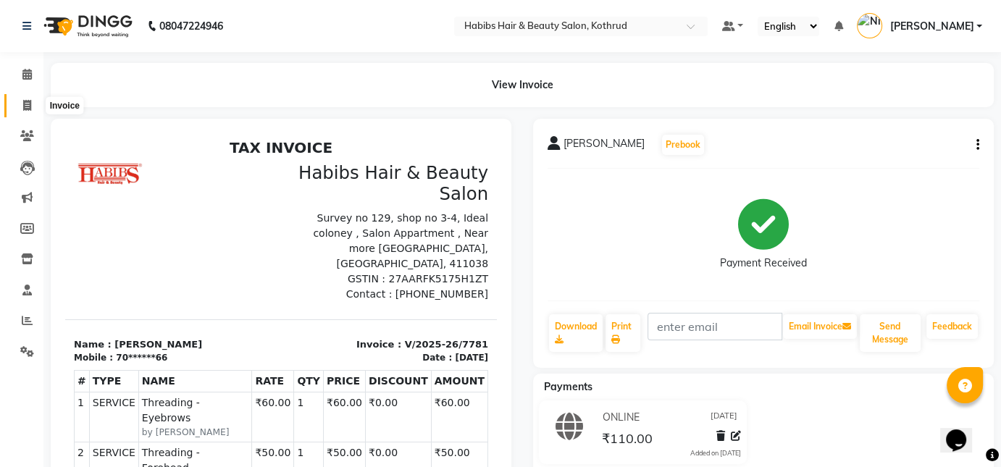
click at [23, 103] on icon at bounding box center [27, 105] width 8 height 11
select select "service"
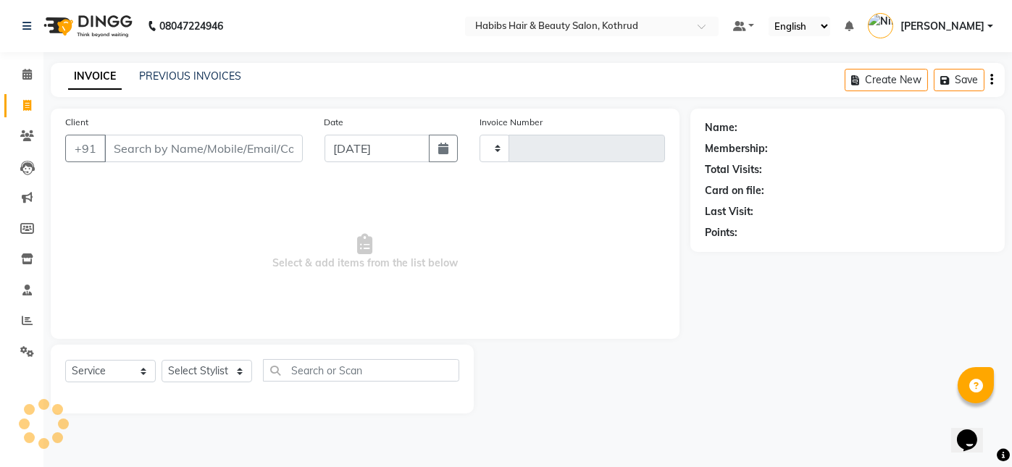
type input "7782"
select select "4846"
click at [440, 147] on icon "button" at bounding box center [443, 149] width 10 height 12
select select "9"
select select "2025"
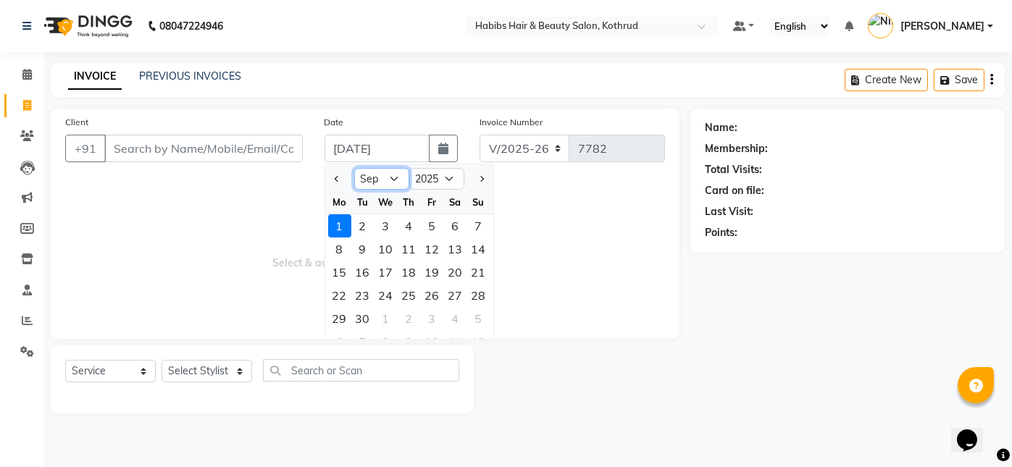
click at [389, 173] on select "Jan Feb Mar Apr May Jun [DATE] Aug Sep Oct Nov Dec" at bounding box center [381, 179] width 55 height 22
select select "8"
click at [354, 168] on select "Jan Feb Mar Apr May Jun [DATE] Aug Sep Oct Nov Dec" at bounding box center [381, 179] width 55 height 22
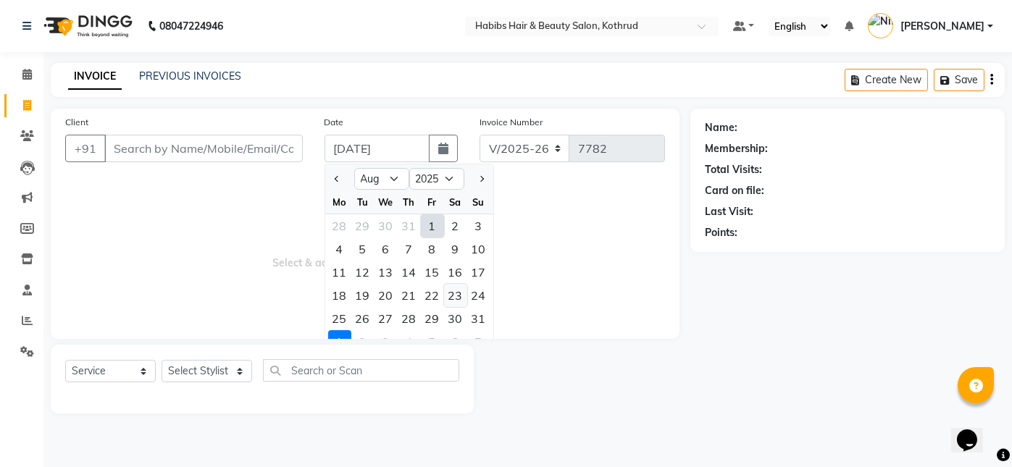
click at [451, 293] on div "23" at bounding box center [455, 295] width 23 height 23
type input "[DATE]"
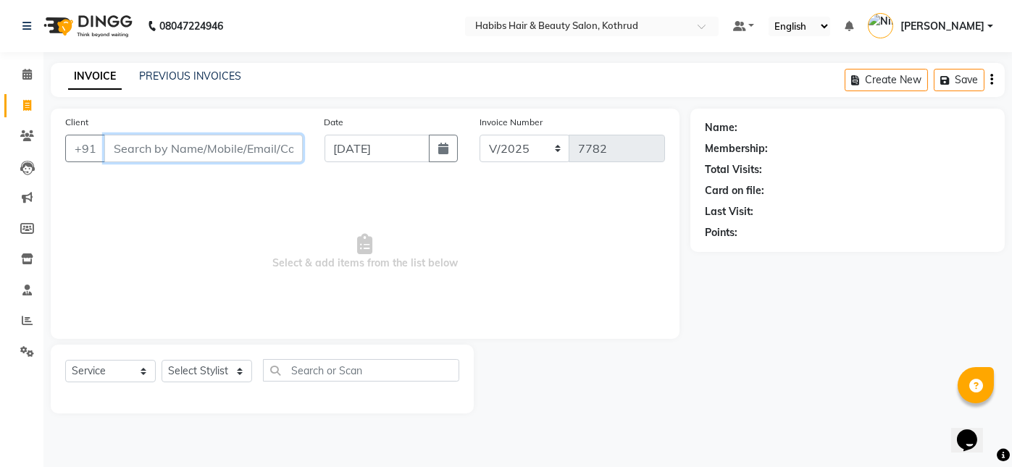
click at [220, 149] on input "Client" at bounding box center [203, 149] width 198 height 28
type input "7050660666"
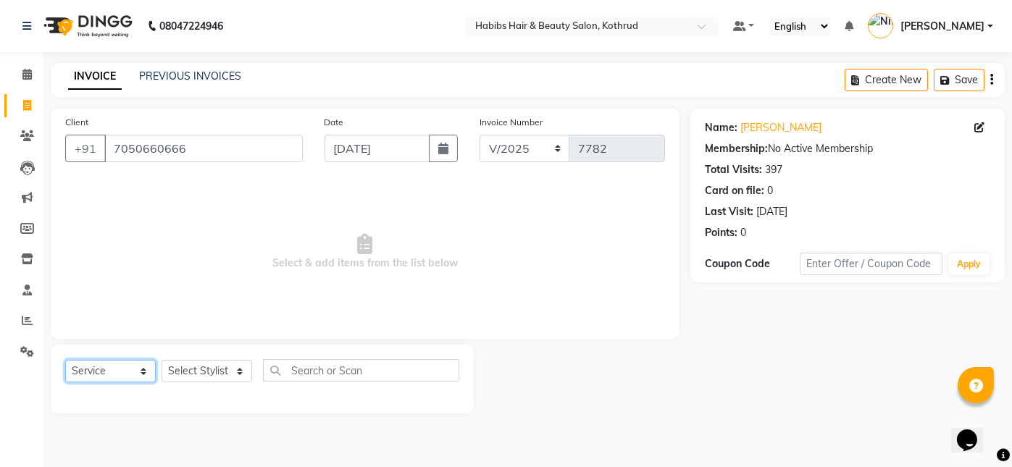
click at [127, 374] on select "Select Service Product Membership Package Voucher Prepaid Gift Card" at bounding box center [110, 371] width 91 height 22
select select "product"
click at [65, 360] on select "Select Service Product Membership Package Voucher Prepaid Gift Card" at bounding box center [110, 371] width 91 height 22
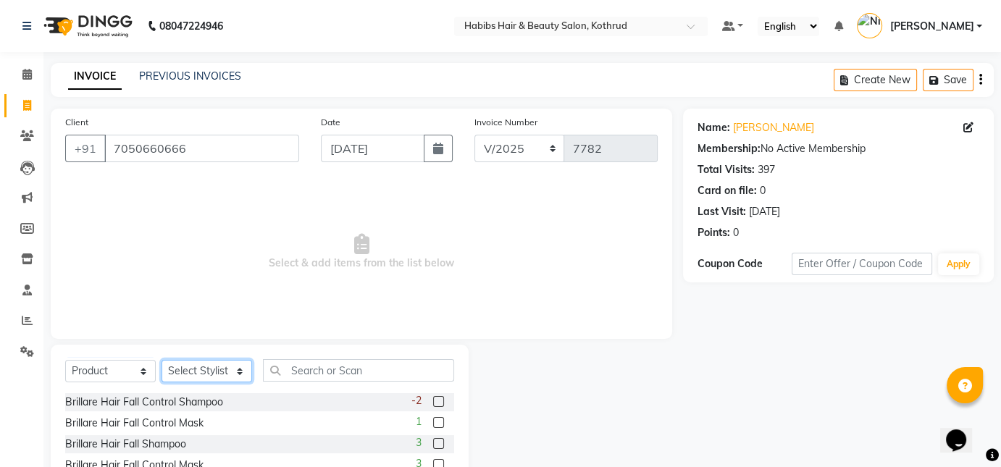
click at [195, 368] on select "Select Stylist Akash [PERSON_NAME] [PERSON_NAME] Other Poonam Prem [PERSON_NAME]" at bounding box center [207, 371] width 91 height 22
select select "82205"
click at [162, 360] on select "Select Stylist Akash [PERSON_NAME] [PERSON_NAME] Other Poonam Prem [PERSON_NAME]" at bounding box center [207, 371] width 91 height 22
click at [314, 370] on input "text" at bounding box center [358, 370] width 191 height 22
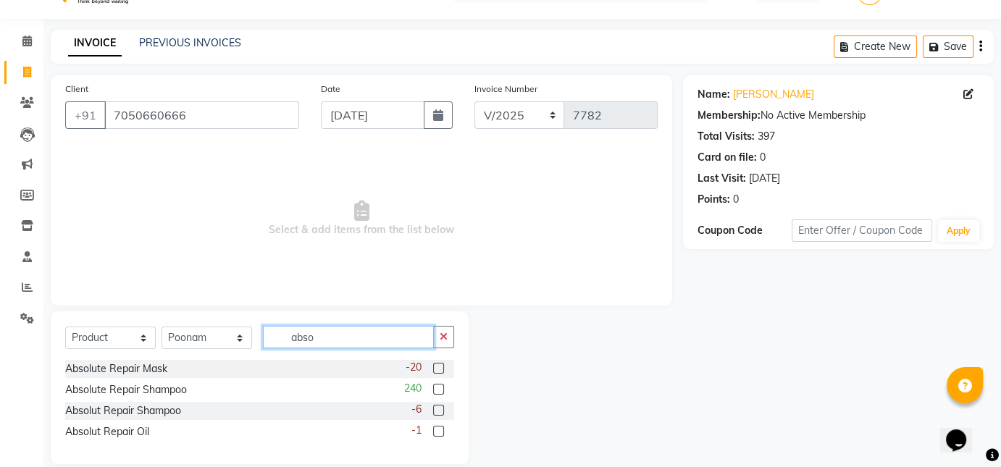
scroll to position [51, 0]
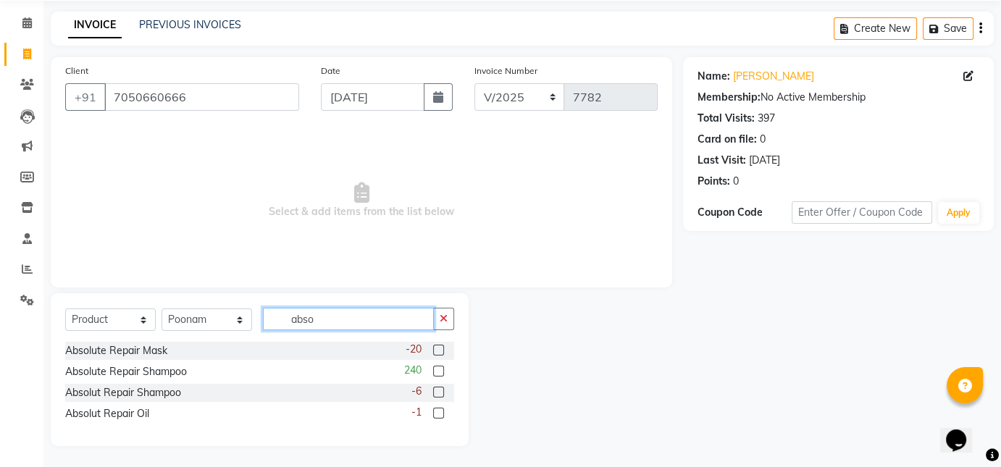
type input "abso"
click at [439, 369] on label at bounding box center [438, 371] width 11 height 11
click at [439, 369] on input "checkbox" at bounding box center [437, 371] width 9 height 9
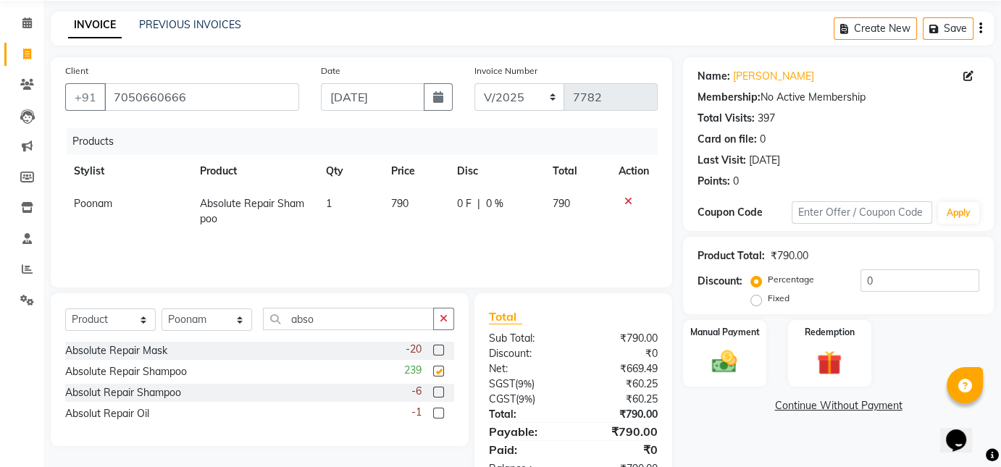
checkbox input "false"
click at [436, 349] on label at bounding box center [438, 350] width 11 height 11
click at [436, 349] on input "checkbox" at bounding box center [437, 350] width 9 height 9
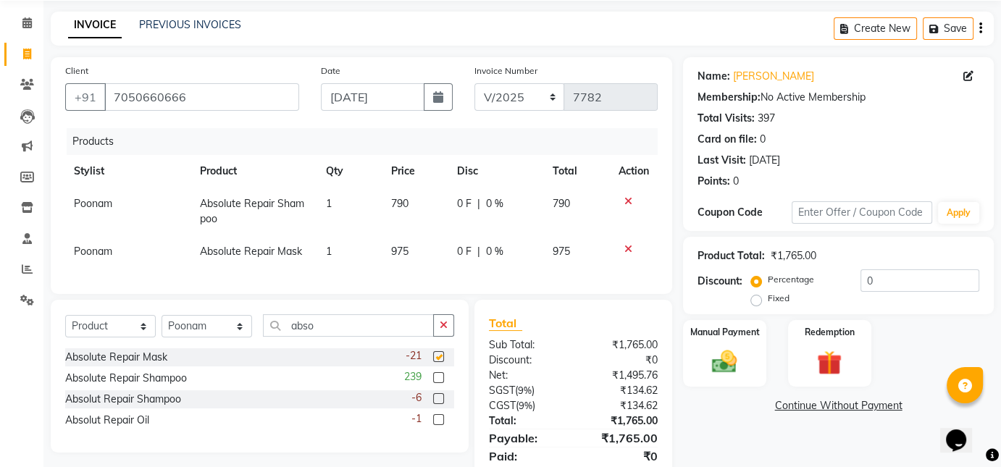
checkbox input "false"
click at [439, 425] on label at bounding box center [438, 419] width 11 height 11
click at [439, 425] on input "checkbox" at bounding box center [437, 420] width 9 height 9
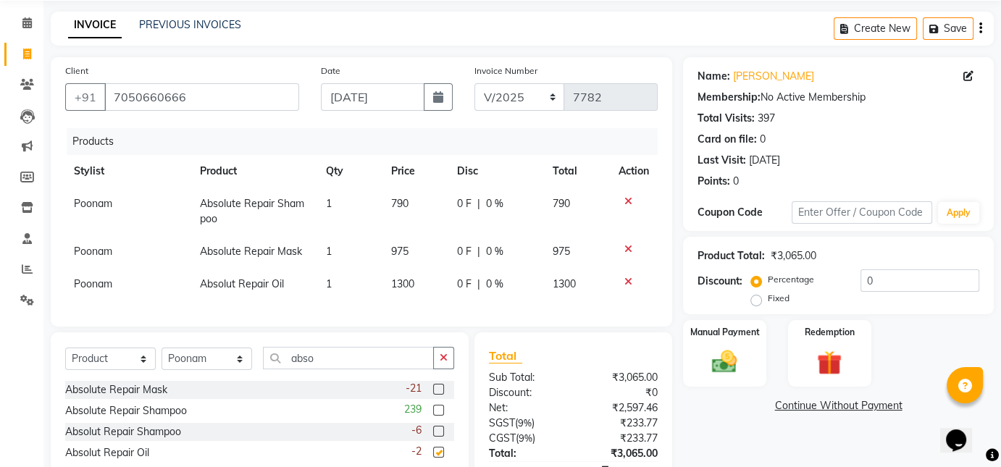
checkbox input "false"
click at [403, 248] on span "975" at bounding box center [399, 251] width 17 height 13
select select "82205"
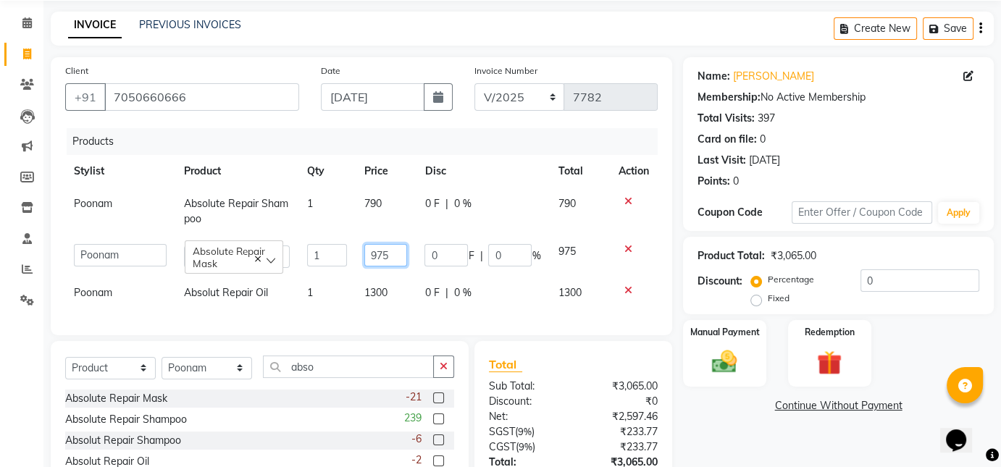
click at [395, 256] on input "975" at bounding box center [385, 255] width 43 height 22
type input "990"
click at [383, 302] on div "Products Stylist Product Qty Price Disc Total Action Poonam Absolute Repair Sha…" at bounding box center [361, 224] width 592 height 193
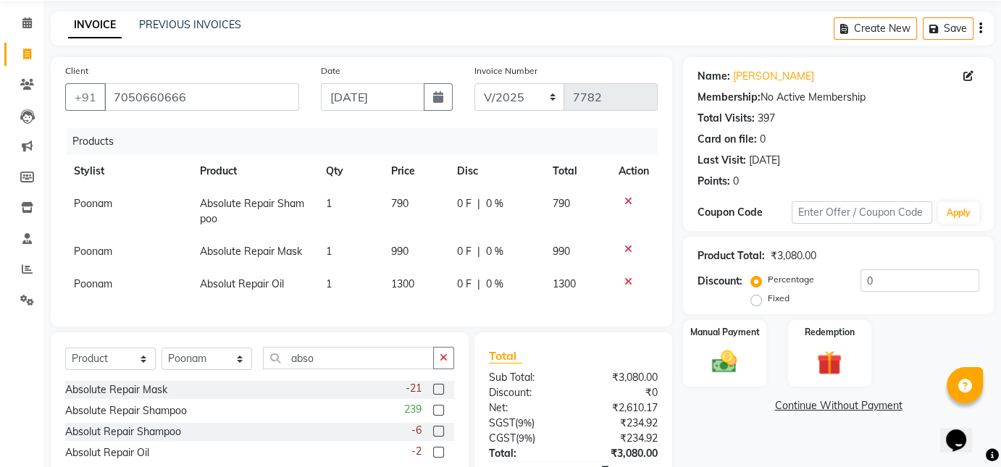
click at [413, 278] on span "1300" at bounding box center [402, 283] width 23 height 13
select select "82205"
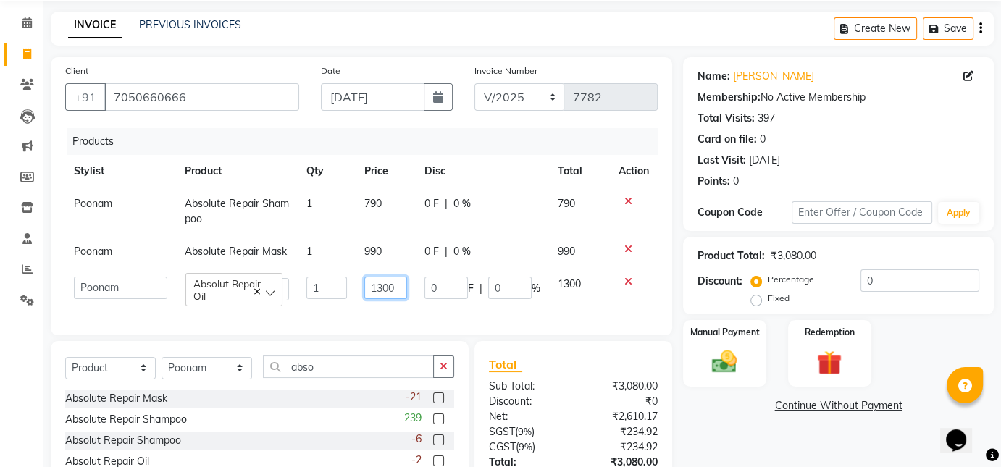
click at [388, 290] on input "1300" at bounding box center [385, 288] width 43 height 22
type input "1390"
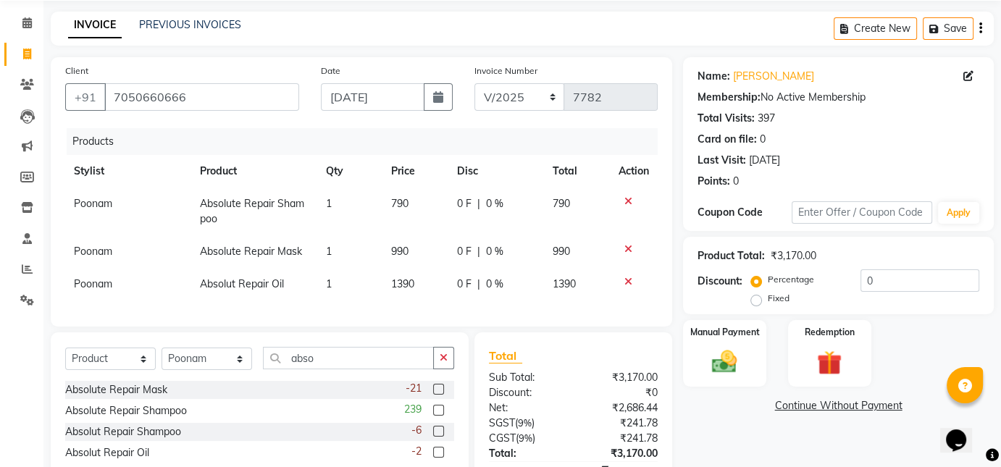
click at [690, 416] on div "Name: [PERSON_NAME] Membership: No Active Membership Total Visits: 397 Card on …" at bounding box center [844, 293] width 322 height 473
click at [718, 367] on img at bounding box center [724, 362] width 42 height 30
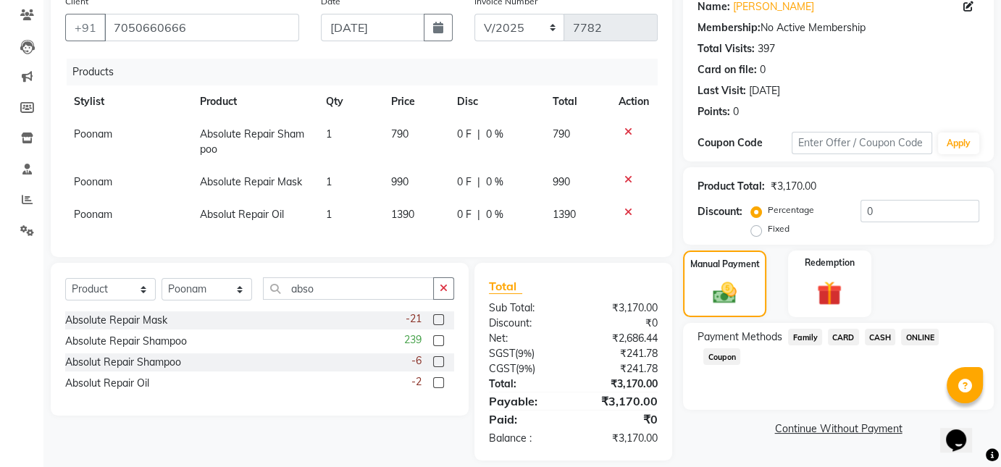
scroll to position [146, 0]
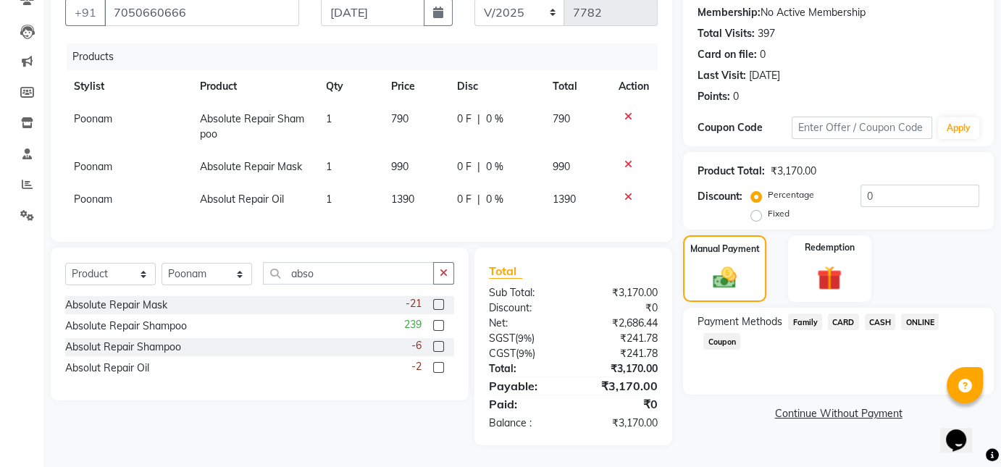
click at [842, 314] on span "CARD" at bounding box center [843, 322] width 31 height 17
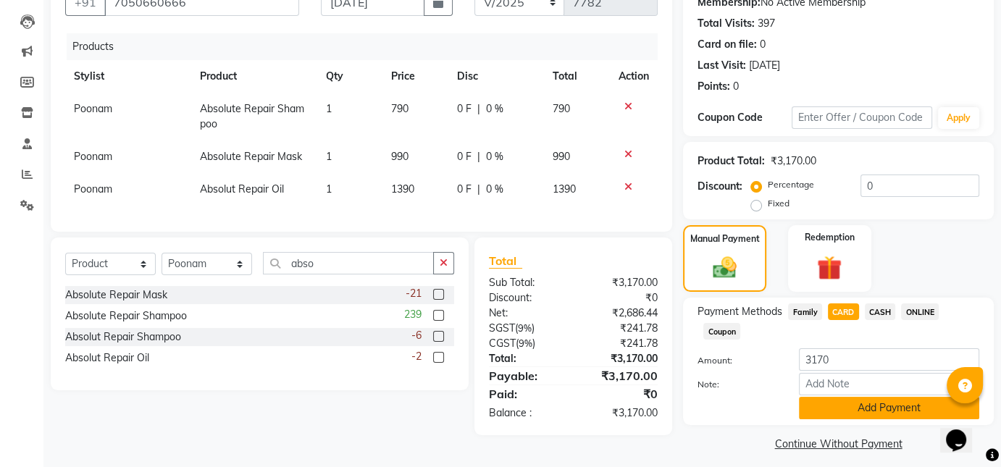
click at [885, 412] on button "Add Payment" at bounding box center [889, 408] width 180 height 22
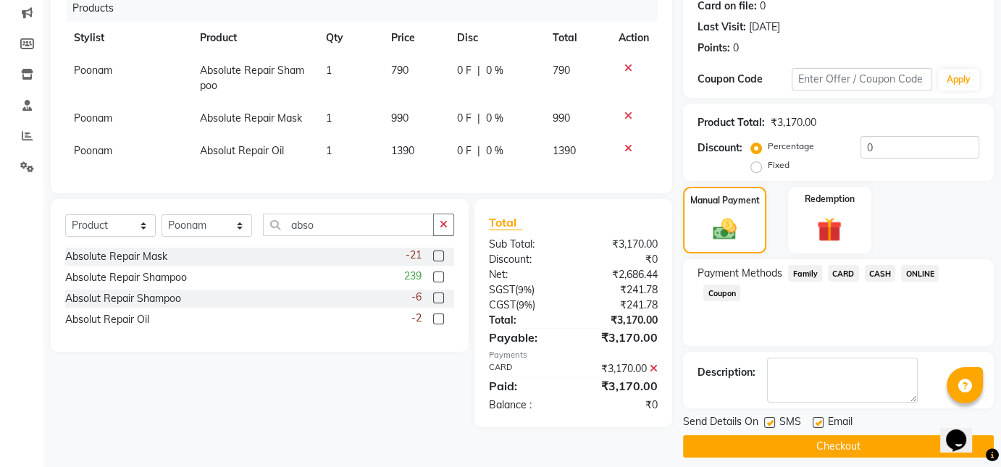
scroll to position [196, 0]
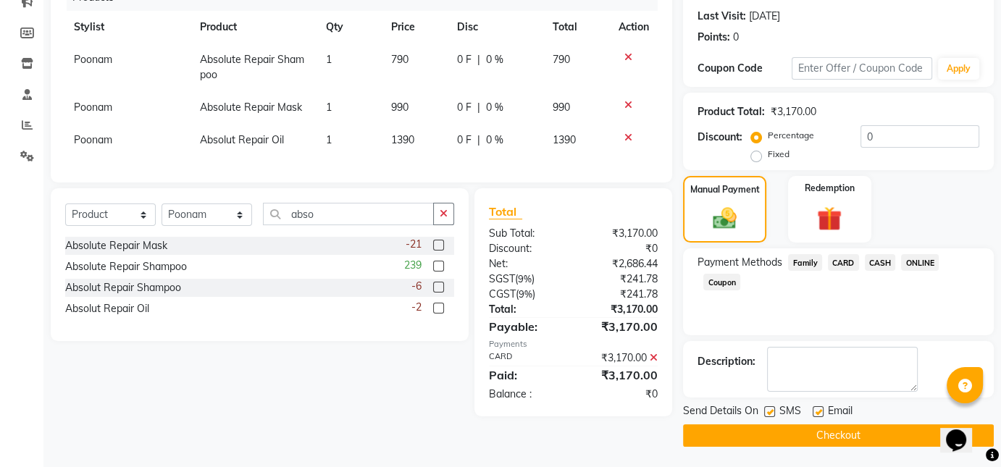
click at [819, 428] on button "Checkout" at bounding box center [838, 435] width 311 height 22
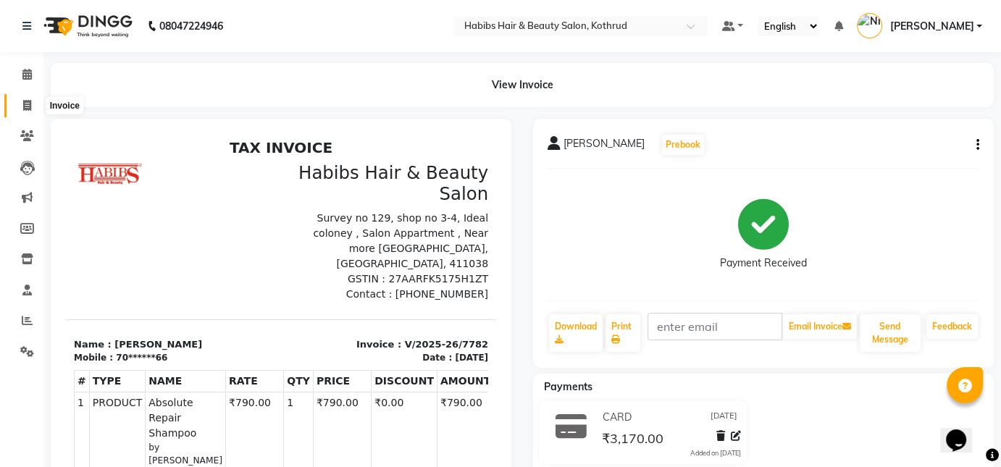
click at [30, 106] on icon at bounding box center [27, 105] width 8 height 11
select select "service"
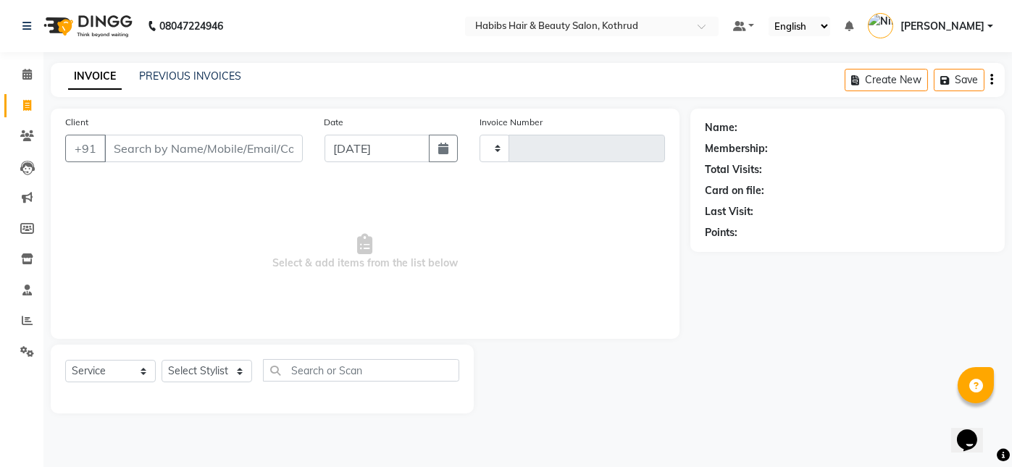
type input "7783"
select select "4846"
click at [440, 150] on icon "button" at bounding box center [443, 149] width 10 height 12
select select "9"
select select "2025"
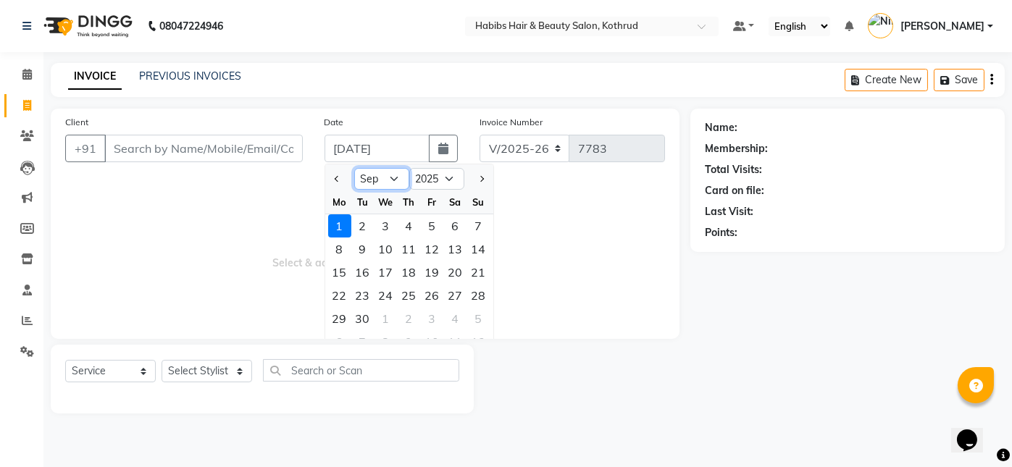
click at [392, 177] on select "Jan Feb Mar Apr May Jun [DATE] Aug Sep Oct Nov Dec" at bounding box center [381, 179] width 55 height 22
select select "8"
click at [354, 168] on select "Jan Feb Mar Apr May Jun [DATE] Aug Sep Oct Nov Dec" at bounding box center [381, 179] width 55 height 22
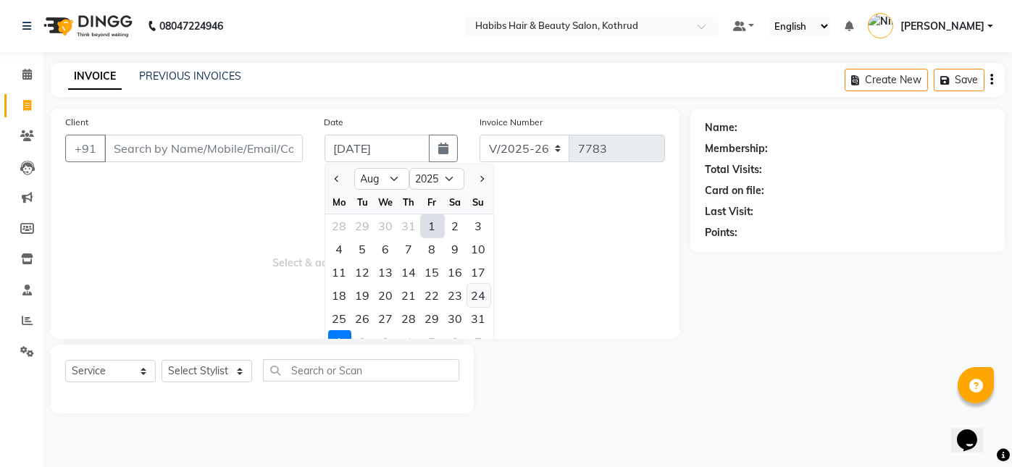
click at [475, 295] on div "24" at bounding box center [478, 295] width 23 height 23
type input "[DATE]"
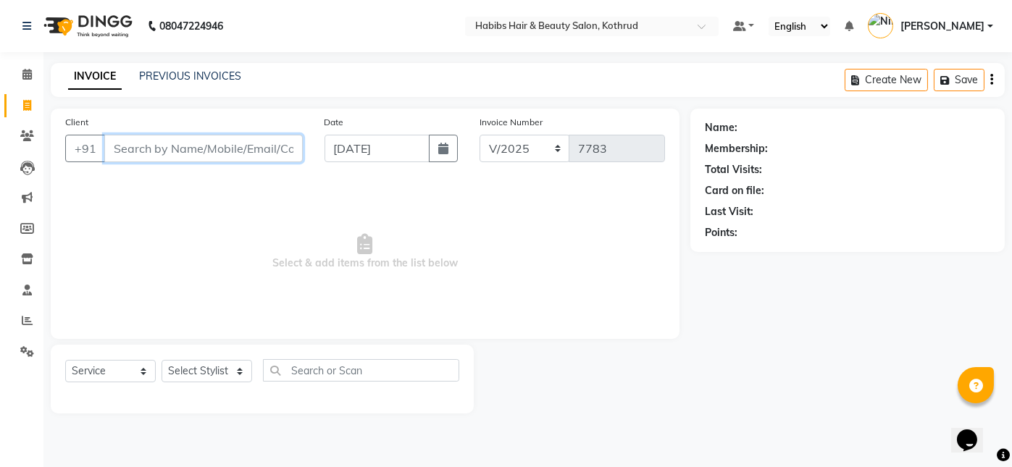
click at [201, 155] on input "Client" at bounding box center [203, 149] width 198 height 28
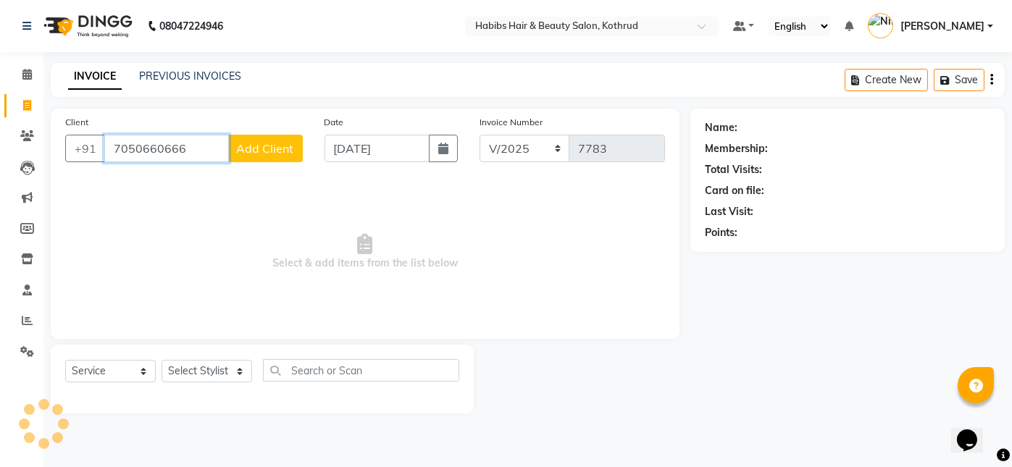
type input "7050660666"
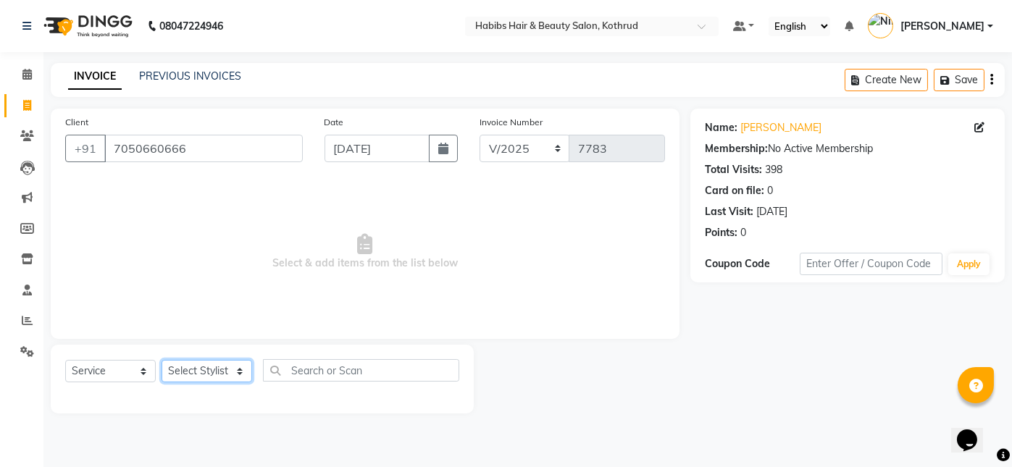
click at [193, 374] on select "Select Stylist Akash [PERSON_NAME] [PERSON_NAME] Other Poonam Prem [PERSON_NAME]" at bounding box center [207, 371] width 91 height 22
select select "43173"
click at [162, 360] on select "Select Stylist Akash [PERSON_NAME] [PERSON_NAME] Other Poonam Prem [PERSON_NAME]" at bounding box center [207, 371] width 91 height 22
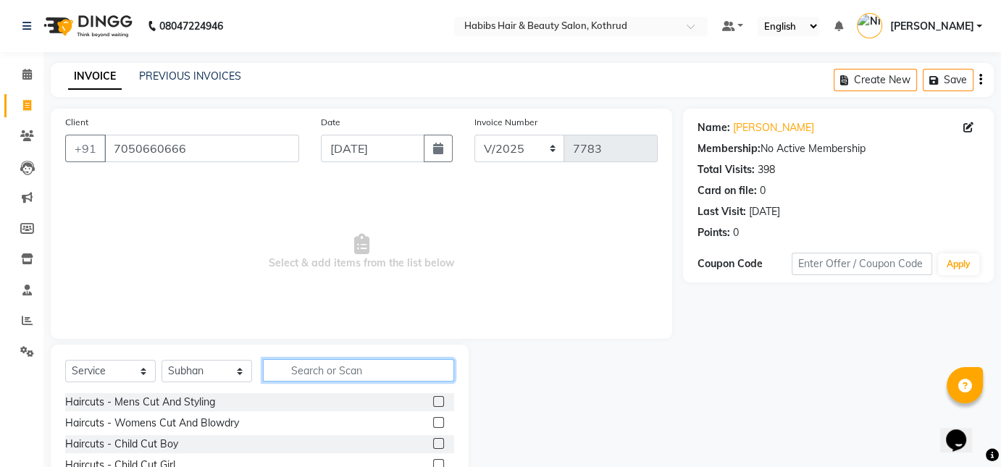
click at [347, 369] on input "text" at bounding box center [358, 370] width 191 height 22
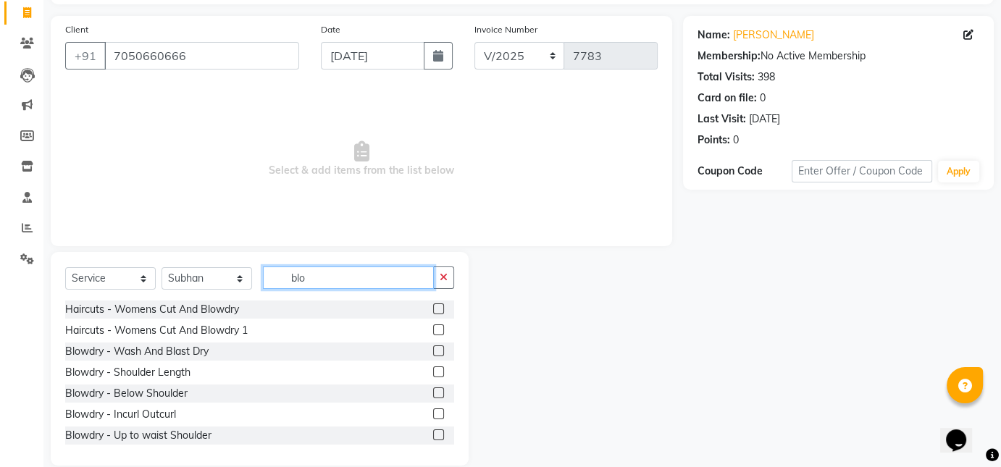
scroll to position [112, 0]
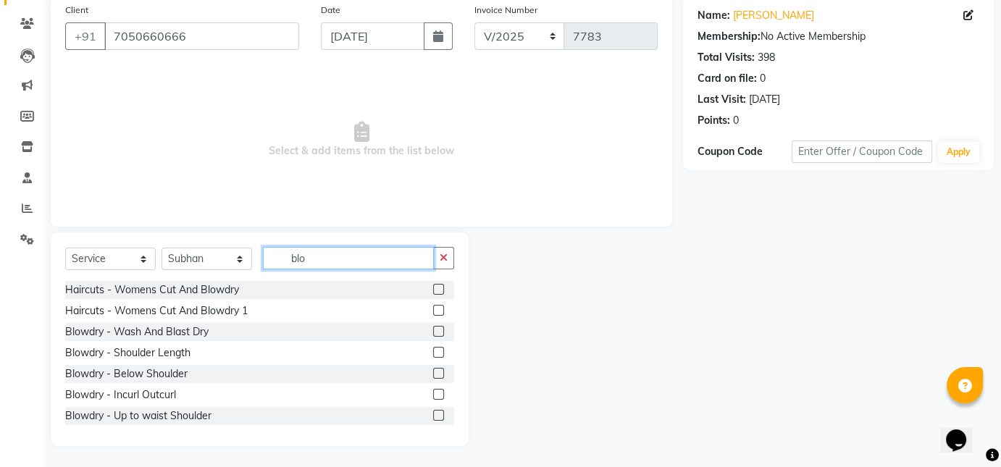
type input "blo"
click at [433, 372] on label at bounding box center [438, 373] width 11 height 11
click at [433, 372] on input "checkbox" at bounding box center [437, 373] width 9 height 9
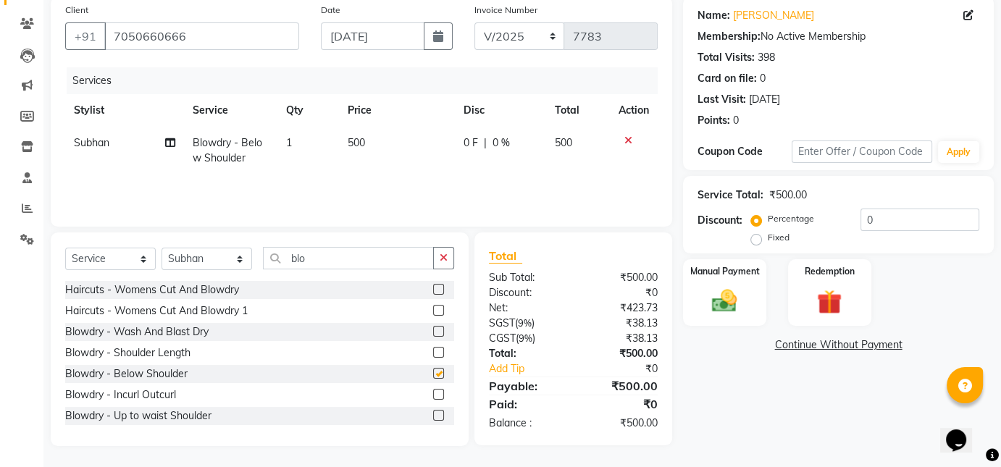
checkbox input "false"
click at [720, 297] on img at bounding box center [724, 301] width 42 height 30
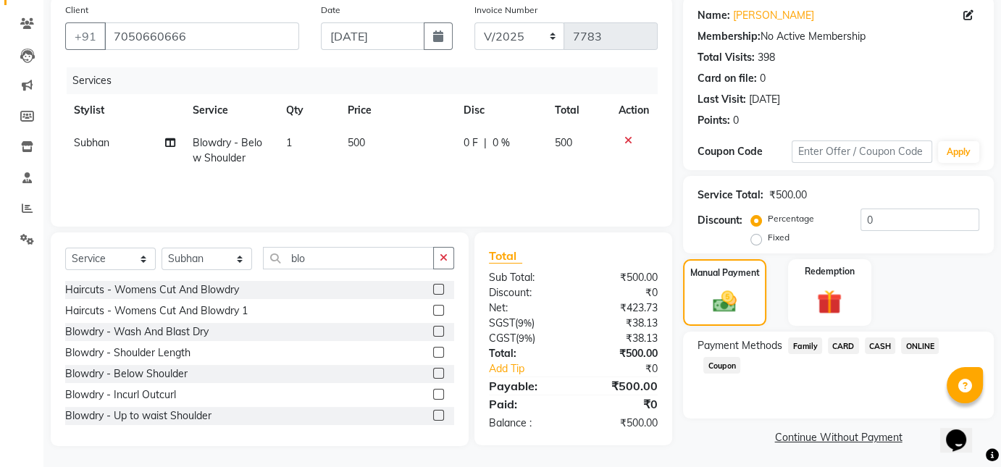
click at [918, 351] on span "ONLINE" at bounding box center [920, 346] width 38 height 17
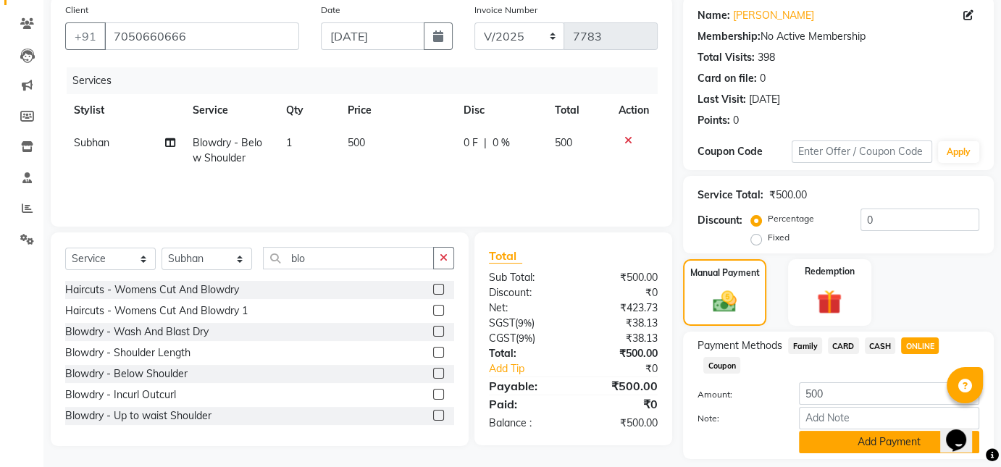
click at [869, 438] on button "Add Payment" at bounding box center [889, 442] width 180 height 22
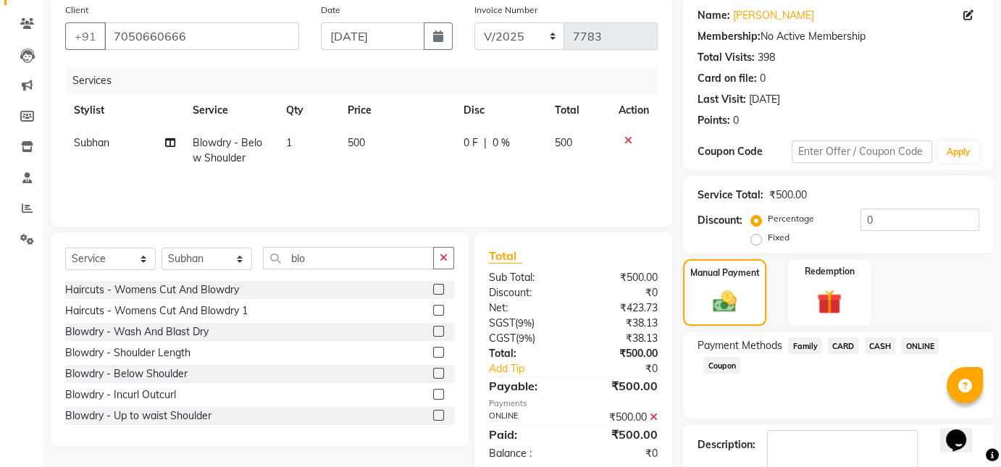
scroll to position [196, 0]
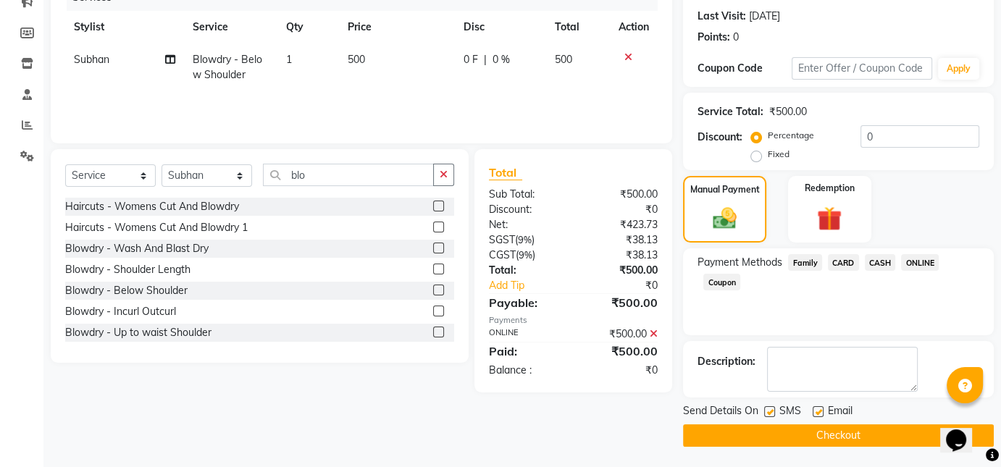
click at [853, 427] on button "Checkout" at bounding box center [838, 435] width 311 height 22
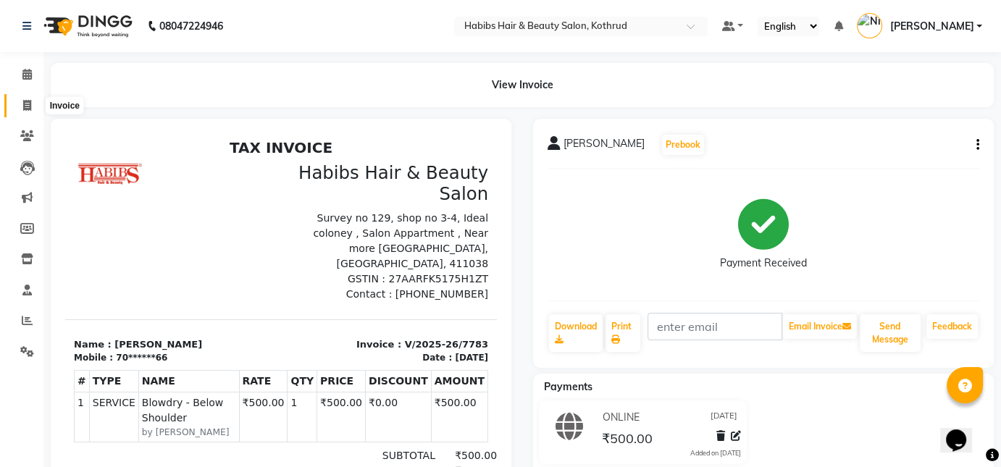
click at [30, 111] on icon at bounding box center [27, 105] width 8 height 11
select select "service"
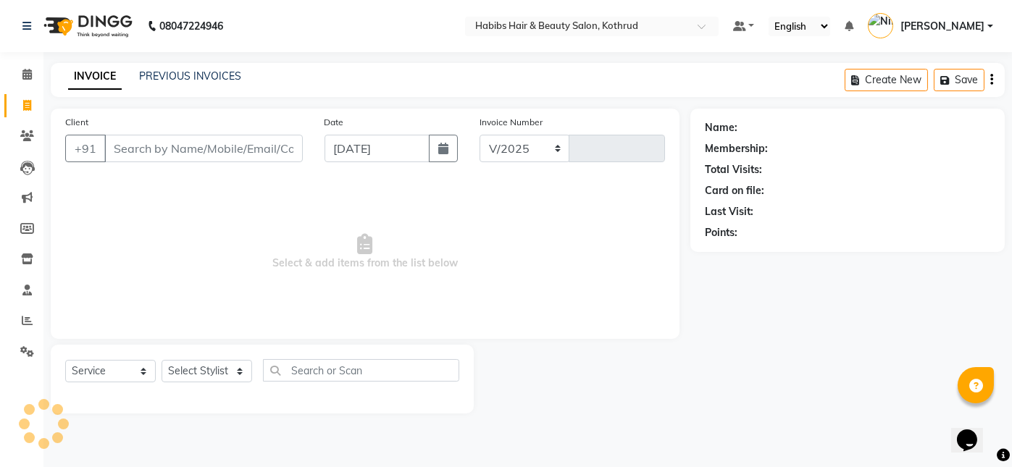
select select "4846"
type input "7784"
click at [445, 148] on icon "button" at bounding box center [443, 149] width 10 height 12
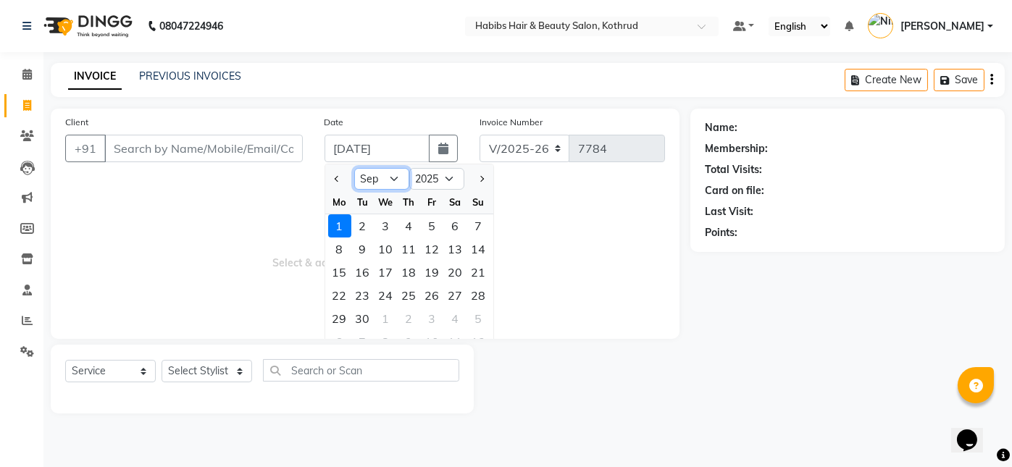
click at [396, 175] on select "Jan Feb Mar Apr May Jun [DATE] Aug Sep Oct Nov Dec" at bounding box center [381, 179] width 55 height 22
click at [354, 168] on select "Jan Feb Mar Apr May Jun [DATE] Aug Sep Oct Nov Dec" at bounding box center [381, 179] width 55 height 22
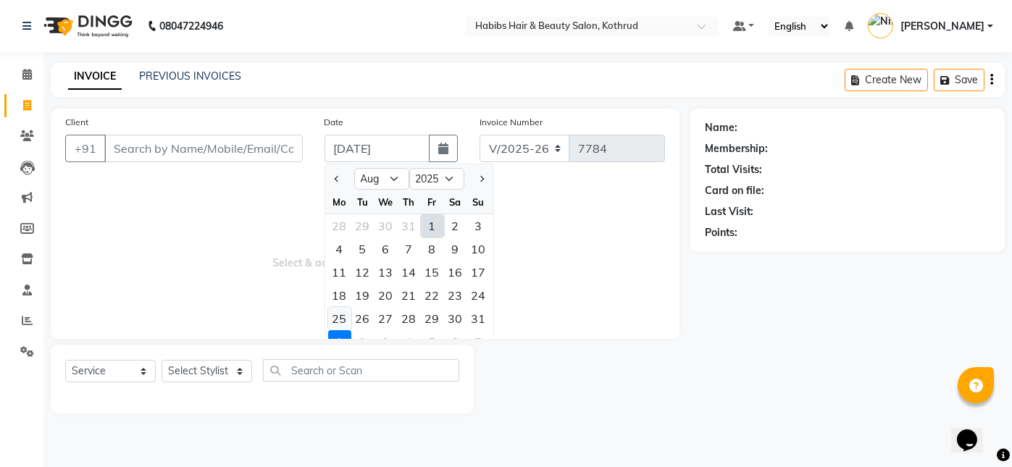
click at [343, 318] on div "25" at bounding box center [339, 318] width 23 height 23
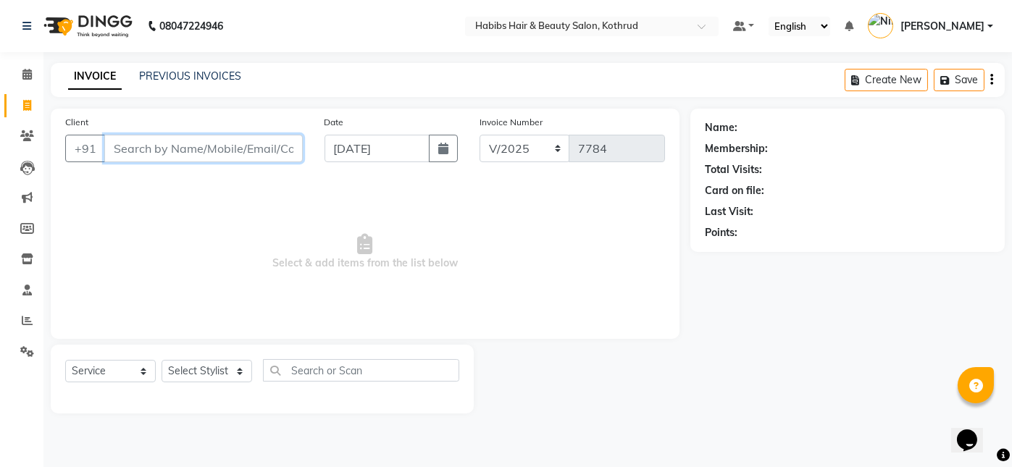
click at [184, 150] on input "Client" at bounding box center [203, 149] width 198 height 28
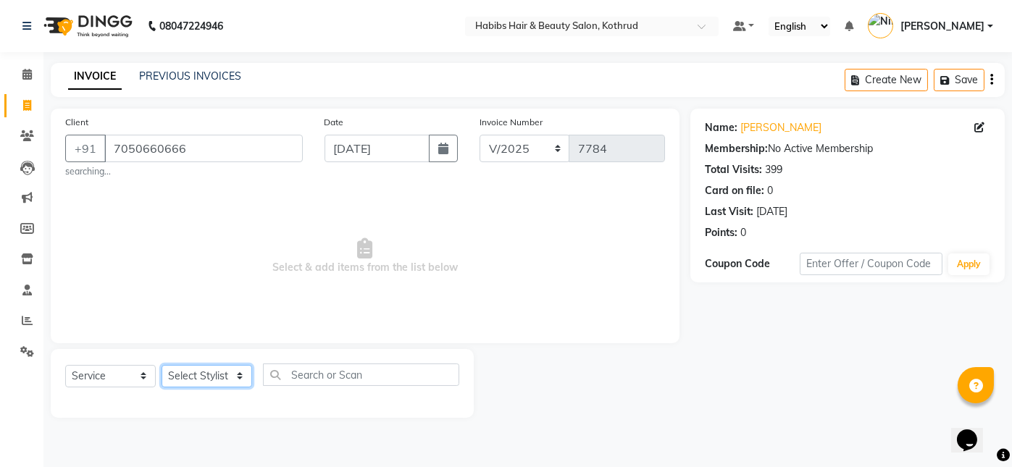
click at [207, 368] on select "Select Stylist Akash [PERSON_NAME] [PERSON_NAME] Other Poonam Prem [PERSON_NAME]" at bounding box center [207, 376] width 91 height 22
click at [162, 365] on select "Select Stylist Akash [PERSON_NAME] [PERSON_NAME] Other Poonam Prem [PERSON_NAME]" at bounding box center [207, 376] width 91 height 22
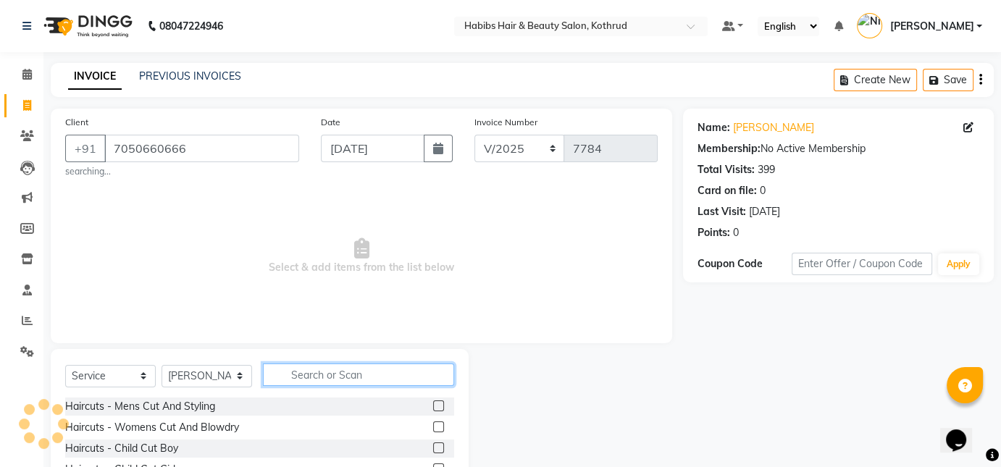
click at [330, 378] on input "text" at bounding box center [358, 375] width 191 height 22
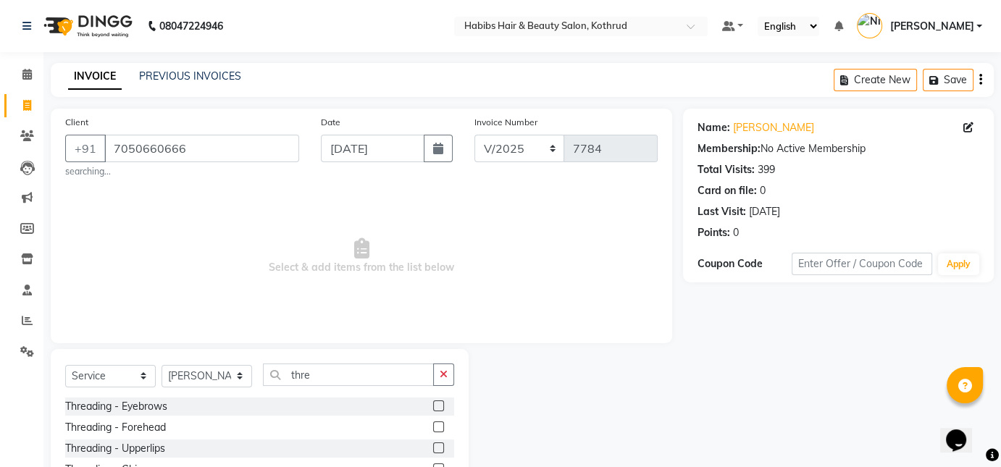
click at [433, 403] on label at bounding box center [438, 406] width 11 height 11
click at [433, 403] on input "checkbox" at bounding box center [437, 406] width 9 height 9
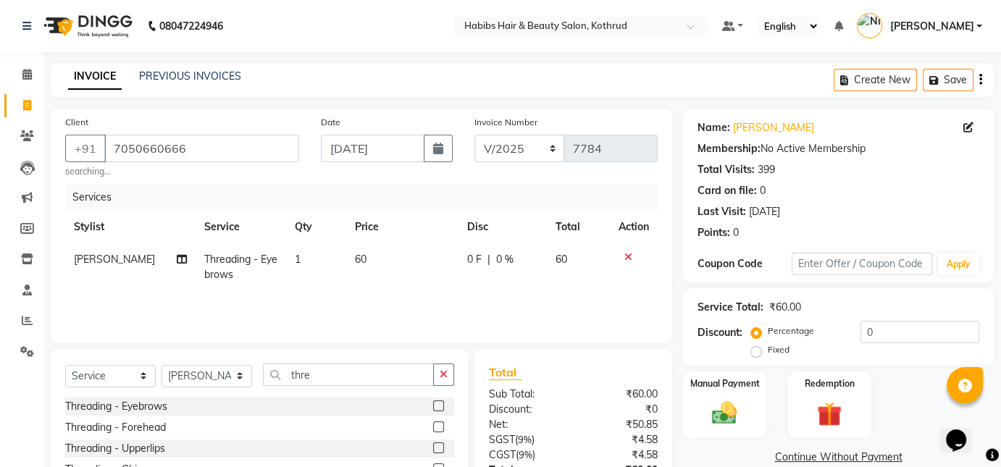
click at [357, 260] on span "60" at bounding box center [361, 259] width 12 height 13
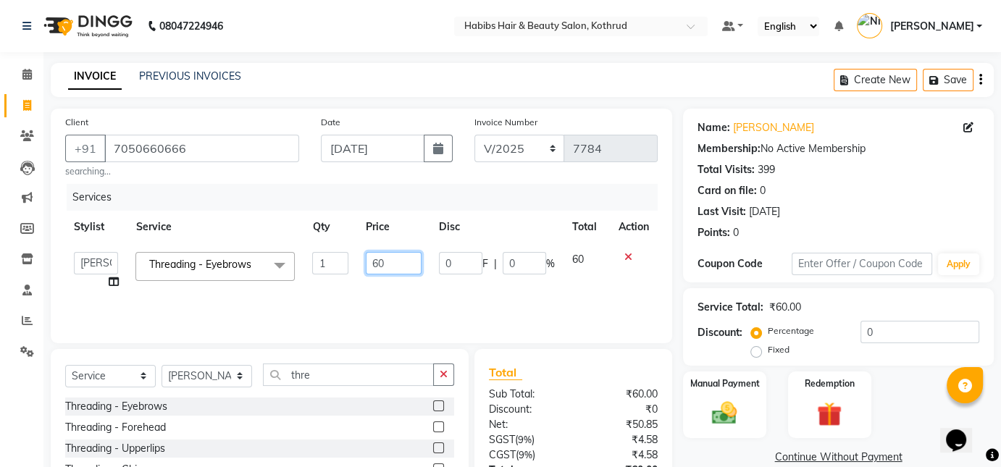
click at [377, 266] on input "60" at bounding box center [394, 263] width 56 height 22
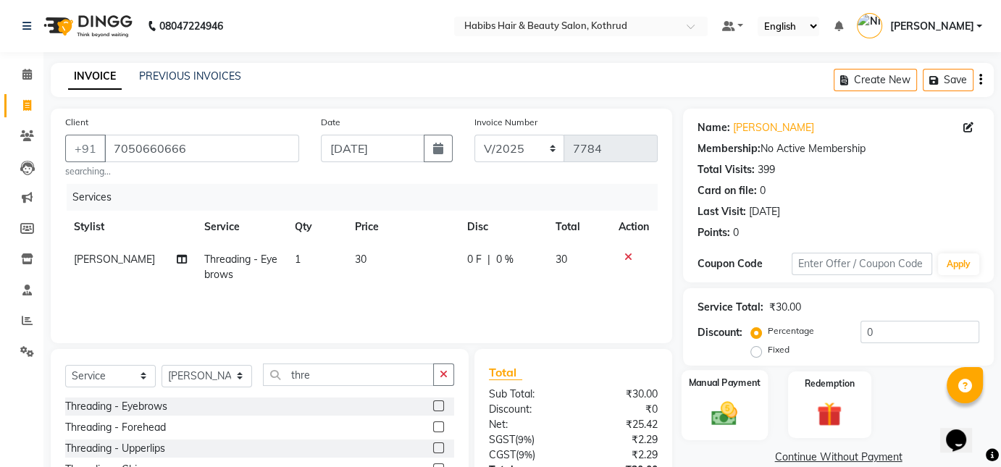
click at [736, 416] on img at bounding box center [724, 413] width 42 height 30
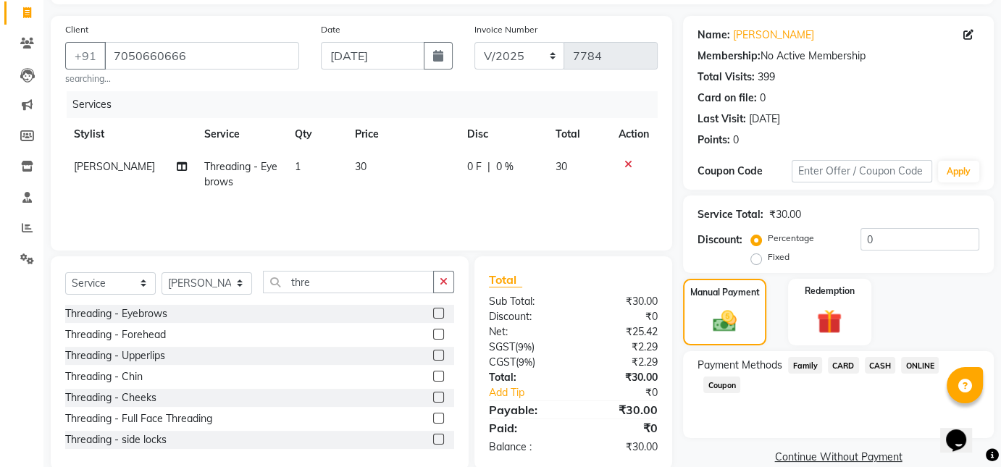
scroll to position [117, 0]
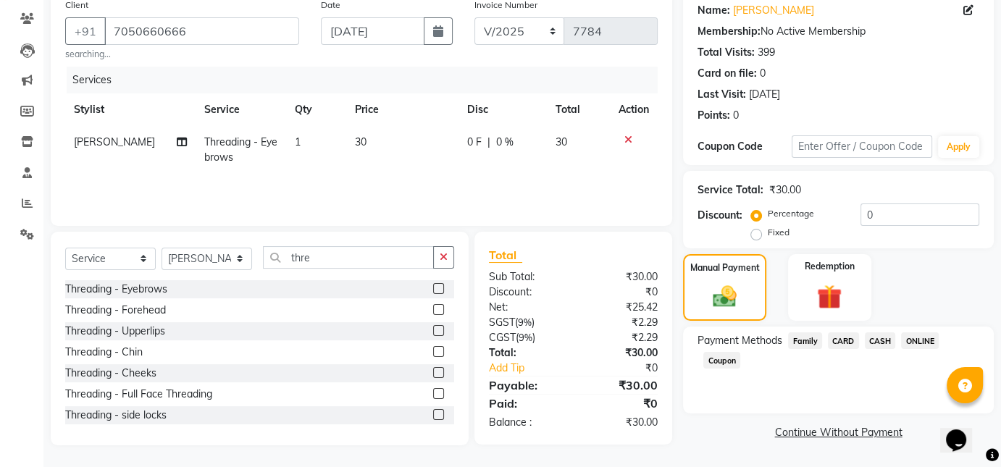
click at [919, 344] on span "ONLINE" at bounding box center [920, 340] width 38 height 17
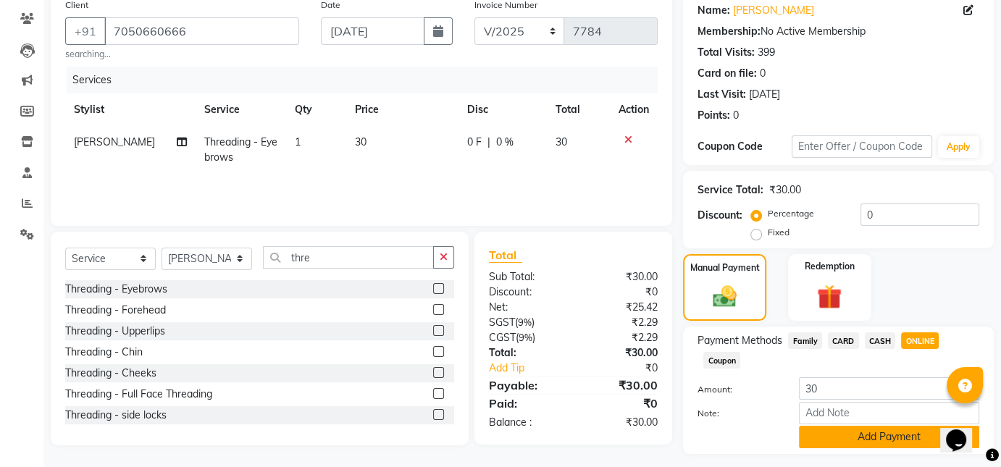
click at [867, 433] on button "Add Payment" at bounding box center [889, 437] width 180 height 22
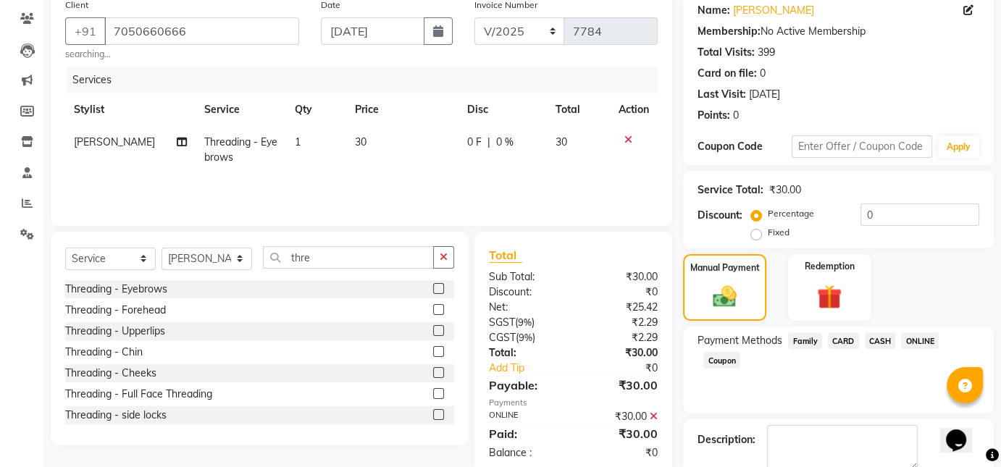
scroll to position [196, 0]
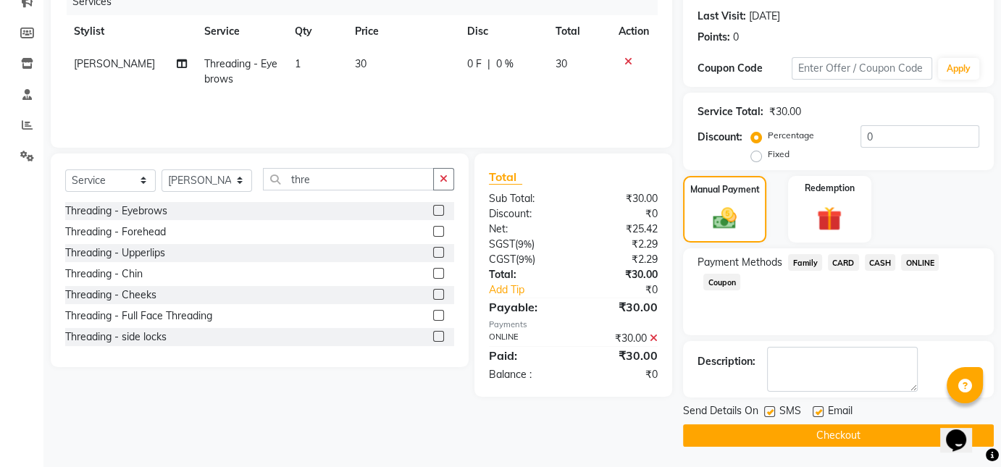
click at [850, 432] on button "Checkout" at bounding box center [838, 435] width 311 height 22
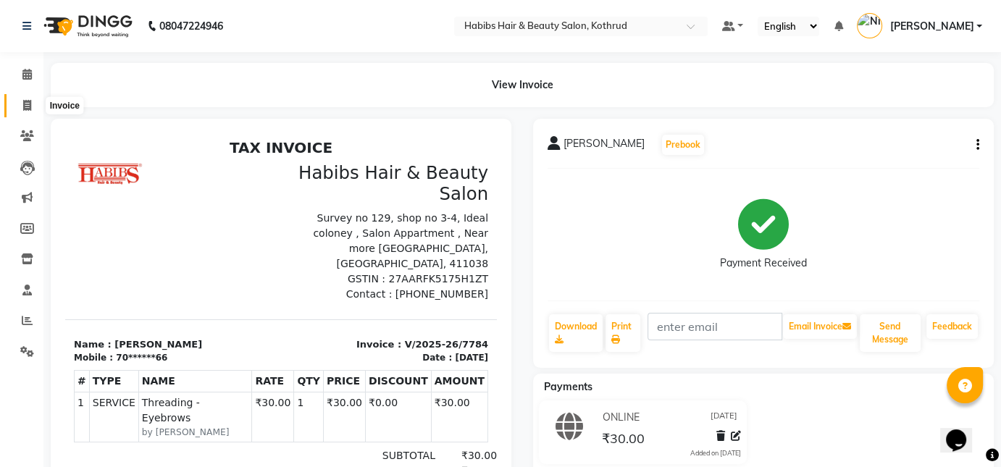
click at [32, 104] on span at bounding box center [26, 106] width 25 height 17
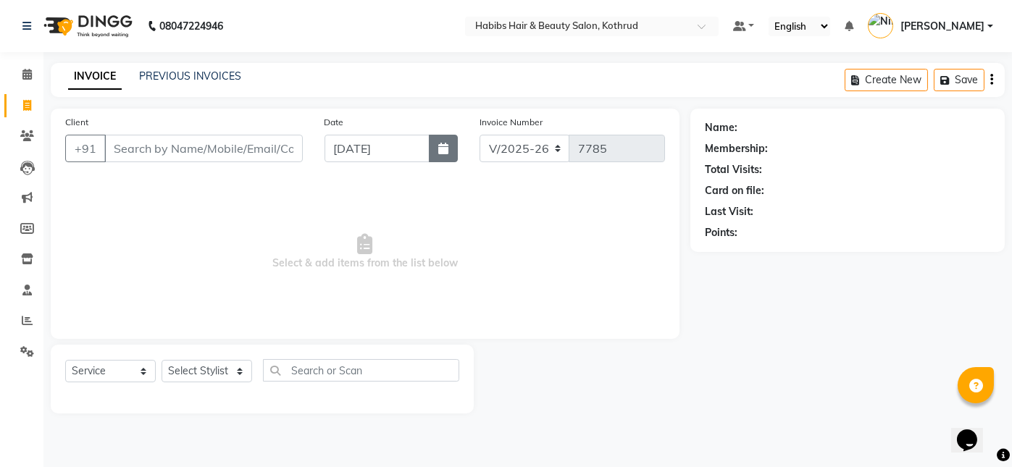
click at [445, 144] on icon "button" at bounding box center [443, 149] width 10 height 12
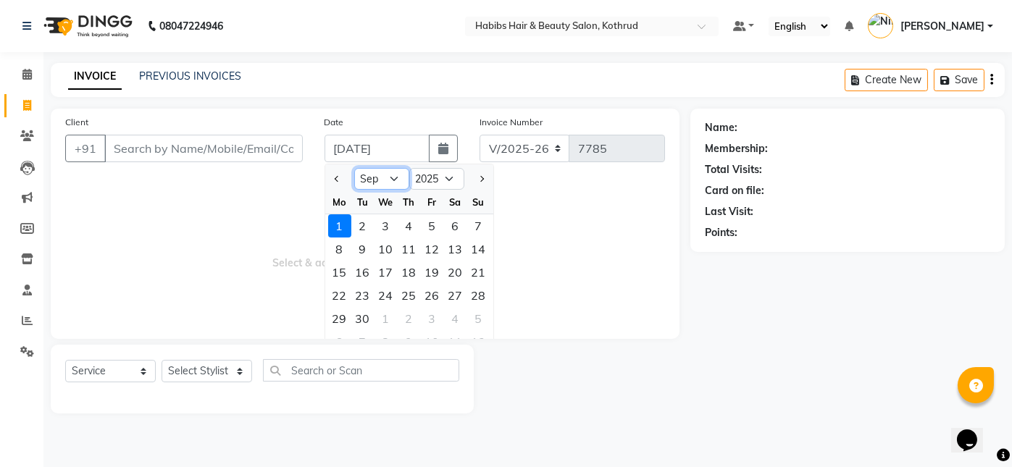
click at [374, 180] on select "Jan Feb Mar Apr May Jun [DATE] Aug Sep Oct Nov Dec" at bounding box center [381, 179] width 55 height 22
click at [354, 168] on select "Jan Feb Mar Apr May Jun [DATE] Aug Sep Oct Nov Dec" at bounding box center [381, 179] width 55 height 22
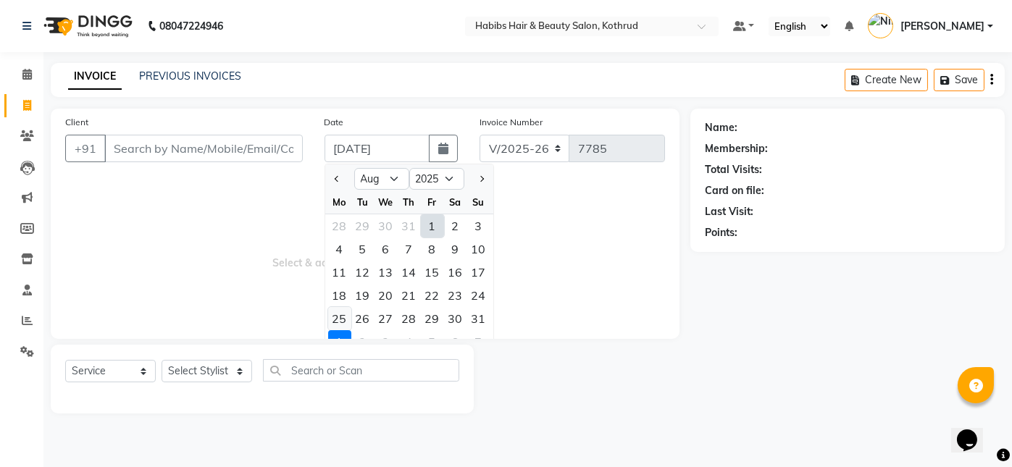
click at [335, 320] on div "25" at bounding box center [339, 318] width 23 height 23
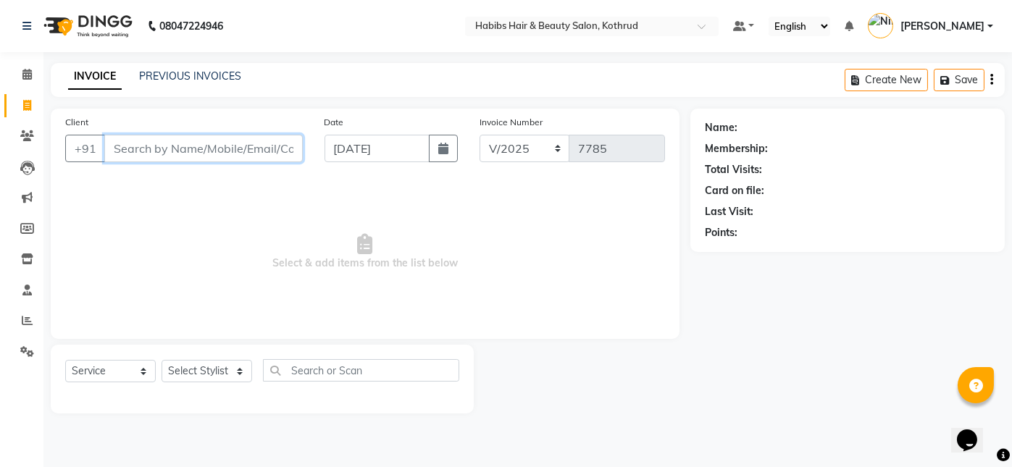
click at [168, 146] on input "Client" at bounding box center [203, 149] width 198 height 28
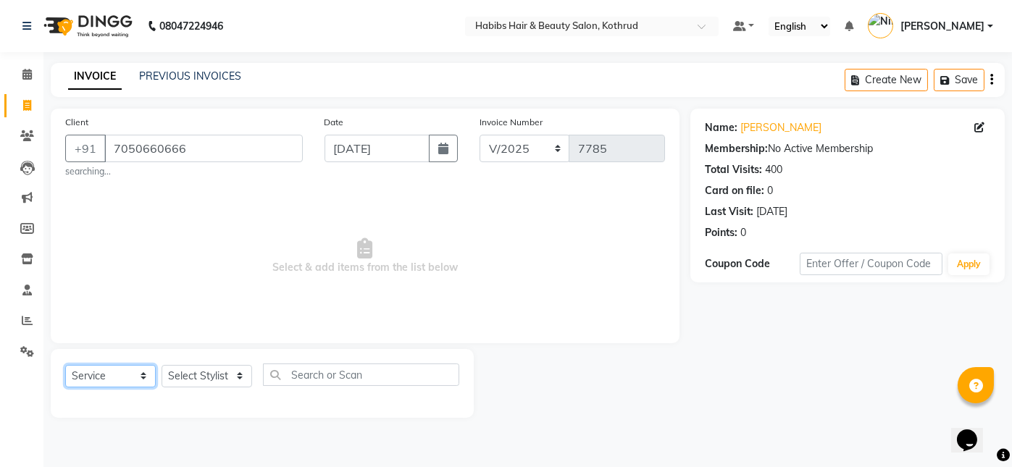
click at [101, 384] on select "Select Service Product Membership Package Voucher Prepaid Gift Card" at bounding box center [110, 376] width 91 height 22
click at [65, 365] on select "Select Service Product Membership Package Voucher Prepaid Gift Card" at bounding box center [110, 376] width 91 height 22
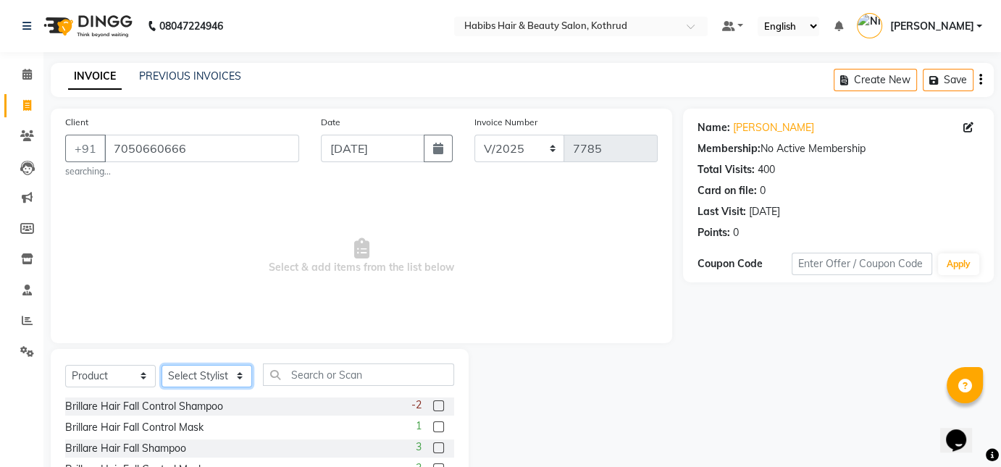
click at [199, 372] on select "Select Stylist Akash [PERSON_NAME] [PERSON_NAME] Other Poonam Prem [PERSON_NAME]" at bounding box center [207, 376] width 91 height 22
click at [162, 365] on select "Select Stylist Akash [PERSON_NAME] [PERSON_NAME] Other Poonam Prem [PERSON_NAME]" at bounding box center [207, 376] width 91 height 22
click at [204, 387] on select "Select Stylist Akash [PERSON_NAME] [PERSON_NAME] Other Poonam Prem [PERSON_NAME]" at bounding box center [207, 376] width 91 height 22
click at [162, 365] on select "Select Stylist Akash [PERSON_NAME] [PERSON_NAME] Other Poonam Prem [PERSON_NAME]" at bounding box center [207, 376] width 91 height 22
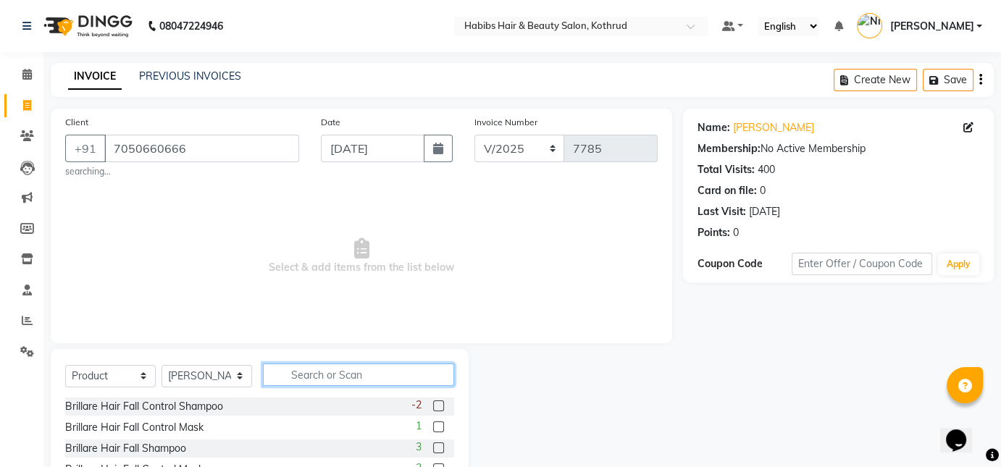
click at [309, 380] on input "text" at bounding box center [358, 375] width 191 height 22
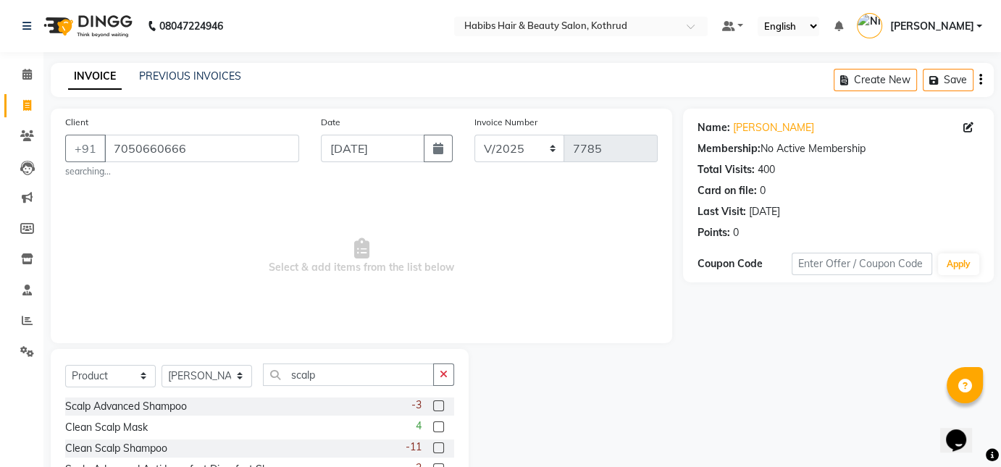
click at [435, 403] on label at bounding box center [438, 406] width 11 height 11
click at [435, 403] on input "checkbox" at bounding box center [437, 406] width 9 height 9
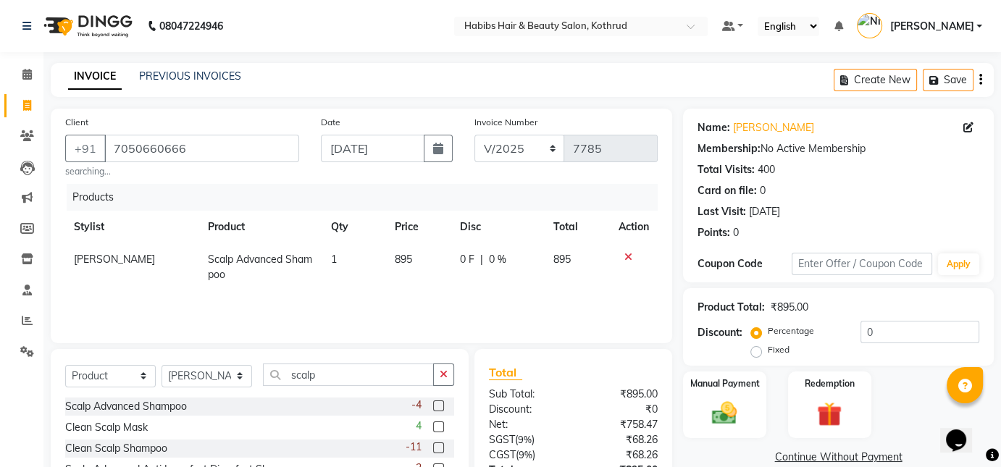
click at [414, 256] on td "895" at bounding box center [418, 267] width 65 height 48
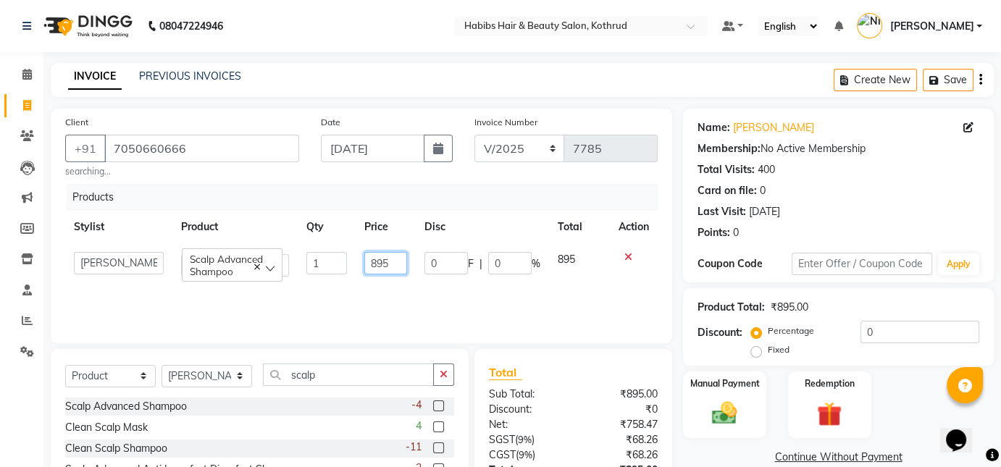
click at [394, 267] on input "895" at bounding box center [385, 263] width 43 height 22
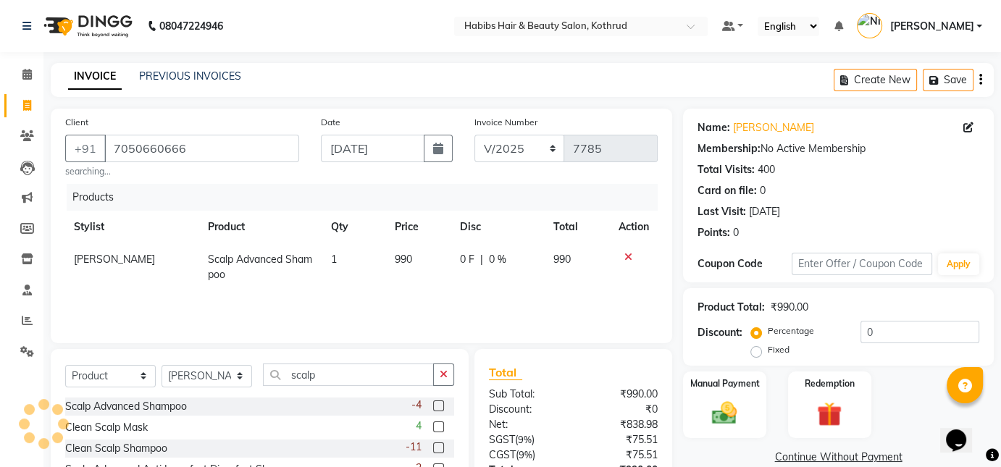
click at [444, 294] on div "Products Stylist Product Qty Price Disc Total Action [PERSON_NAME] Scalp Advanc…" at bounding box center [361, 256] width 592 height 145
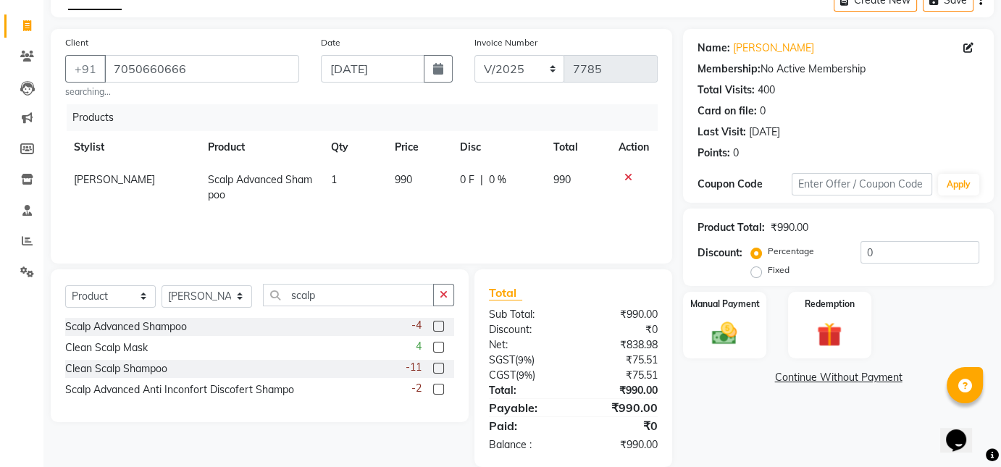
scroll to position [101, 0]
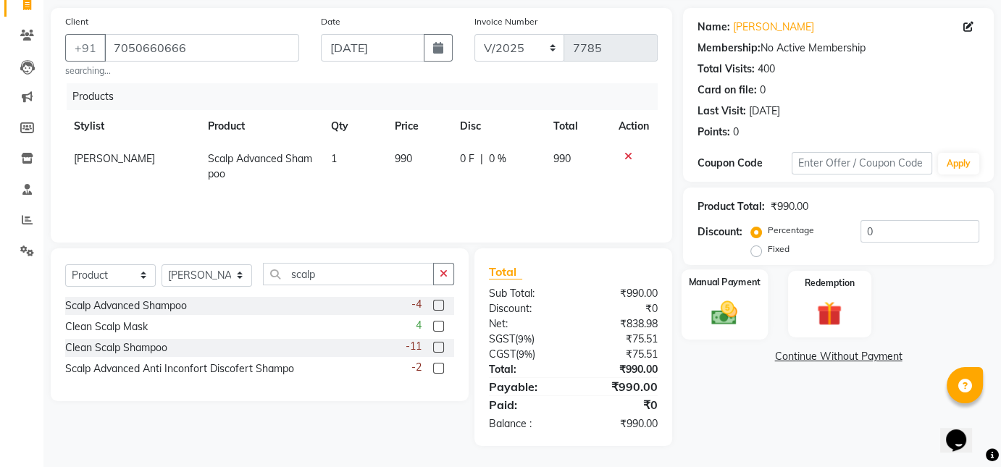
click at [745, 318] on div "Manual Payment" at bounding box center [725, 304] width 86 height 70
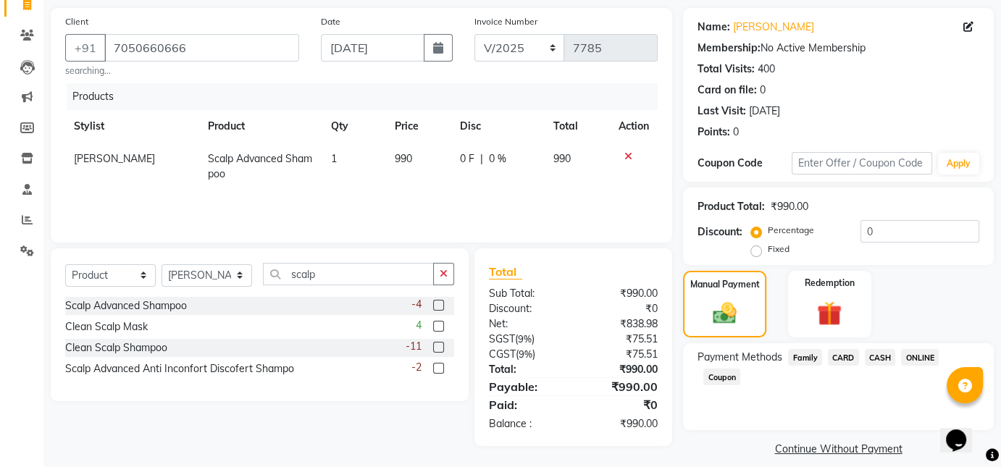
click at [925, 356] on span "ONLINE" at bounding box center [920, 357] width 38 height 17
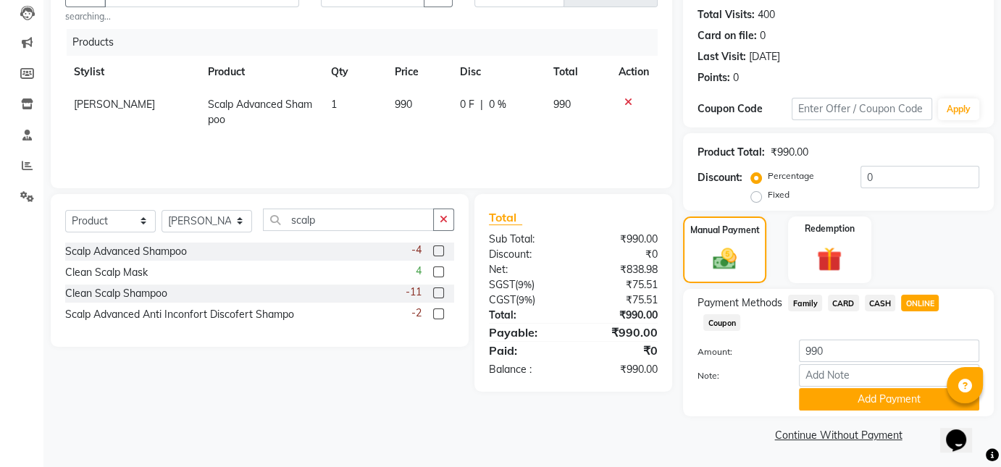
scroll to position [154, 0]
click at [888, 398] on button "Add Payment" at bounding box center [889, 400] width 180 height 22
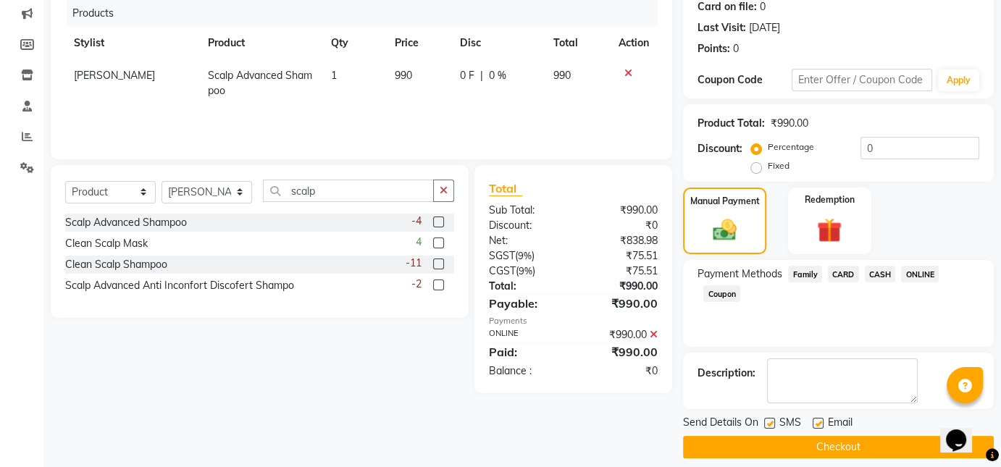
scroll to position [196, 0]
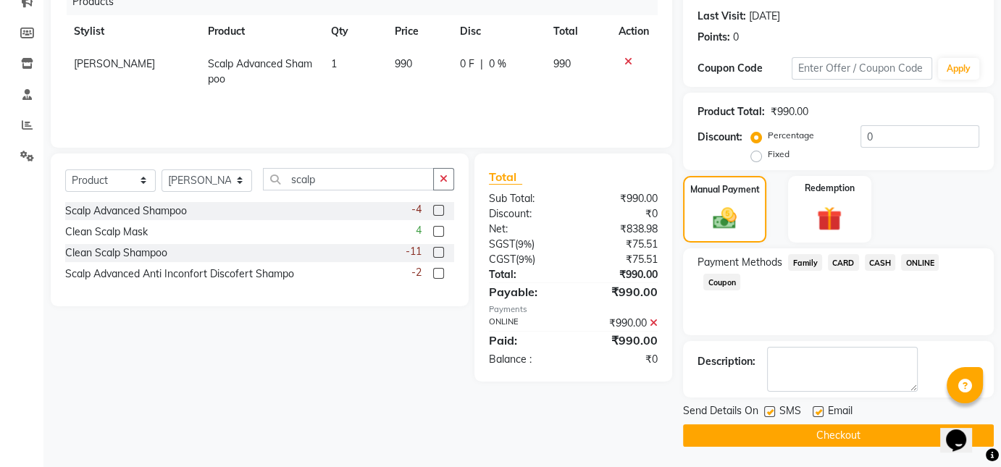
click at [850, 428] on button "Checkout" at bounding box center [838, 435] width 311 height 22
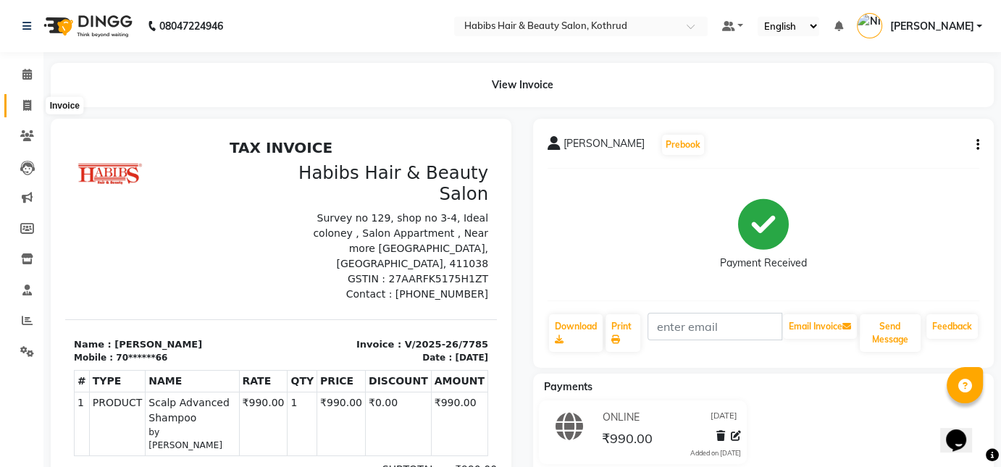
click at [28, 105] on icon at bounding box center [27, 105] width 8 height 11
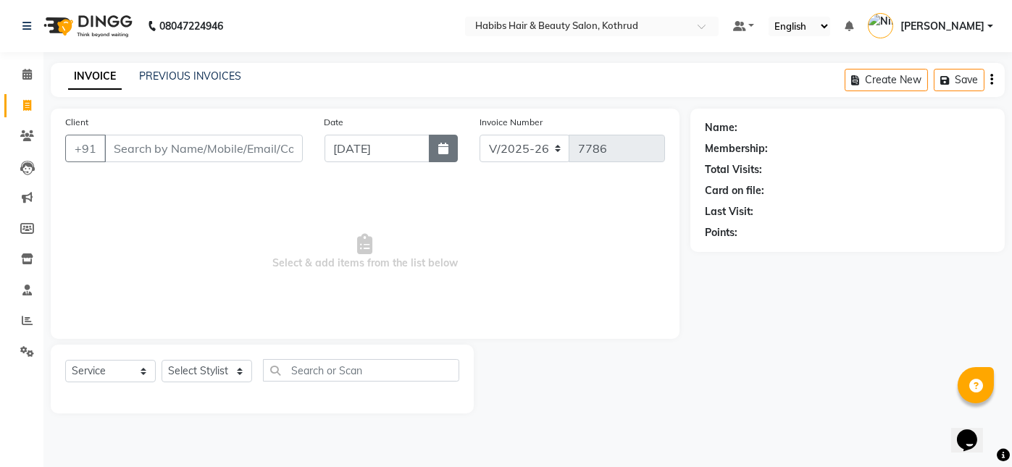
click at [444, 141] on button "button" at bounding box center [443, 149] width 29 height 28
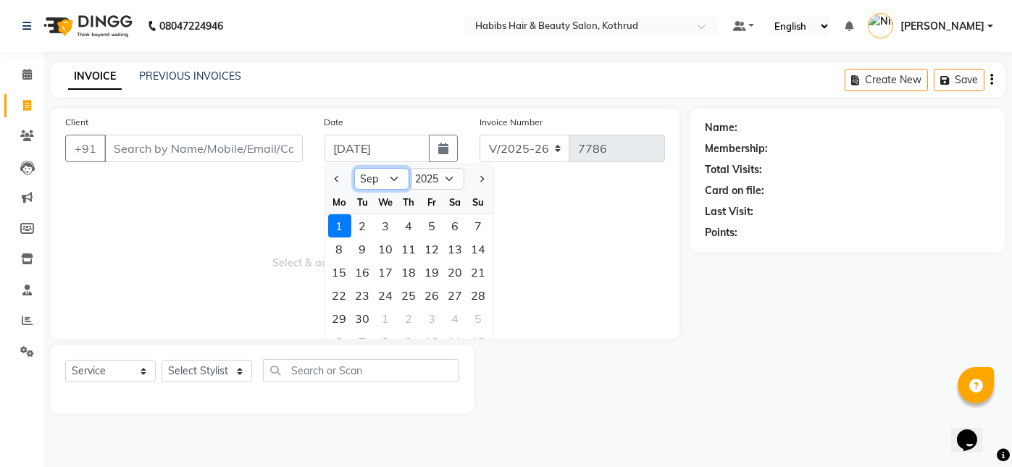
click at [389, 185] on select "Jan Feb Mar Apr May Jun [DATE] Aug Sep Oct Nov Dec" at bounding box center [381, 179] width 55 height 22
click at [354, 168] on select "Jan Feb Mar Apr May Jun [DATE] Aug Sep Oct Nov Dec" at bounding box center [381, 179] width 55 height 22
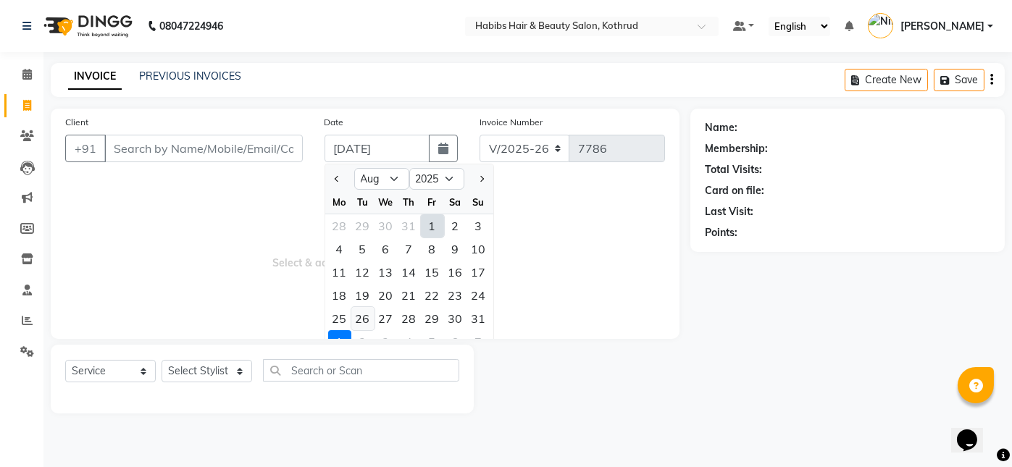
click at [361, 318] on div "26" at bounding box center [362, 318] width 23 height 23
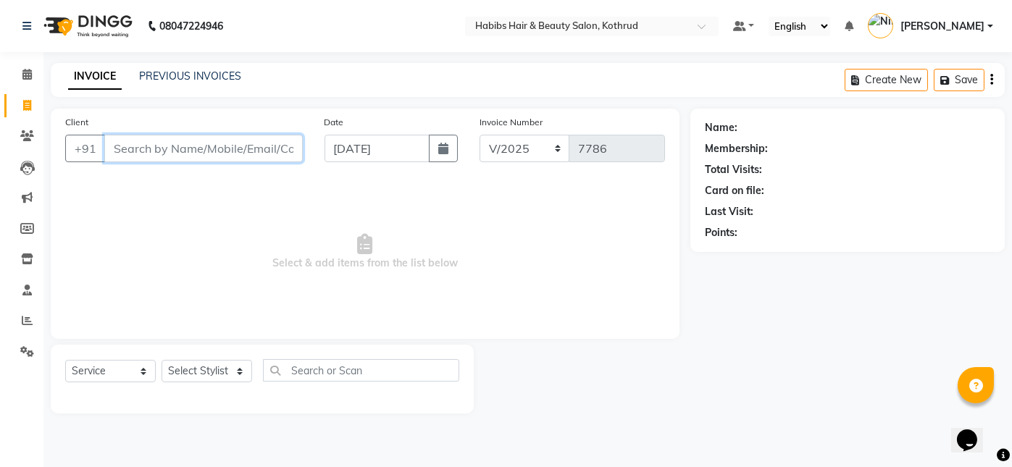
click at [143, 154] on input "Client" at bounding box center [203, 149] width 198 height 28
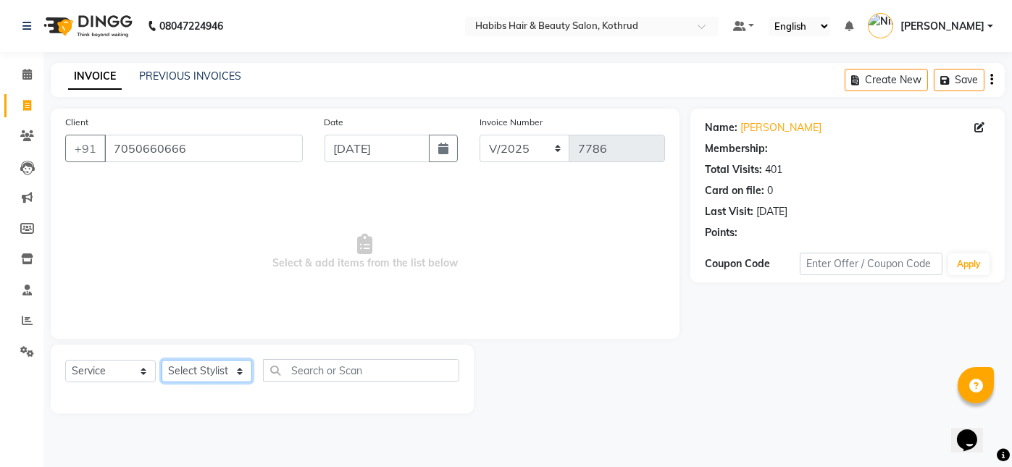
click at [203, 366] on select "Select Stylist Akash [PERSON_NAME] [PERSON_NAME] Other Poonam Prem [PERSON_NAME]" at bounding box center [207, 371] width 91 height 22
click at [162, 360] on select "Select Stylist Akash [PERSON_NAME] [PERSON_NAME] Other Poonam Prem [PERSON_NAME]" at bounding box center [207, 371] width 91 height 22
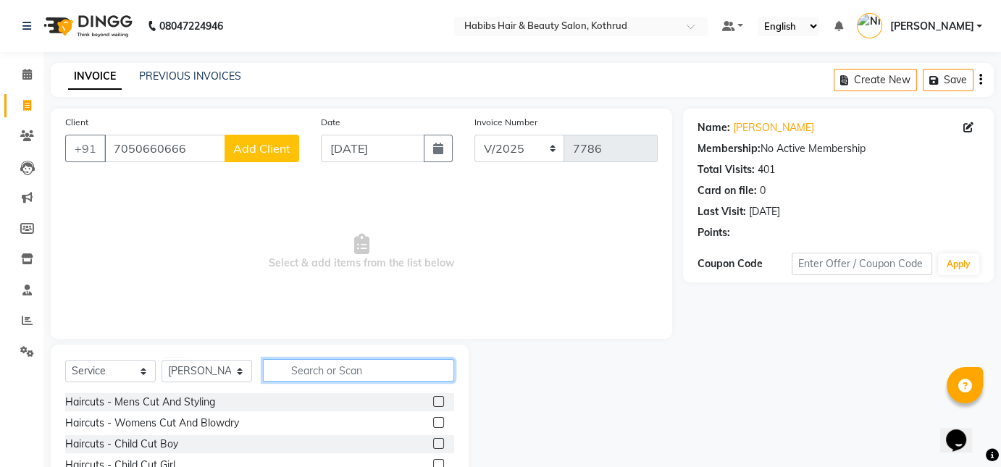
click at [290, 372] on input "text" at bounding box center [358, 370] width 191 height 22
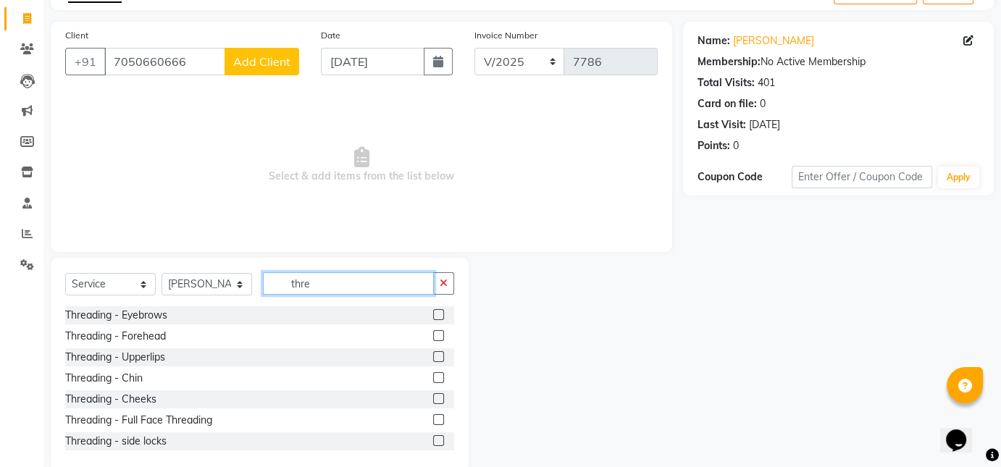
scroll to position [112, 0]
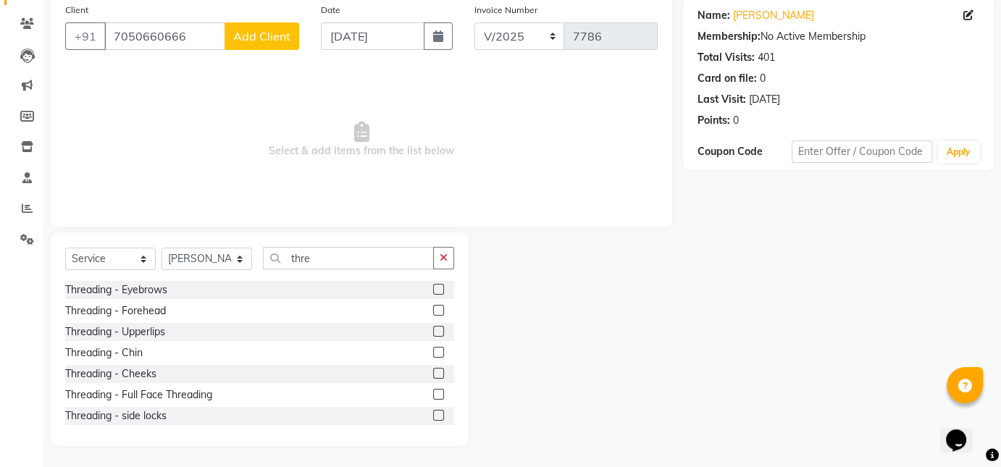
click at [433, 370] on label at bounding box center [438, 373] width 11 height 11
click at [433, 370] on input "checkbox" at bounding box center [437, 373] width 9 height 9
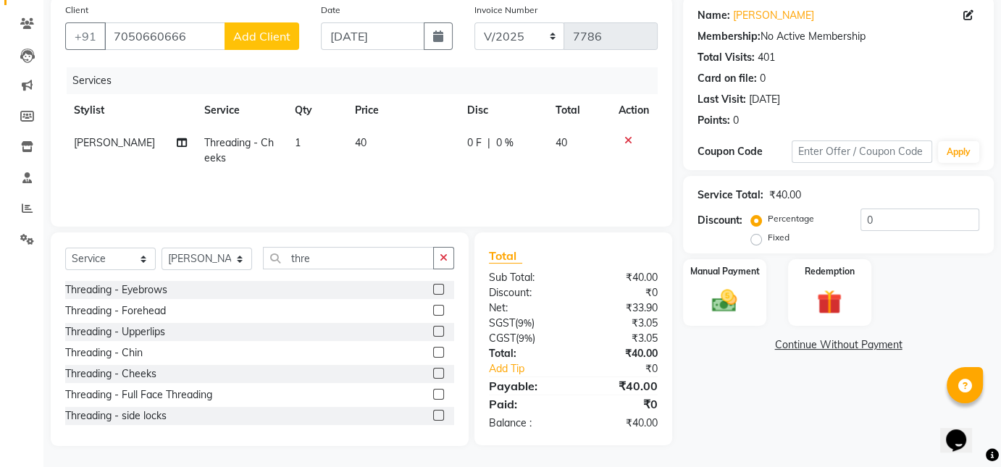
click at [433, 418] on label at bounding box center [438, 415] width 11 height 11
click at [433, 418] on input "checkbox" at bounding box center [437, 415] width 9 height 9
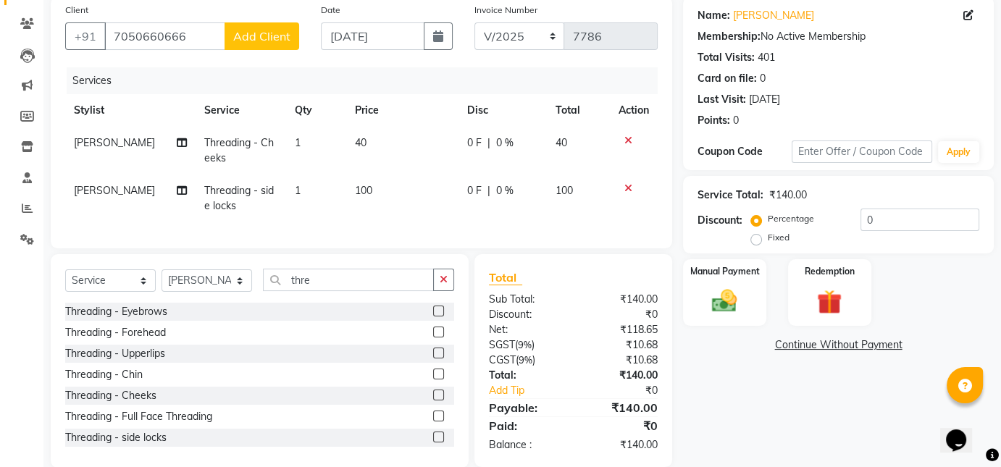
click at [626, 141] on icon at bounding box center [628, 140] width 8 height 10
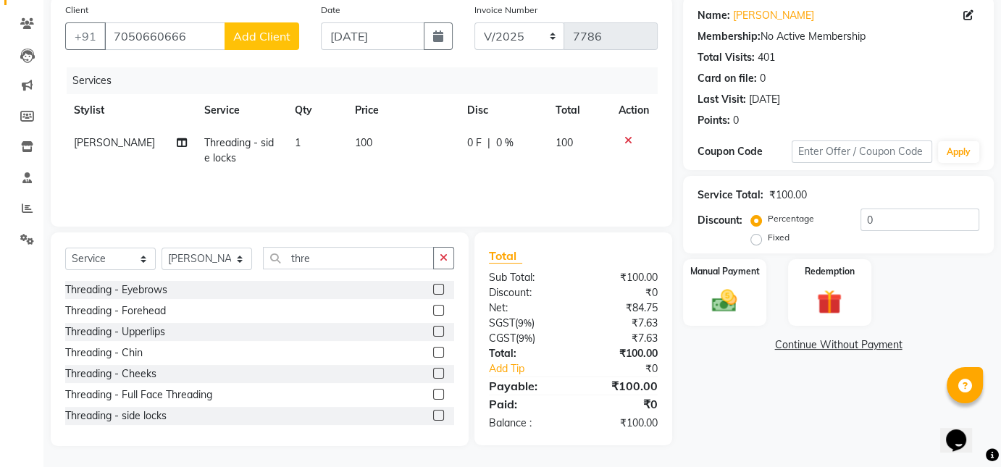
click at [367, 143] on span "100" at bounding box center [363, 142] width 17 height 13
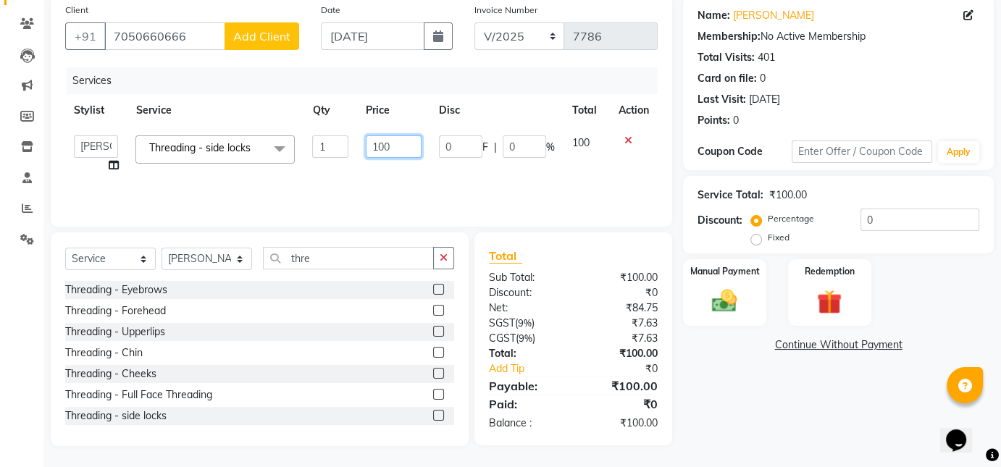
click at [394, 150] on input "100" at bounding box center [394, 146] width 56 height 22
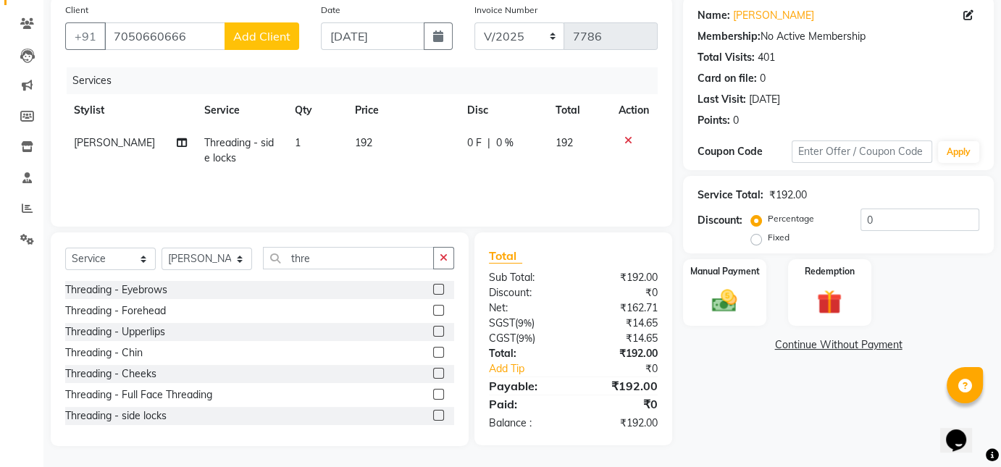
click at [713, 400] on div "Name: [PERSON_NAME] Membership: No Active Membership Total Visits: 401 Card on …" at bounding box center [844, 221] width 322 height 450
click at [729, 311] on img at bounding box center [724, 301] width 42 height 30
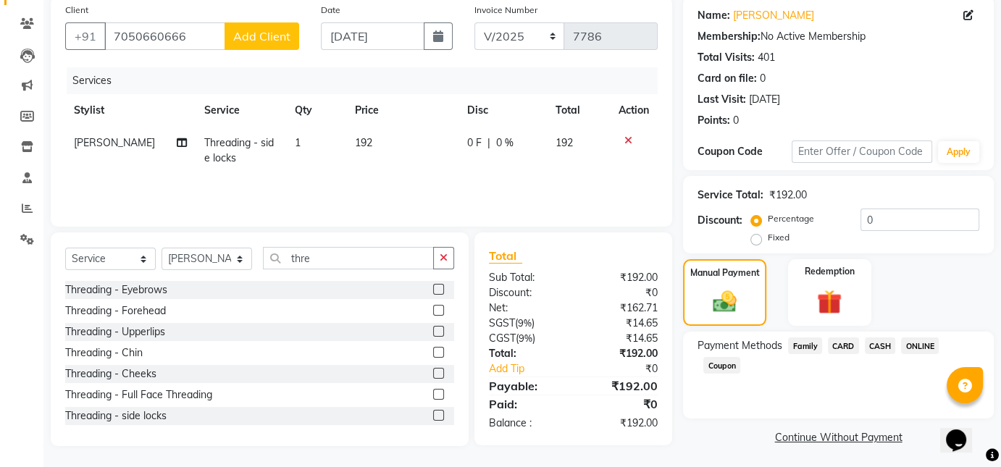
click at [920, 343] on span "ONLINE" at bounding box center [920, 346] width 38 height 17
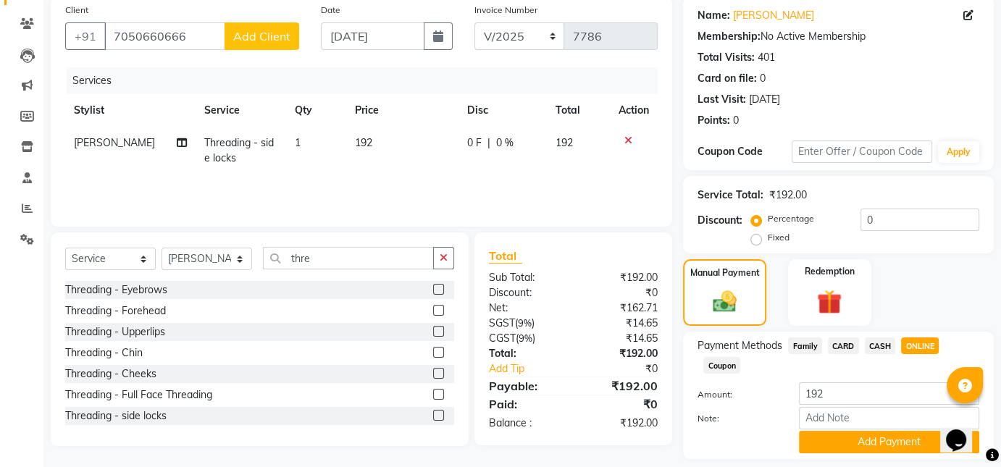
scroll to position [155, 0]
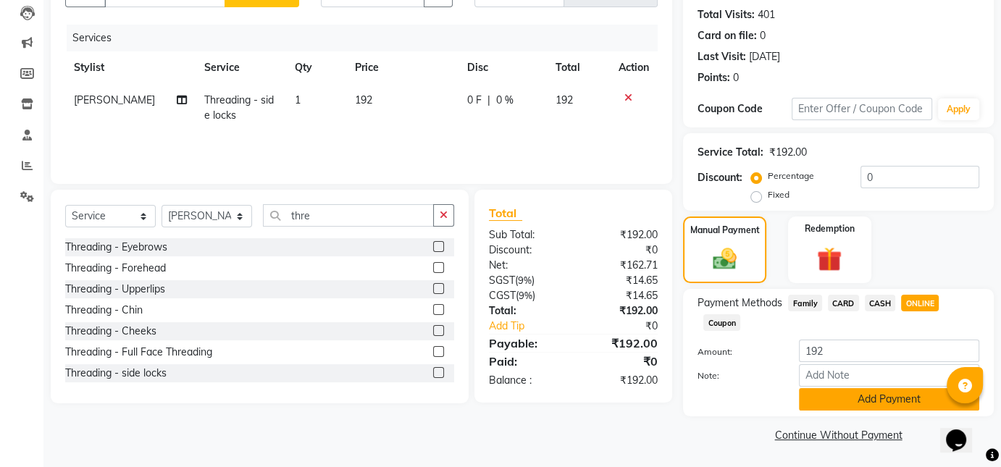
click at [878, 403] on button "Add Payment" at bounding box center [889, 399] width 180 height 22
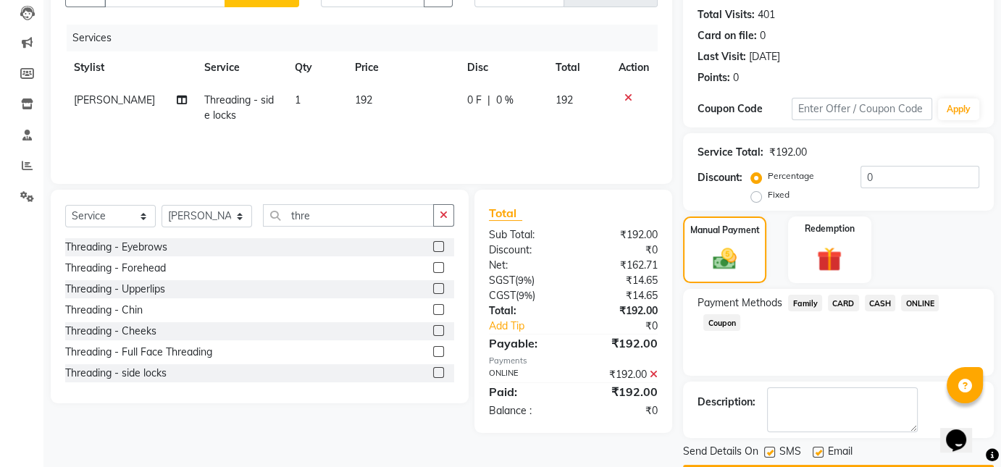
scroll to position [196, 0]
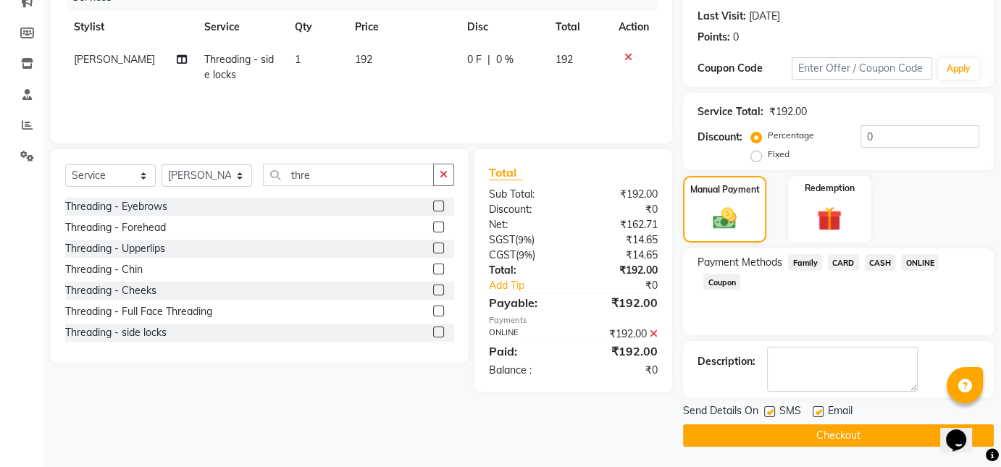
click at [851, 438] on button "Checkout" at bounding box center [838, 435] width 311 height 22
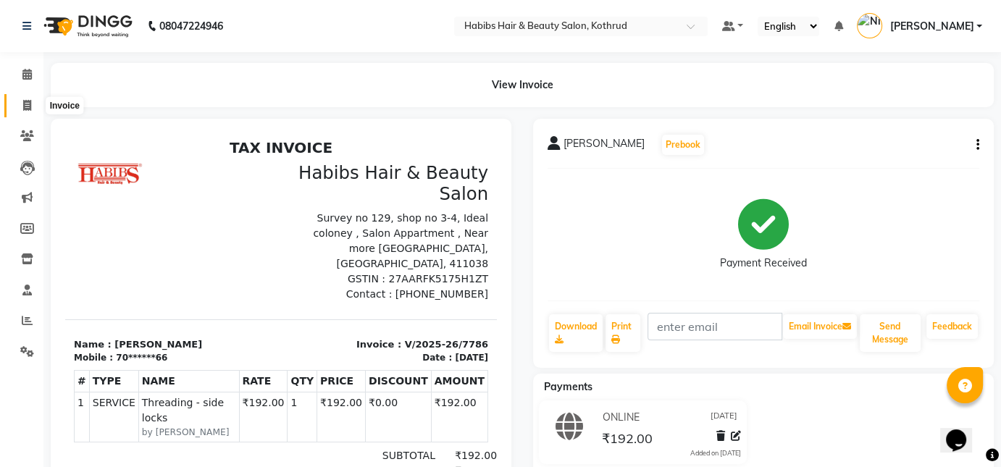
click at [25, 106] on icon at bounding box center [27, 105] width 8 height 11
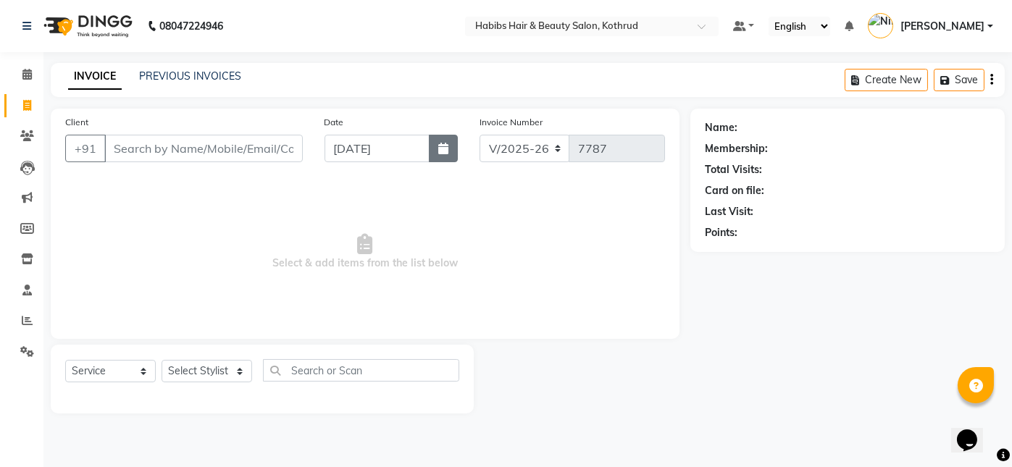
click at [448, 137] on button "button" at bounding box center [443, 149] width 29 height 28
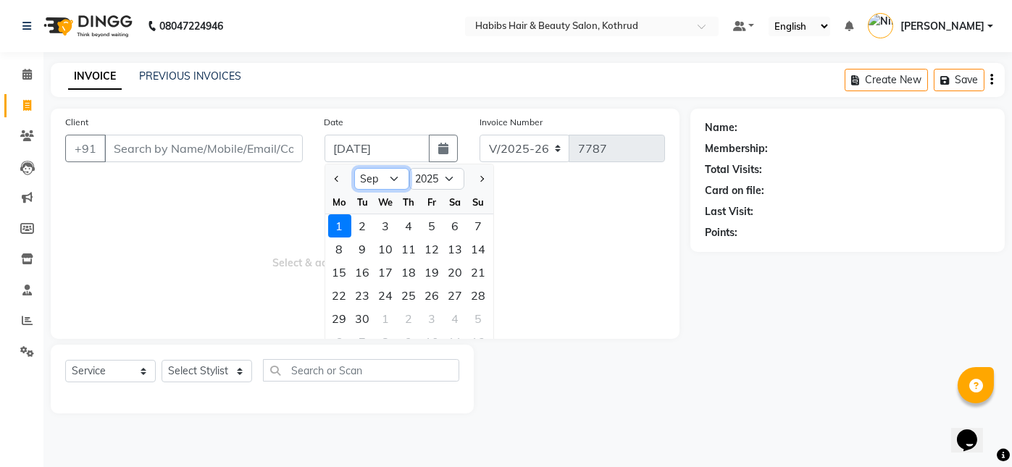
click at [390, 174] on select "Jan Feb Mar Apr May Jun [DATE] Aug Sep Oct Nov Dec" at bounding box center [381, 179] width 55 height 22
click at [354, 168] on select "Jan Feb Mar Apr May Jun [DATE] Aug Sep Oct Nov Dec" at bounding box center [381, 179] width 55 height 22
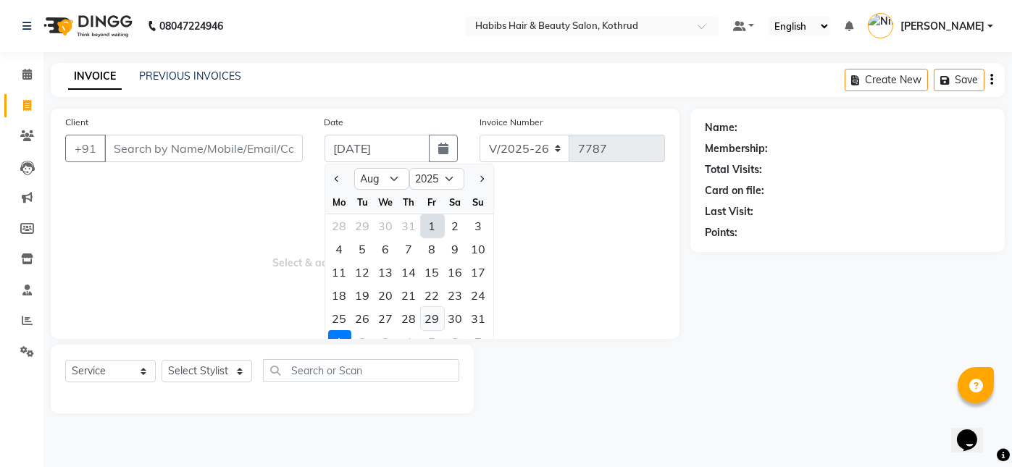
click at [433, 319] on div "29" at bounding box center [432, 318] width 23 height 23
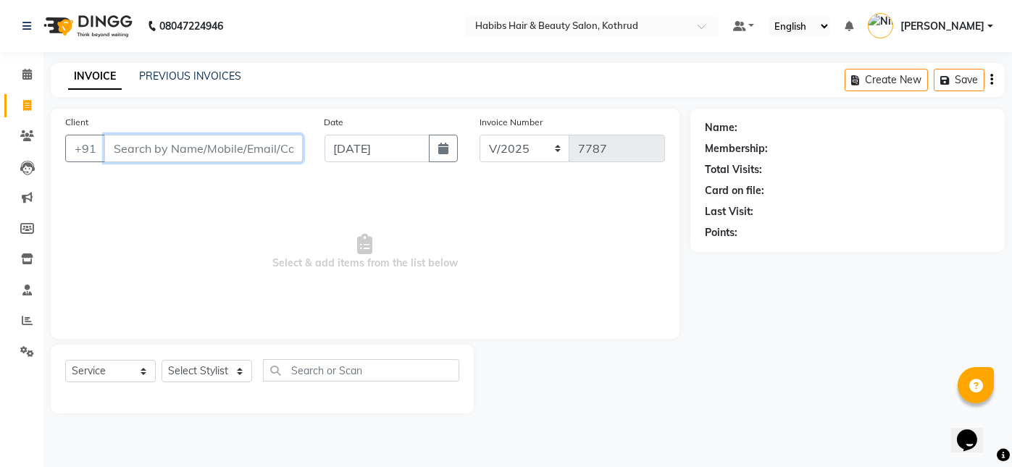
click at [187, 148] on input "Client" at bounding box center [203, 149] width 198 height 28
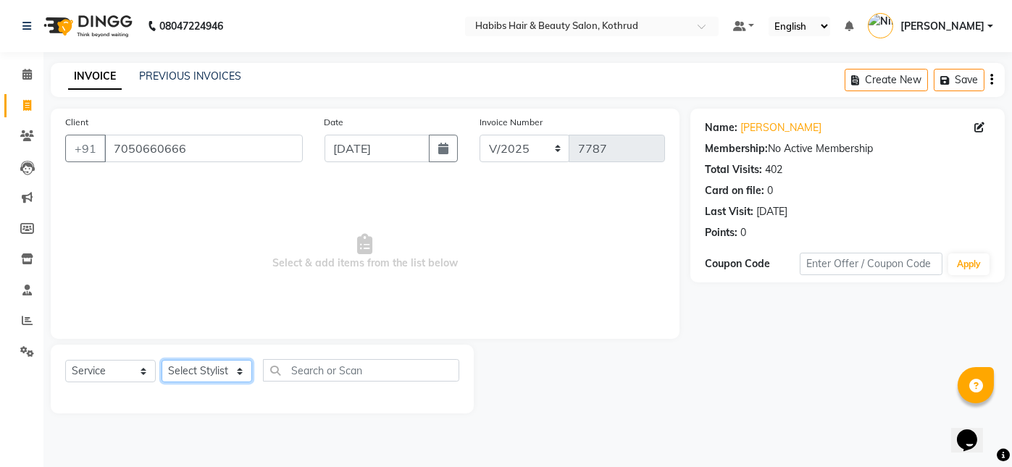
click at [198, 373] on select "Select Stylist Akash [PERSON_NAME] [PERSON_NAME] Other Poonam Prem [PERSON_NAME]" at bounding box center [207, 371] width 91 height 22
click at [162, 360] on select "Select Stylist Akash [PERSON_NAME] [PERSON_NAME] Other Poonam Prem [PERSON_NAME]" at bounding box center [207, 371] width 91 height 22
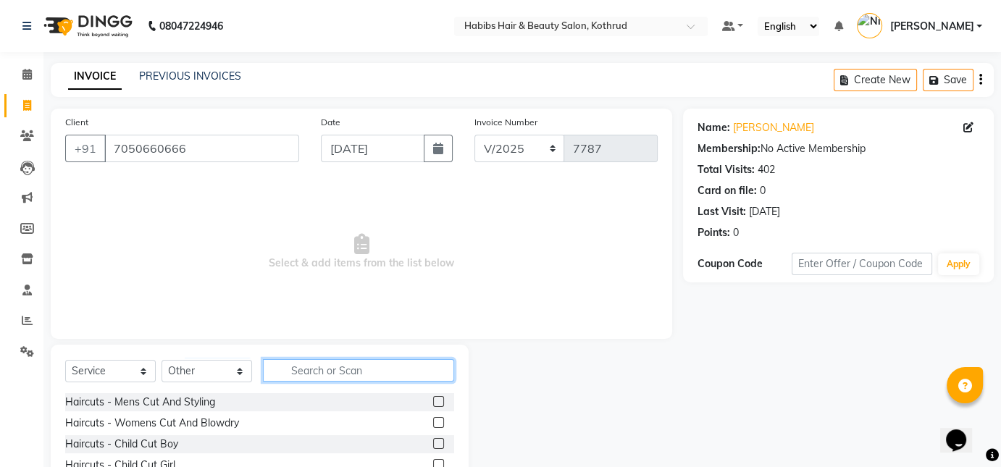
click at [293, 374] on input "text" at bounding box center [358, 370] width 191 height 22
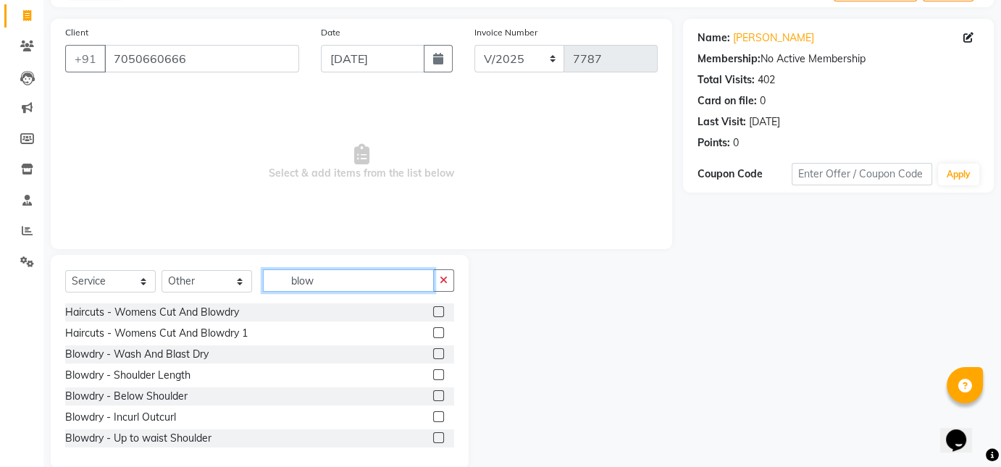
scroll to position [112, 0]
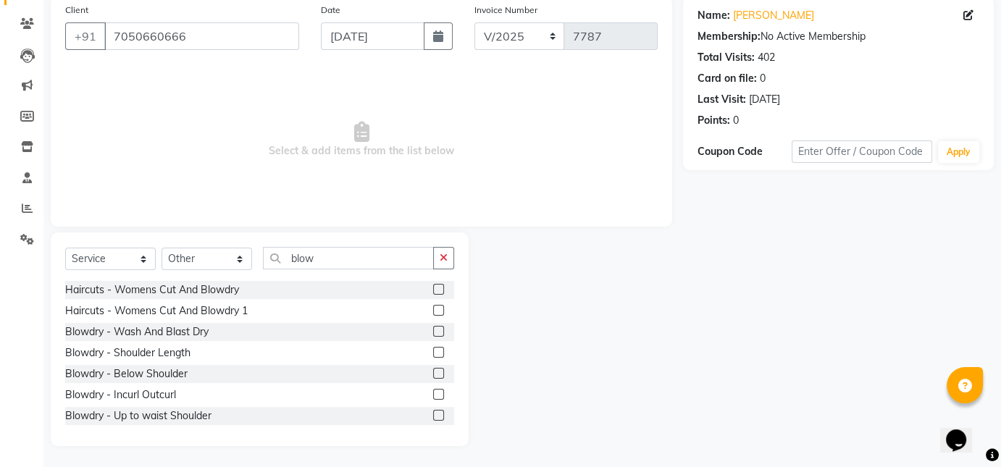
click at [433, 333] on label at bounding box center [438, 331] width 11 height 11
click at [433, 333] on input "checkbox" at bounding box center [437, 331] width 9 height 9
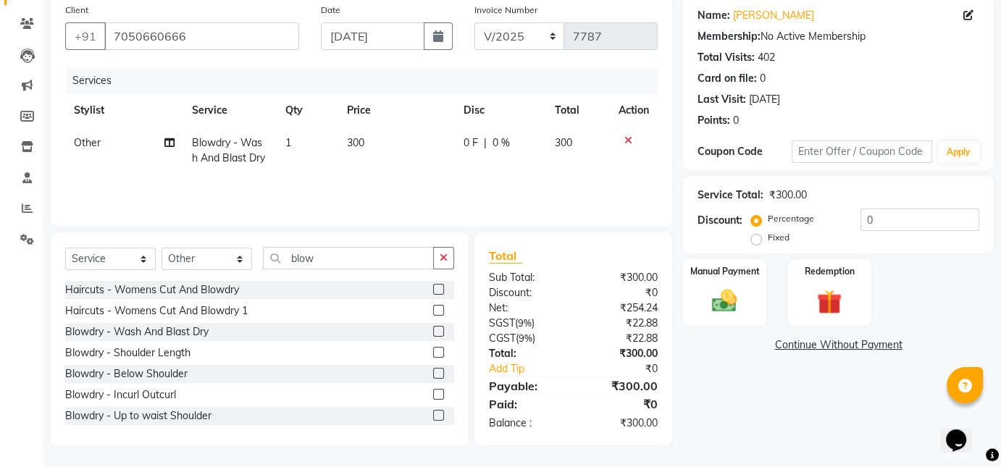
click at [433, 349] on label at bounding box center [438, 352] width 11 height 11
click at [433, 349] on input "checkbox" at bounding box center [437, 352] width 9 height 9
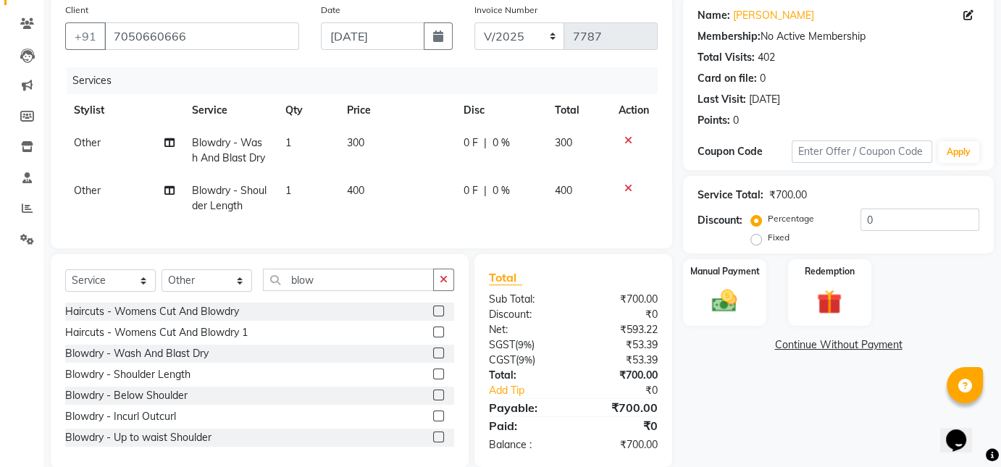
click at [624, 141] on icon at bounding box center [628, 140] width 8 height 10
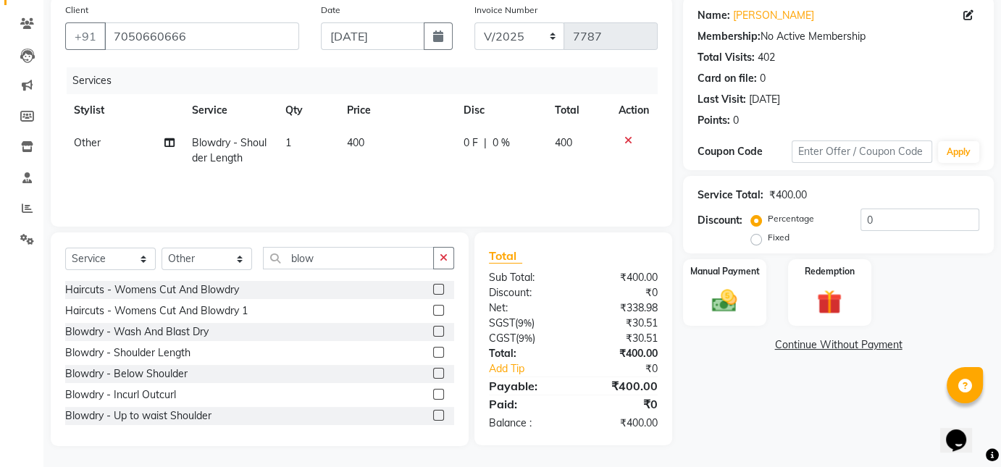
click at [981, 53] on div "Name: [PERSON_NAME] Membership: No Active Membership Total Visits: 402 Card on …" at bounding box center [838, 83] width 311 height 174
click at [732, 288] on img at bounding box center [724, 301] width 42 height 30
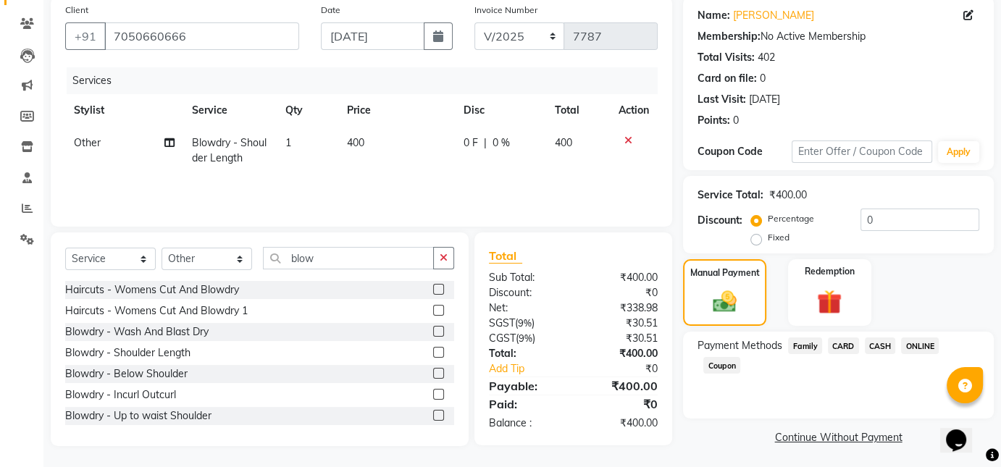
click at [915, 343] on span "ONLINE" at bounding box center [920, 346] width 38 height 17
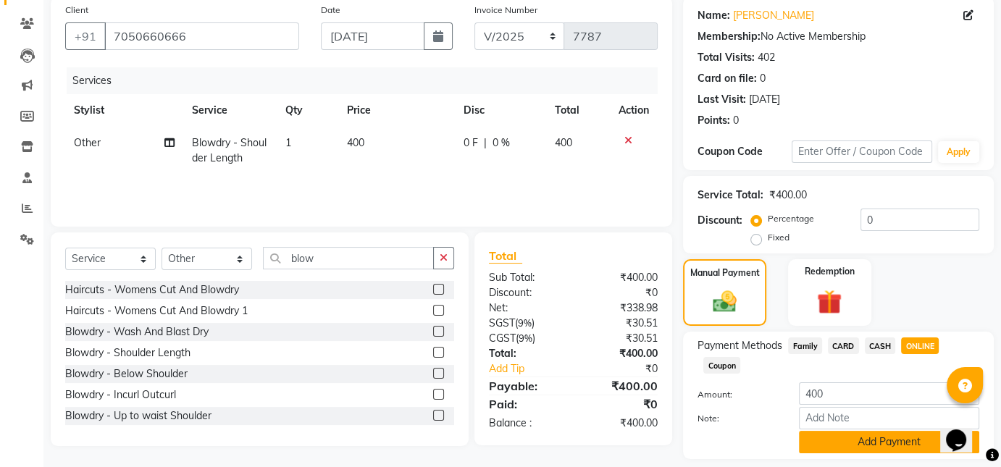
click at [865, 437] on button "Add Payment" at bounding box center [889, 442] width 180 height 22
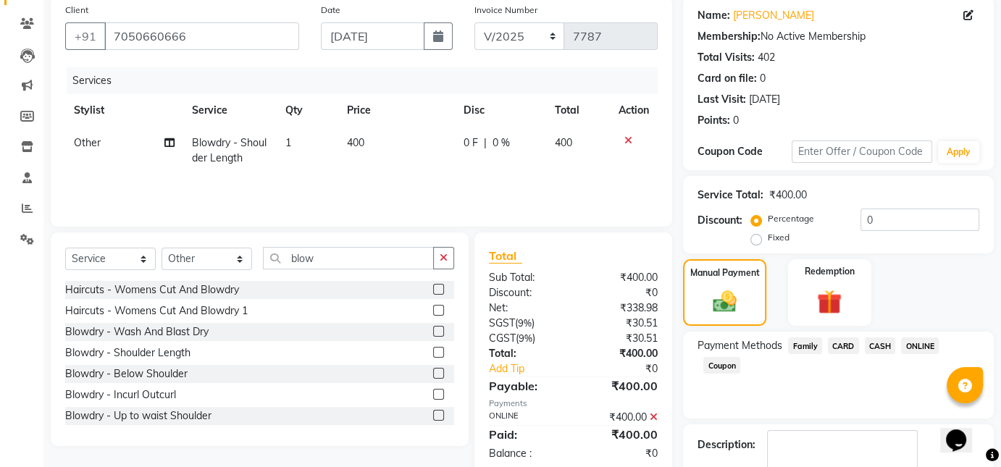
scroll to position [196, 0]
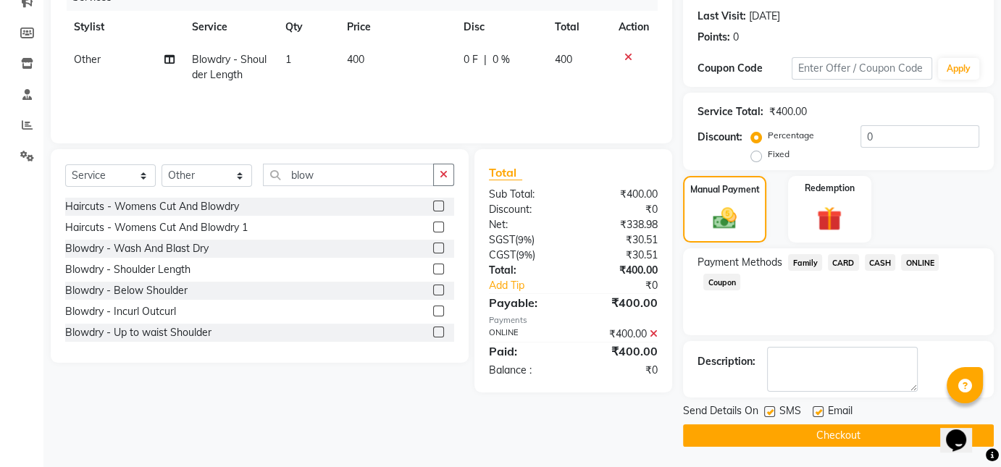
click at [894, 440] on button "Checkout" at bounding box center [838, 435] width 311 height 22
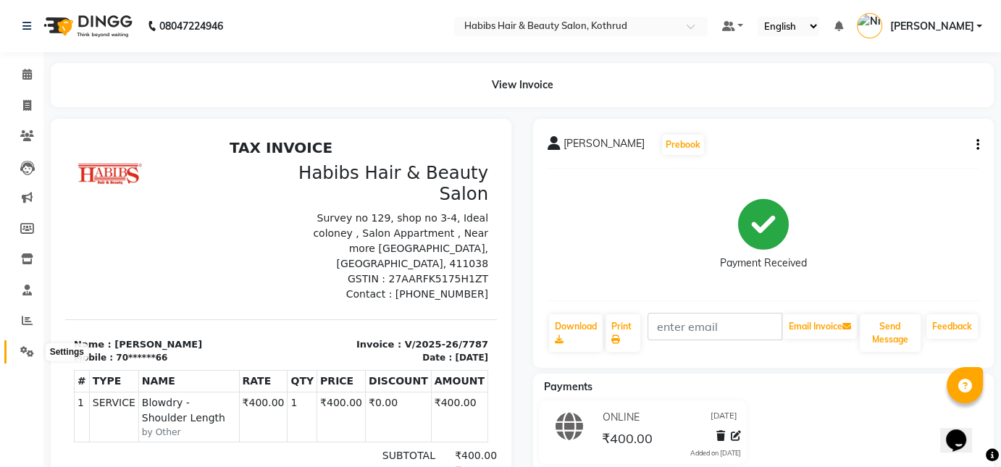
click at [25, 354] on icon at bounding box center [27, 351] width 14 height 11
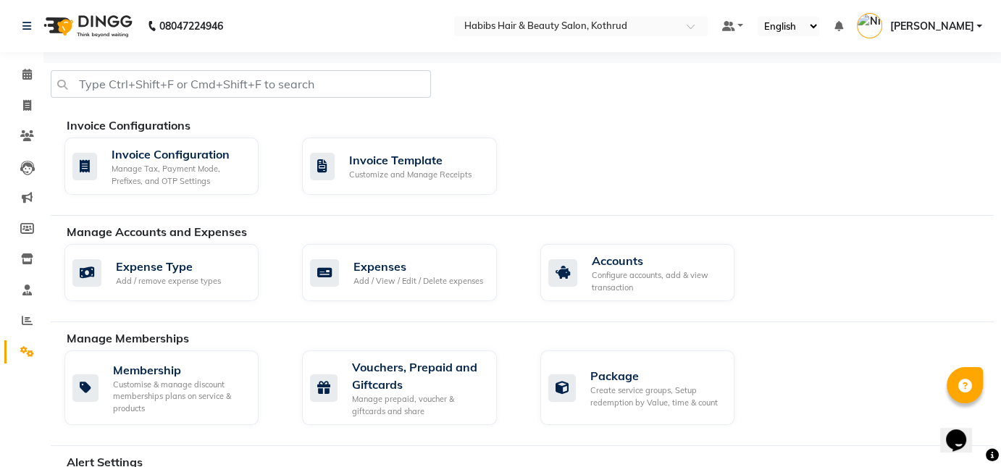
click at [25, 354] on icon at bounding box center [27, 351] width 14 height 11
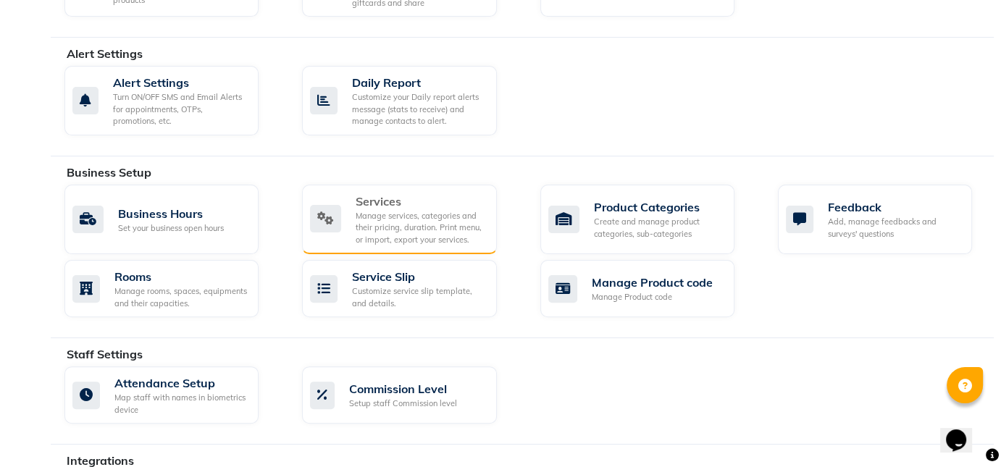
click at [423, 222] on div "Manage services, categories and their pricing, duration. Print menu, or import,…" at bounding box center [420, 228] width 129 height 36
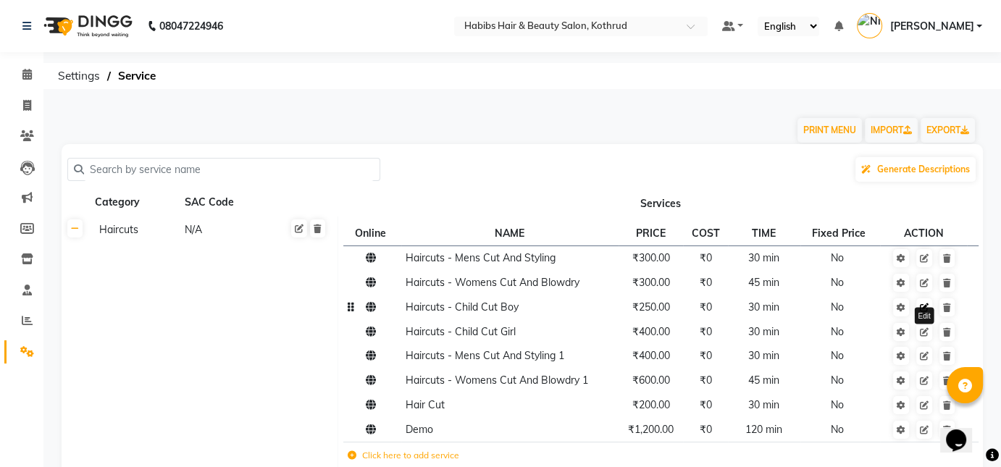
click at [926, 305] on icon at bounding box center [924, 307] width 9 height 9
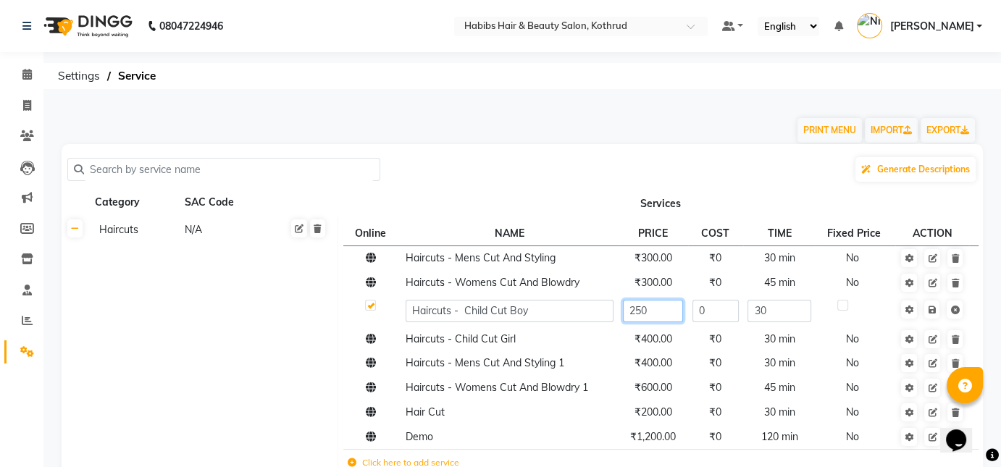
click at [664, 309] on input "250" at bounding box center [653, 311] width 60 height 22
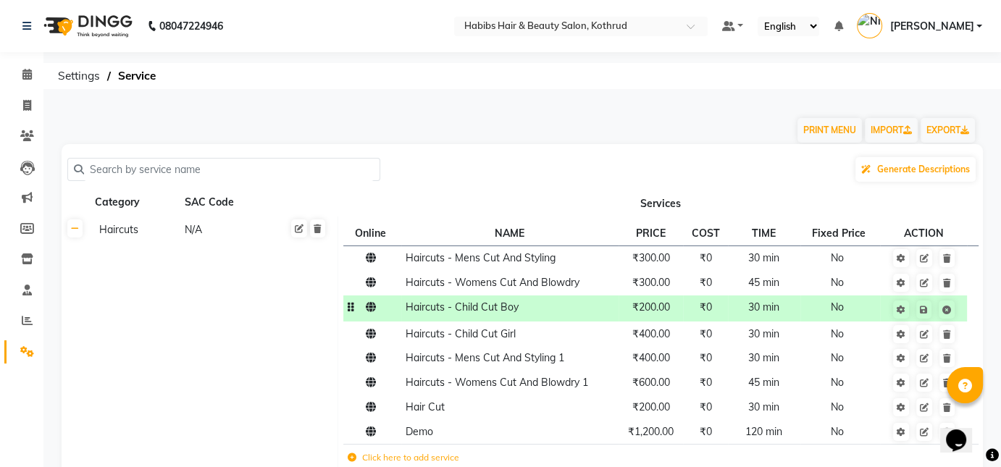
click at [834, 326] on tbody "Haircuts - Mens Cut And Styling ₹300.00 ₹0 30 min No Haircuts - Womens Cut And …" at bounding box center [660, 360] width 635 height 229
click at [651, 340] on span "₹400.00" at bounding box center [651, 333] width 38 height 13
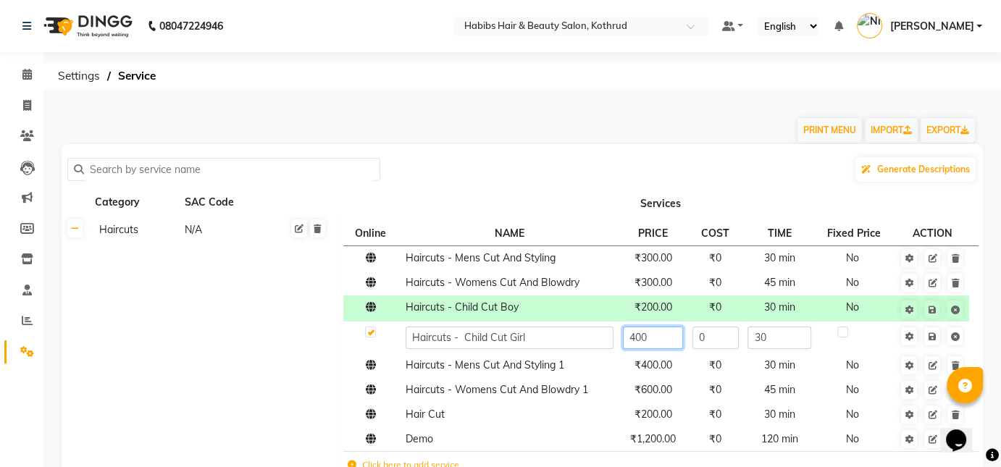
click at [641, 340] on input "400" at bounding box center [653, 338] width 60 height 22
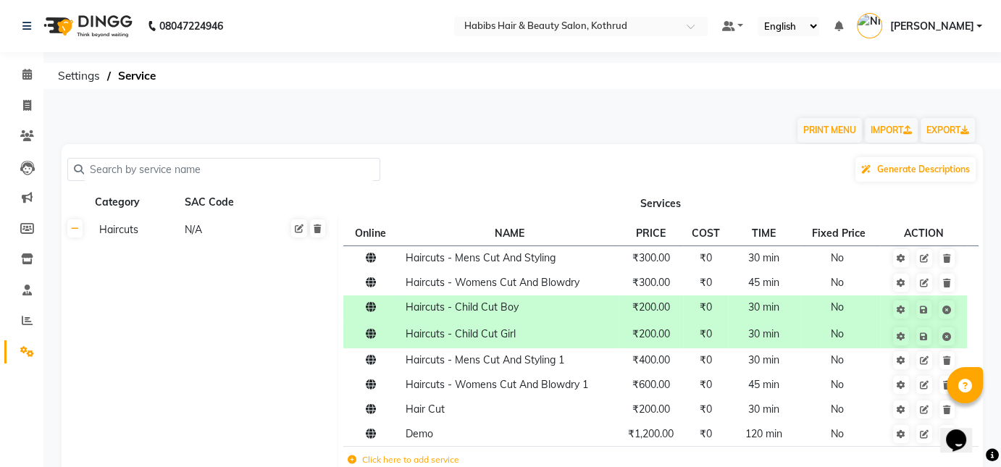
click at [978, 359] on td "Online NAME PRICE COST TIME Fixed Price ACTION Haircuts - Mens Cut And Styling …" at bounding box center [660, 349] width 645 height 265
click at [646, 390] on span "₹600.00" at bounding box center [651, 384] width 38 height 13
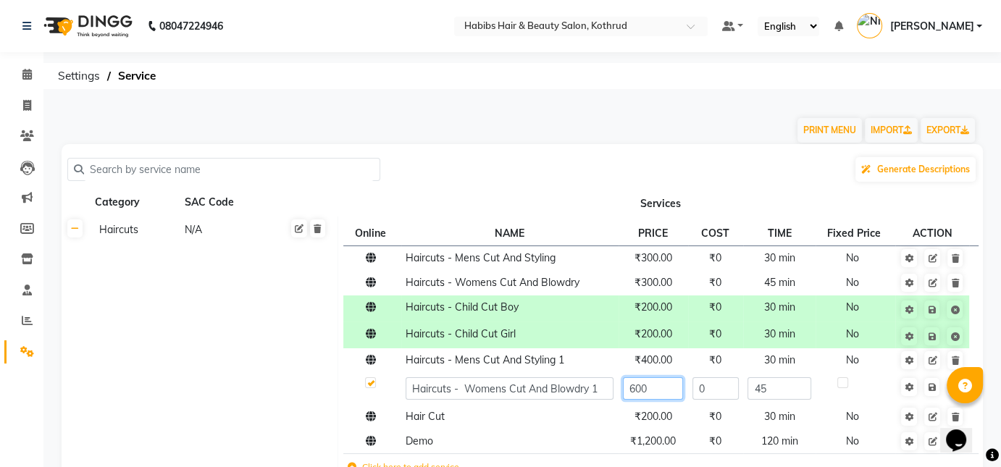
click at [633, 390] on input "600" at bounding box center [653, 388] width 60 height 22
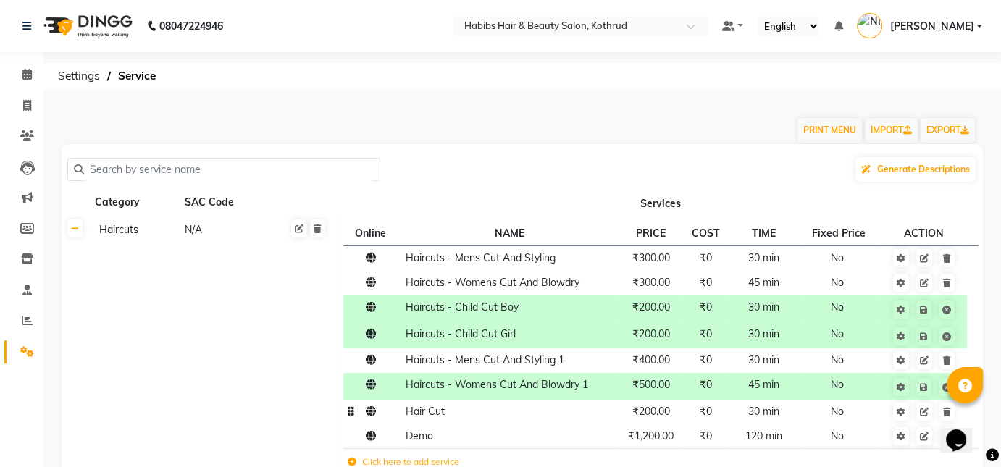
click at [577, 419] on td "Hair Cut" at bounding box center [509, 412] width 217 height 25
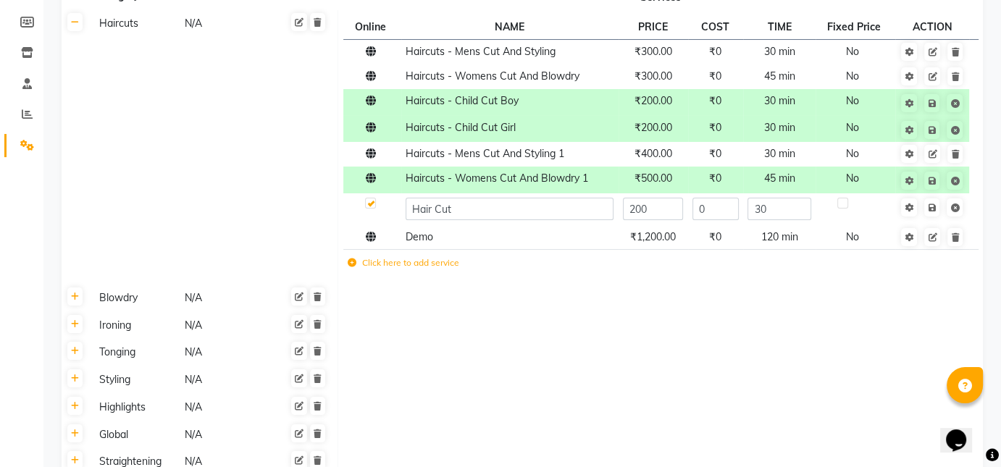
scroll to position [177, 0]
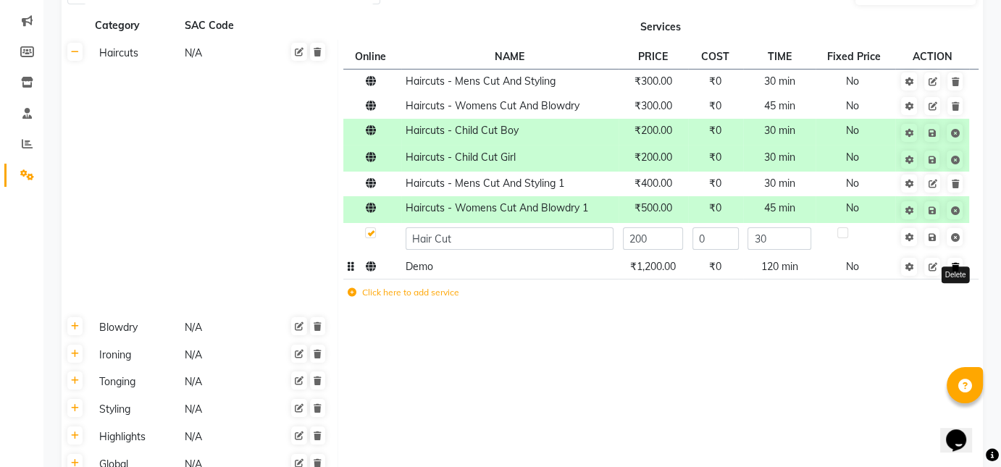
click at [955, 264] on icon at bounding box center [955, 267] width 8 height 9
click at [120, 333] on div "Blowdry" at bounding box center [135, 328] width 84 height 18
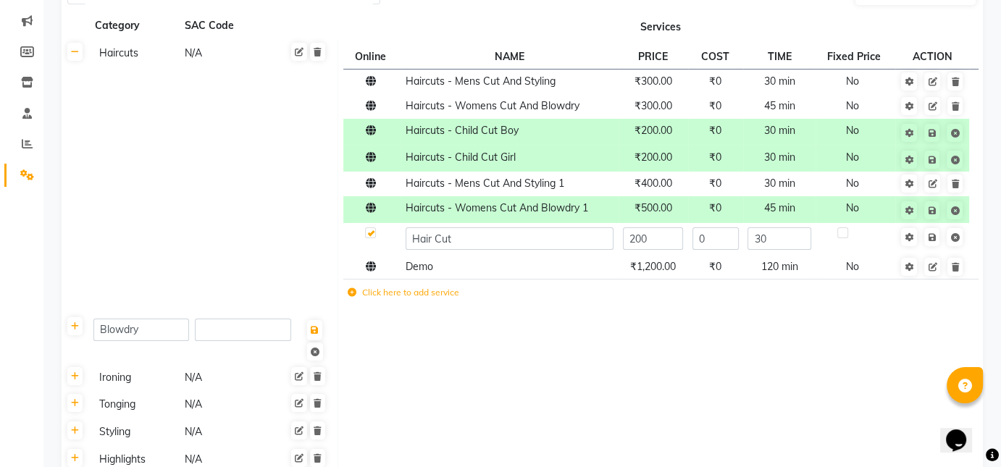
click at [159, 343] on div "Blowdry" at bounding box center [141, 333] width 96 height 29
click at [110, 380] on div "Ironing" at bounding box center [135, 378] width 84 height 18
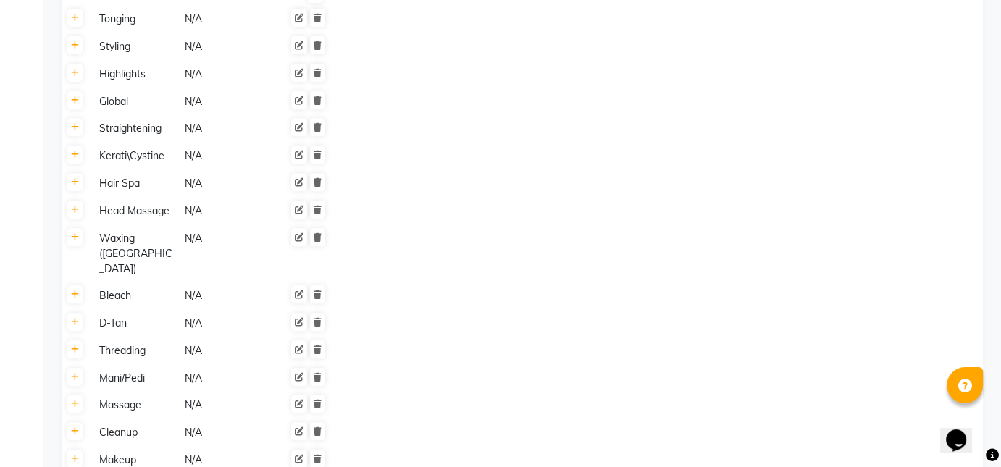
scroll to position [583, 0]
click at [122, 393] on td "Massage N/A" at bounding box center [213, 407] width 249 height 28
click at [123, 398] on div "Massage" at bounding box center [135, 407] width 84 height 18
click at [119, 316] on div "D-Tan" at bounding box center [135, 325] width 84 height 18
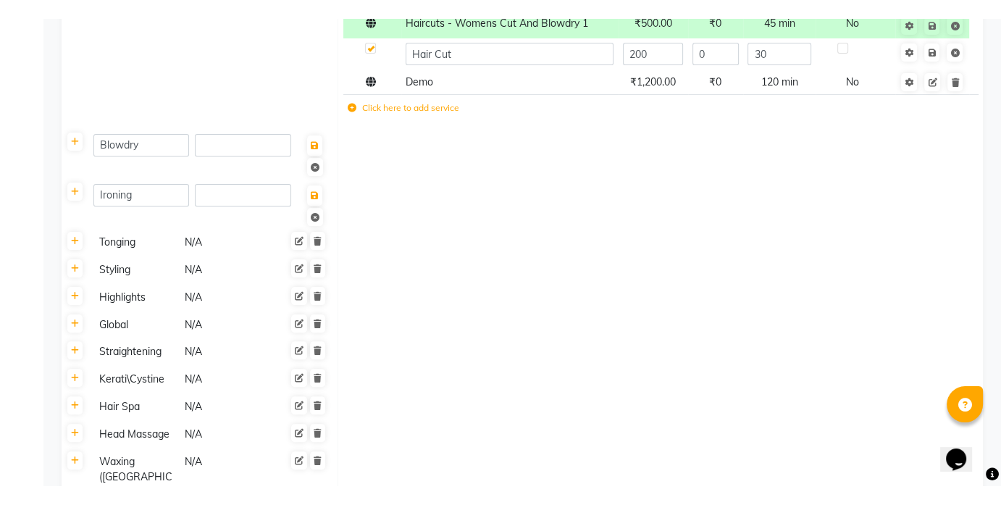
scroll to position [380, 0]
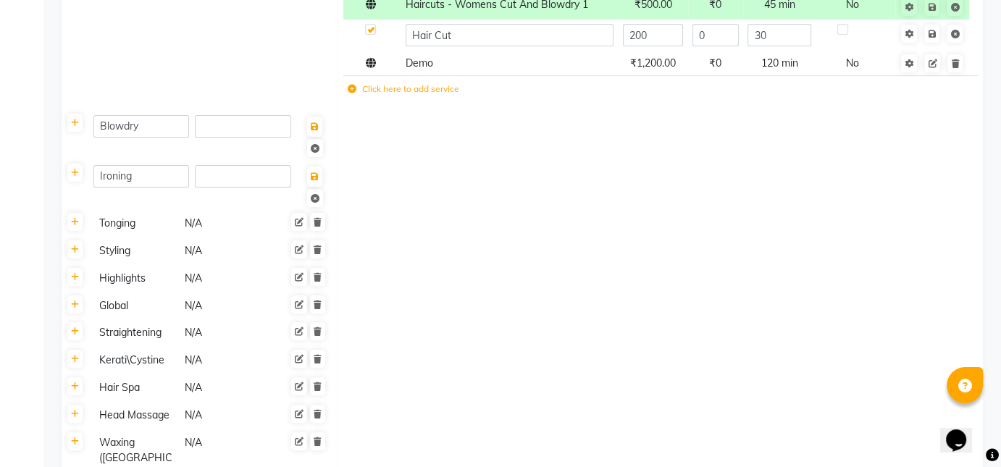
click at [425, 95] on td "Click here to add service" at bounding box center [543, 91] width 401 height 30
click at [377, 96] on td "Click here to add service" at bounding box center [543, 91] width 401 height 30
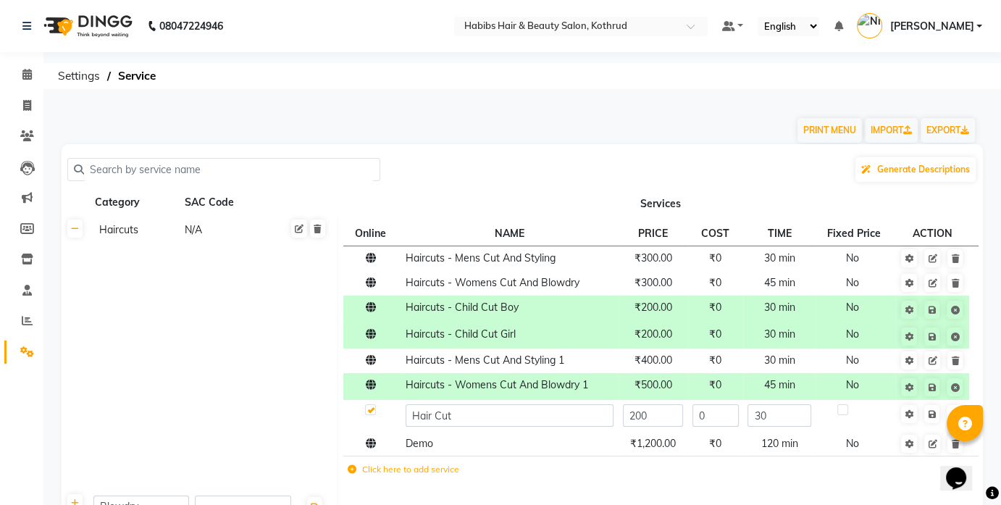
scroll to position [442, 0]
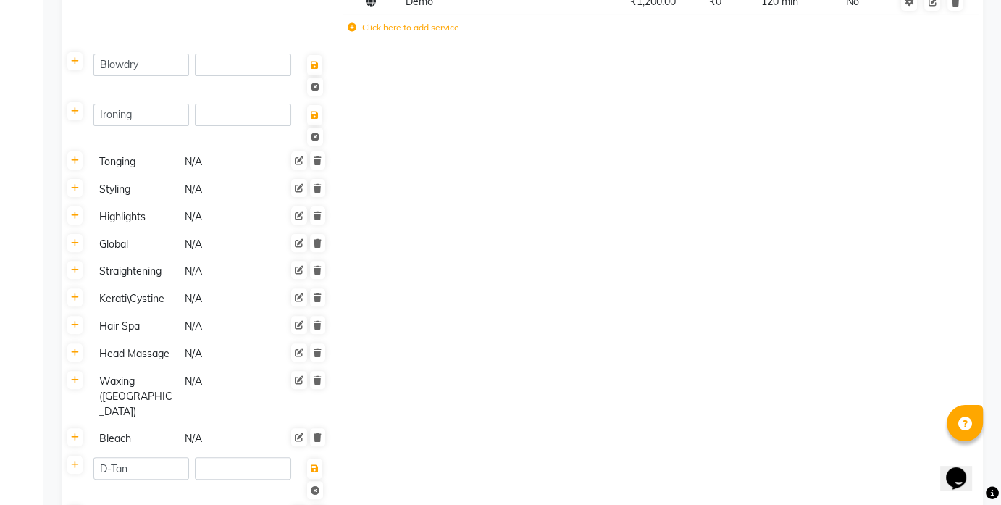
click at [127, 382] on div "Waxing ([GEOGRAPHIC_DATA])" at bounding box center [135, 396] width 84 height 49
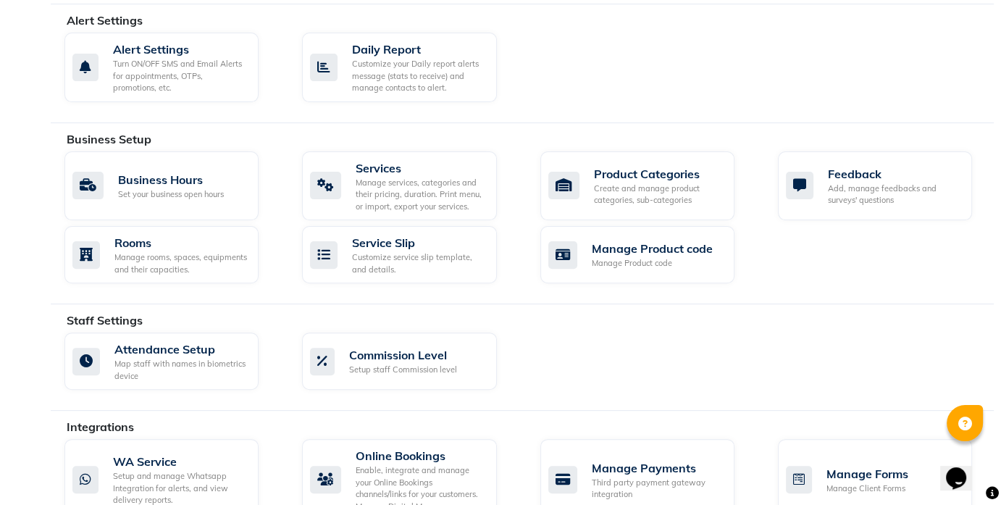
scroll to position [408, 0]
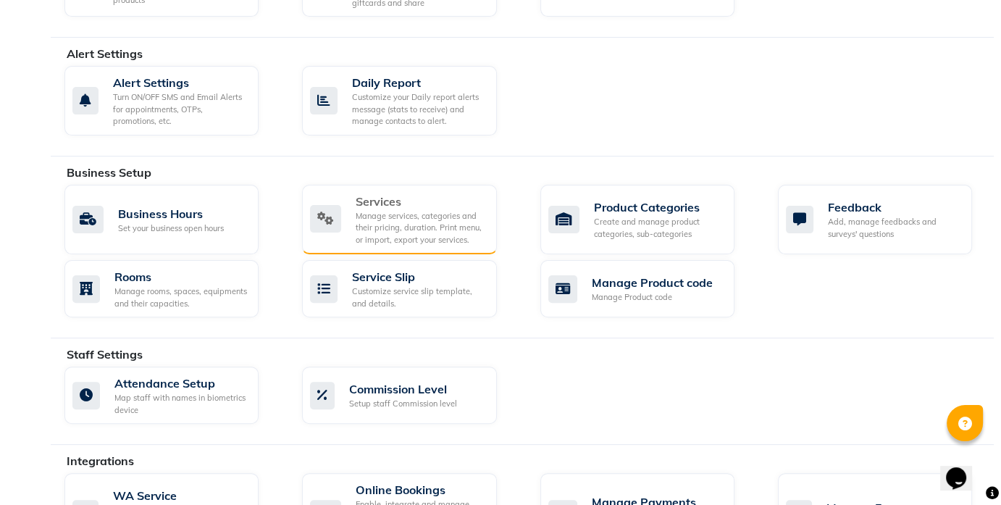
click at [406, 211] on div "Manage services, categories and their pricing, duration. Print menu, or import,…" at bounding box center [420, 228] width 129 height 36
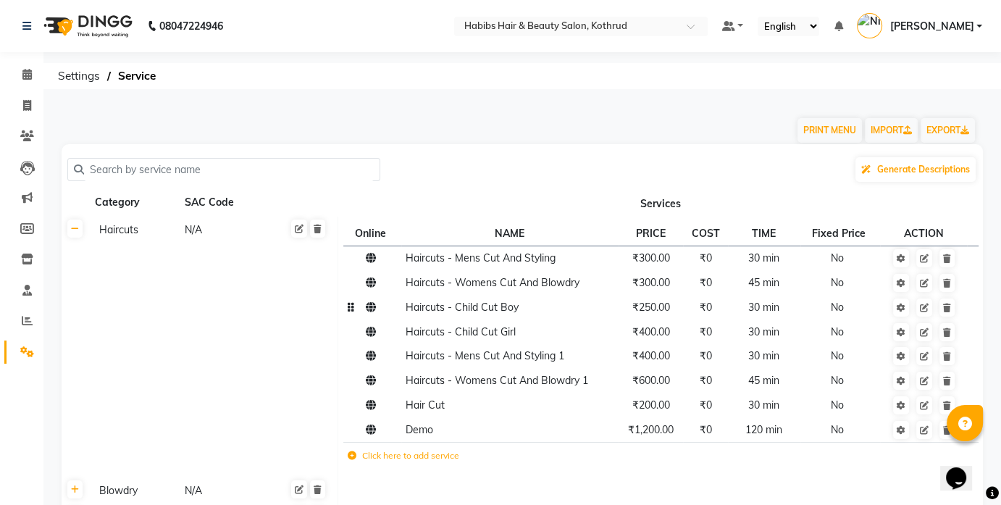
click at [505, 317] on td "Haircuts - Child Cut Boy" at bounding box center [509, 308] width 217 height 25
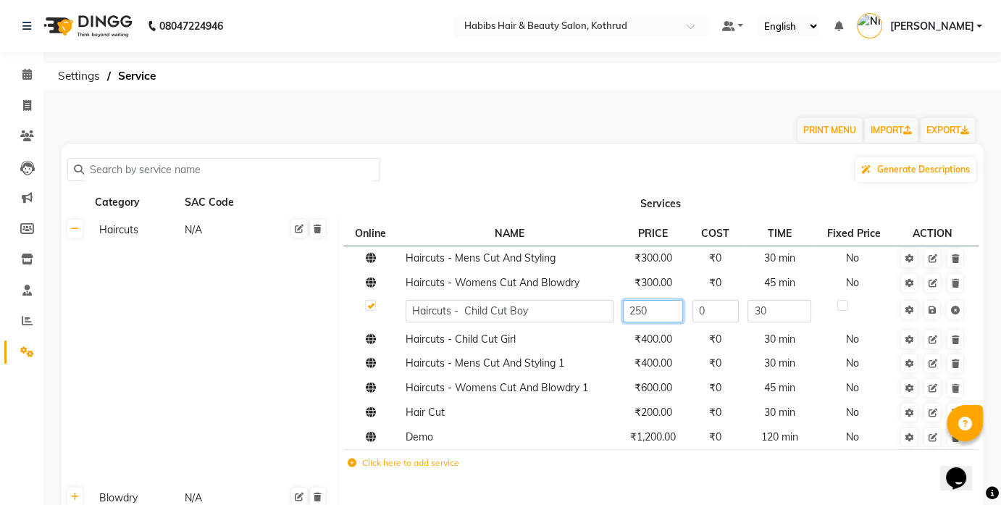
click at [662, 315] on input "250" at bounding box center [653, 311] width 60 height 22
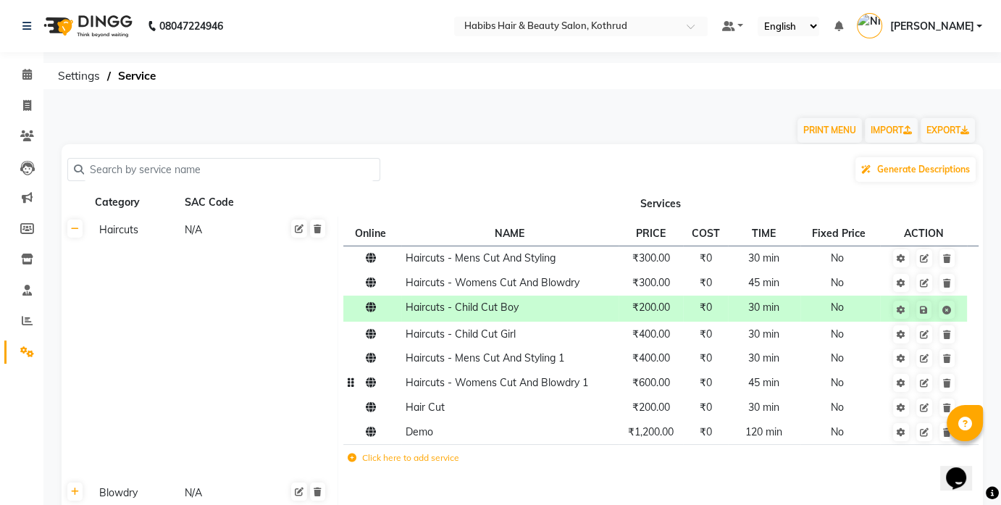
click at [648, 384] on span "₹600.00" at bounding box center [651, 382] width 38 height 13
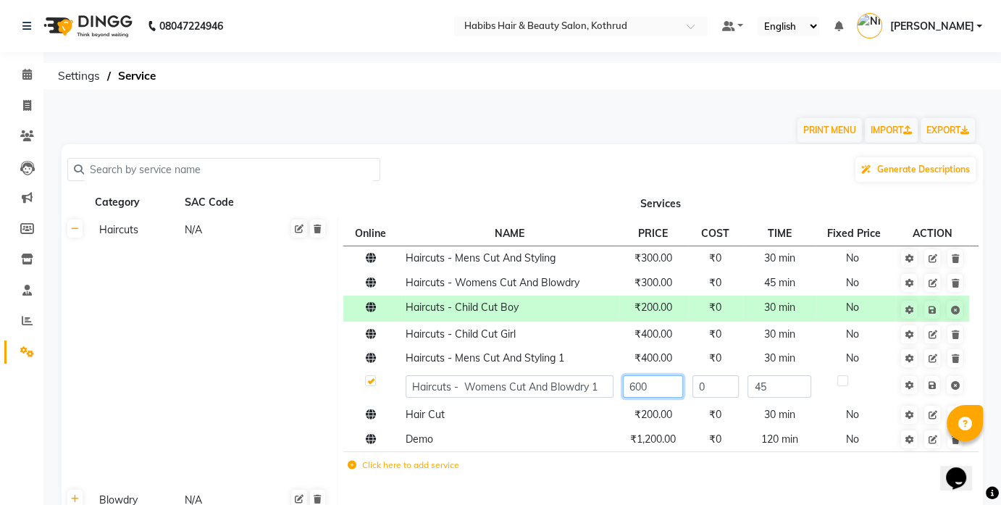
click at [650, 386] on input "600" at bounding box center [653, 386] width 60 height 22
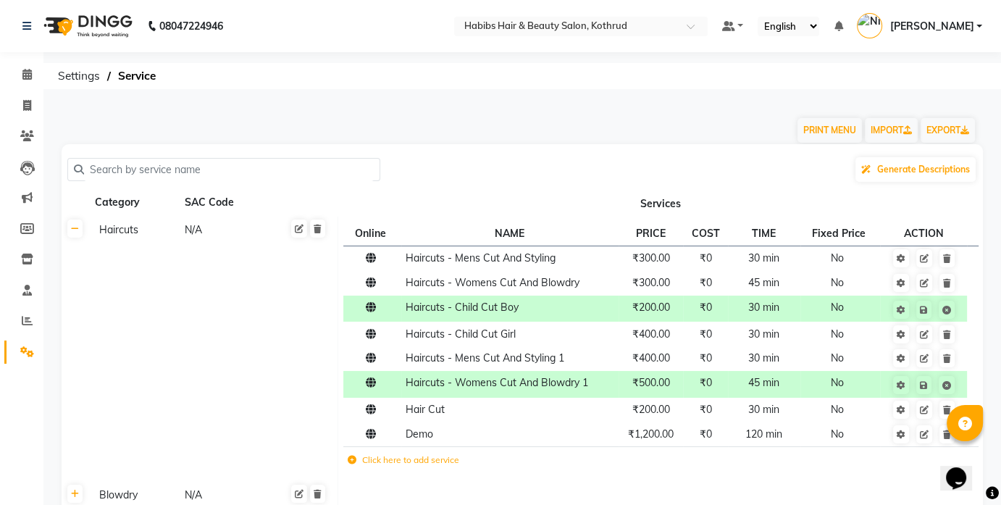
click at [594, 453] on td "Click here to add service" at bounding box center [535, 462] width 385 height 30
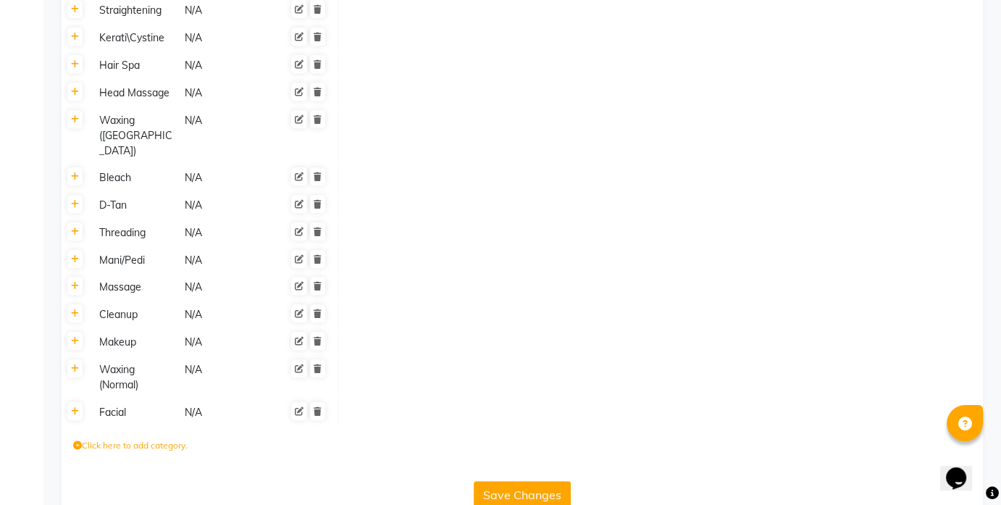
scroll to position [648, 0]
click at [527, 466] on button "Save Changes" at bounding box center [522, 496] width 97 height 28
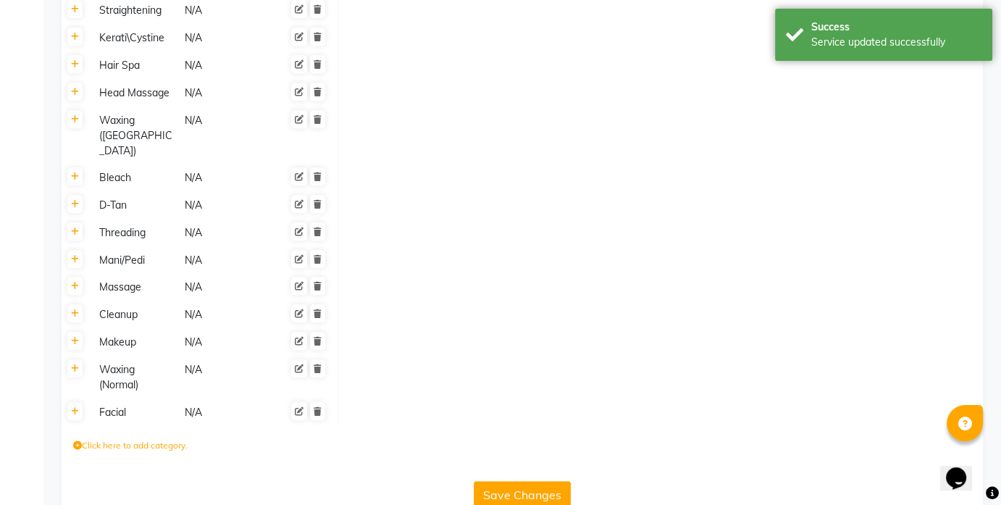
click at [135, 439] on label "Click here to add category." at bounding box center [130, 445] width 114 height 13
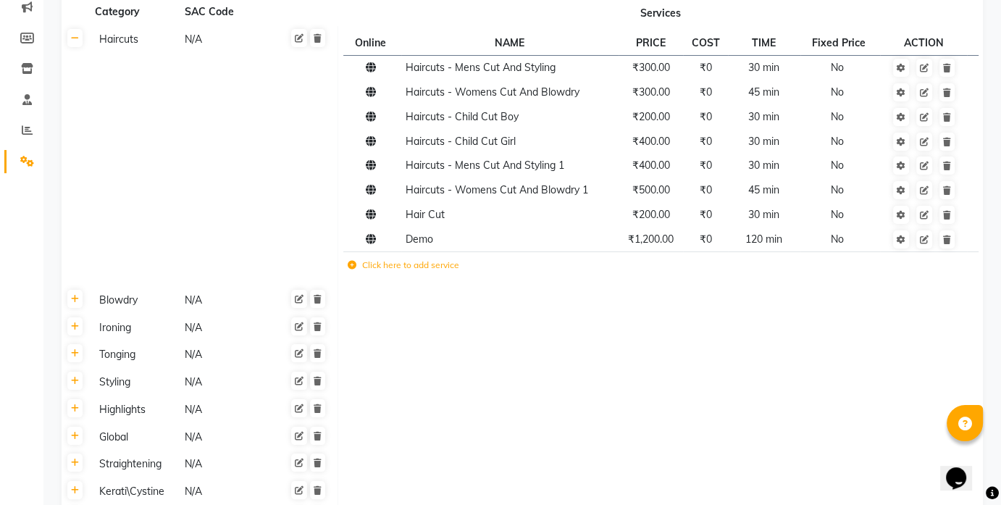
scroll to position [161, 0]
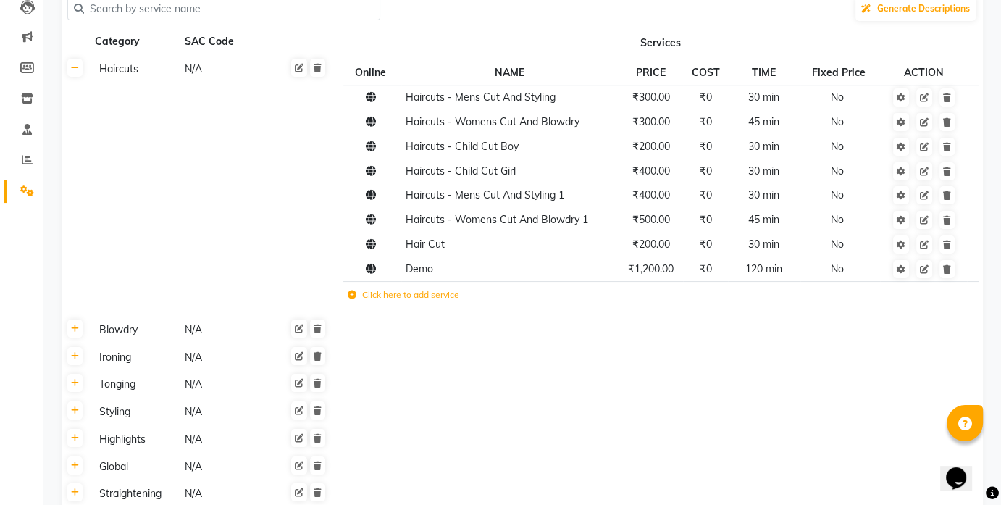
click at [403, 296] on label "Click here to add service" at bounding box center [404, 294] width 112 height 13
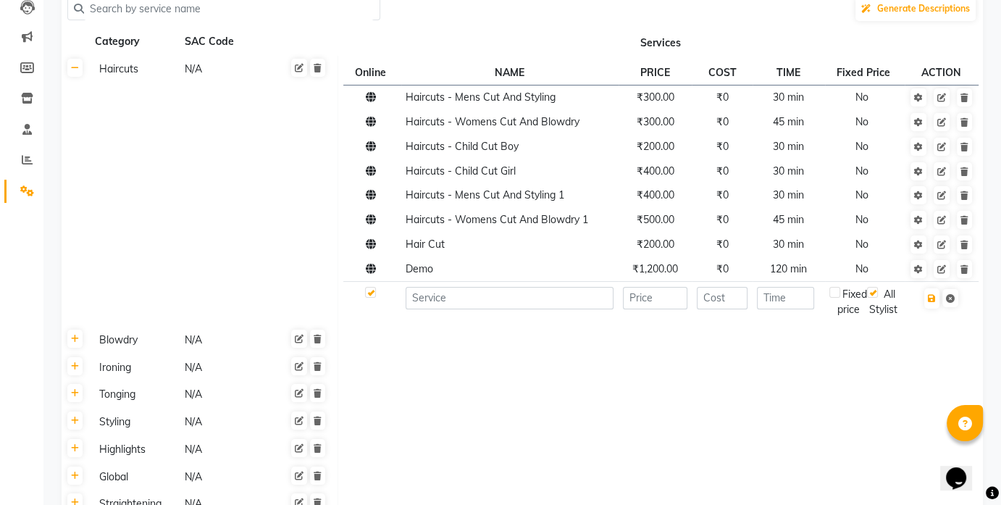
click at [122, 353] on td "Blowdry N/A" at bounding box center [213, 340] width 249 height 28
click at [122, 349] on div "Blowdry" at bounding box center [135, 340] width 84 height 18
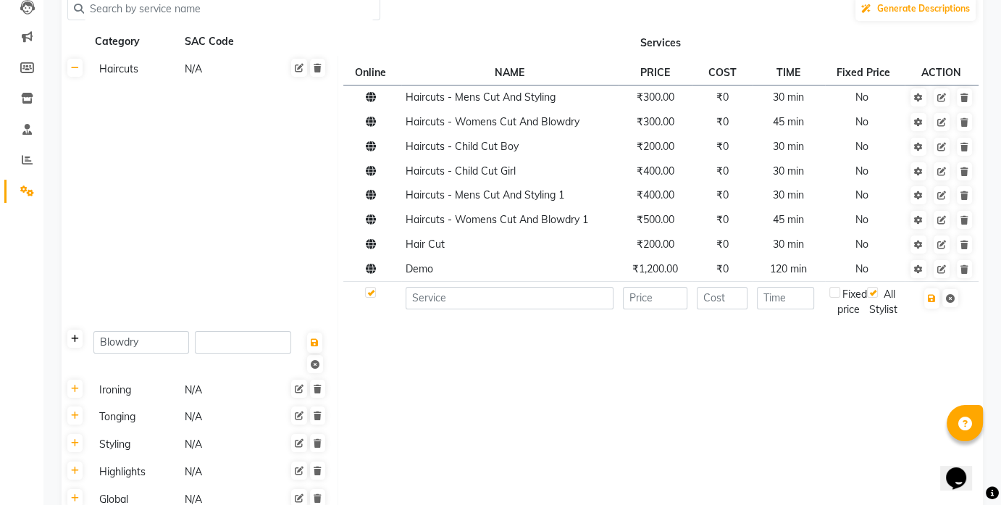
click at [74, 343] on icon at bounding box center [75, 339] width 8 height 9
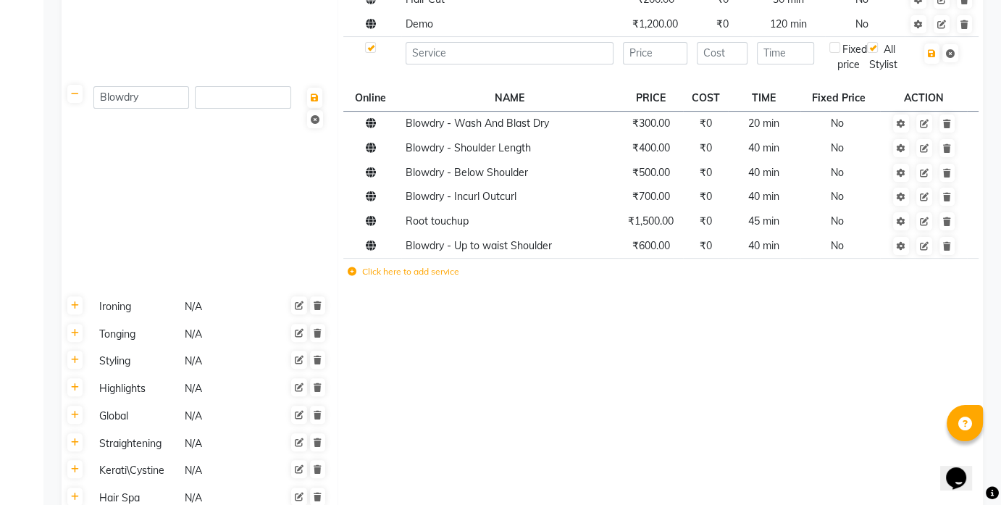
scroll to position [400, 0]
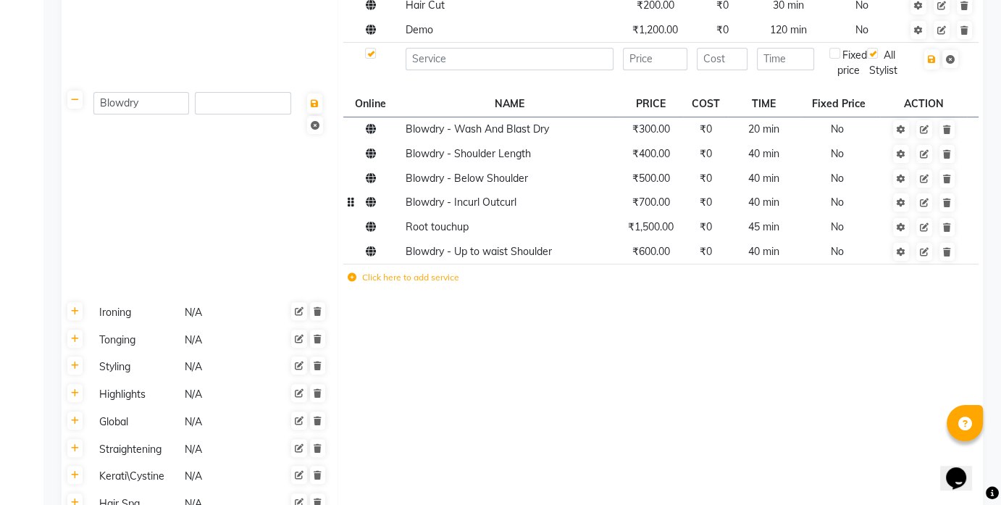
click at [926, 215] on td at bounding box center [924, 202] width 88 height 25
click at [928, 207] on icon at bounding box center [924, 202] width 9 height 9
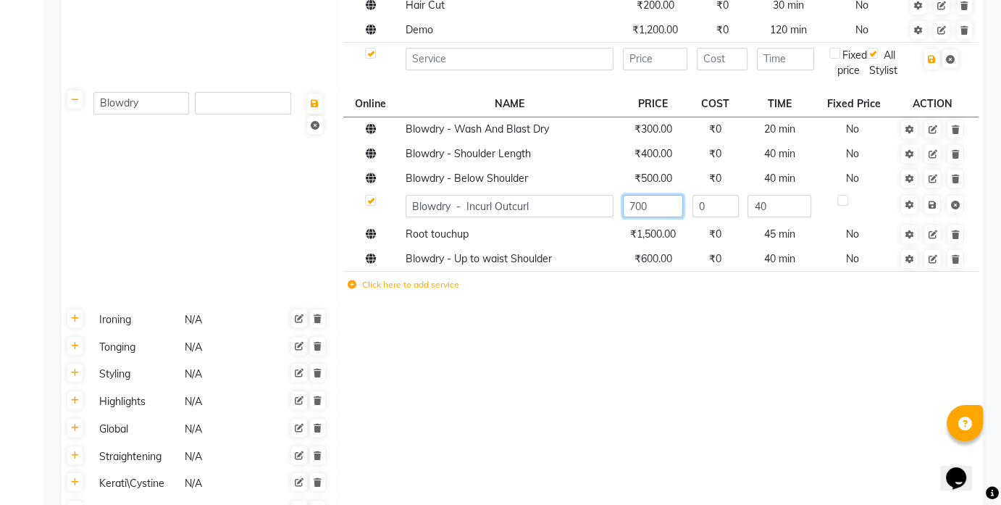
click at [636, 217] on input "700" at bounding box center [653, 206] width 60 height 22
click at [640, 333] on td at bounding box center [660, 320] width 645 height 28
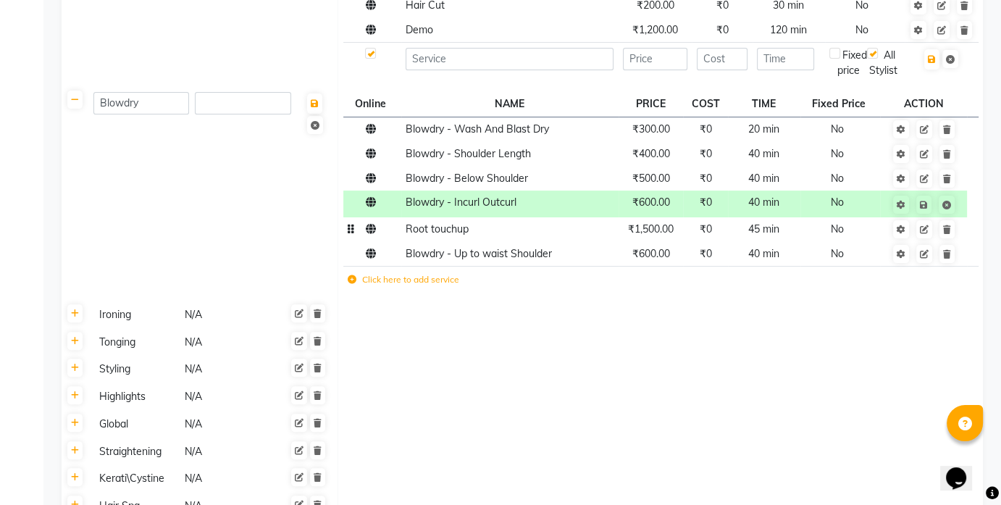
click at [650, 235] on span "₹1,500.00" at bounding box center [651, 228] width 46 height 13
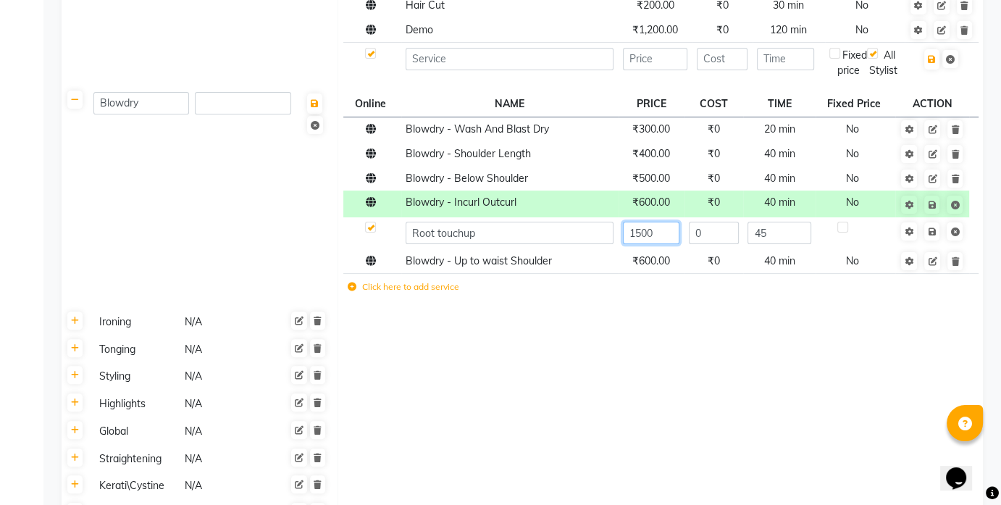
click at [641, 244] on input "1500" at bounding box center [651, 233] width 57 height 22
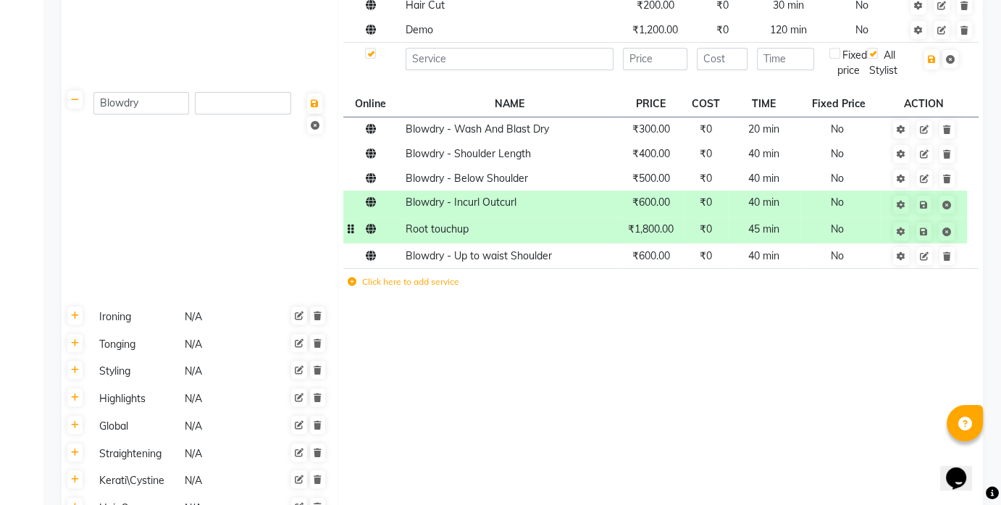
click at [639, 329] on td at bounding box center [660, 317] width 645 height 28
click at [645, 268] on td "₹600.00" at bounding box center [651, 255] width 65 height 25
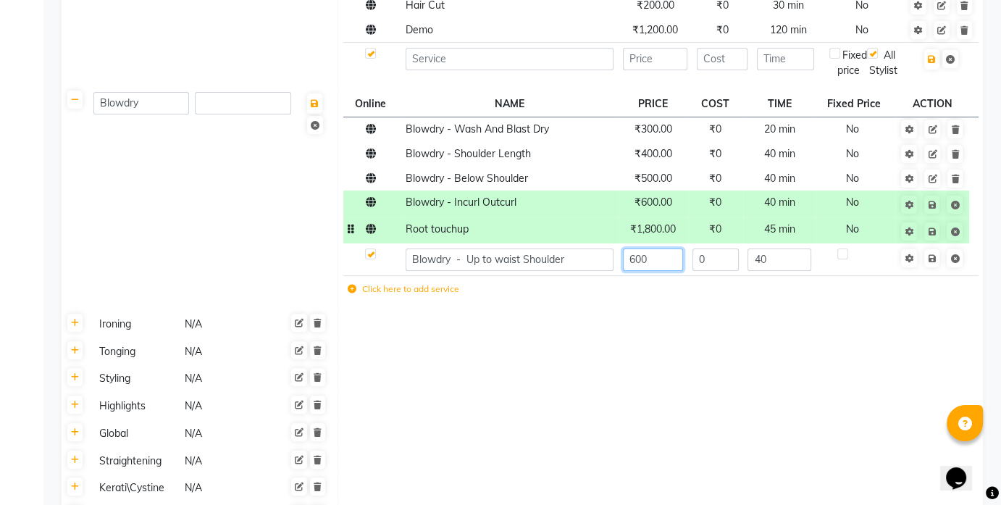
click at [636, 271] on input "600" at bounding box center [653, 259] width 60 height 22
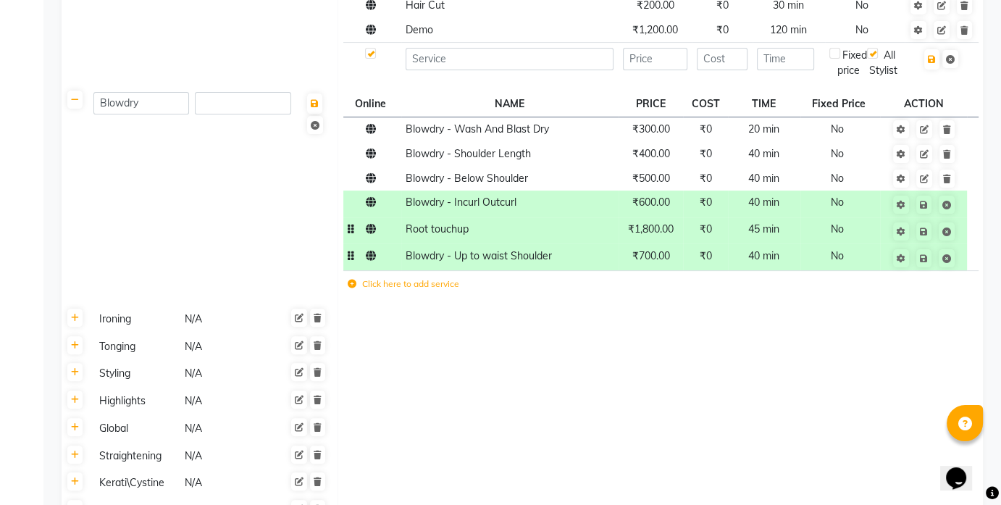
click at [644, 352] on td at bounding box center [660, 346] width 645 height 28
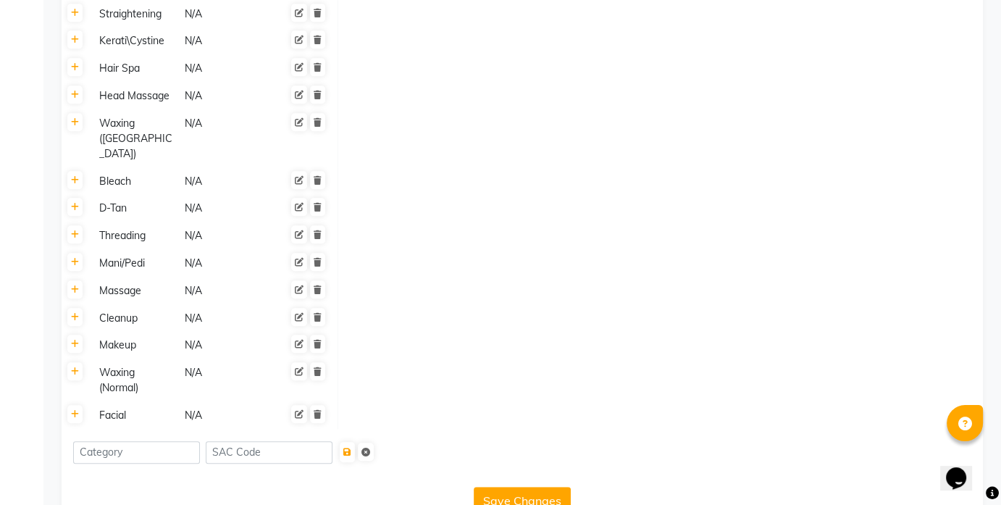
scroll to position [842, 0]
click at [793, 466] on div "Save Changes" at bounding box center [522, 497] width 910 height 33
click at [531, 466] on button "Save Changes" at bounding box center [522, 501] width 97 height 28
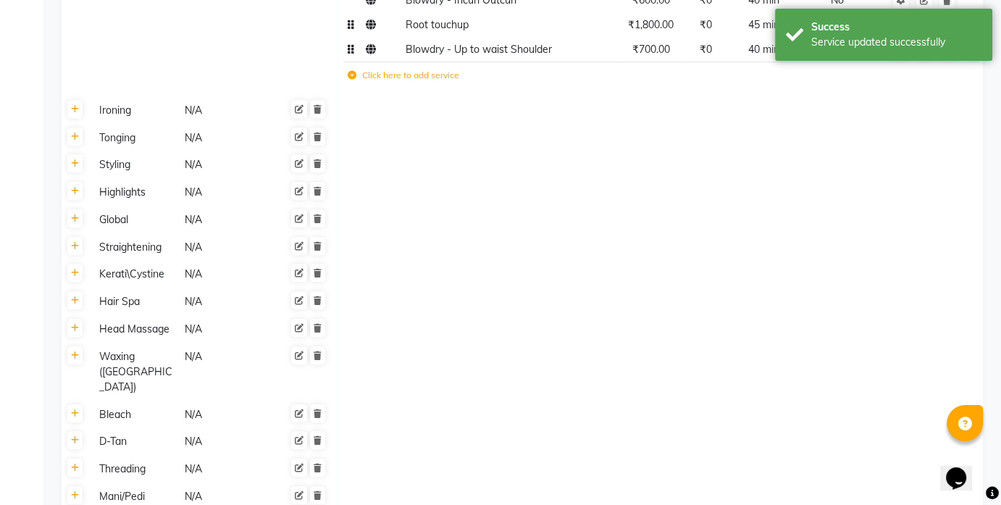
scroll to position [569, 0]
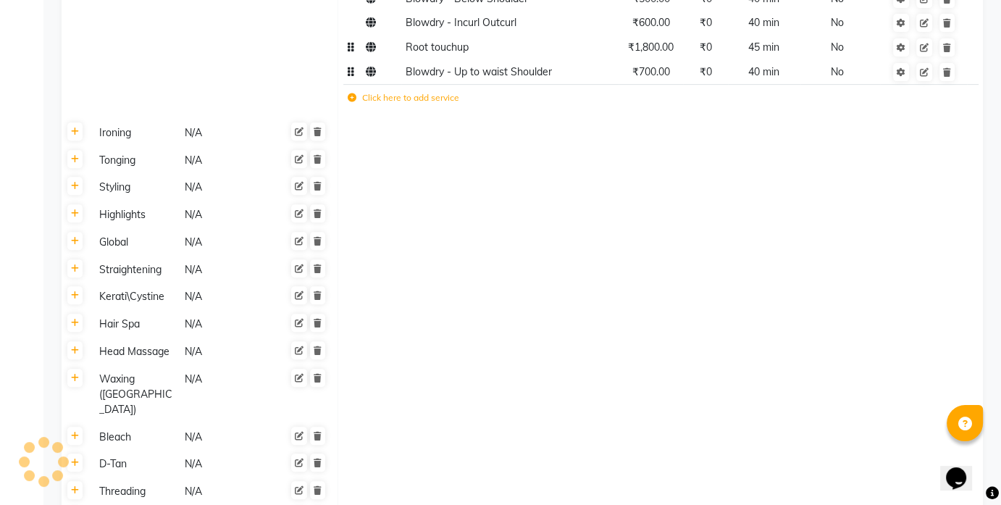
click at [77, 140] on th at bounding box center [76, 133] width 28 height 28
click at [75, 131] on icon at bounding box center [75, 131] width 8 height 9
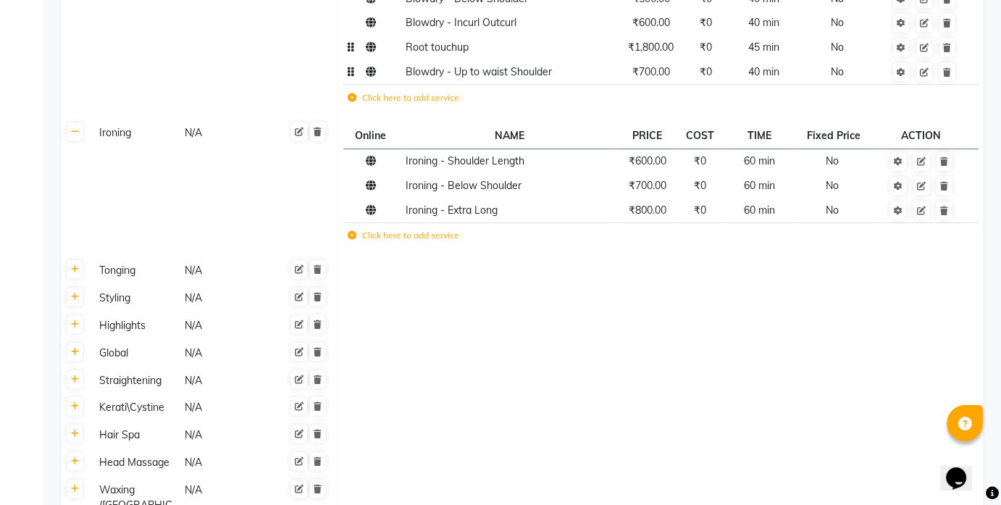
click at [75, 279] on th at bounding box center [76, 271] width 28 height 28
click at [75, 271] on icon at bounding box center [75, 269] width 8 height 9
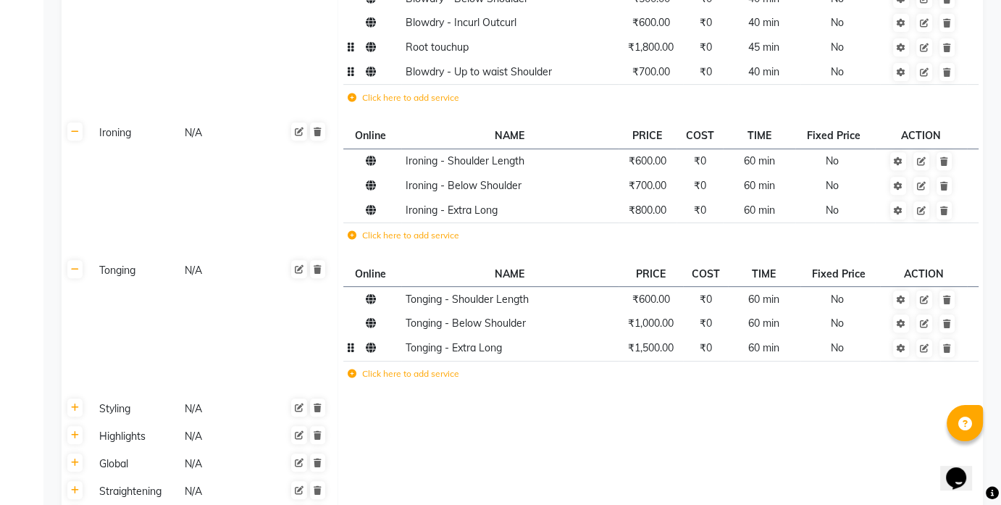
click at [645, 349] on span "₹1,500.00" at bounding box center [651, 347] width 46 height 13
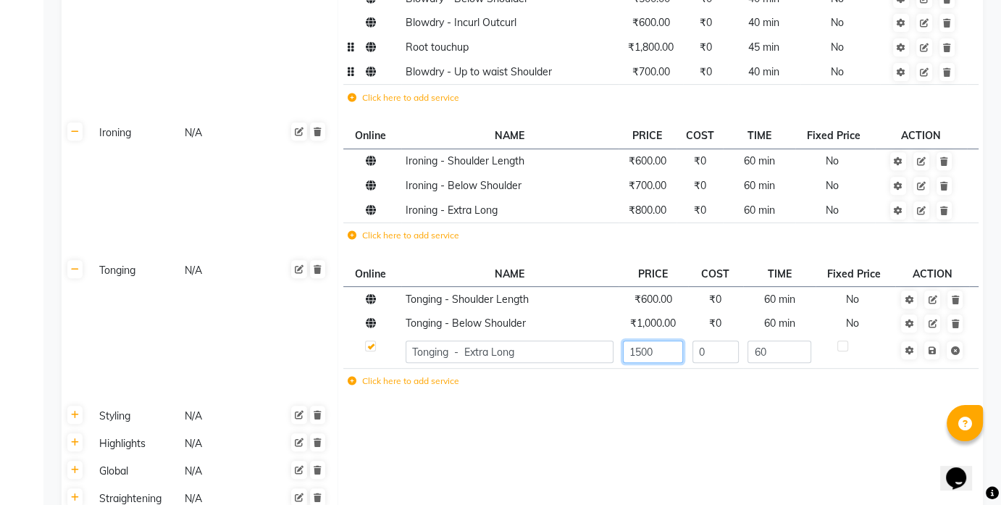
click at [642, 350] on input "1500" at bounding box center [653, 351] width 60 height 22
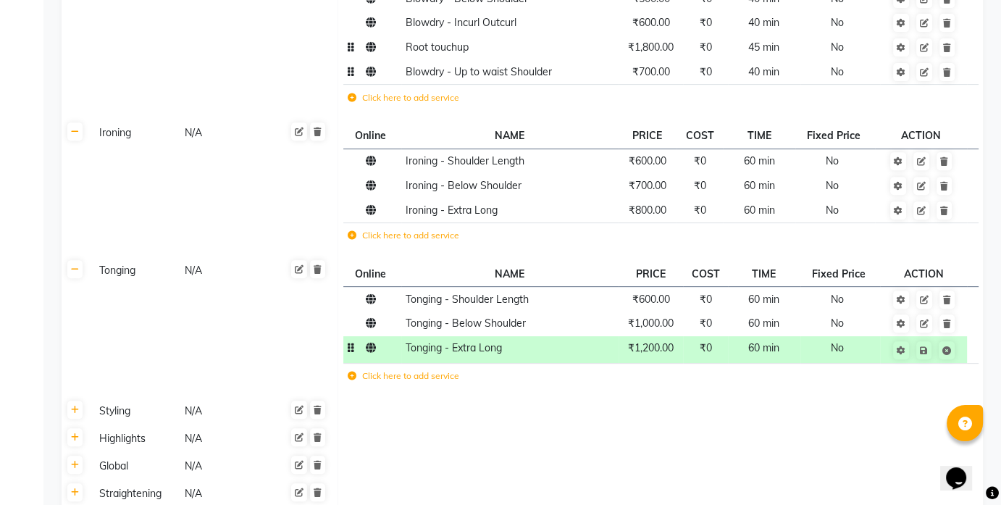
click at [699, 401] on td at bounding box center [660, 412] width 645 height 28
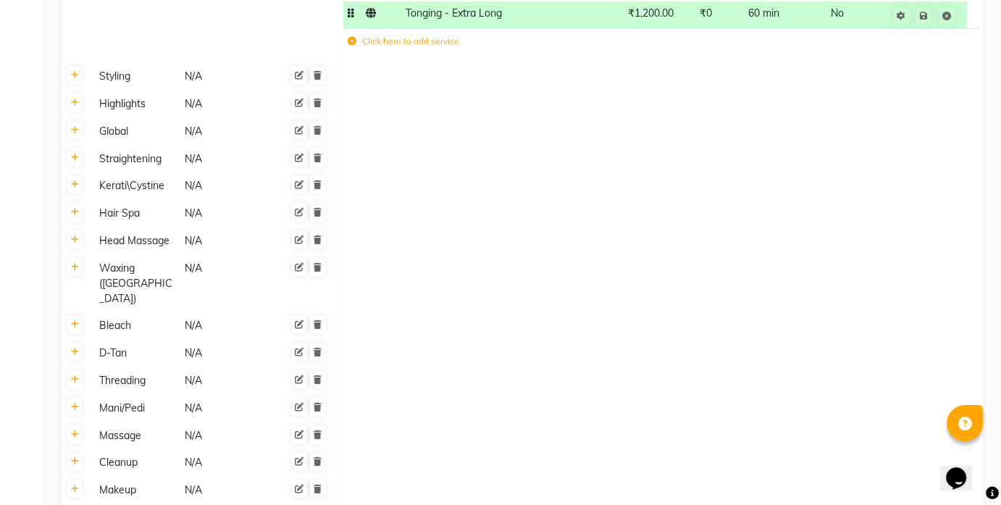
scroll to position [896, 0]
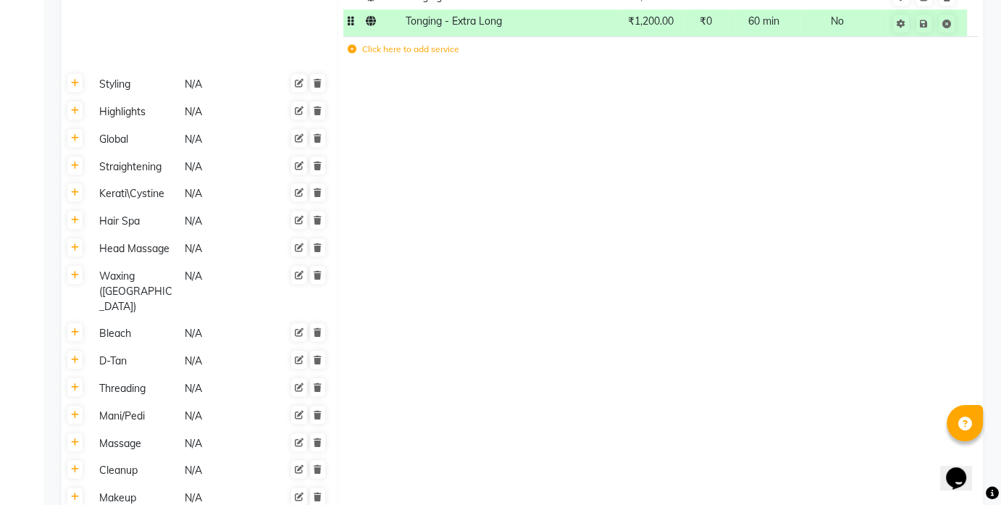
click at [80, 91] on th at bounding box center [76, 85] width 28 height 28
click at [77, 80] on icon at bounding box center [75, 83] width 8 height 9
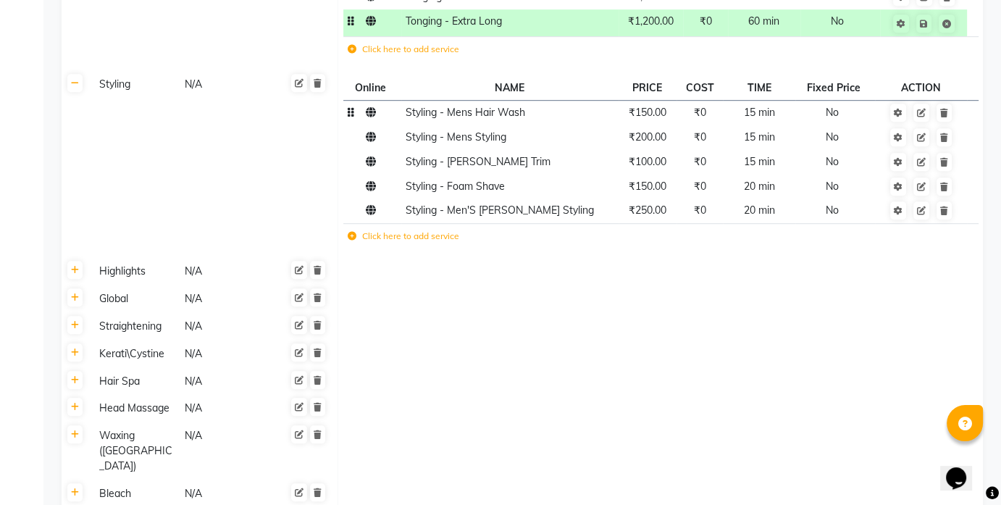
click at [642, 120] on td "₹150.00" at bounding box center [648, 112] width 58 height 25
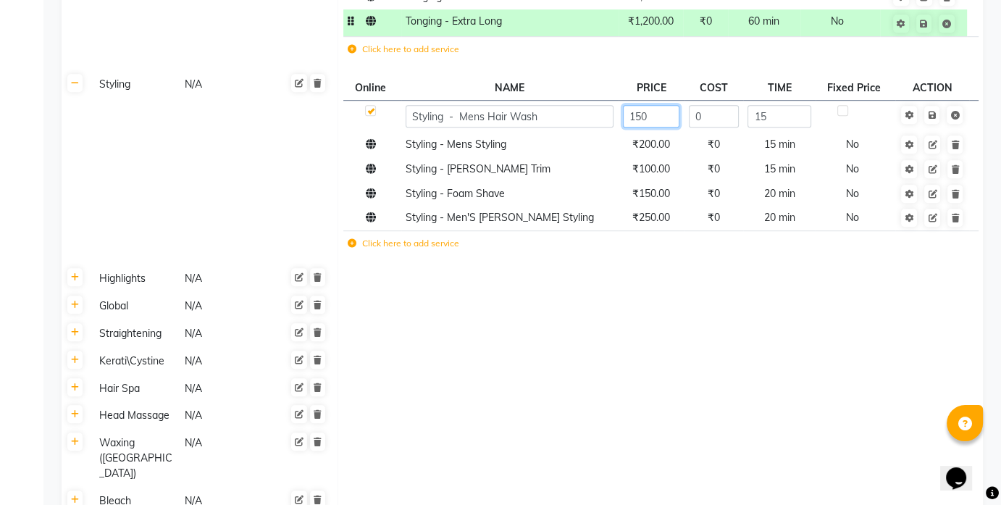
click at [644, 114] on input "150" at bounding box center [651, 116] width 57 height 22
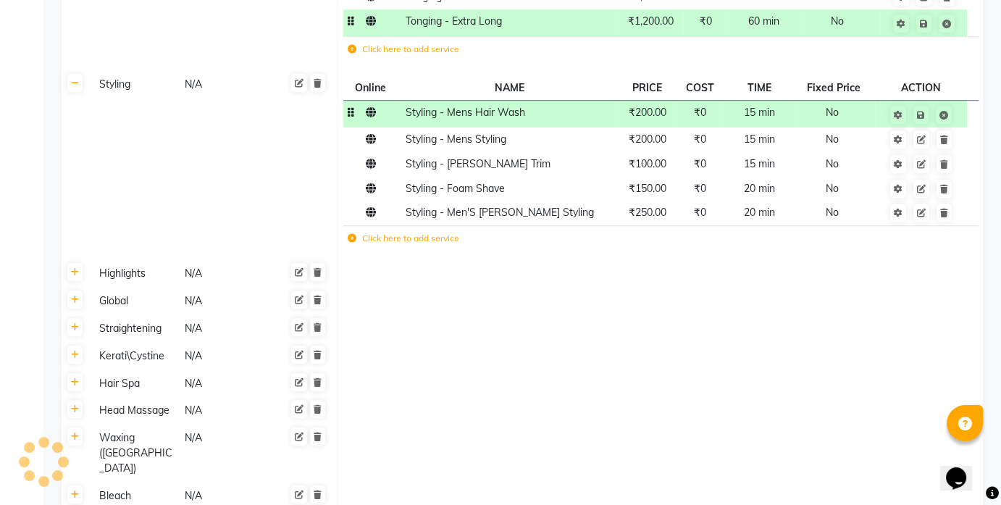
click at [605, 285] on td at bounding box center [660, 274] width 645 height 28
click at [645, 114] on span "₹200.00" at bounding box center [648, 112] width 38 height 13
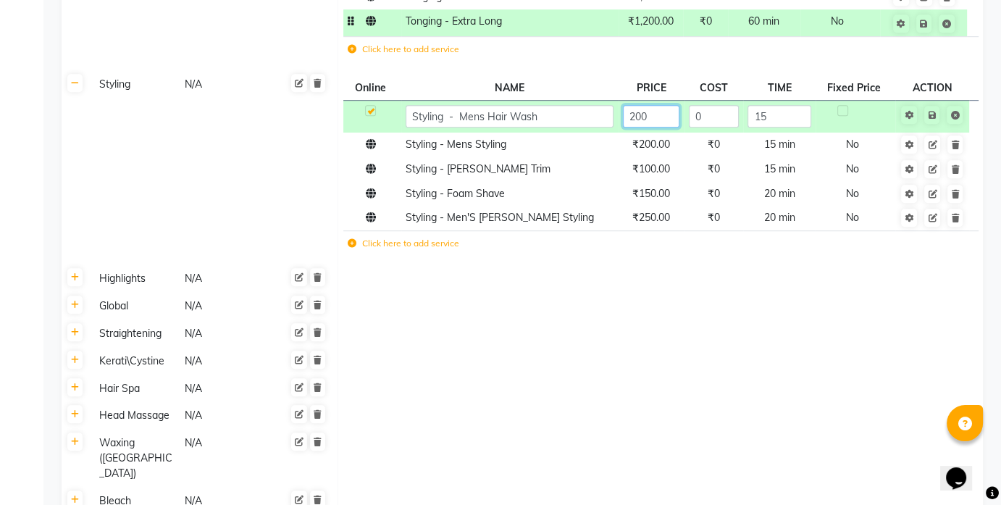
click at [633, 113] on input "200" at bounding box center [651, 116] width 57 height 22
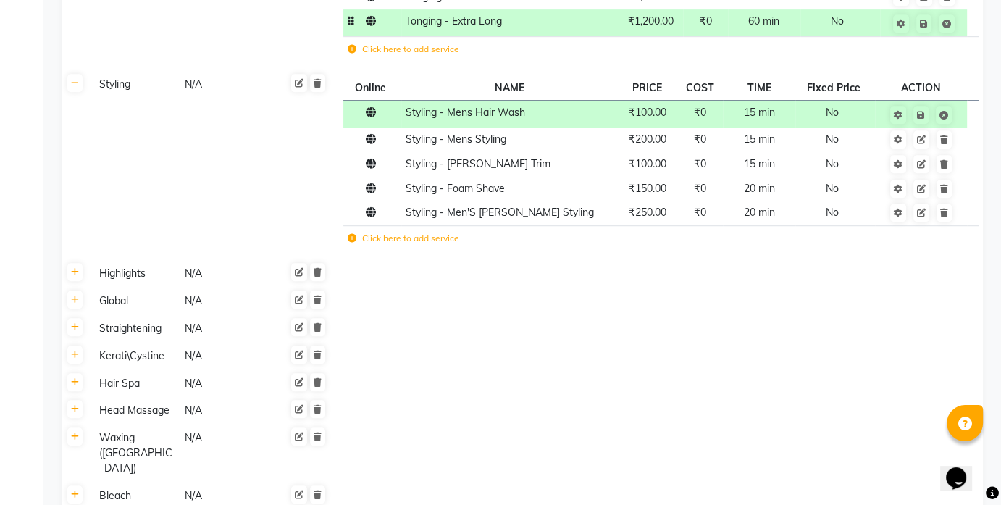
click at [682, 267] on td at bounding box center [660, 274] width 645 height 28
click at [645, 221] on td "₹250.00" at bounding box center [648, 213] width 58 height 25
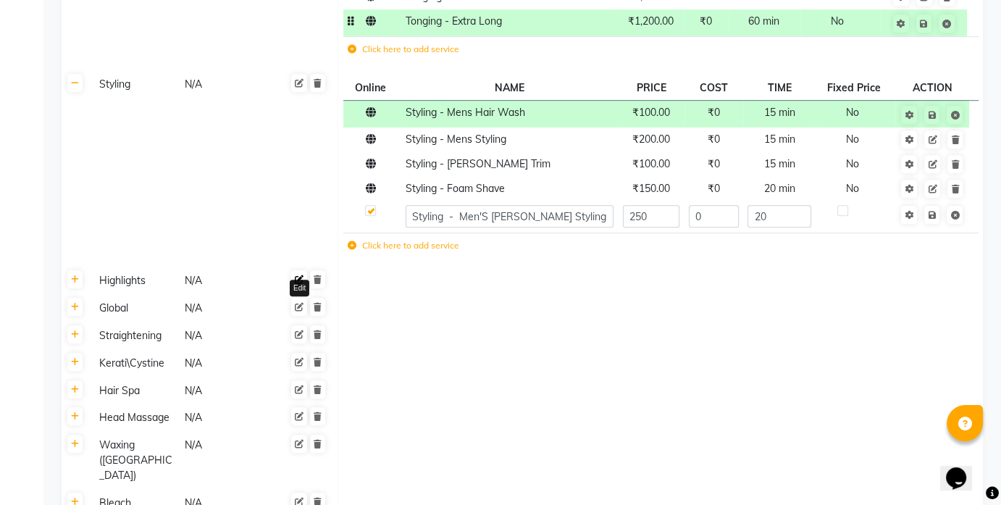
click at [298, 282] on icon at bounding box center [299, 279] width 9 height 9
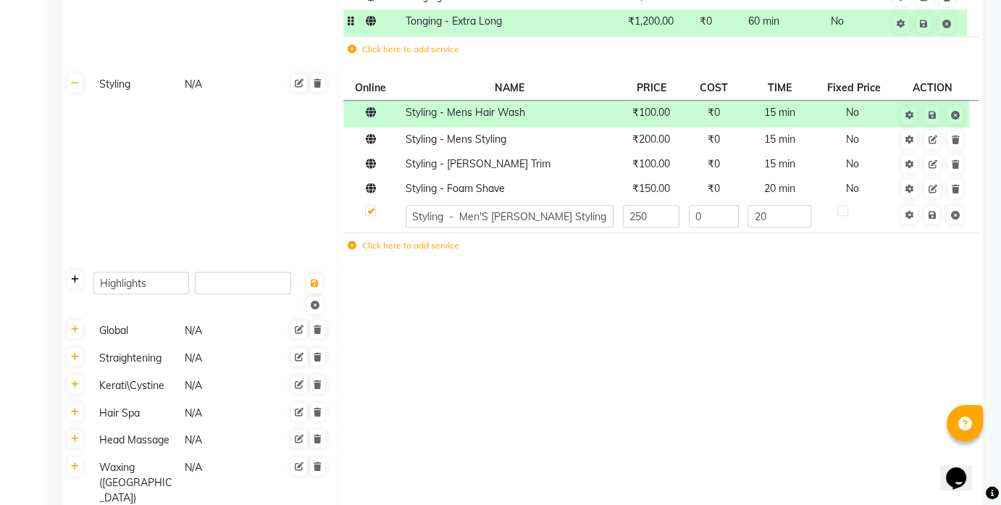
click at [75, 280] on icon at bounding box center [75, 279] width 8 height 9
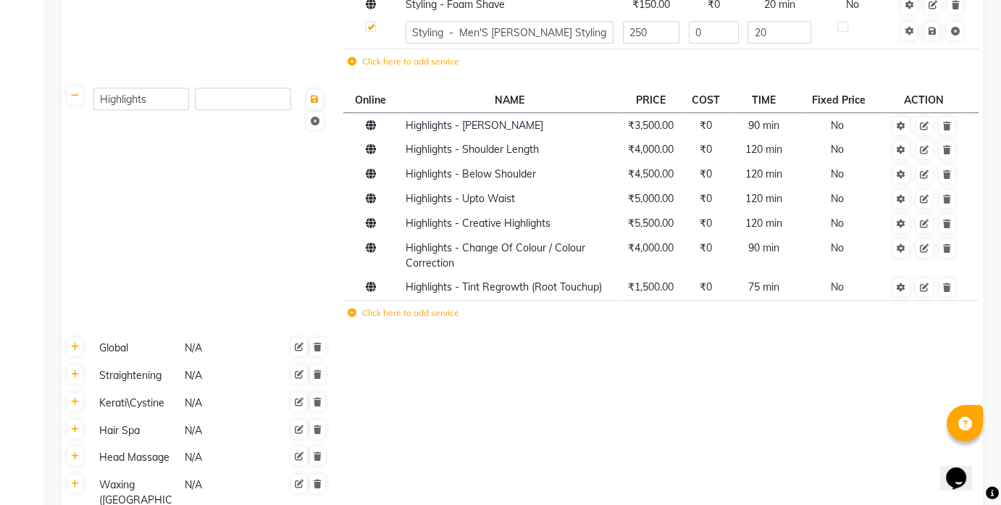
scroll to position [1077, 0]
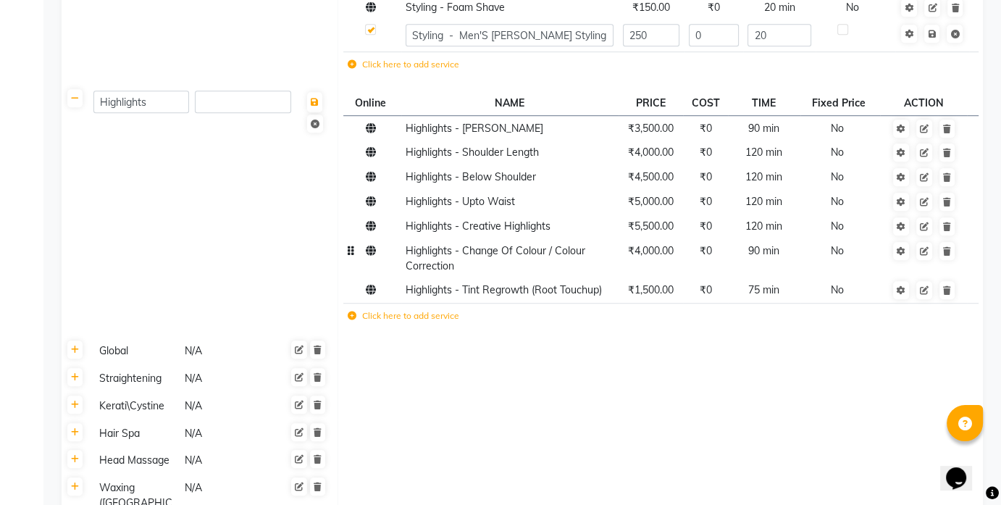
click at [645, 253] on span "₹4,000.00" at bounding box center [651, 250] width 46 height 13
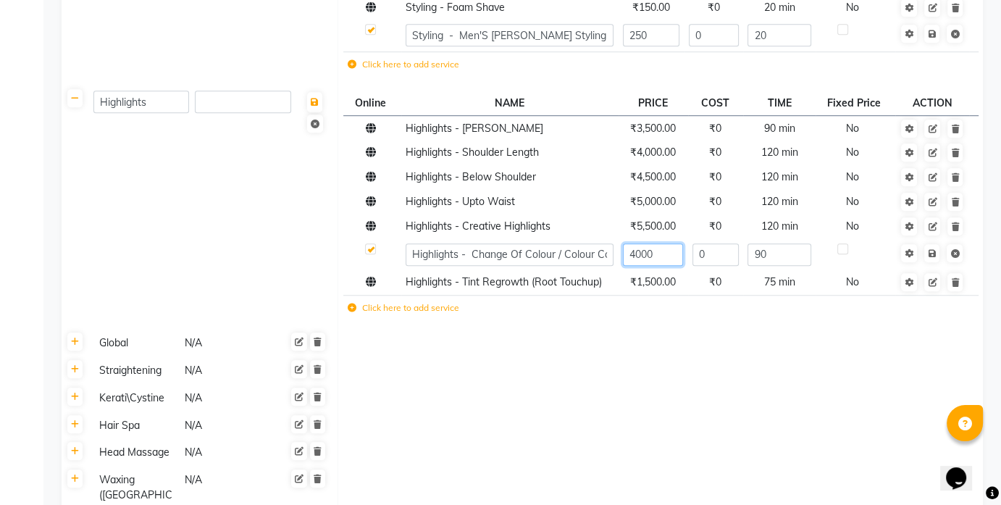
click at [641, 253] on input "4000" at bounding box center [653, 254] width 60 height 22
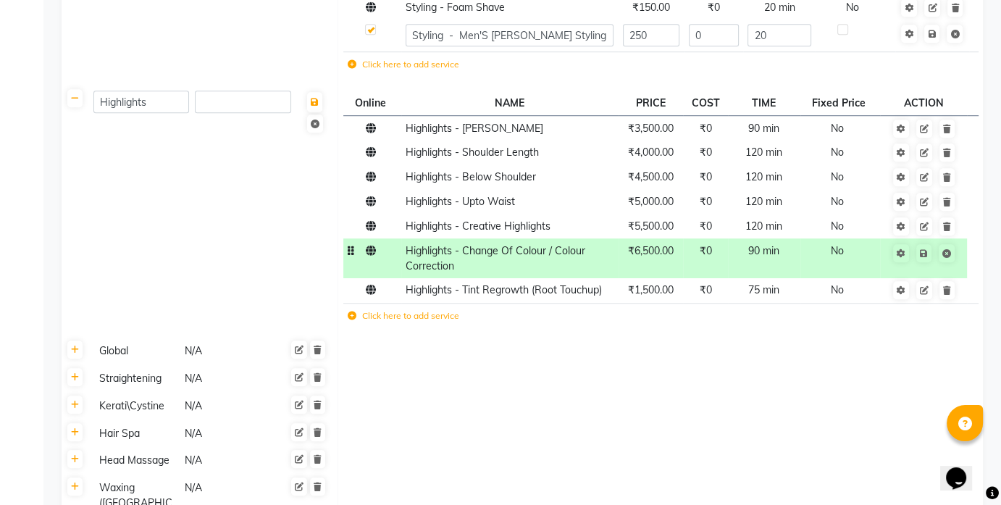
click at [643, 353] on td at bounding box center [660, 352] width 645 height 28
click at [653, 293] on span "₹1,500.00" at bounding box center [651, 289] width 46 height 13
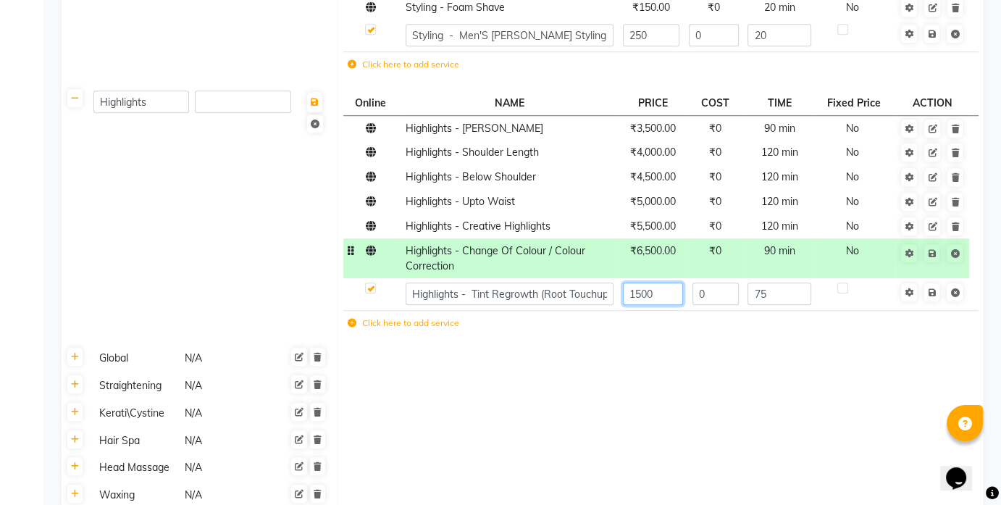
click at [642, 290] on input "1500" at bounding box center [653, 293] width 60 height 22
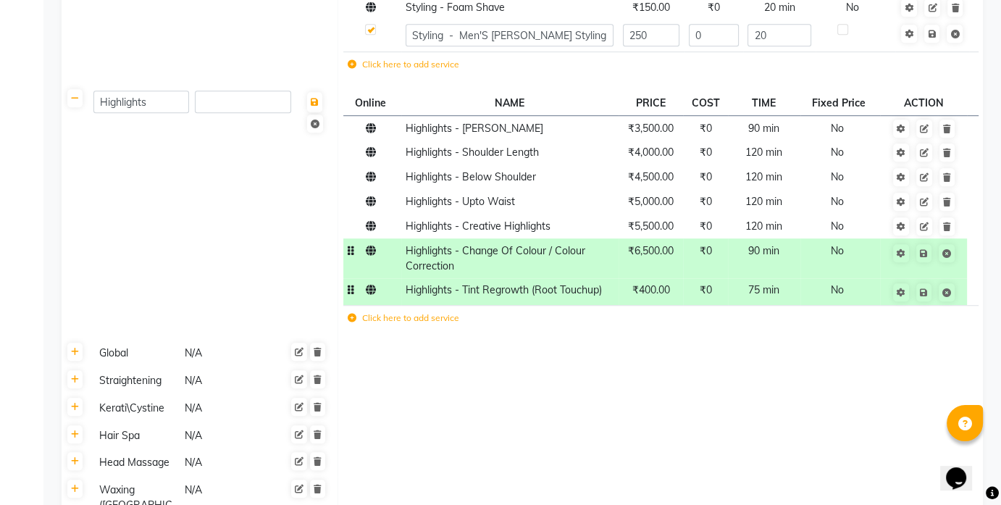
click at [122, 358] on div "Global" at bounding box center [135, 353] width 84 height 18
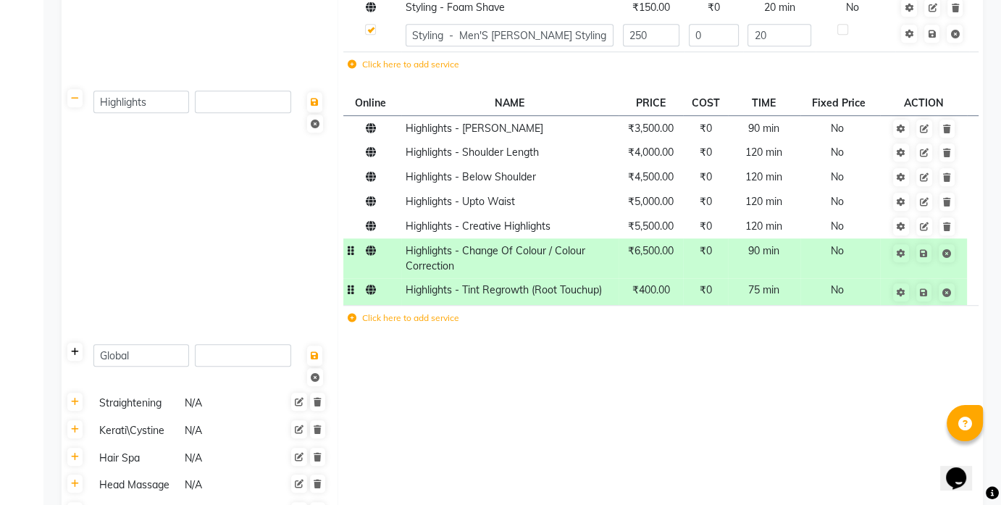
click at [77, 355] on icon at bounding box center [75, 352] width 8 height 9
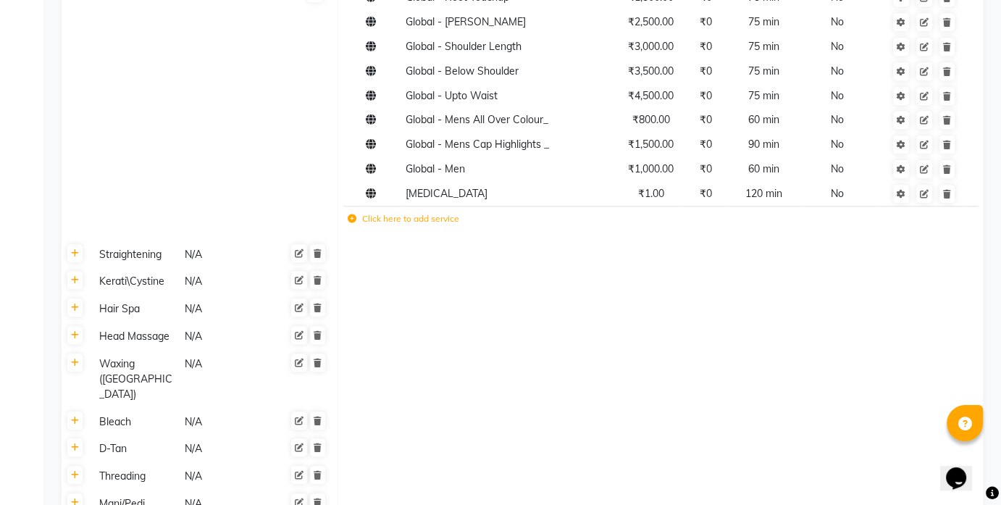
scroll to position [1432, 0]
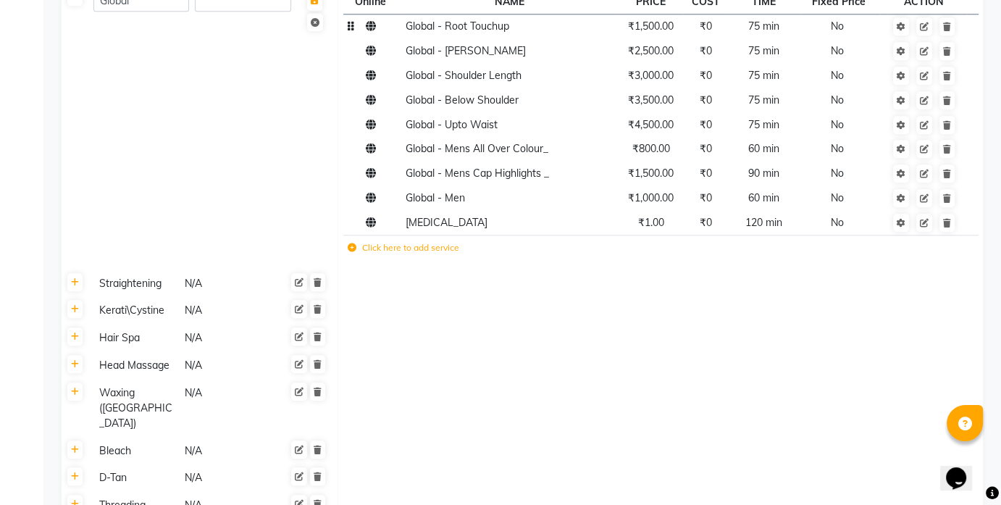
click at [659, 31] on td "₹1,500.00" at bounding box center [651, 26] width 65 height 25
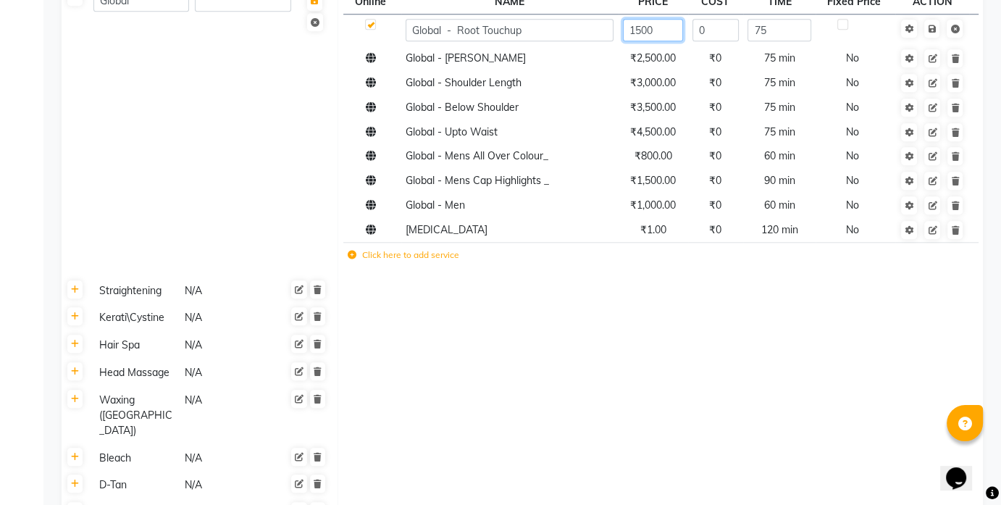
click at [641, 35] on input "1500" at bounding box center [653, 30] width 60 height 22
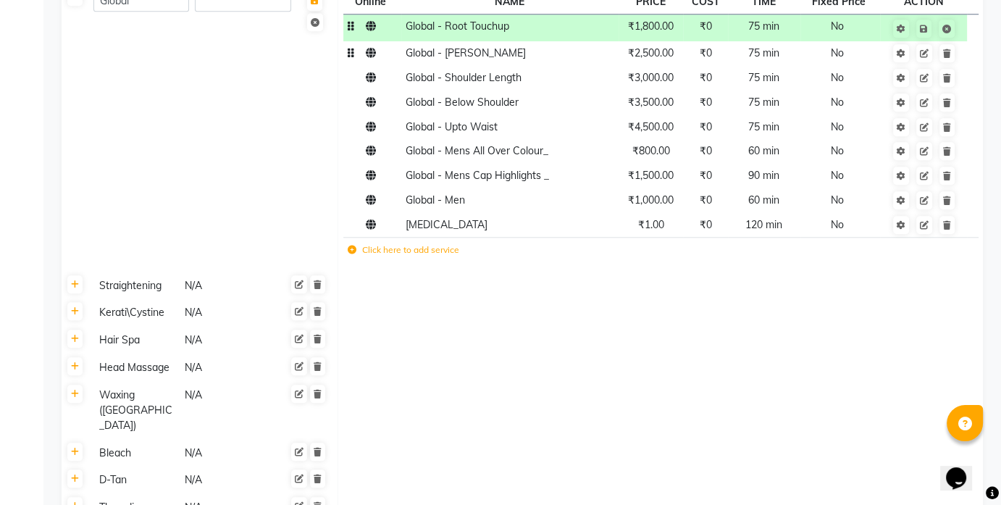
click at [650, 59] on td "₹2,500.00" at bounding box center [651, 53] width 65 height 25
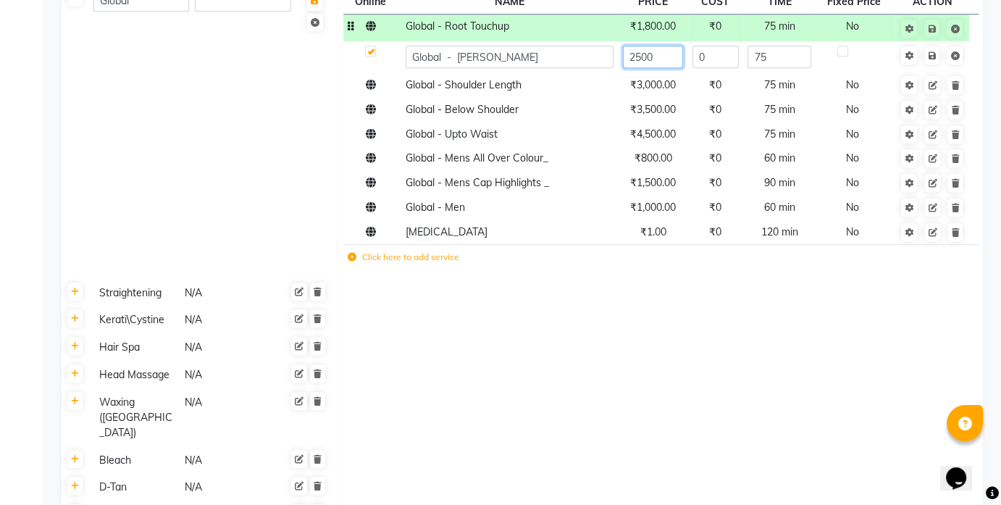
click at [640, 56] on input "2500" at bounding box center [653, 57] width 60 height 22
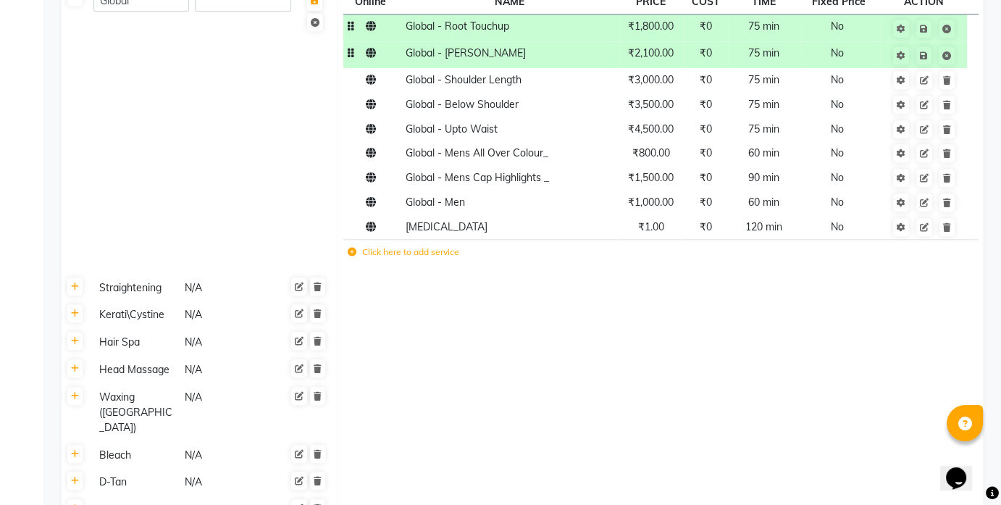
click at [648, 158] on td "₹800.00" at bounding box center [651, 153] width 65 height 25
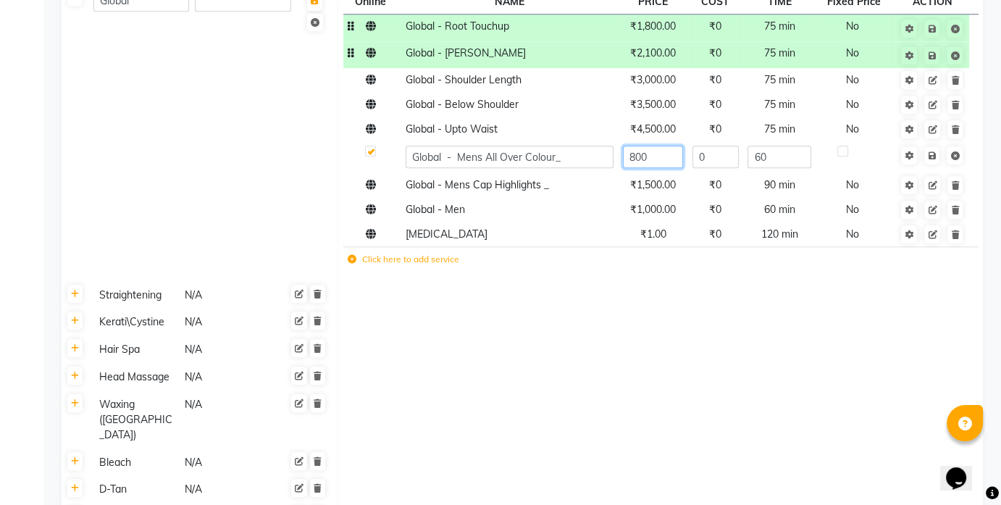
click at [639, 155] on input "800" at bounding box center [653, 157] width 60 height 22
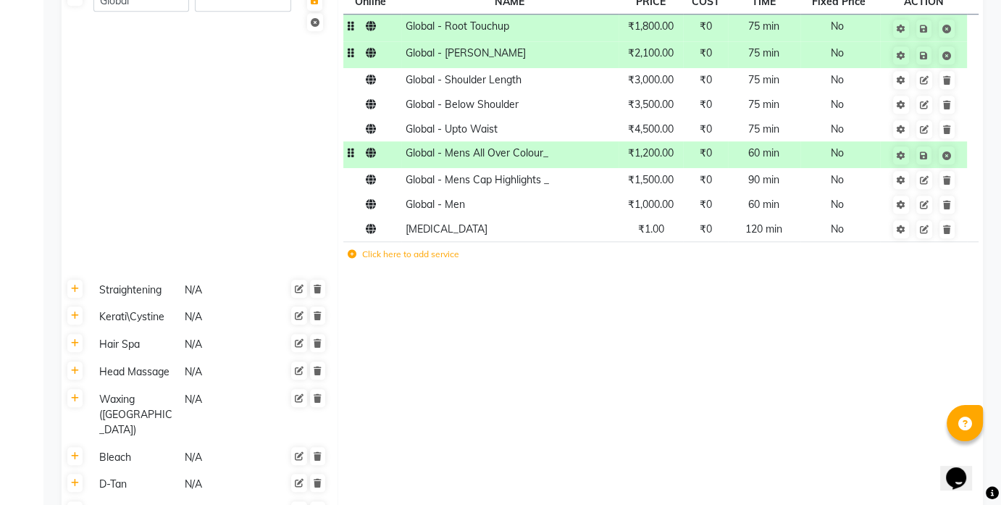
click at [653, 211] on td "₹1,000.00" at bounding box center [651, 204] width 65 height 25
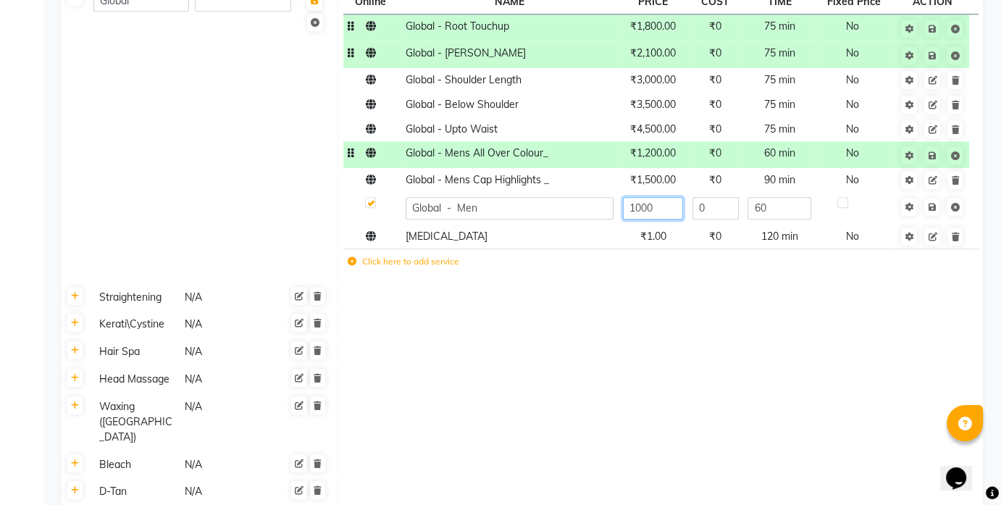
click at [640, 203] on input "1000" at bounding box center [653, 208] width 60 height 22
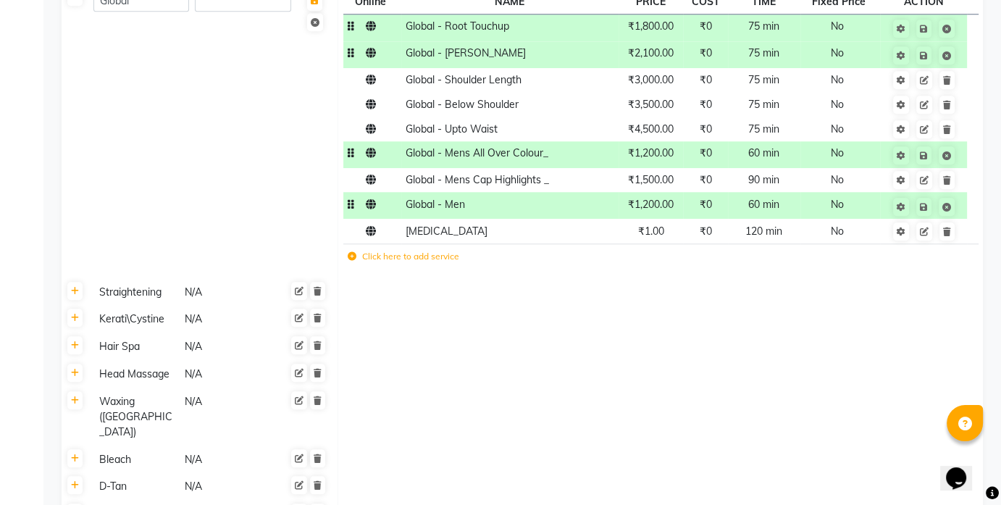
click at [615, 340] on td at bounding box center [660, 347] width 645 height 28
click at [655, 228] on span "₹1.00" at bounding box center [650, 231] width 26 height 13
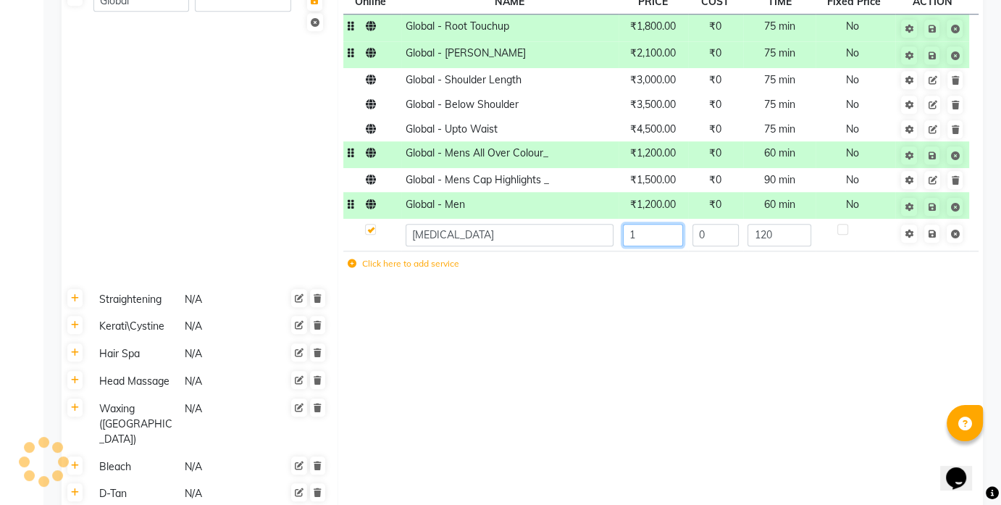
click at [637, 236] on input "1" at bounding box center [653, 235] width 60 height 22
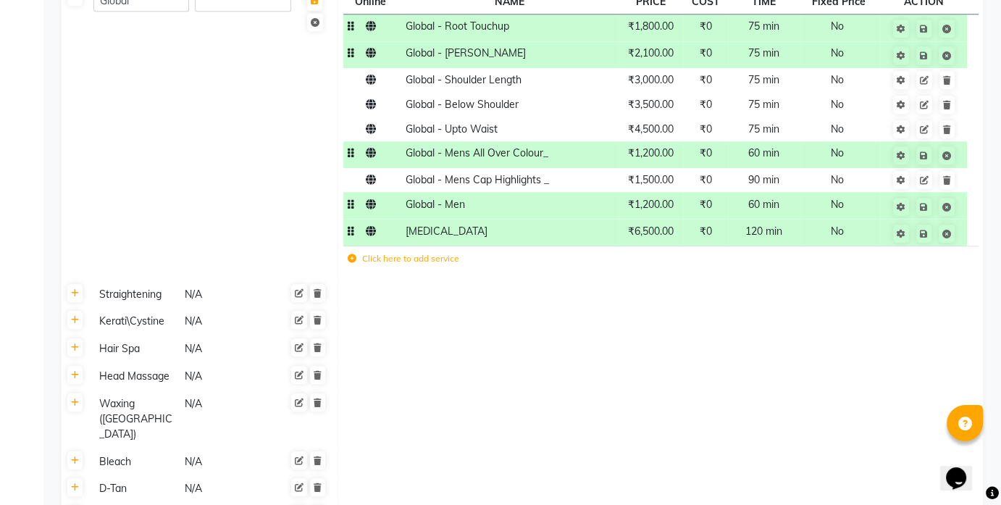
click at [705, 399] on td at bounding box center [660, 419] width 645 height 58
click at [75, 292] on icon at bounding box center [75, 293] width 8 height 9
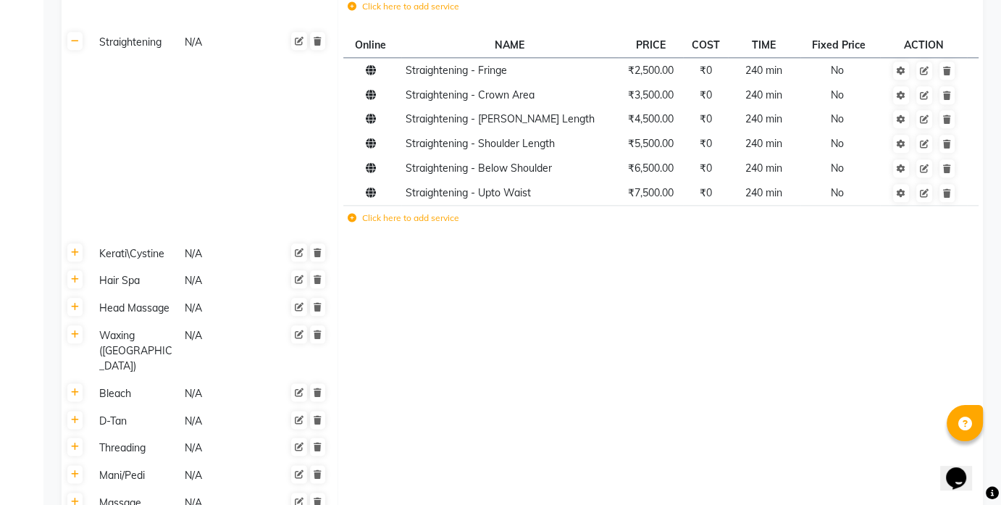
scroll to position [1662, 0]
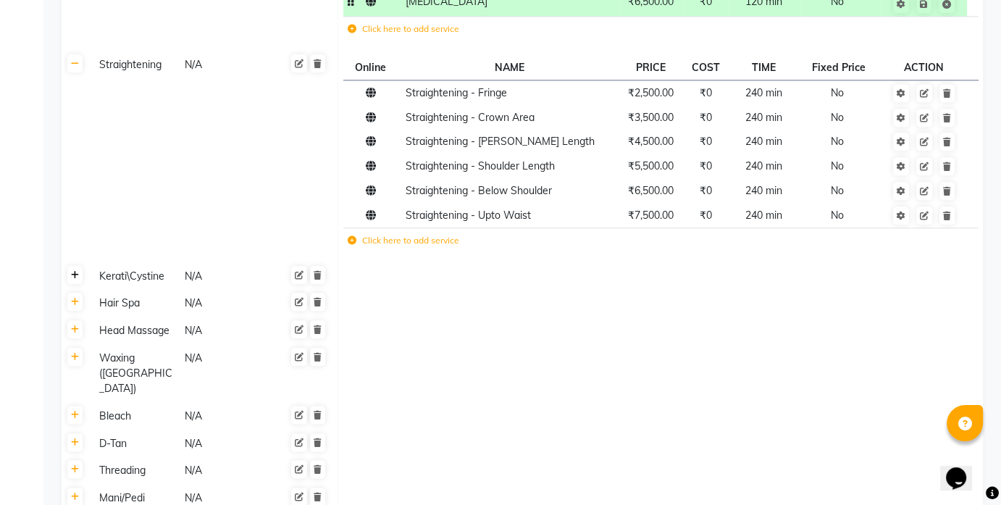
click at [75, 278] on link at bounding box center [74, 275] width 15 height 18
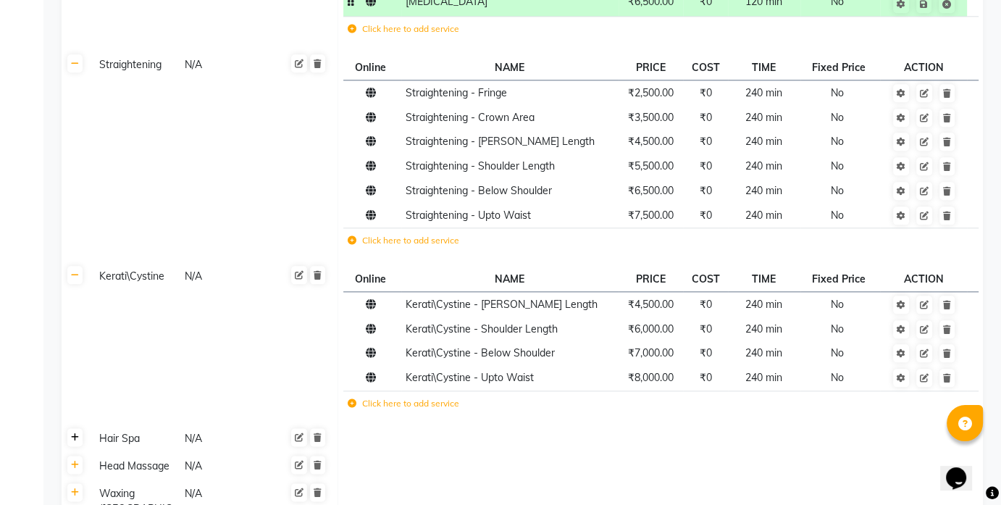
click at [79, 444] on link at bounding box center [74, 437] width 15 height 18
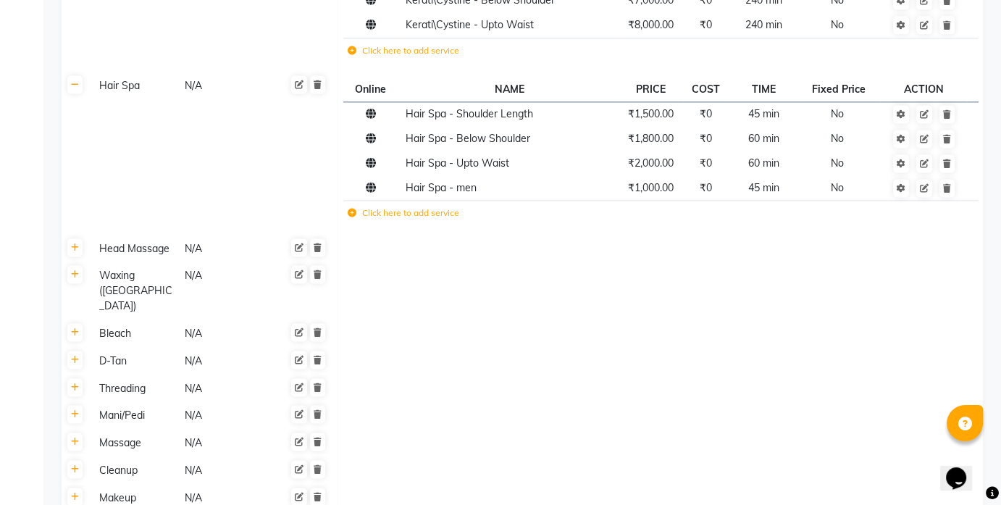
scroll to position [1987, 0]
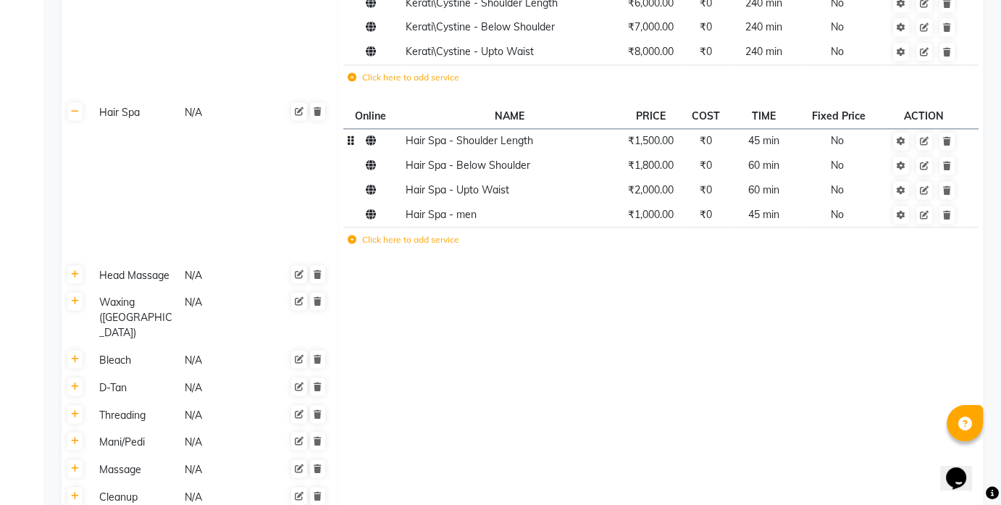
click at [660, 140] on span "₹1,500.00" at bounding box center [651, 140] width 46 height 13
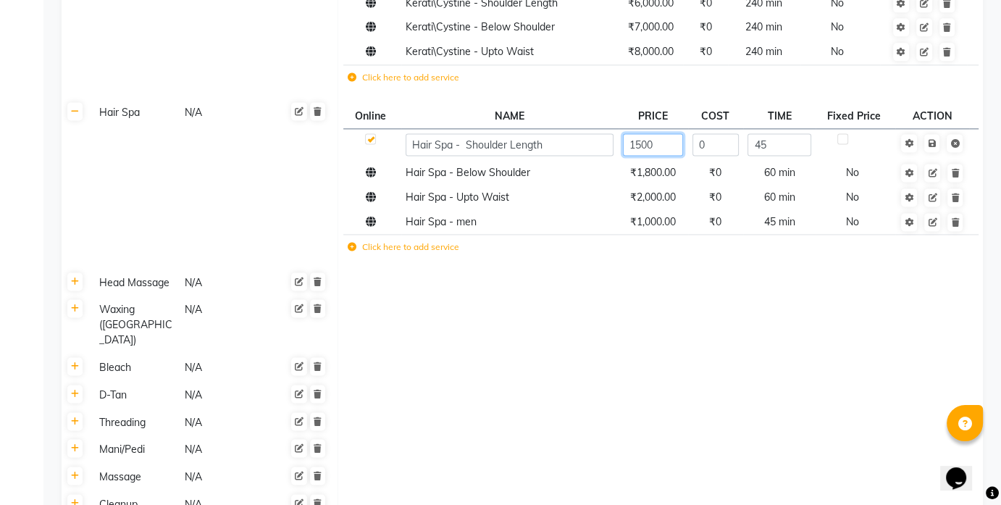
click at [641, 144] on input "1500" at bounding box center [653, 144] width 60 height 22
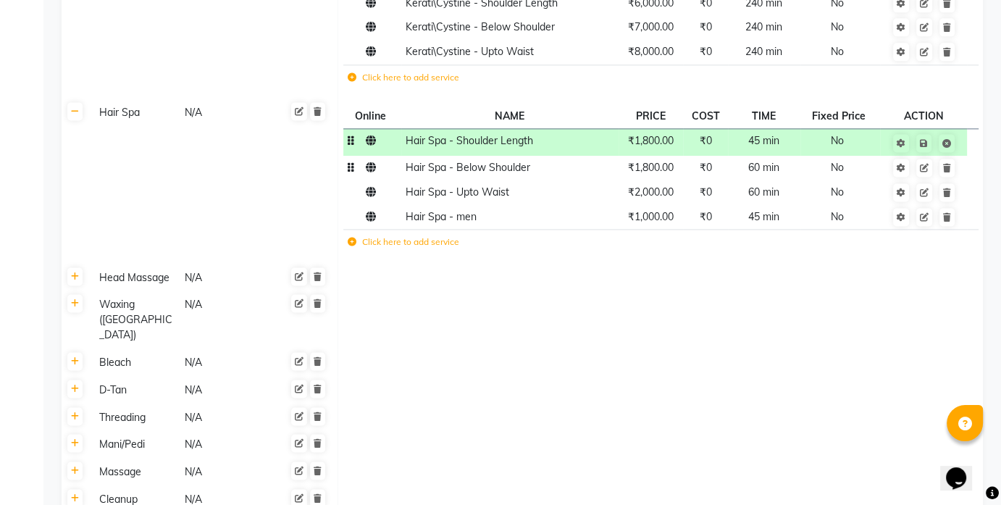
click at [652, 176] on td "₹1,800.00" at bounding box center [651, 168] width 65 height 25
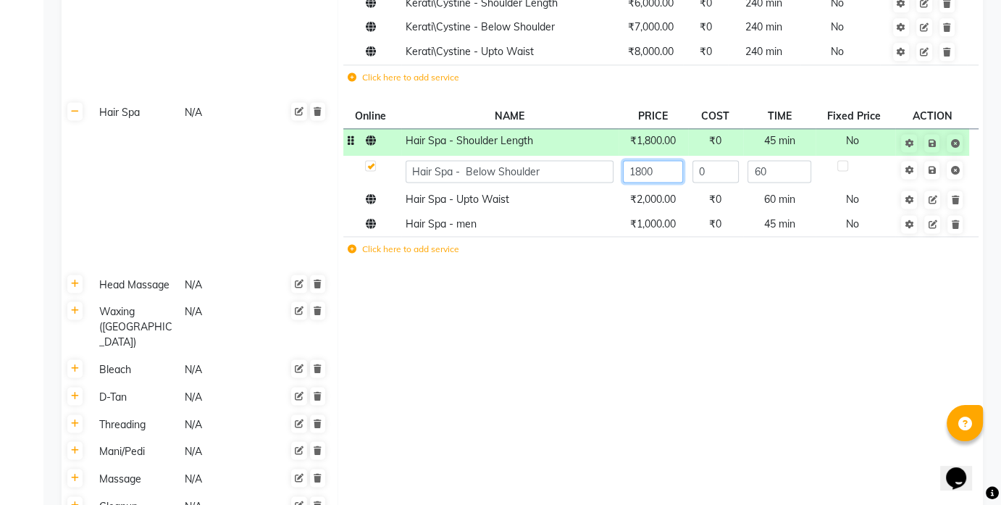
click at [643, 170] on input "1800" at bounding box center [653, 171] width 60 height 22
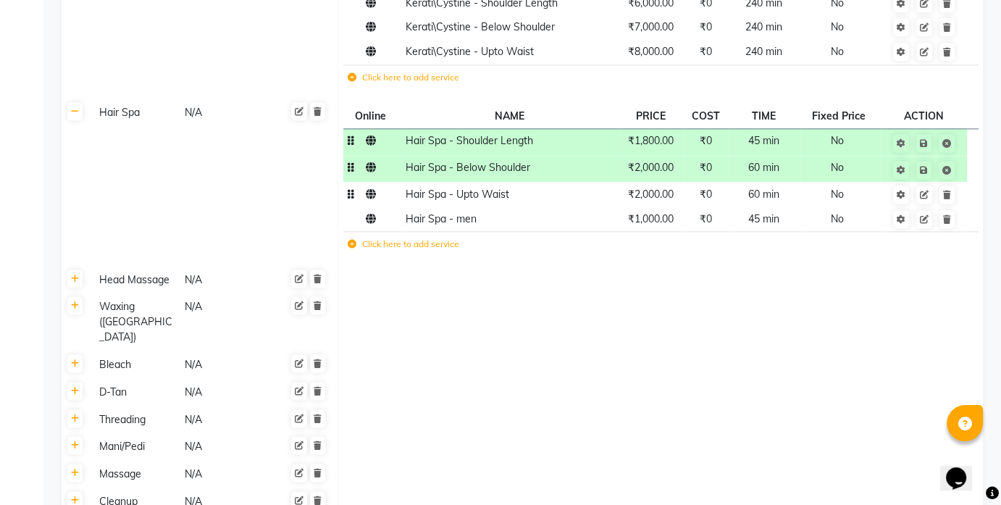
click at [648, 202] on td "₹2,000.00" at bounding box center [651, 194] width 65 height 25
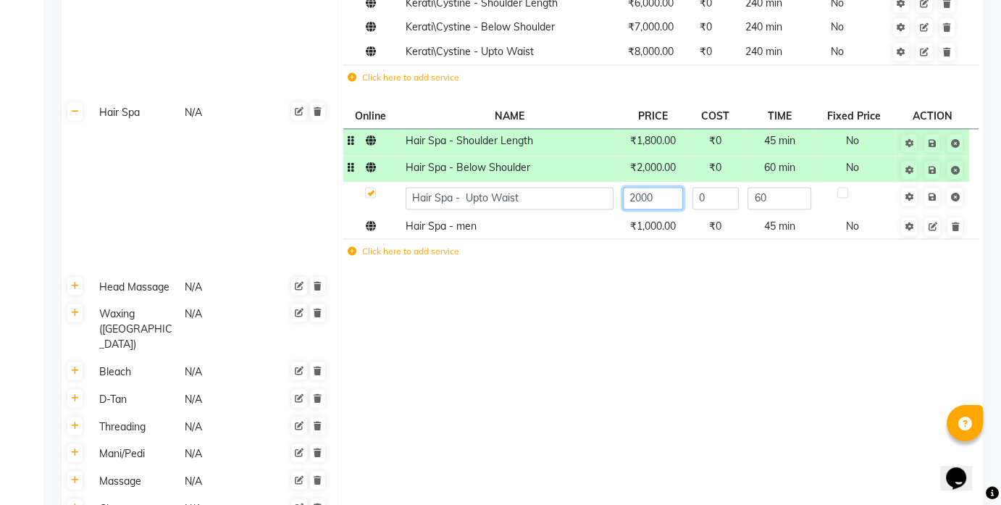
click at [643, 193] on input "2000" at bounding box center [653, 198] width 60 height 22
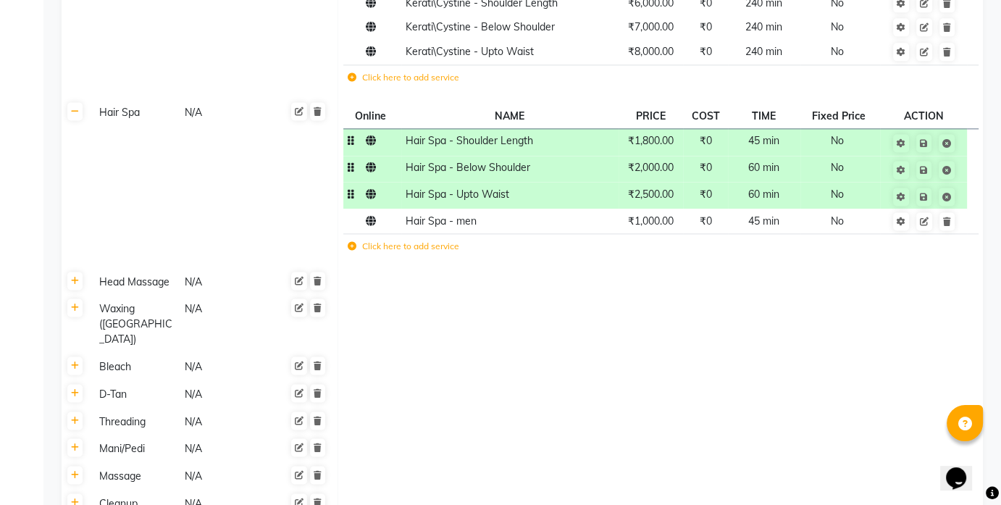
click at [655, 240] on td "Click here to add service" at bounding box center [535, 249] width 385 height 30
click at [647, 223] on span "₹1,000.00" at bounding box center [651, 220] width 46 height 13
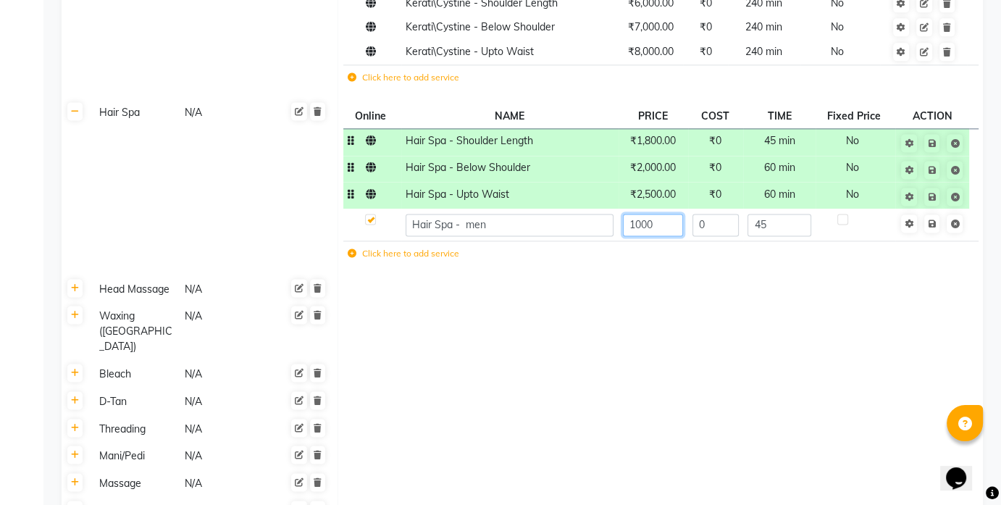
click at [638, 218] on input "1000" at bounding box center [653, 225] width 60 height 22
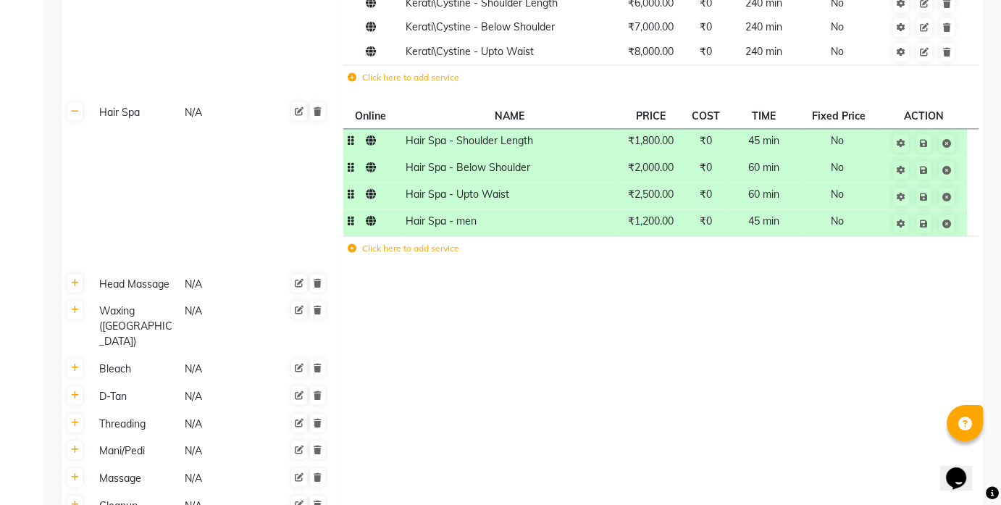
click at [659, 317] on td at bounding box center [660, 327] width 645 height 58
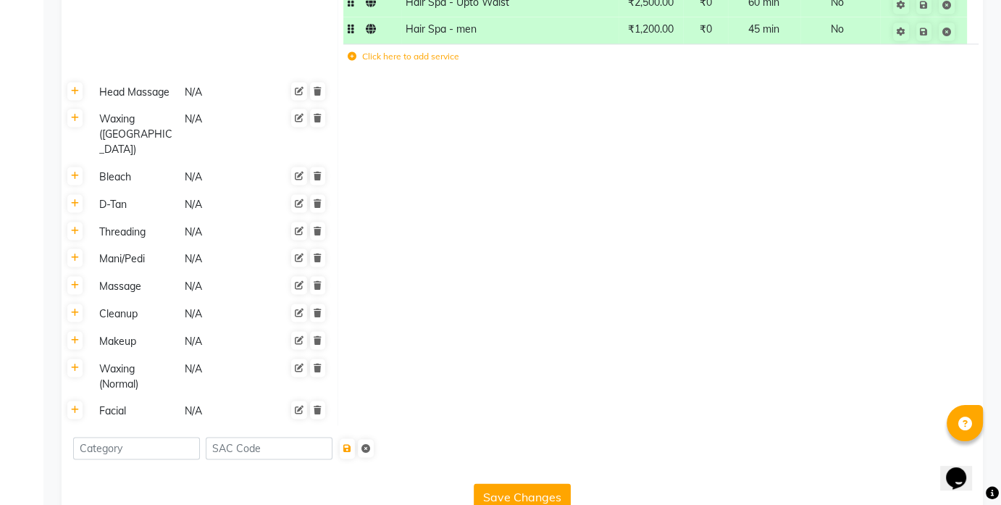
click at [523, 466] on button "Save Changes" at bounding box center [522, 497] width 97 height 28
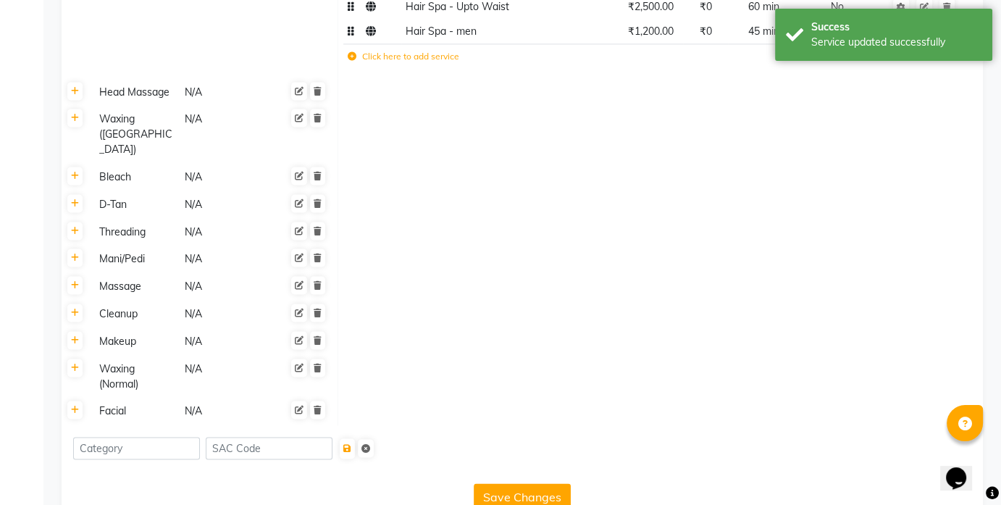
click at [128, 98] on div "Head Massage" at bounding box center [135, 92] width 84 height 18
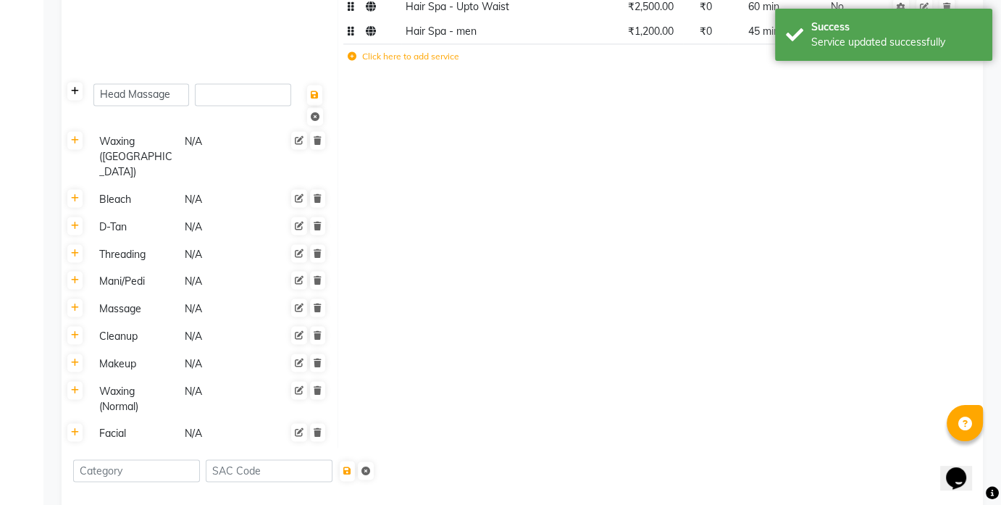
click at [74, 91] on icon at bounding box center [75, 91] width 8 height 9
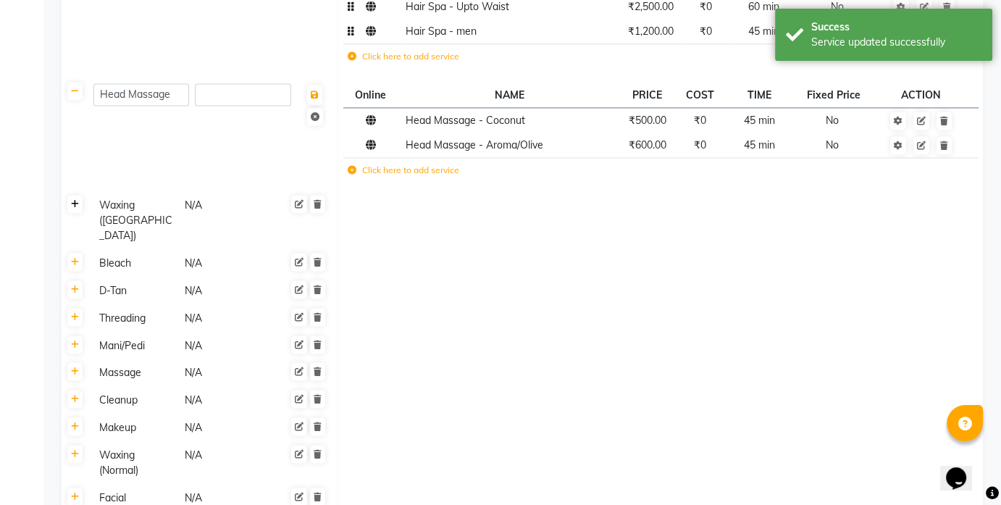
click at [77, 204] on icon at bounding box center [75, 204] width 8 height 9
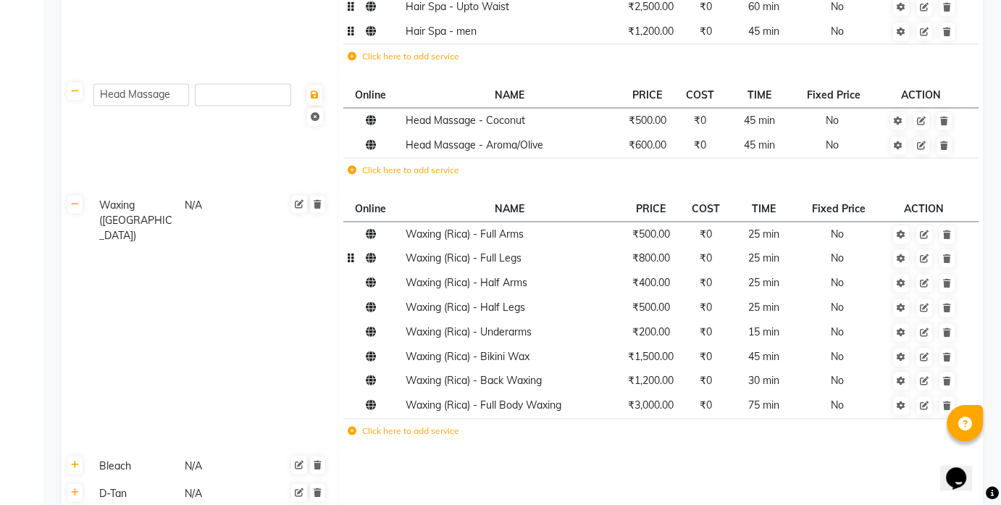
click at [650, 261] on span "₹800.00" at bounding box center [651, 257] width 38 height 13
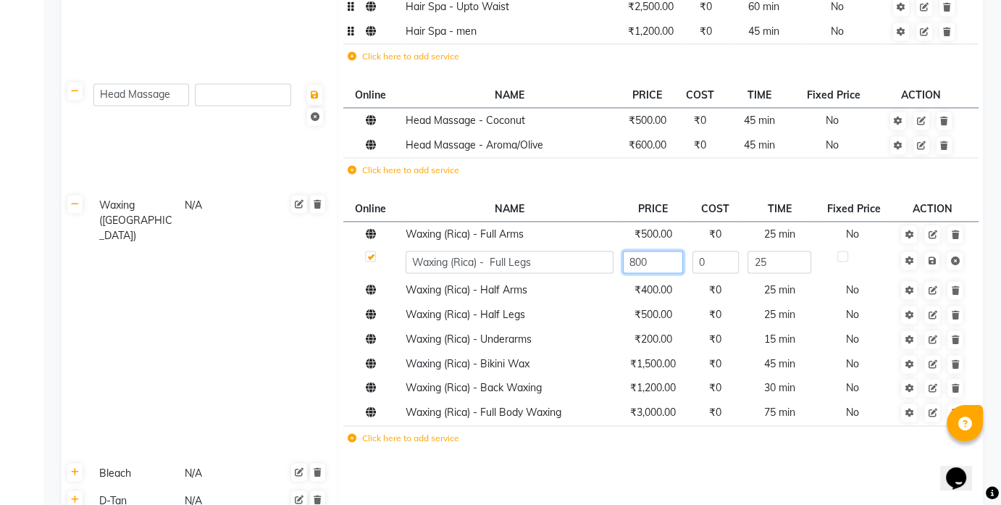
click at [635, 261] on input "800" at bounding box center [653, 262] width 60 height 22
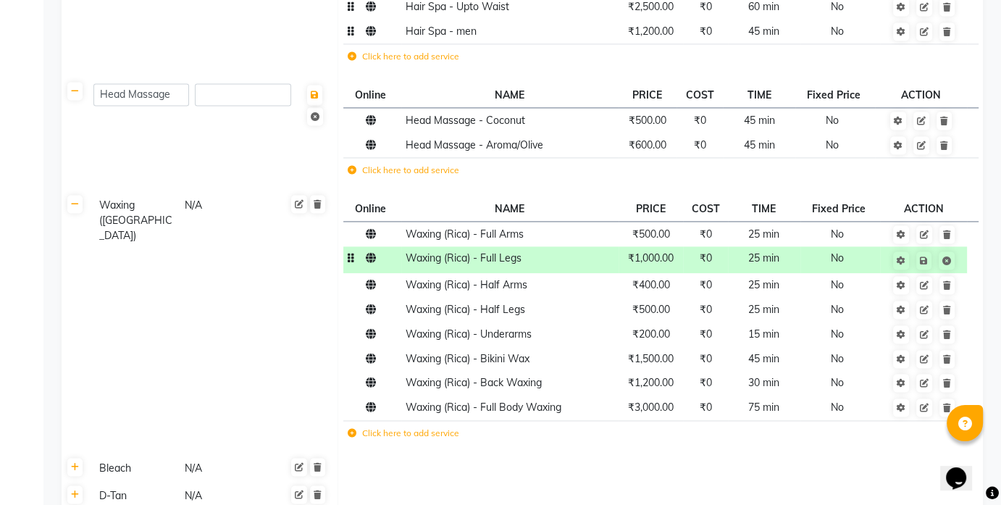
click at [593, 444] on td "Click here to add service" at bounding box center [535, 435] width 385 height 30
click at [649, 311] on span "₹500.00" at bounding box center [651, 309] width 38 height 13
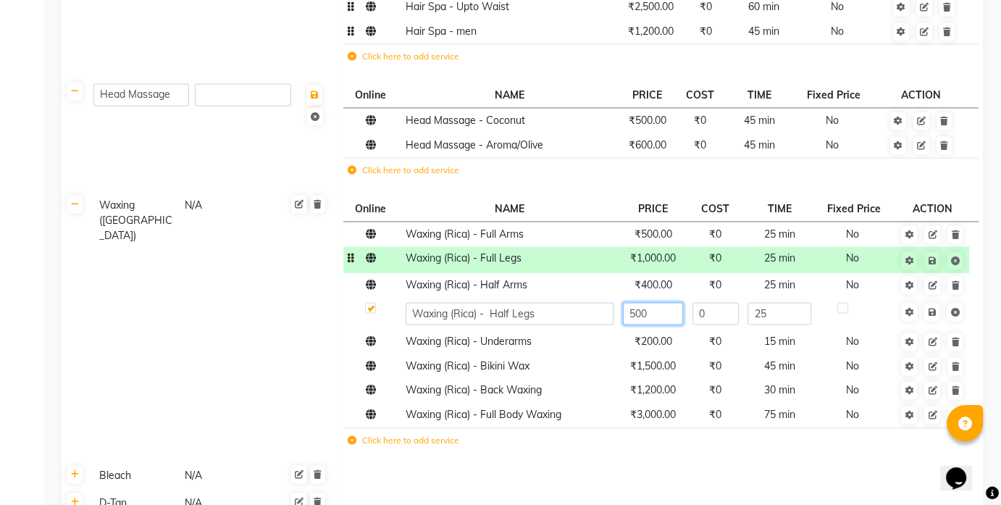
click at [634, 309] on input "500" at bounding box center [653, 313] width 60 height 22
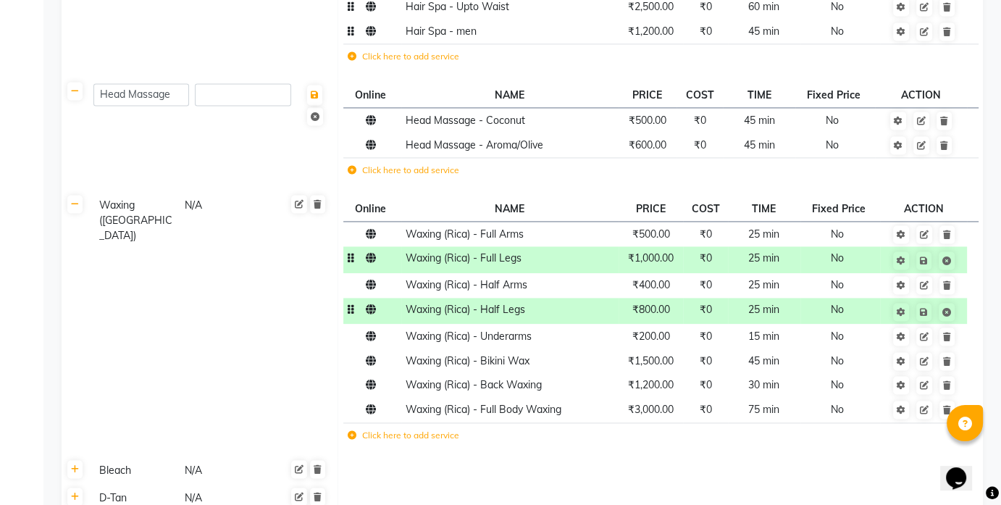
click at [616, 451] on td "Online NAME PRICE COST TIME Fixed Price ACTION Waxing (Rica) - Full Arms ₹500.0…" at bounding box center [660, 324] width 645 height 265
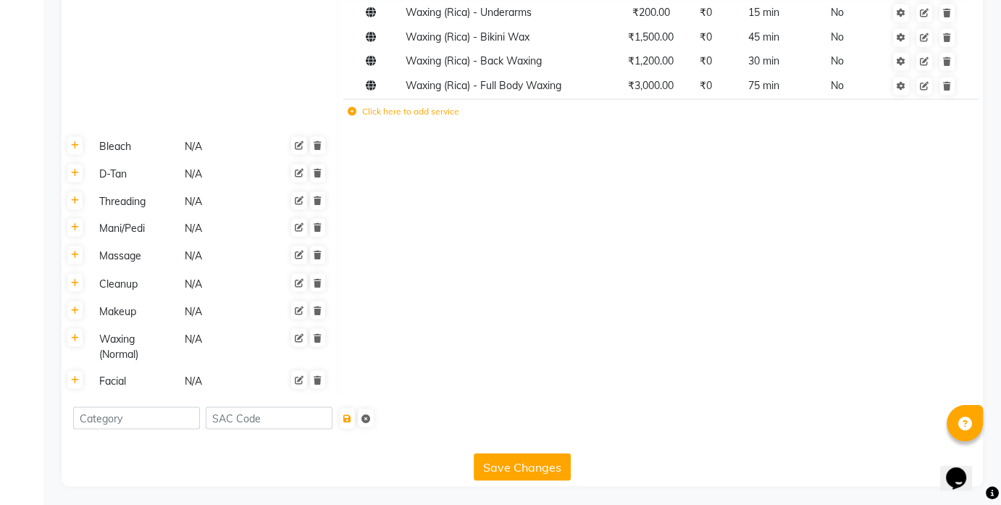
click at [122, 177] on div "D-Tan" at bounding box center [135, 174] width 84 height 18
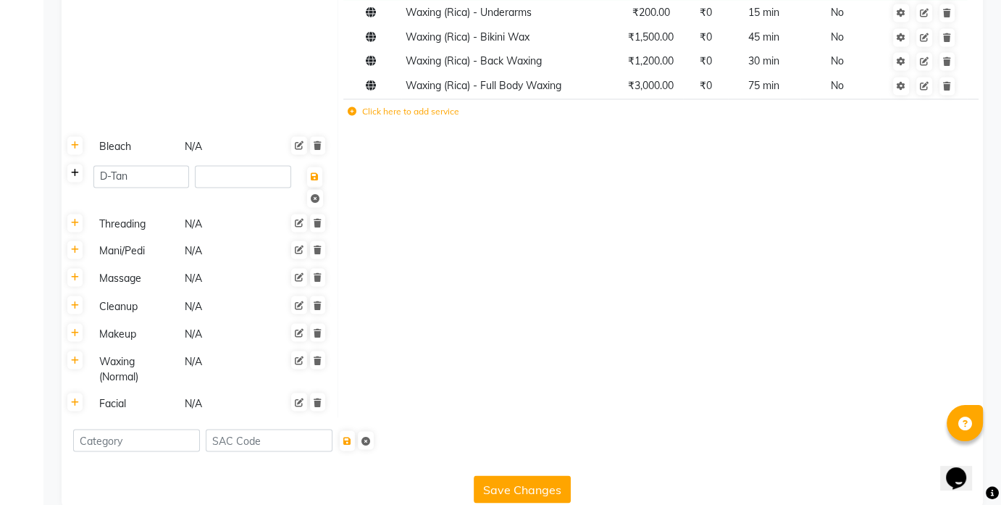
click at [79, 170] on link at bounding box center [74, 173] width 15 height 18
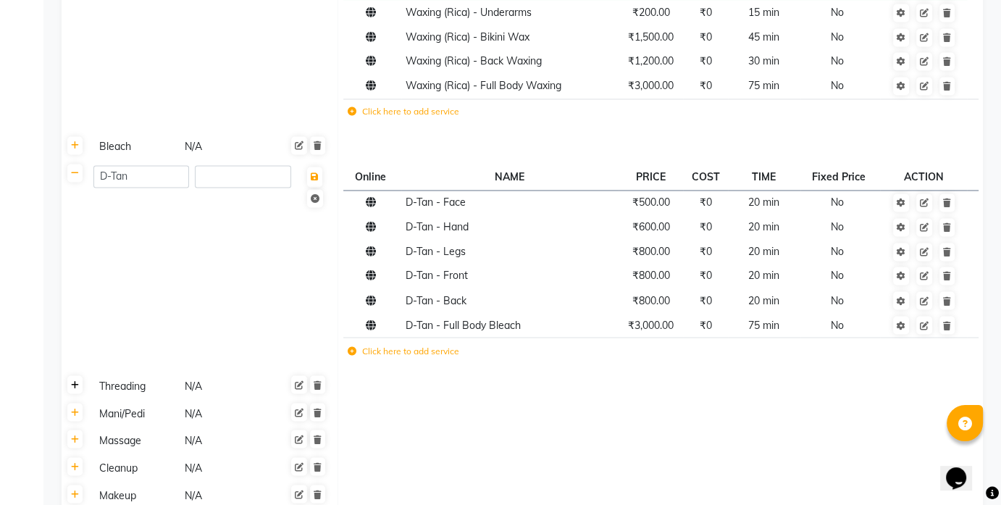
click at [77, 385] on icon at bounding box center [75, 384] width 8 height 9
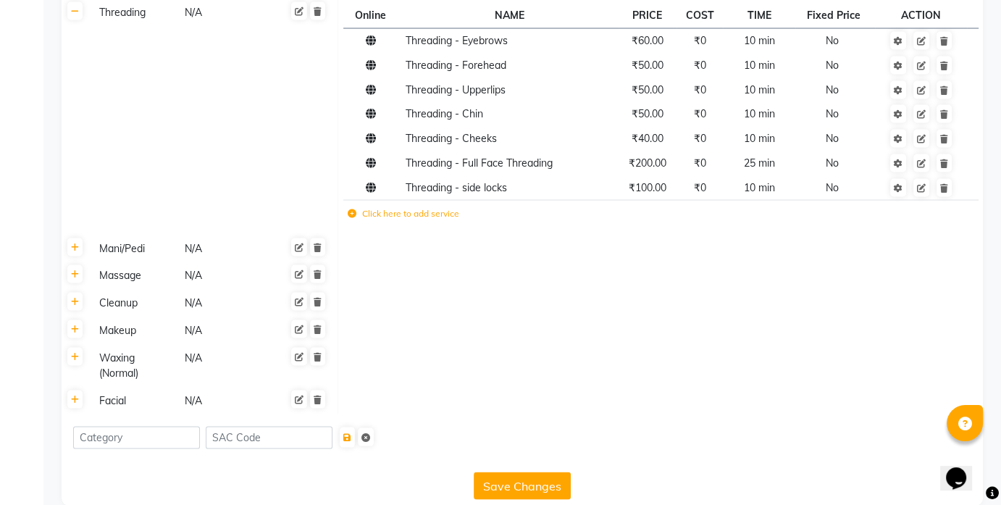
scroll to position [2833, 0]
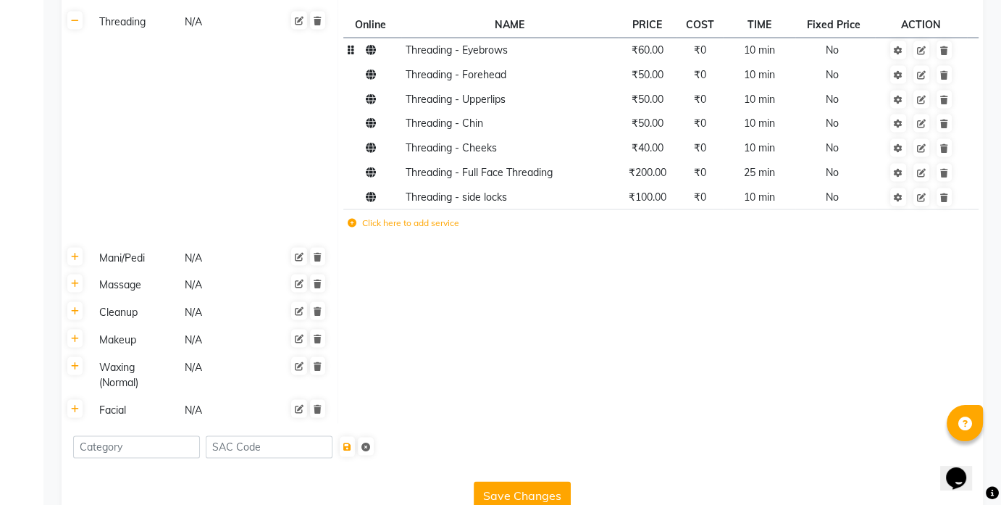
click at [648, 56] on td "₹60.00" at bounding box center [648, 50] width 58 height 25
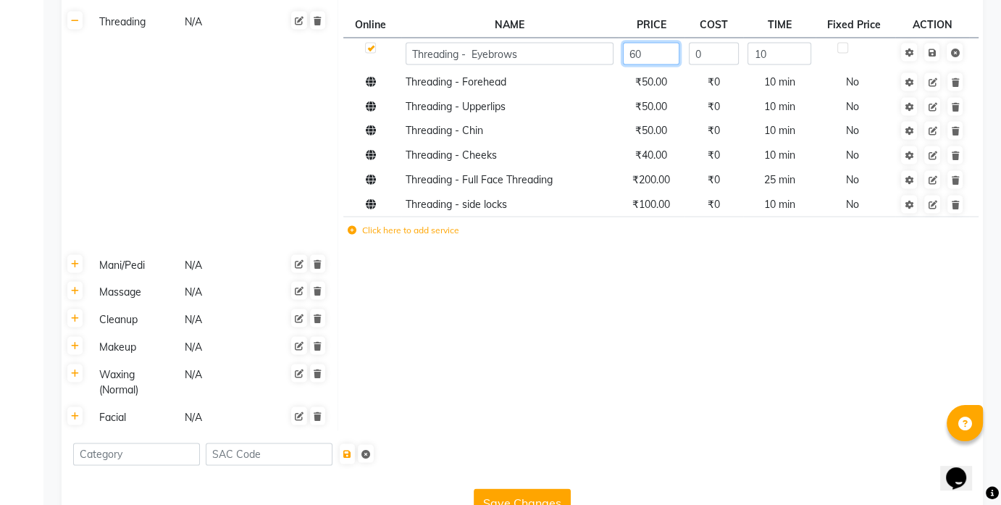
click at [632, 54] on input "60" at bounding box center [651, 54] width 57 height 22
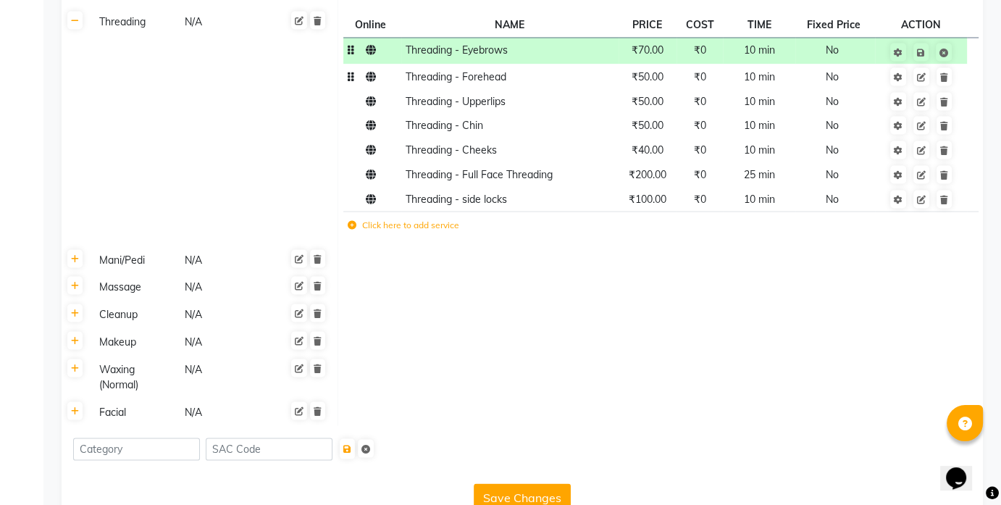
click at [656, 86] on tbody "Threading - Eyebrows ₹70.00 ₹0 10 min No Threading - Forehead ₹50.00 ₹0 10 min …" at bounding box center [660, 140] width 635 height 204
click at [643, 76] on span "₹50.00" at bounding box center [648, 76] width 32 height 13
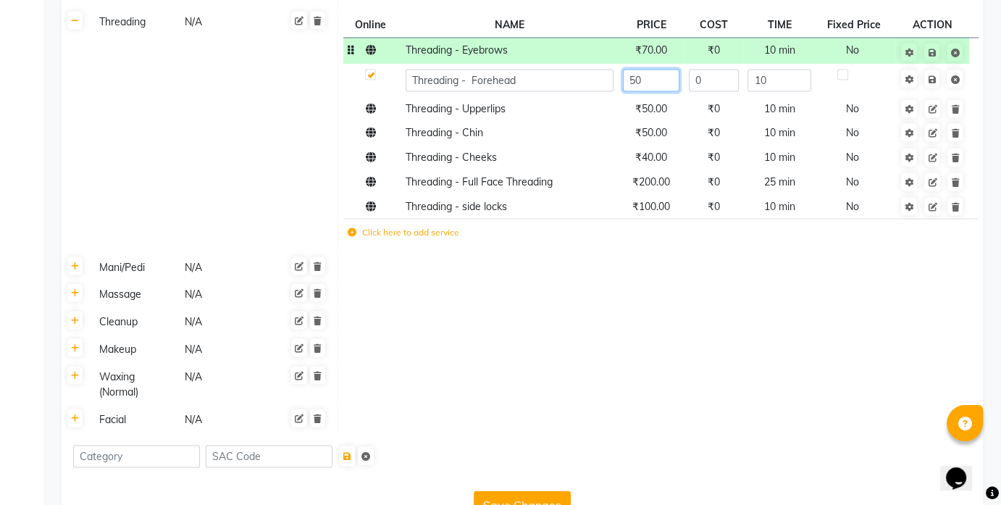
click at [633, 80] on input "50" at bounding box center [651, 81] width 57 height 22
click at [643, 121] on td "₹50.00" at bounding box center [652, 133] width 66 height 25
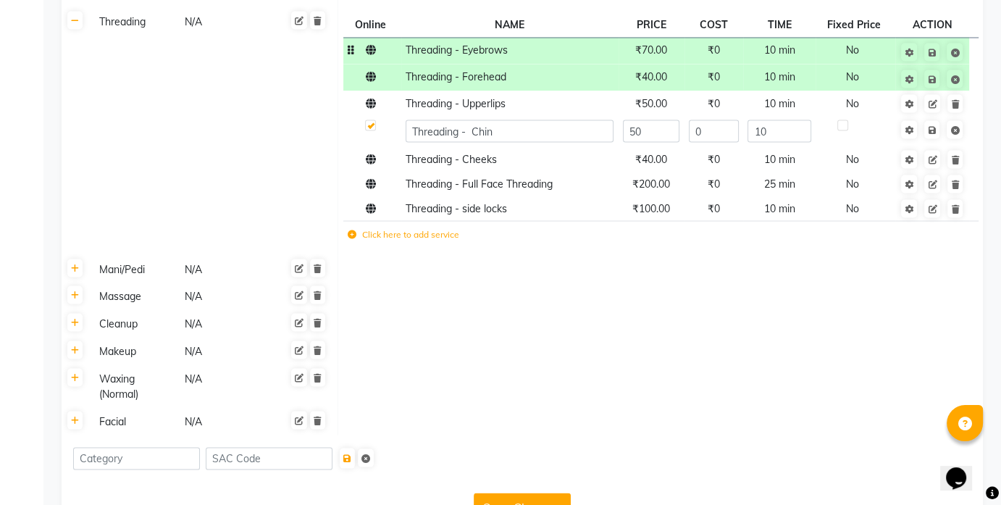
click at [624, 288] on td at bounding box center [660, 297] width 645 height 28
click at [639, 215] on td "₹100.00" at bounding box center [652, 208] width 66 height 25
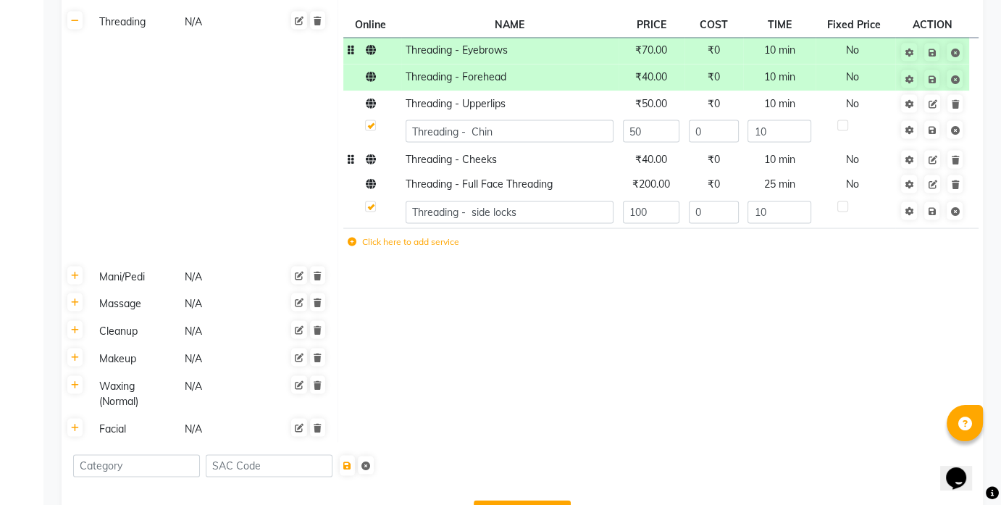
click at [649, 163] on span "₹40.00" at bounding box center [651, 159] width 32 height 13
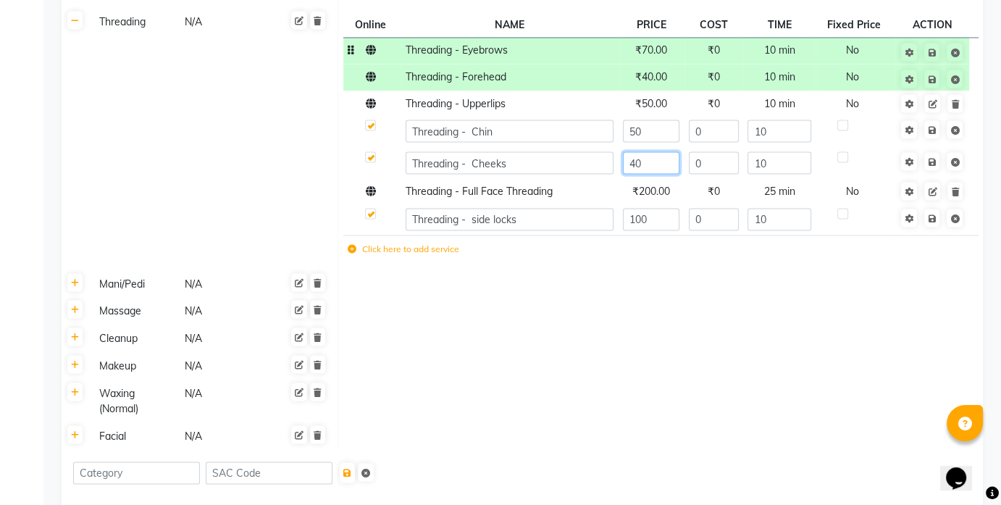
click at [637, 162] on input "40" at bounding box center [651, 163] width 57 height 22
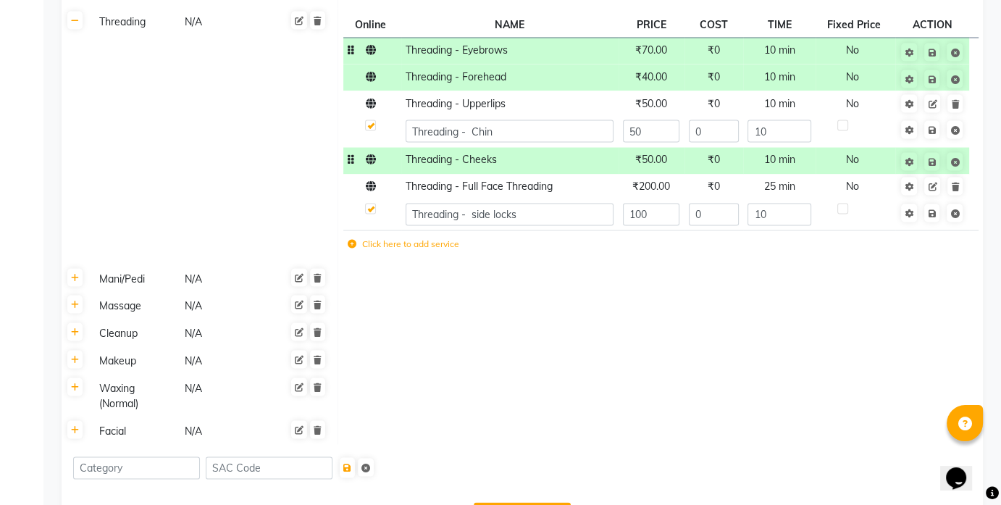
click at [655, 298] on td at bounding box center [660, 307] width 645 height 28
click at [646, 209] on input "100" at bounding box center [651, 215] width 57 height 22
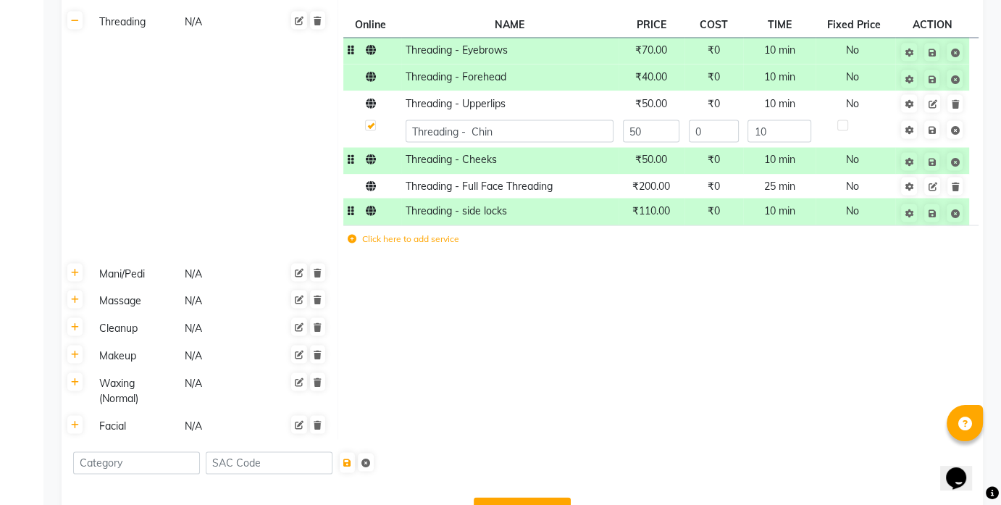
click at [656, 323] on td at bounding box center [660, 329] width 645 height 28
click at [75, 303] on link at bounding box center [74, 299] width 15 height 18
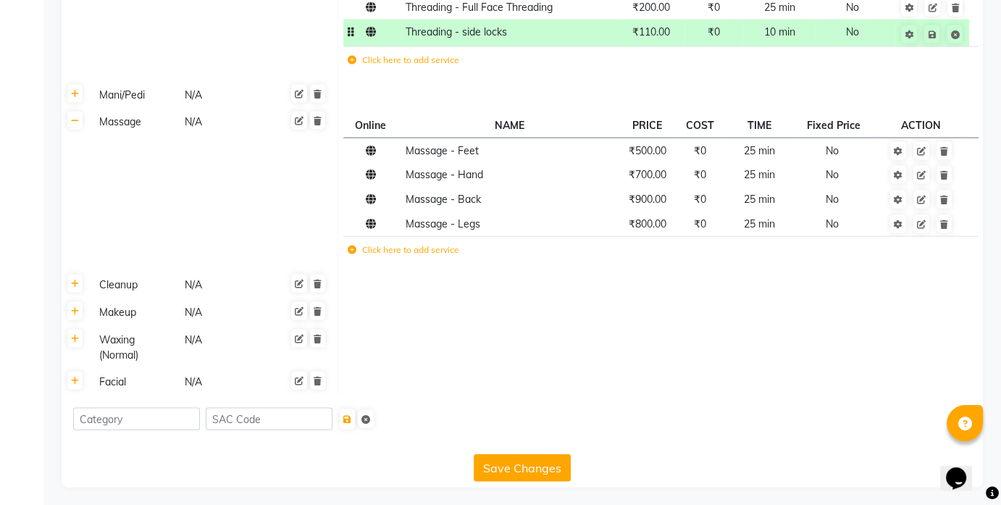
scroll to position [3013, 0]
click at [523, 459] on button "Save Changes" at bounding box center [522, 467] width 97 height 28
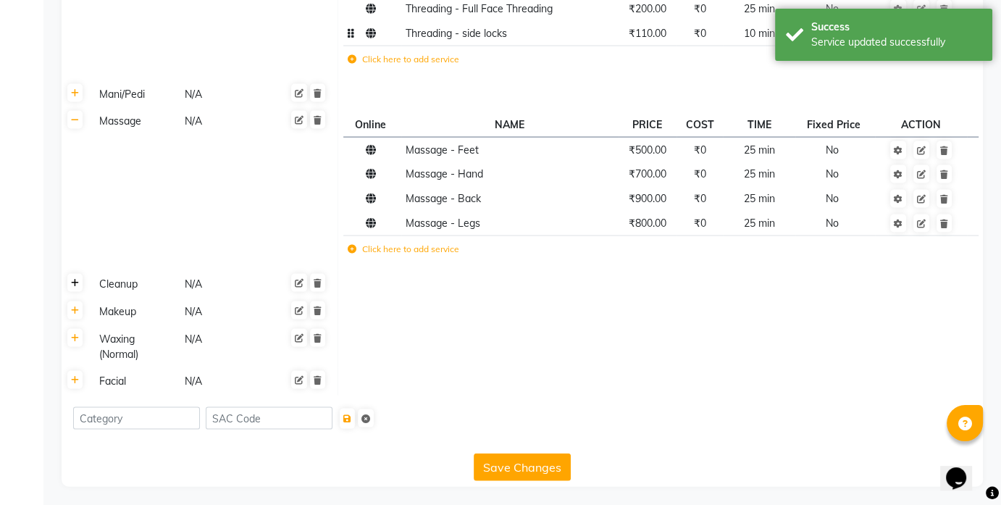
click at [73, 279] on icon at bounding box center [75, 283] width 8 height 9
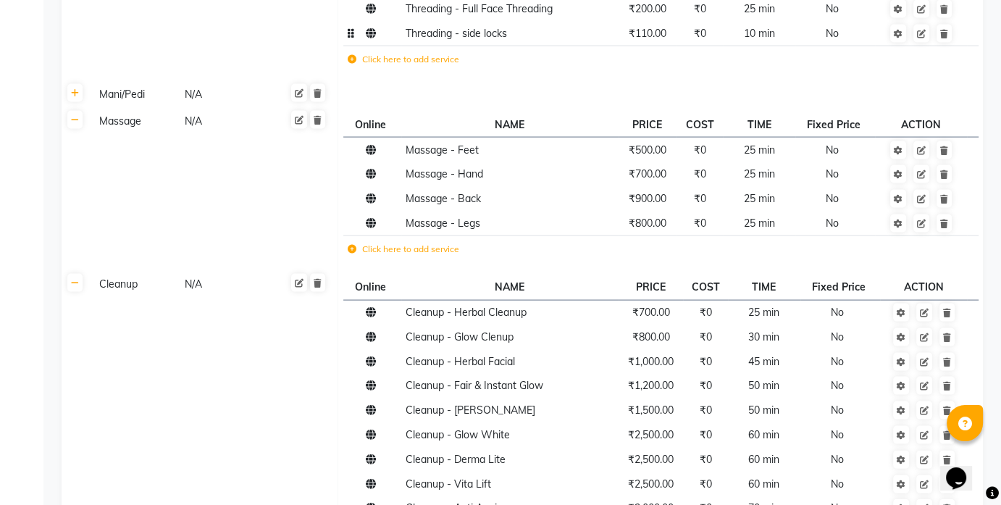
scroll to position [3348, 0]
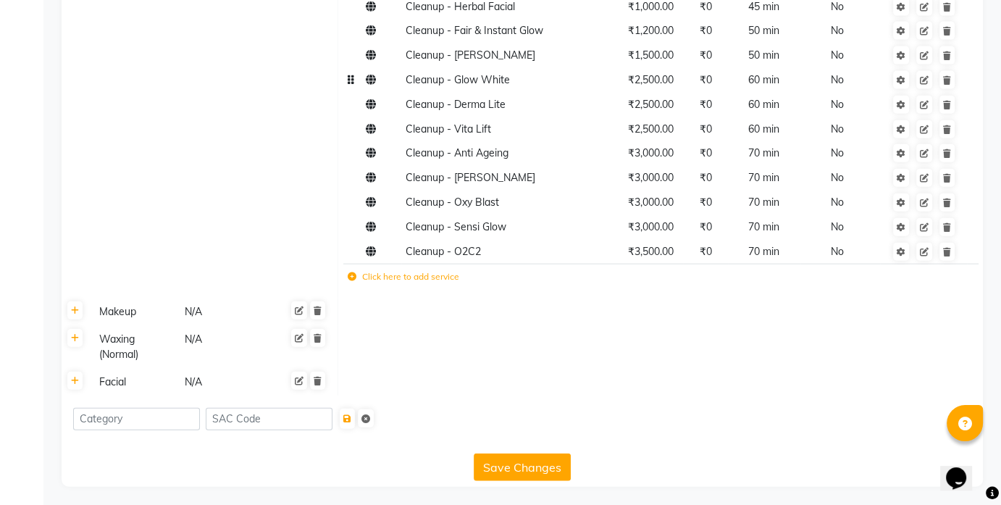
click at [653, 80] on span "₹2,500.00" at bounding box center [651, 79] width 46 height 13
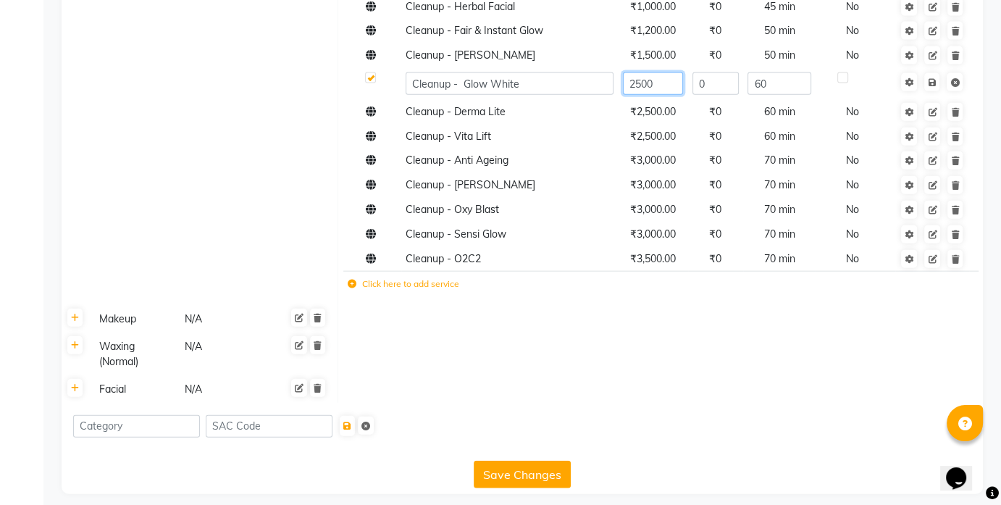
click at [641, 80] on input "2500" at bounding box center [653, 83] width 60 height 22
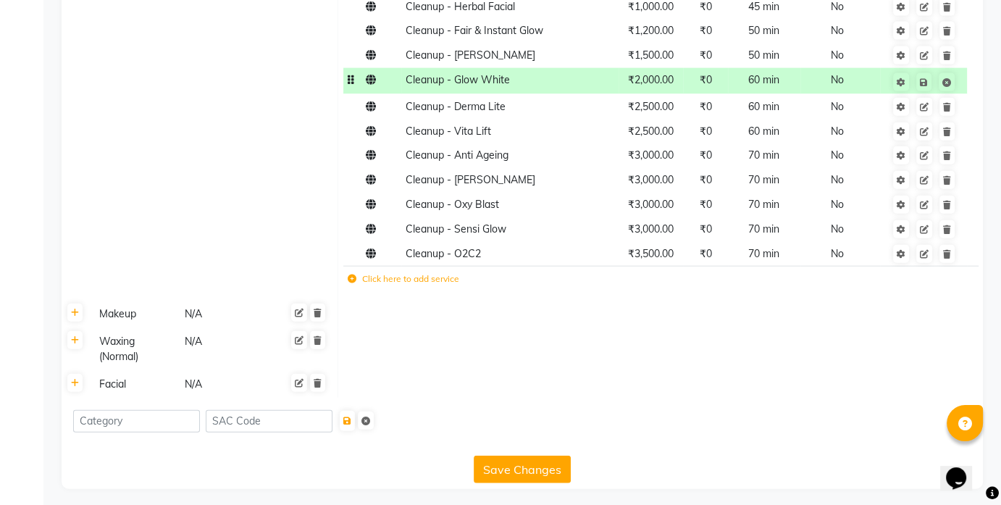
click at [643, 304] on td at bounding box center [660, 315] width 645 height 28
click at [949, 130] on icon at bounding box center [947, 131] width 8 height 9
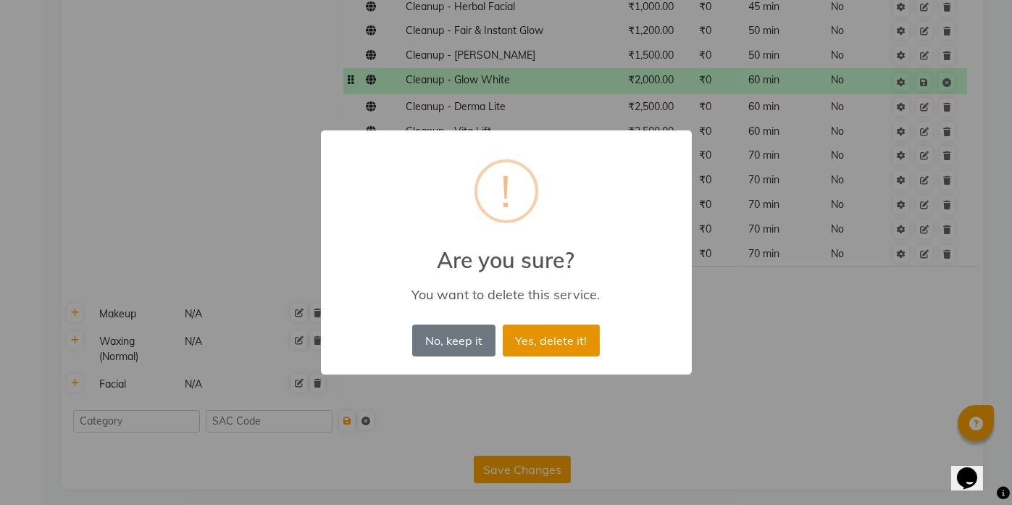
click at [569, 334] on button "Yes, delete it!" at bounding box center [551, 340] width 97 height 32
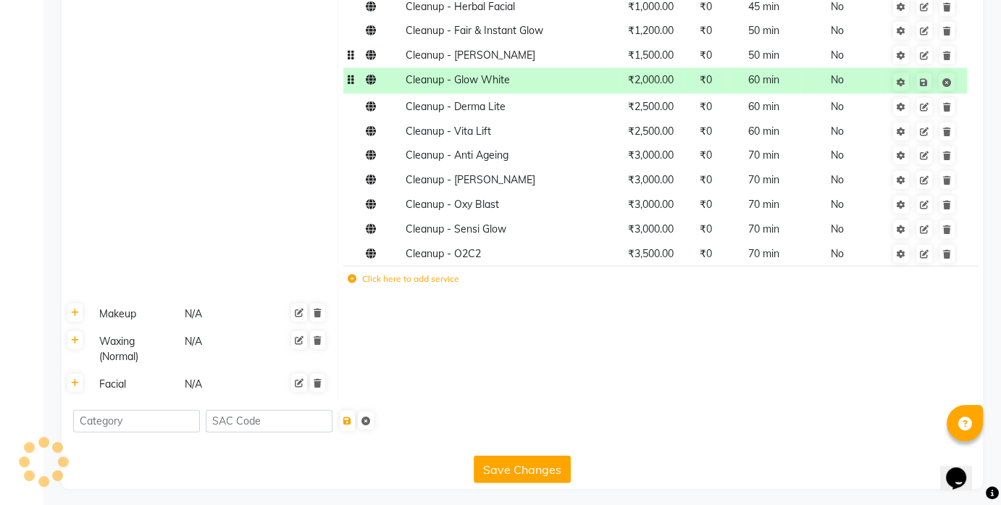
scroll to position [3326, 0]
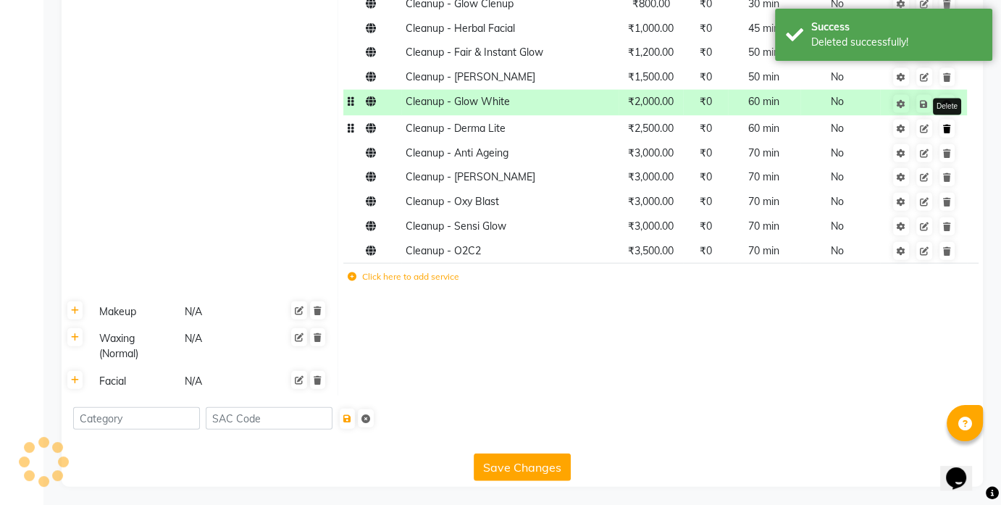
click at [944, 126] on icon at bounding box center [947, 129] width 8 height 9
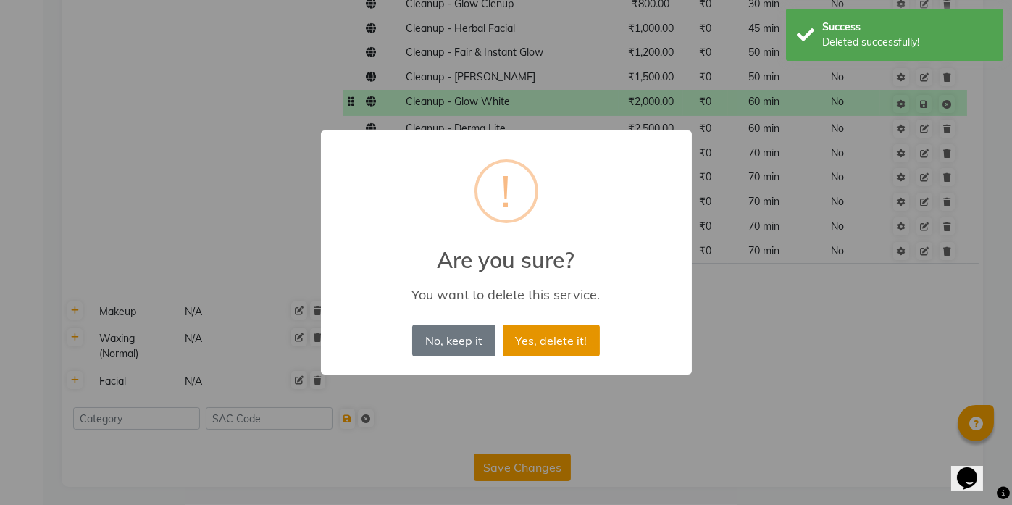
click at [564, 335] on button "Yes, delete it!" at bounding box center [551, 340] width 97 height 32
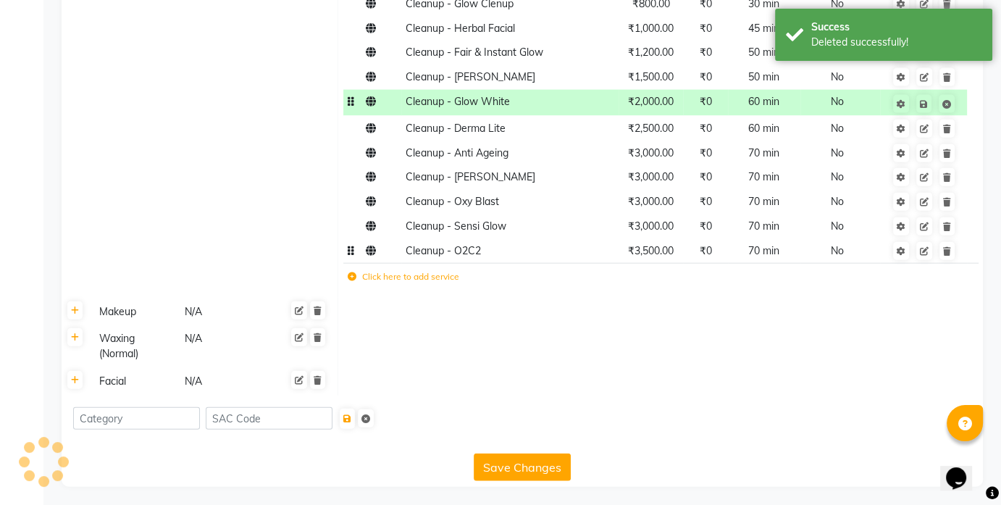
scroll to position [3301, 0]
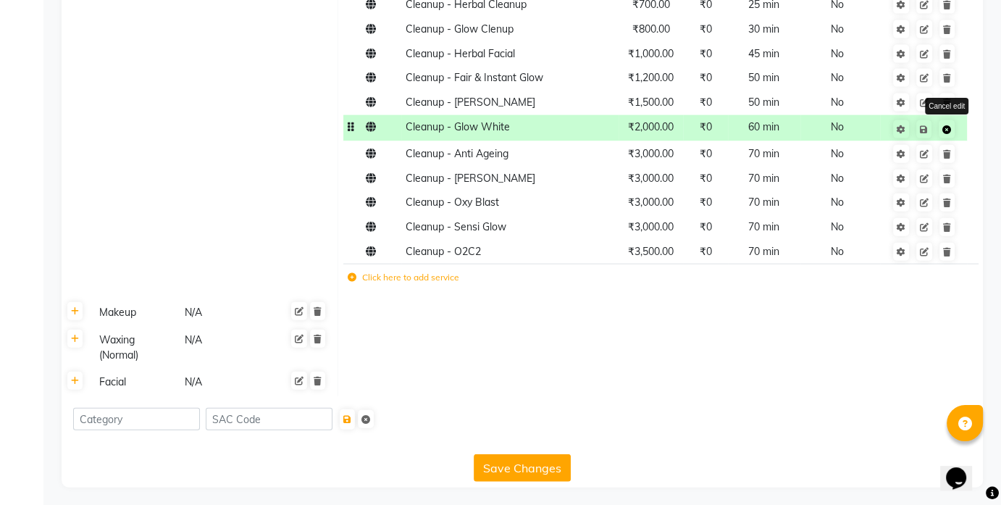
click at [946, 126] on icon at bounding box center [946, 129] width 9 height 9
click at [945, 223] on icon at bounding box center [947, 227] width 8 height 9
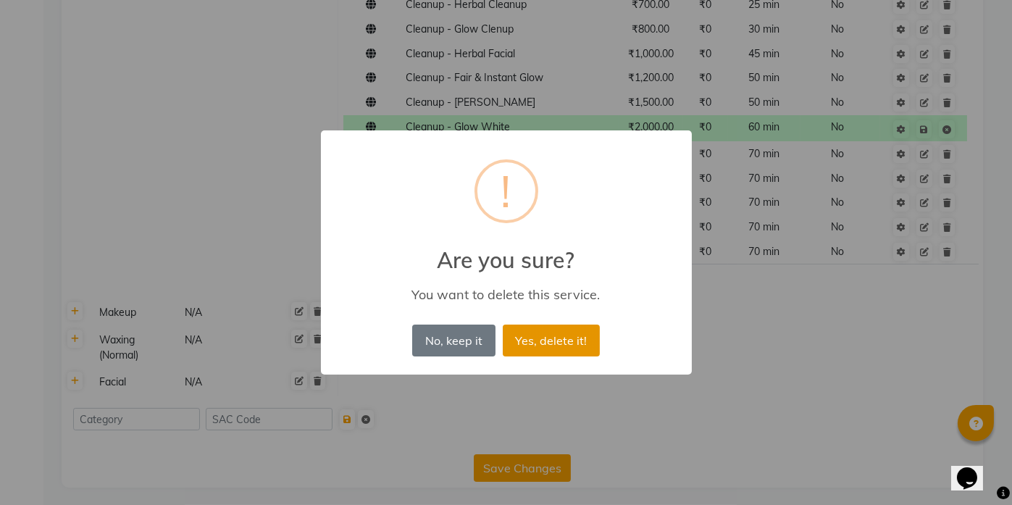
click at [553, 335] on button "Yes, delete it!" at bounding box center [551, 340] width 97 height 32
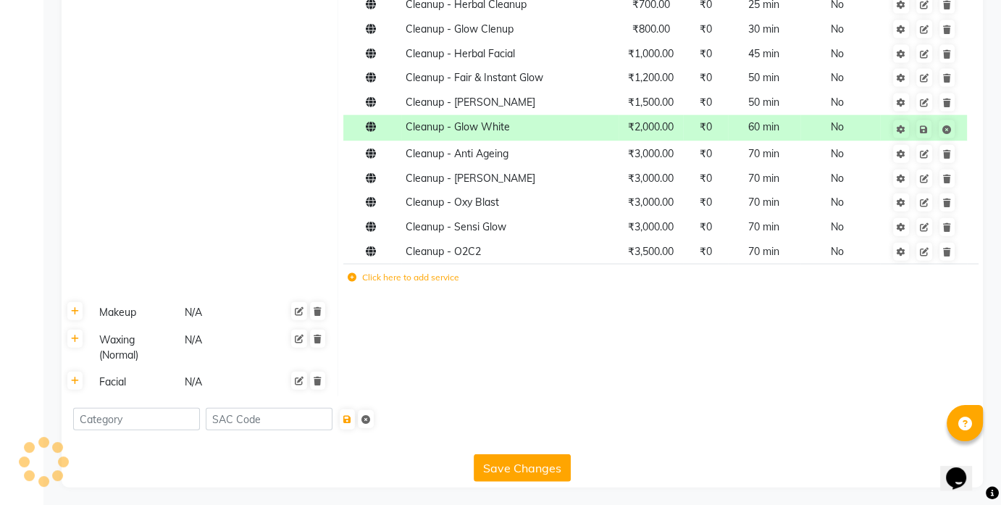
scroll to position [3277, 0]
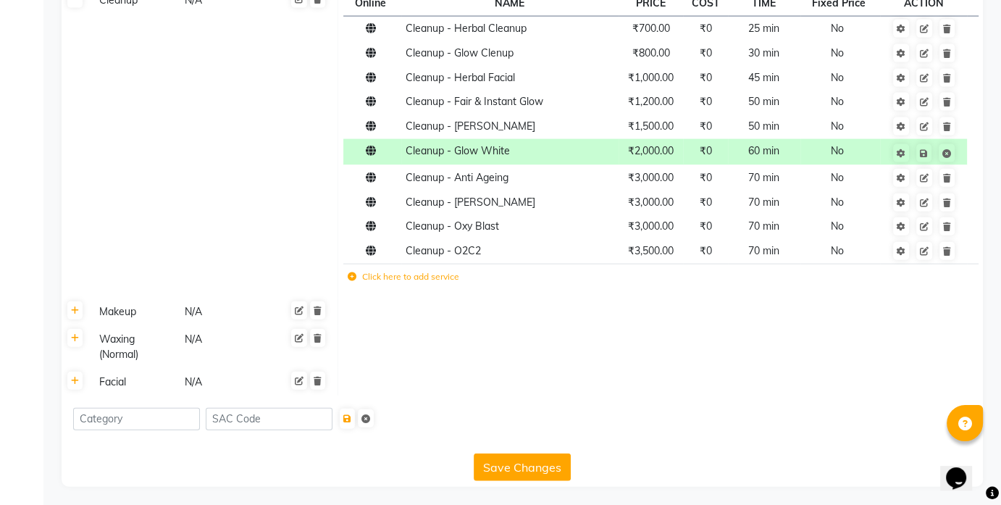
click at [77, 319] on th at bounding box center [76, 312] width 28 height 28
click at [75, 338] on icon at bounding box center [75, 338] width 8 height 9
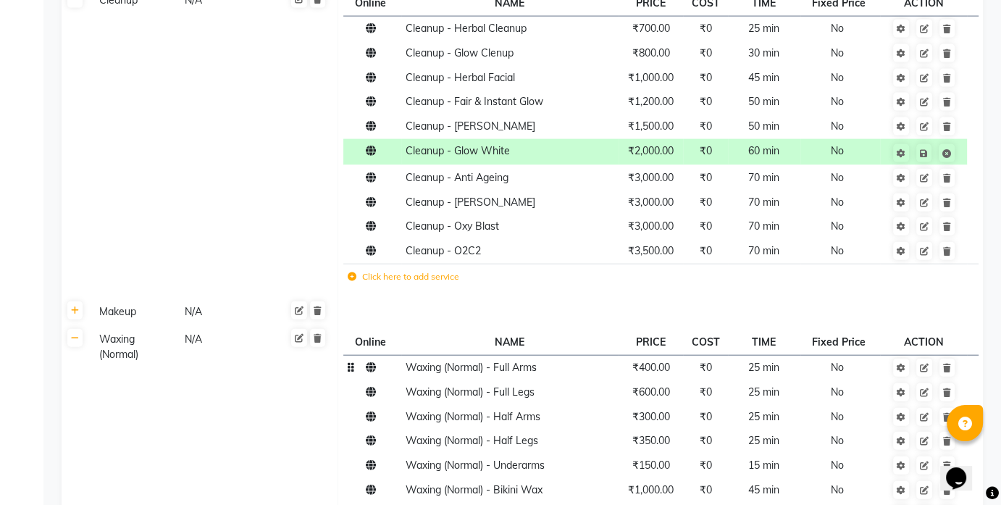
click at [653, 369] on span "₹400.00" at bounding box center [651, 367] width 38 height 13
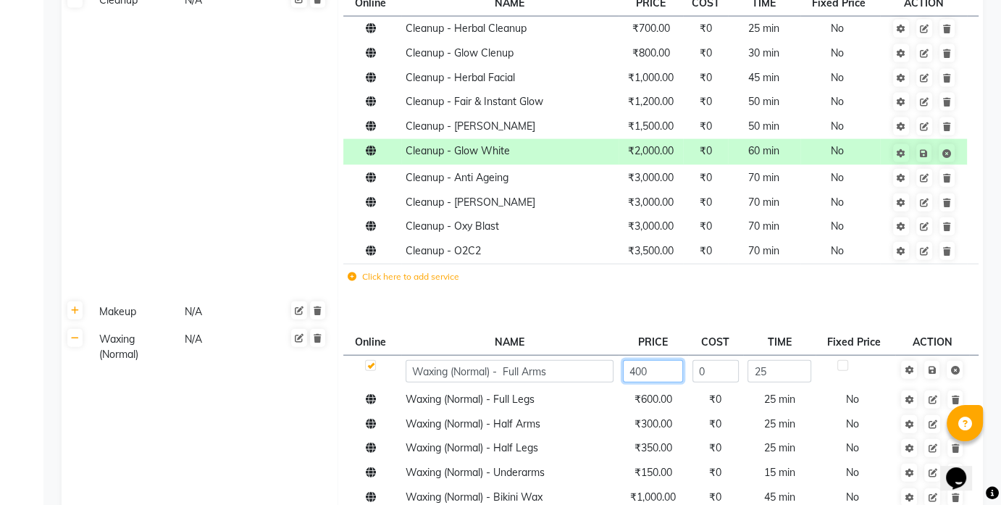
click at [645, 369] on input "400" at bounding box center [653, 371] width 60 height 22
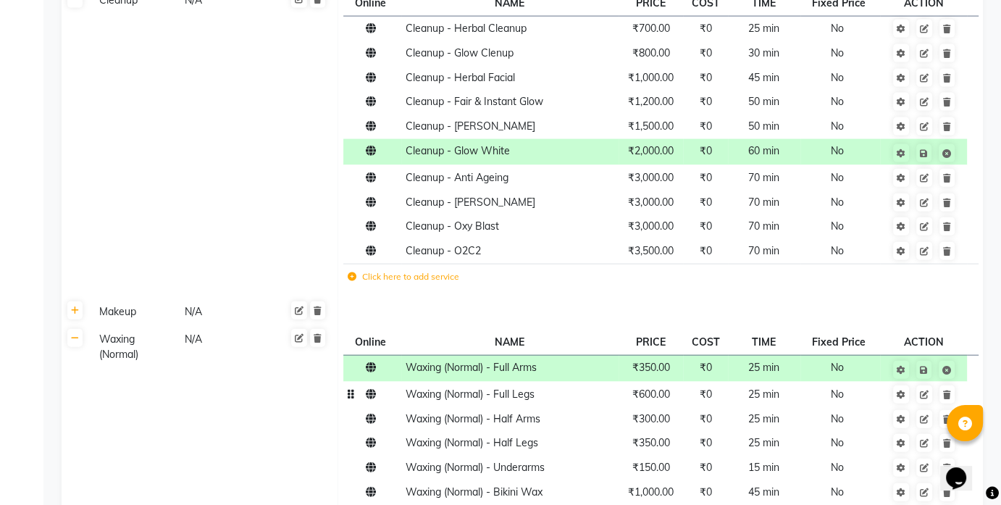
click at [643, 402] on td "₹600.00" at bounding box center [651, 394] width 65 height 25
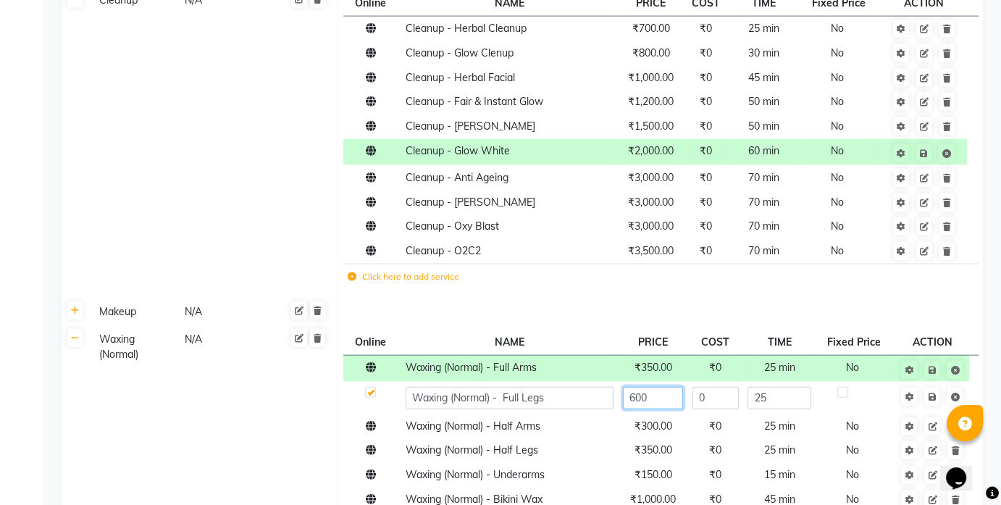
click at [633, 393] on input "600" at bounding box center [653, 398] width 60 height 22
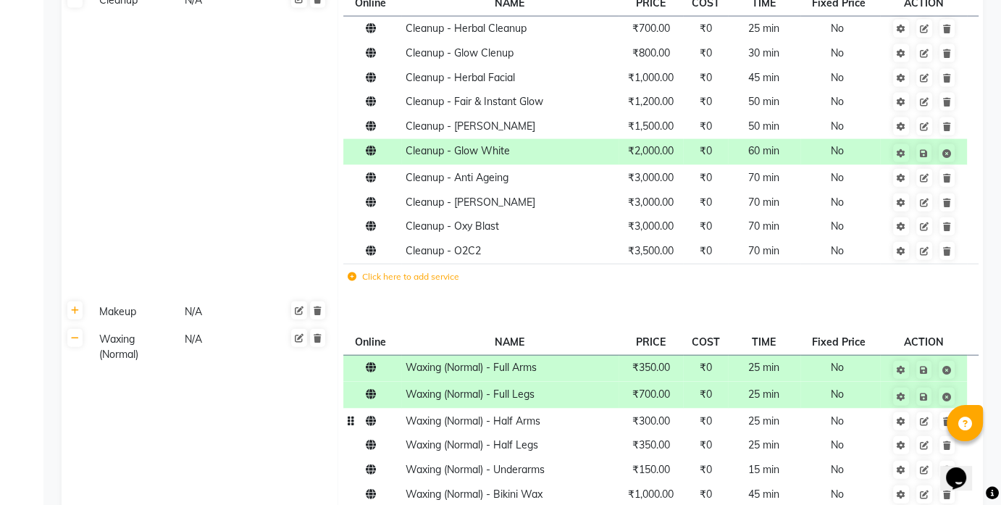
click at [514, 424] on span "Waxing (Normal) - Half Arms" at bounding box center [473, 420] width 135 height 13
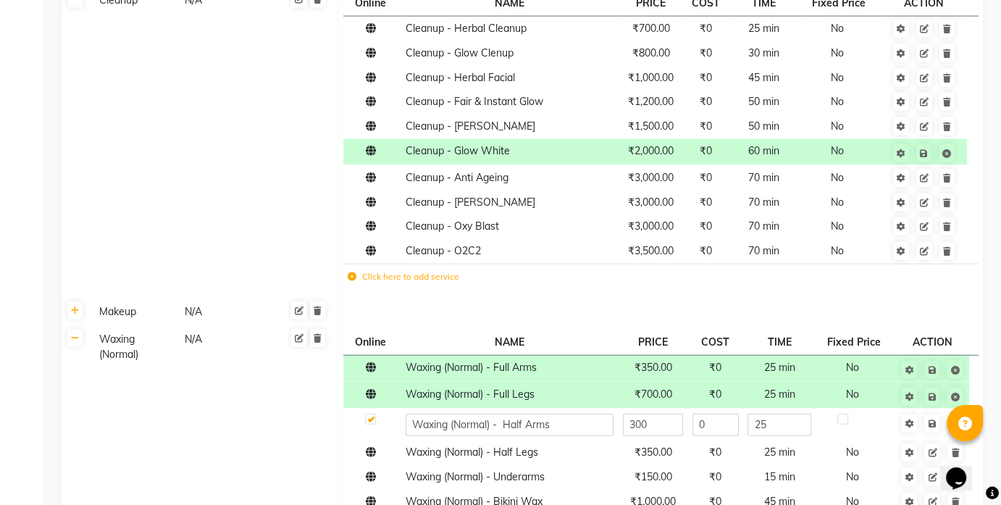
scroll to position [3506, 0]
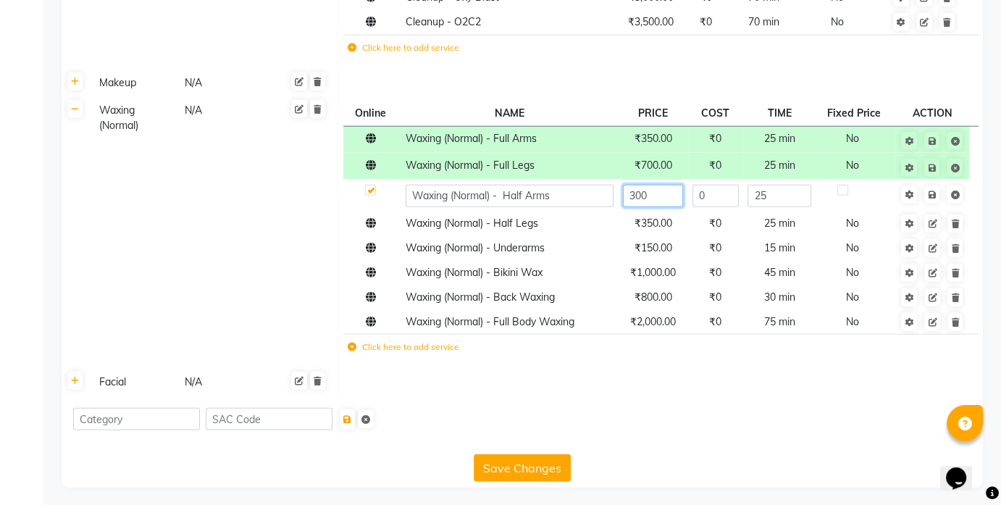
click at [634, 199] on input "300" at bounding box center [653, 196] width 60 height 22
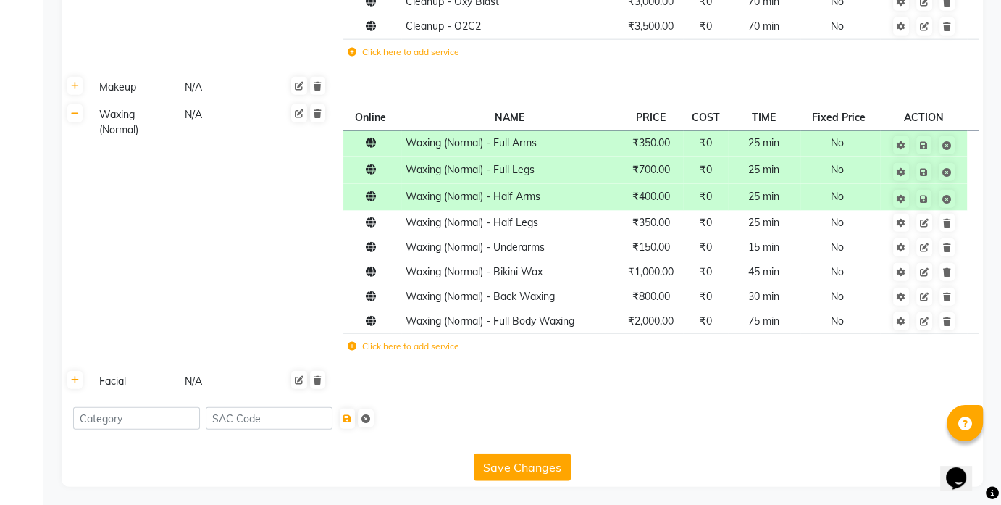
click at [603, 395] on div at bounding box center [522, 418] width 921 height 46
click at [521, 230] on td "Waxing (Normal) - Half Legs" at bounding box center [509, 223] width 217 height 25
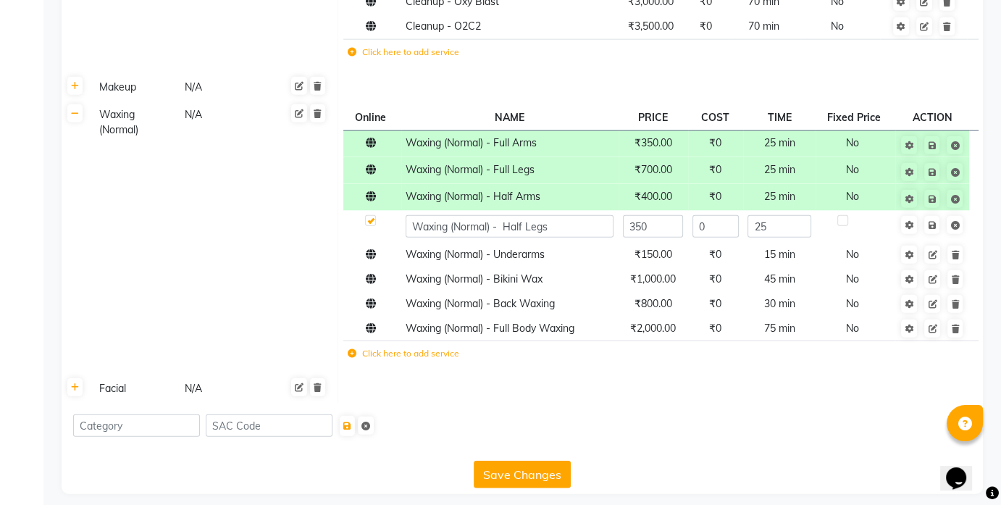
scroll to position [3506, 0]
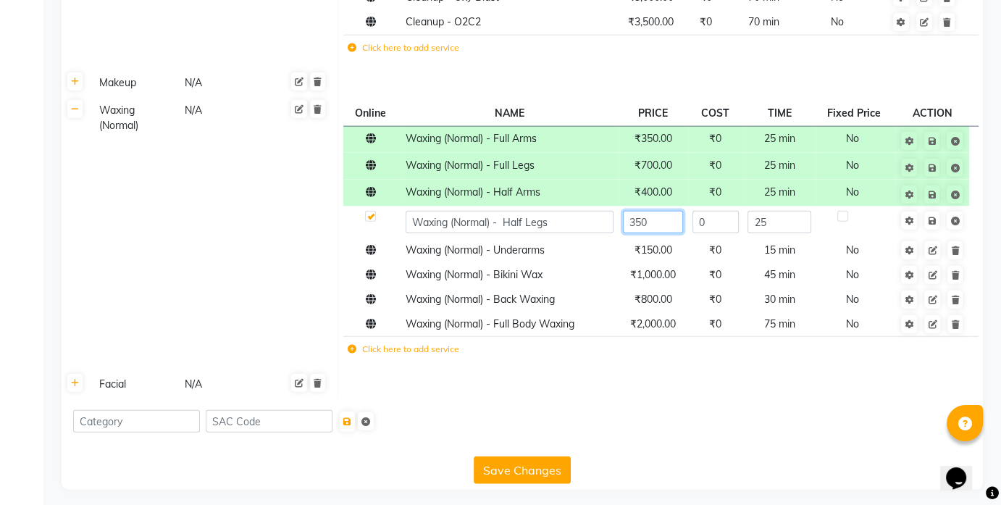
click at [643, 224] on input "350" at bounding box center [653, 222] width 60 height 22
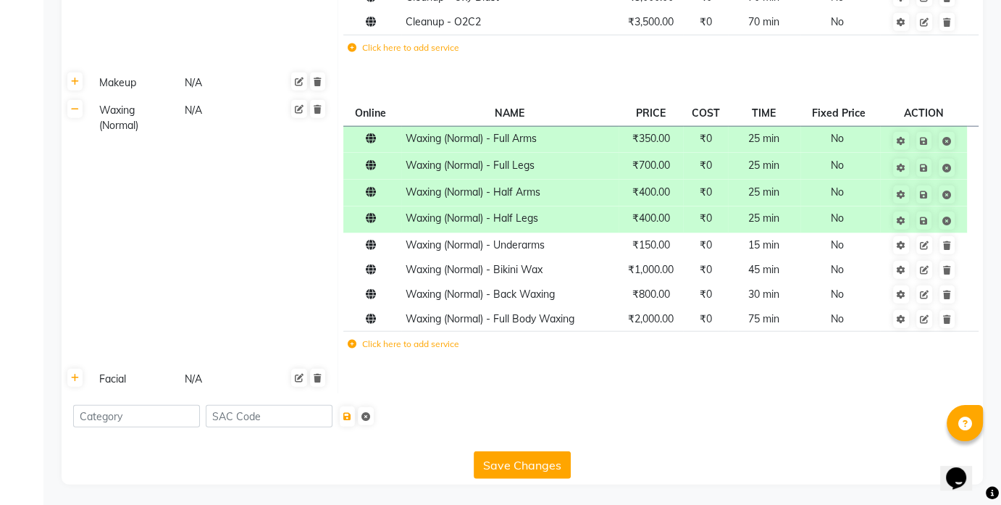
scroll to position [3503, 0]
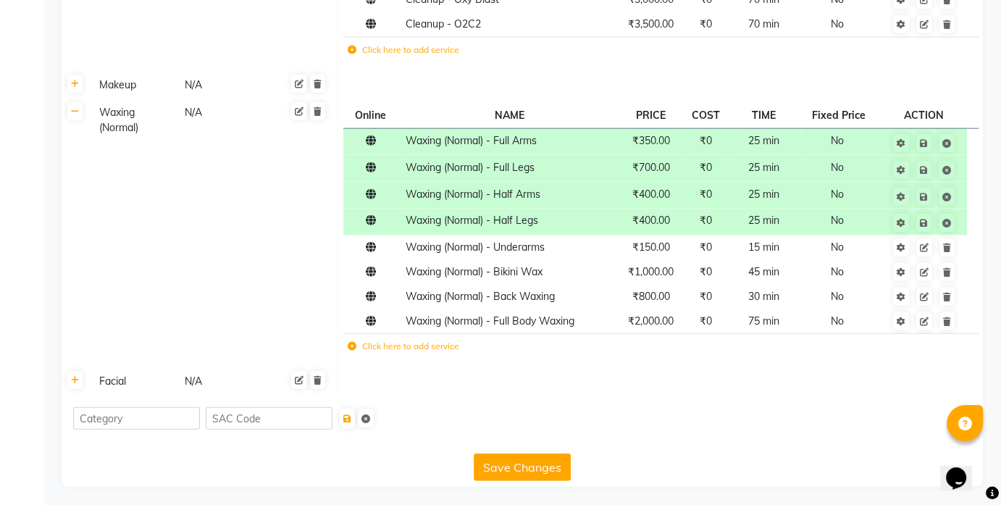
click at [662, 390] on td at bounding box center [660, 382] width 645 height 28
click at [76, 377] on icon at bounding box center [75, 380] width 8 height 9
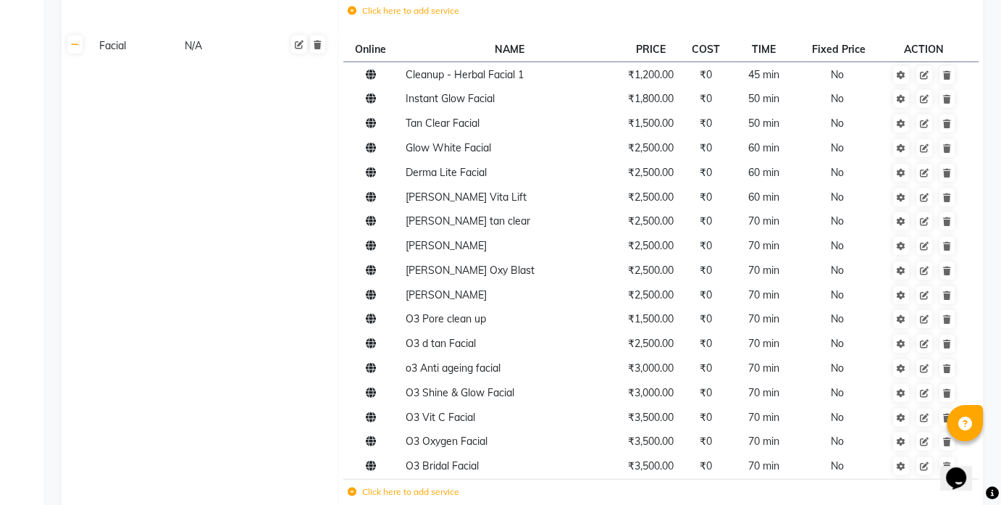
scroll to position [3829, 0]
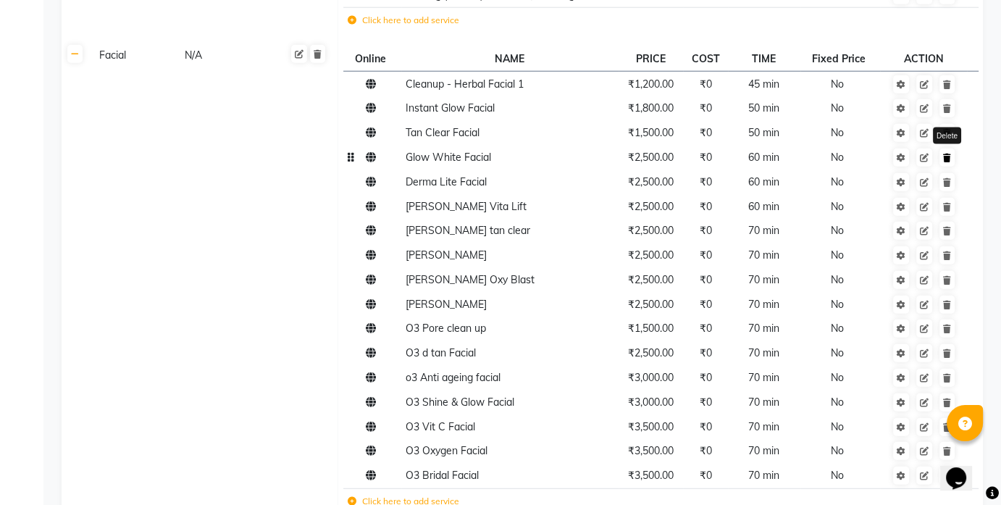
click at [947, 156] on icon at bounding box center [947, 158] width 8 height 9
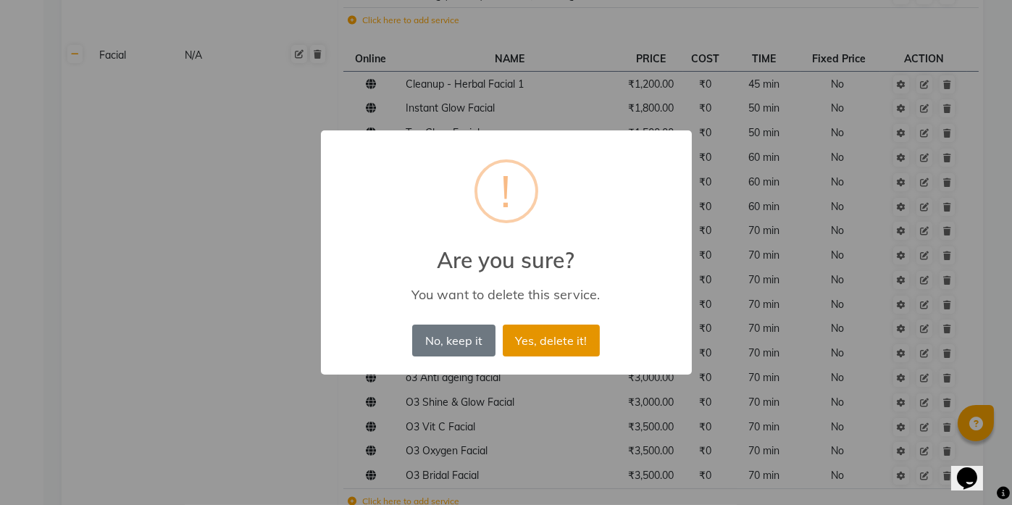
click at [577, 335] on button "Yes, delete it!" at bounding box center [551, 340] width 97 height 32
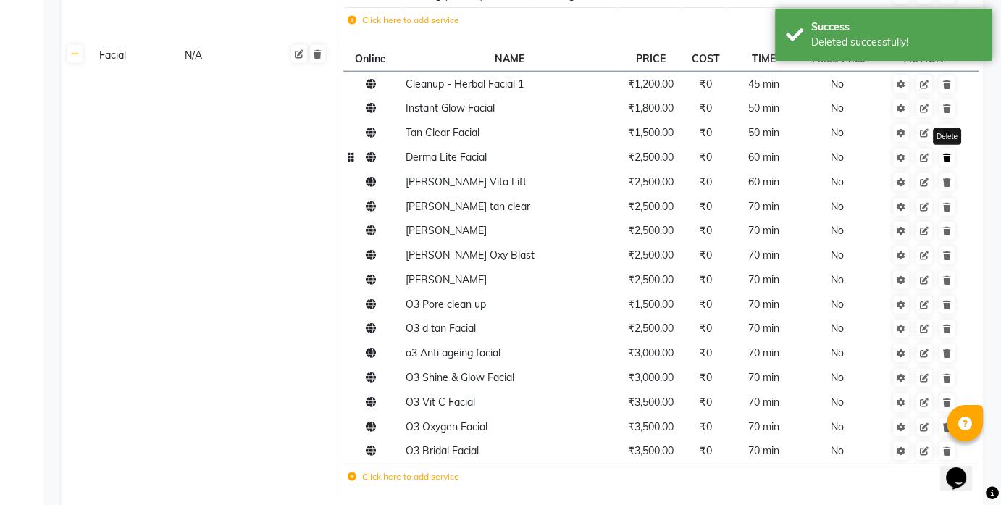
click at [948, 161] on link at bounding box center [946, 157] width 15 height 18
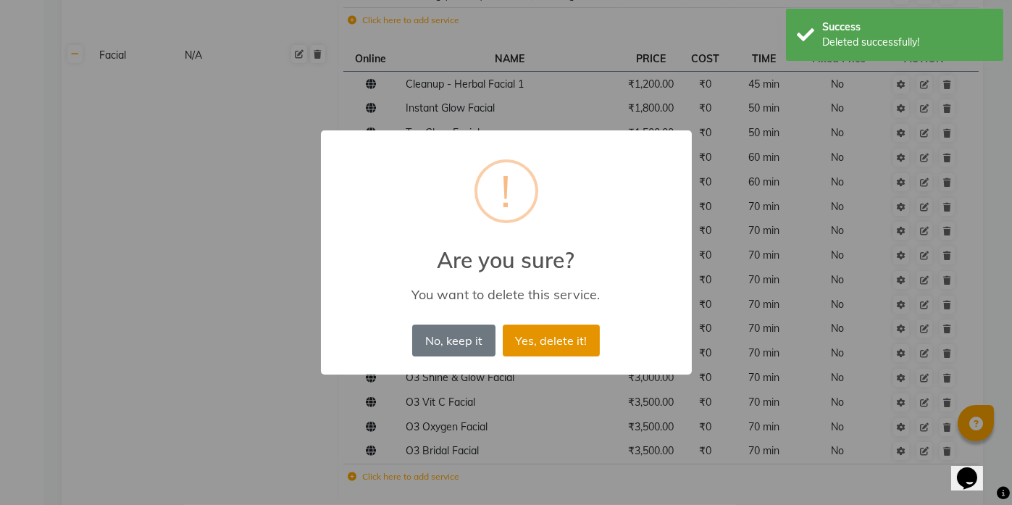
click at [536, 344] on button "Yes, delete it!" at bounding box center [551, 340] width 97 height 32
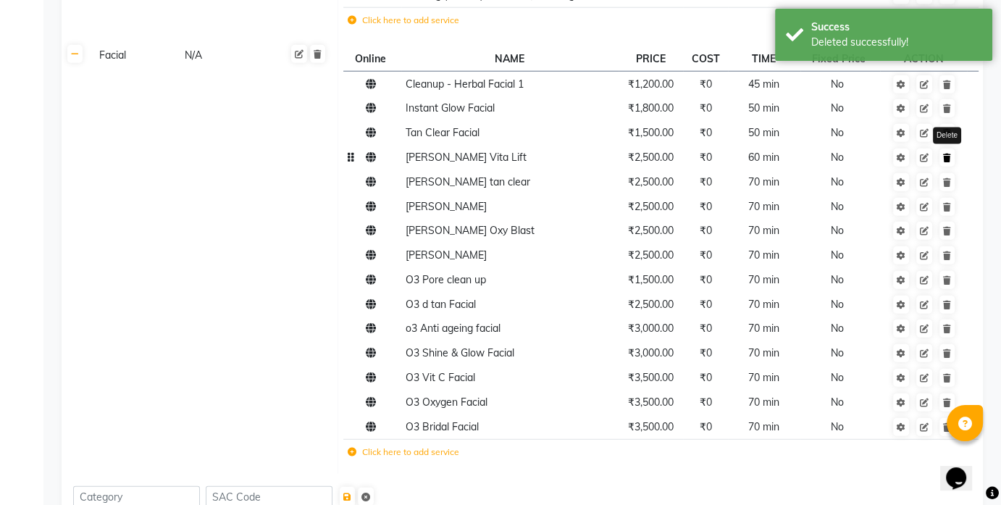
click at [949, 157] on icon at bounding box center [947, 158] width 8 height 9
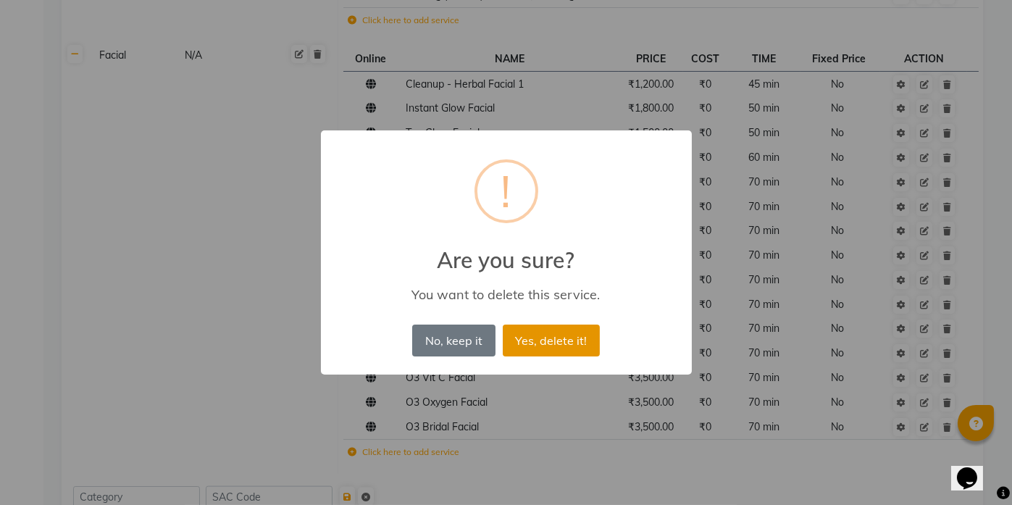
click at [555, 324] on button "Yes, delete it!" at bounding box center [551, 340] width 97 height 32
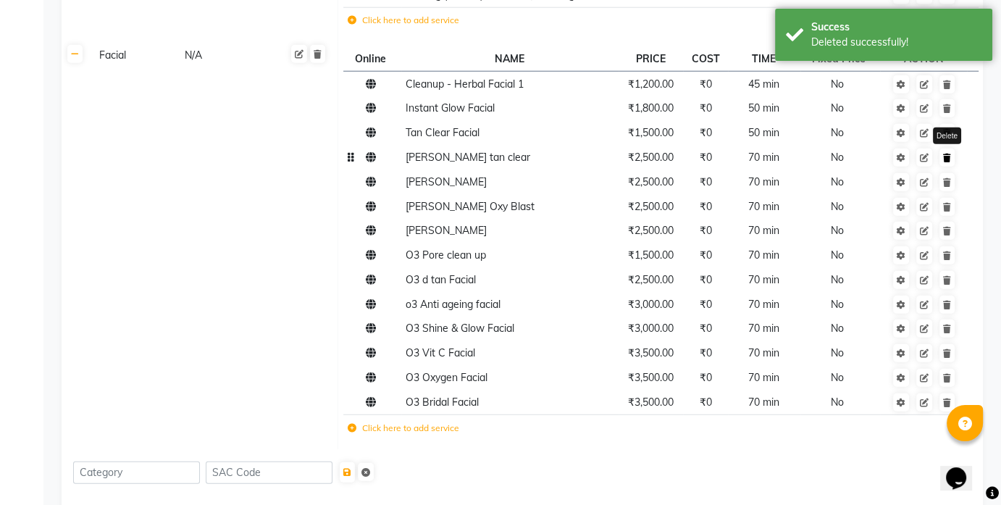
click at [952, 154] on link at bounding box center [946, 157] width 15 height 18
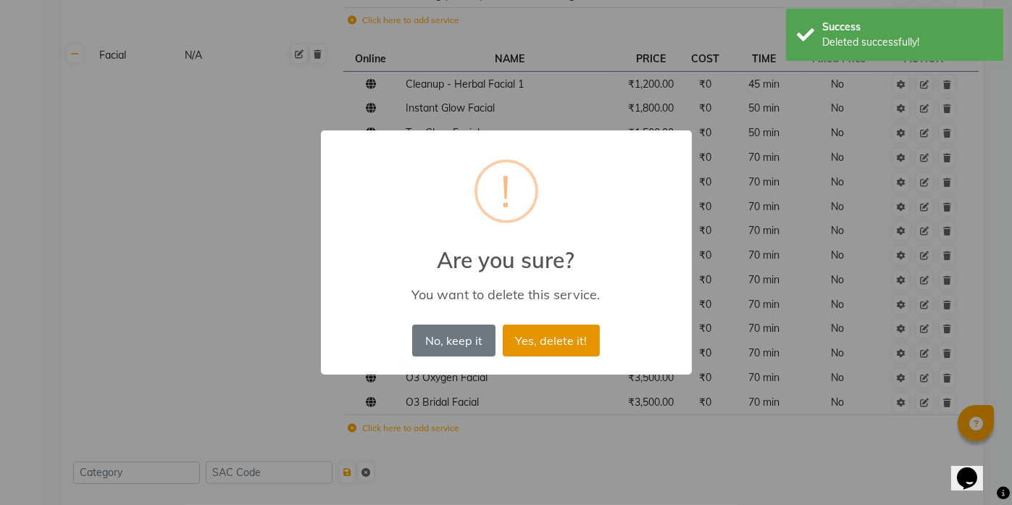
click at [558, 335] on button "Yes, delete it!" at bounding box center [551, 340] width 97 height 32
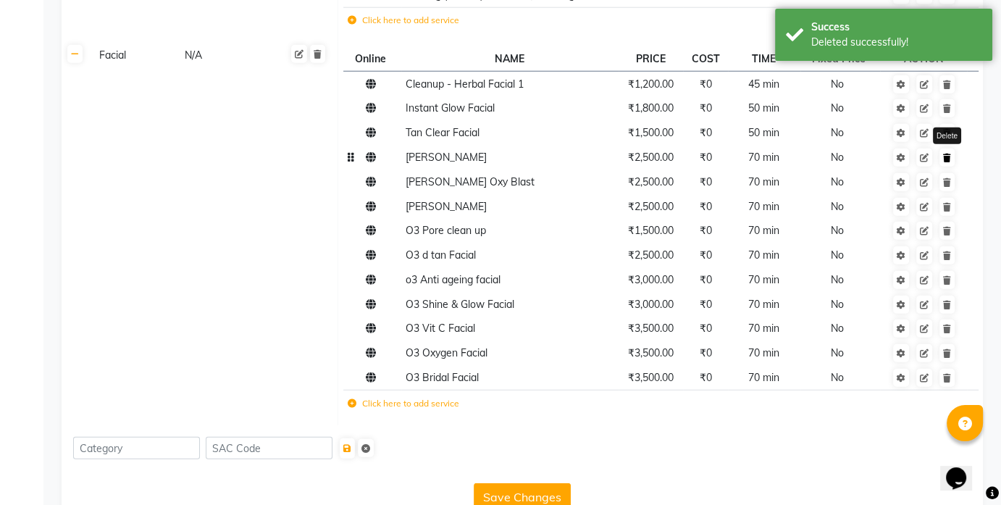
click at [945, 159] on icon at bounding box center [947, 158] width 8 height 9
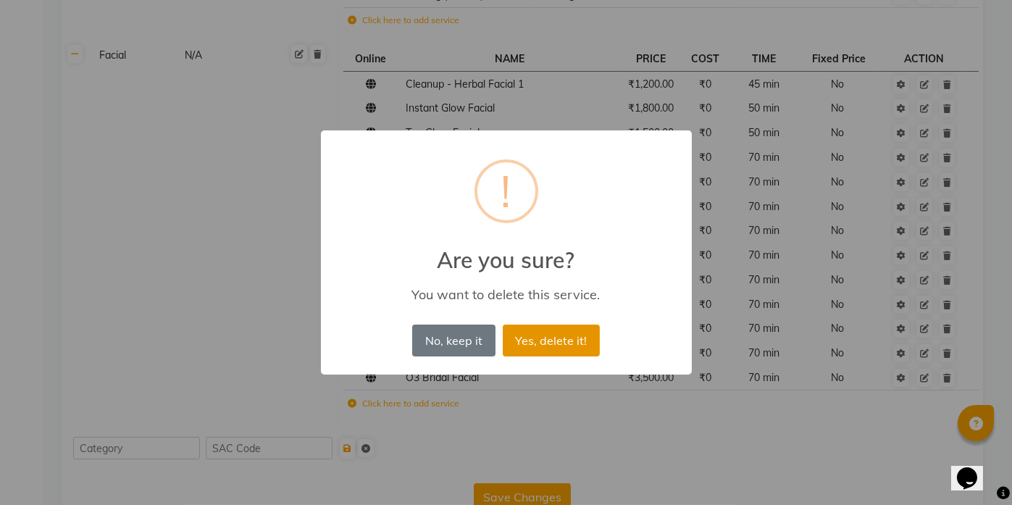
click at [527, 332] on button "Yes, delete it!" at bounding box center [551, 340] width 97 height 32
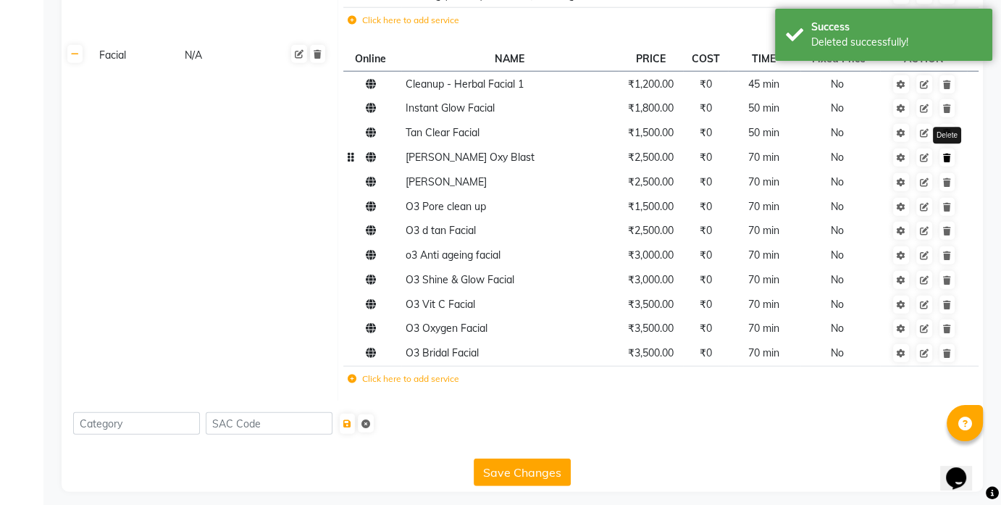
click at [943, 155] on icon at bounding box center [947, 158] width 8 height 9
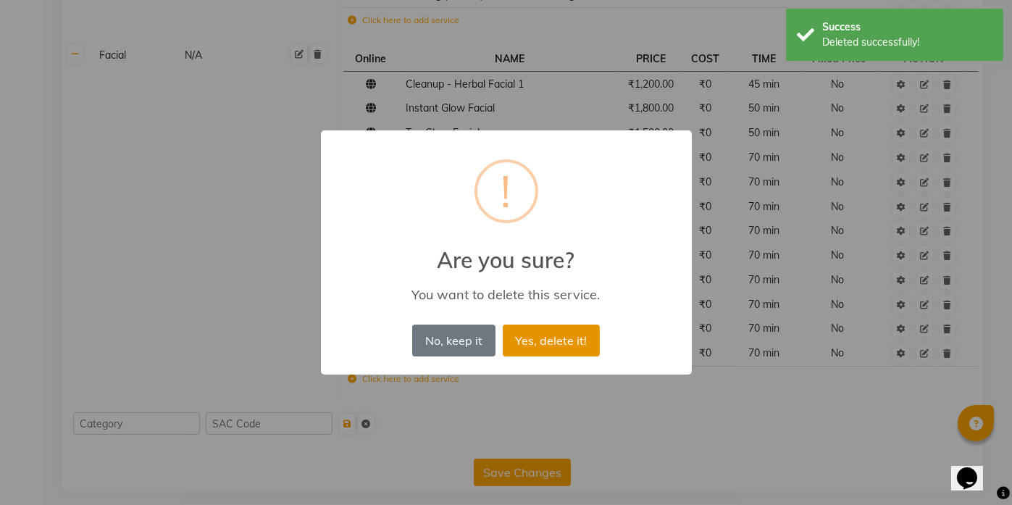
click at [585, 336] on button "Yes, delete it!" at bounding box center [551, 340] width 97 height 32
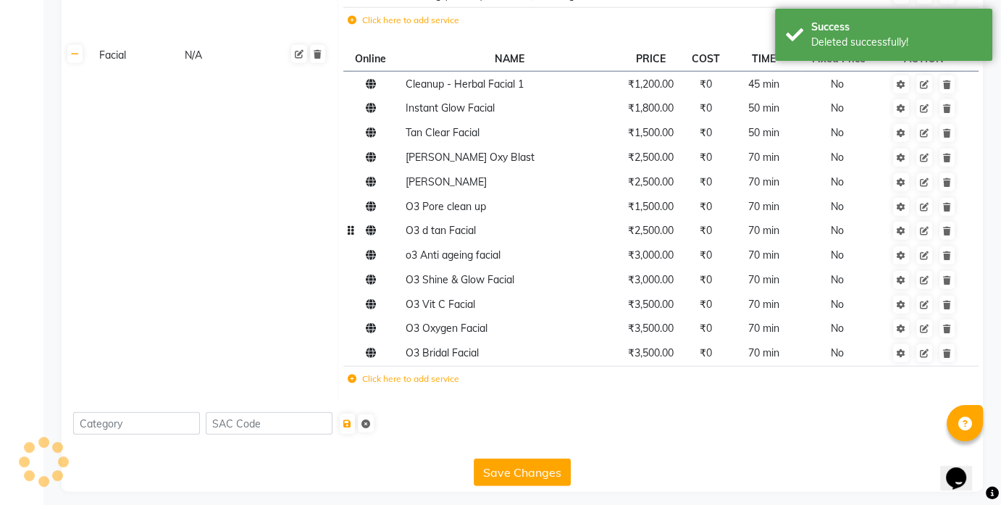
scroll to position [3809, 0]
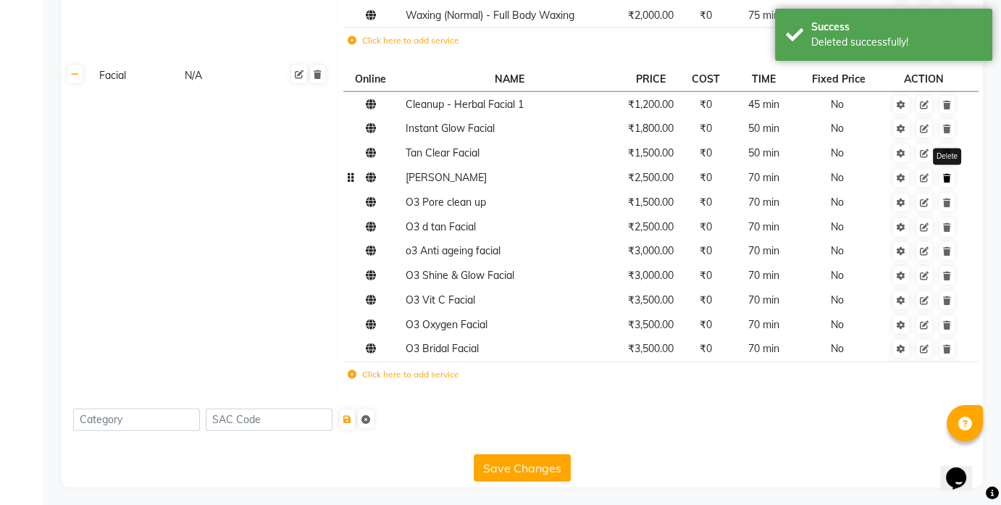
click at [949, 175] on icon at bounding box center [947, 178] width 8 height 9
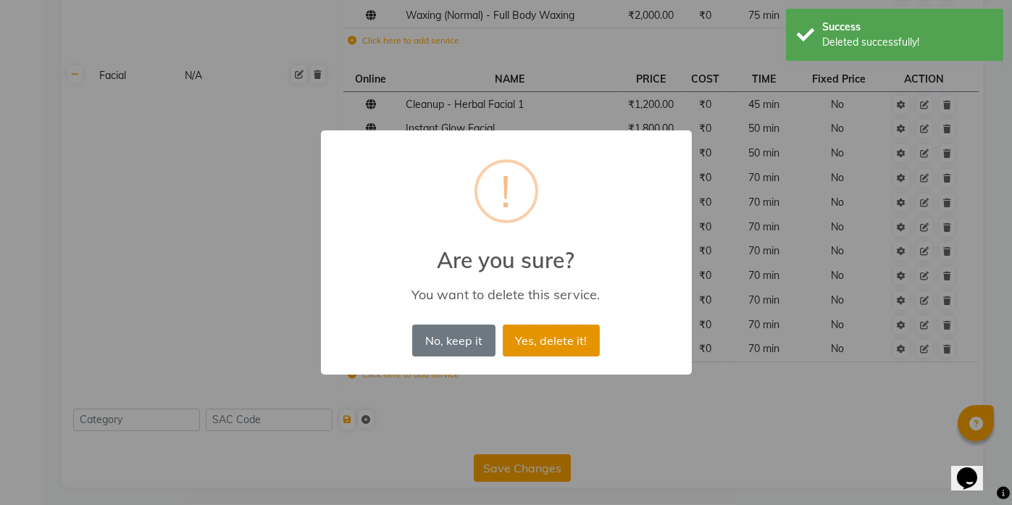
click at [563, 335] on button "Yes, delete it!" at bounding box center [551, 340] width 97 height 32
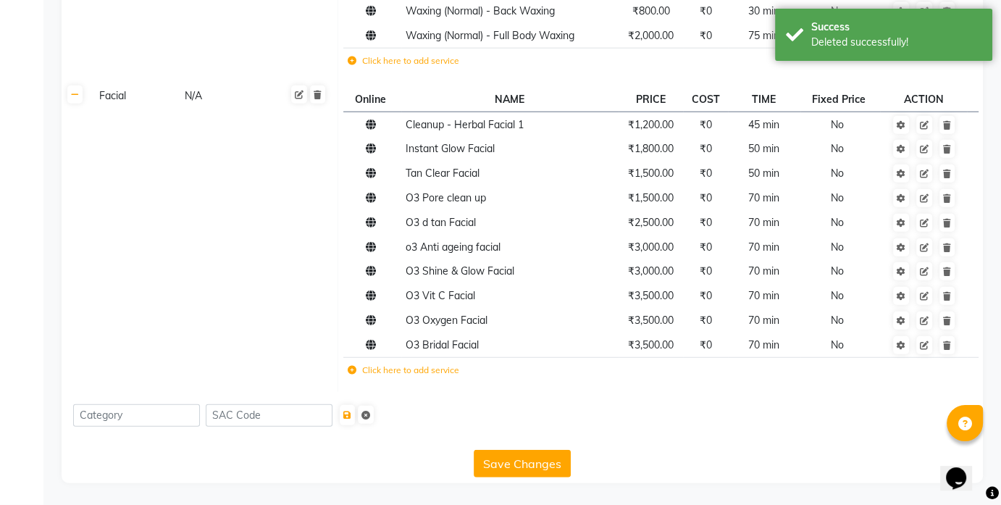
scroll to position [3785, 0]
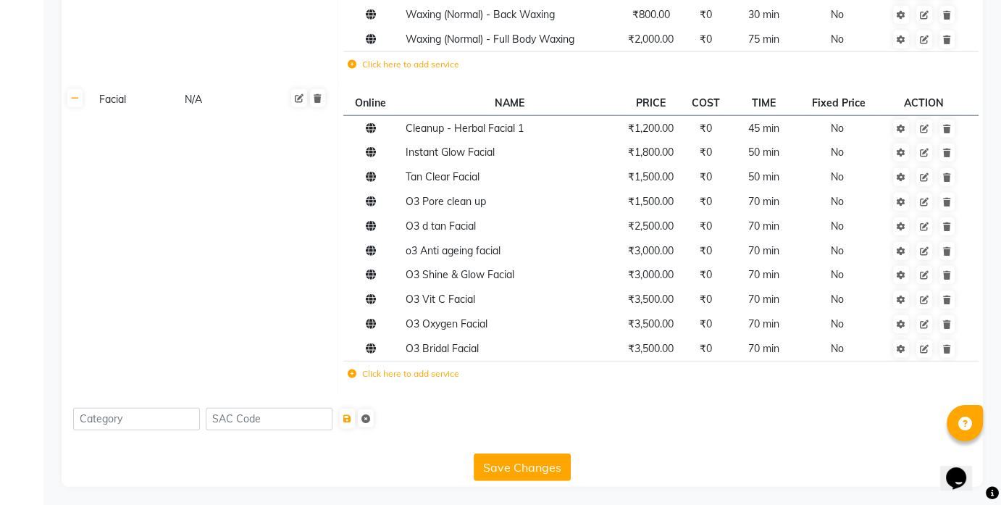
click at [508, 462] on button "Save Changes" at bounding box center [522, 467] width 97 height 28
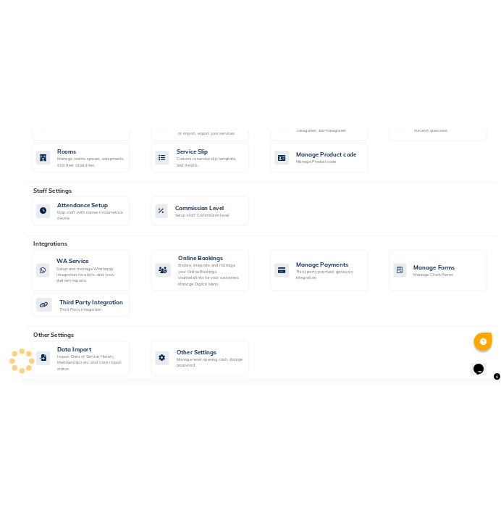
scroll to position [408, 0]
